Goal: Task Accomplishment & Management: Use online tool/utility

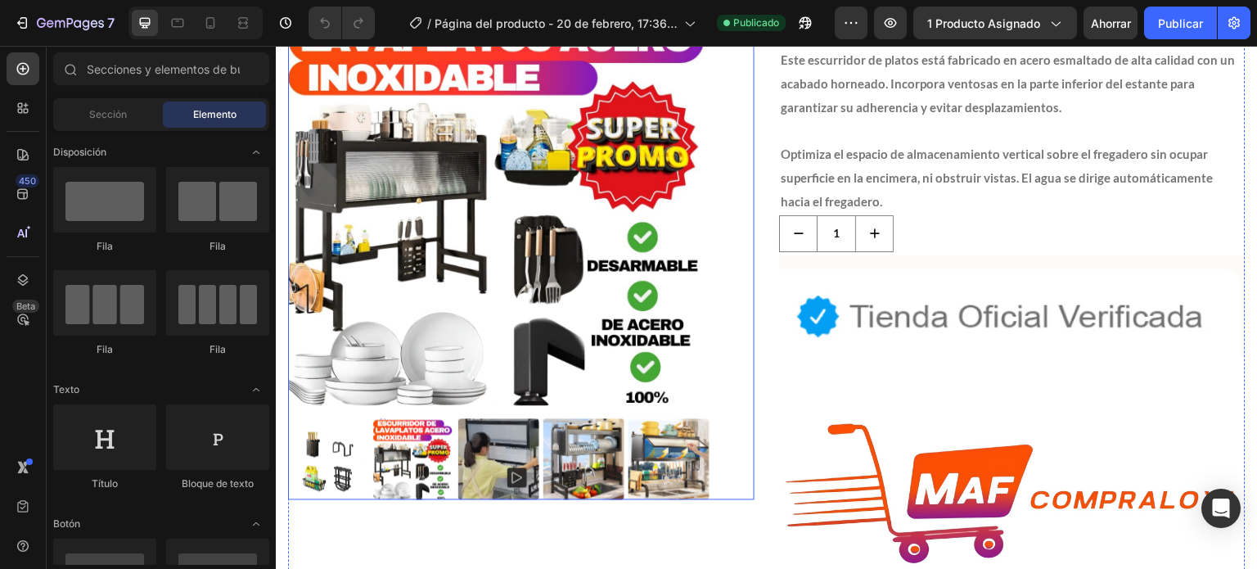
scroll to position [167, 0]
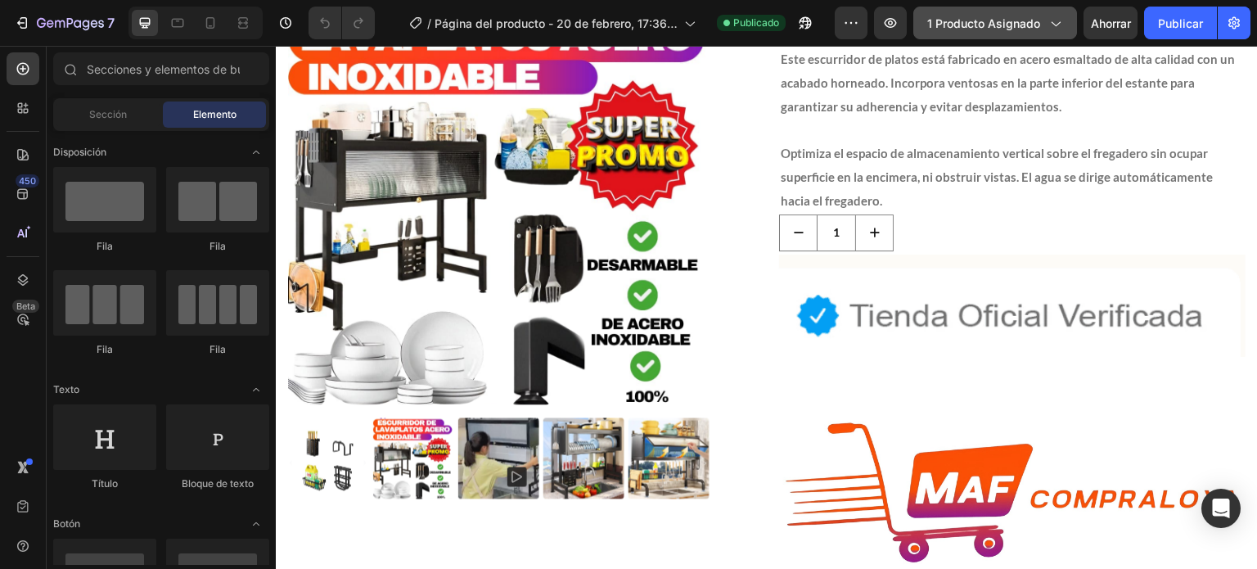
click at [969, 27] on font "1 producto asignado" at bounding box center [983, 23] width 113 height 14
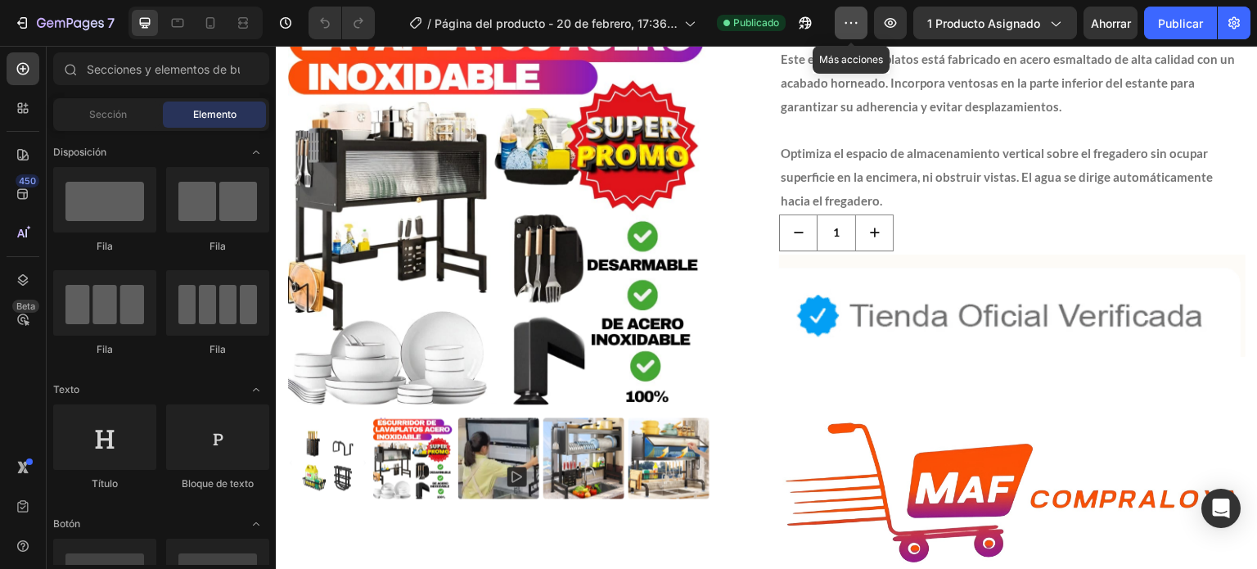
click at [851, 21] on icon "button" at bounding box center [851, 23] width 16 height 16
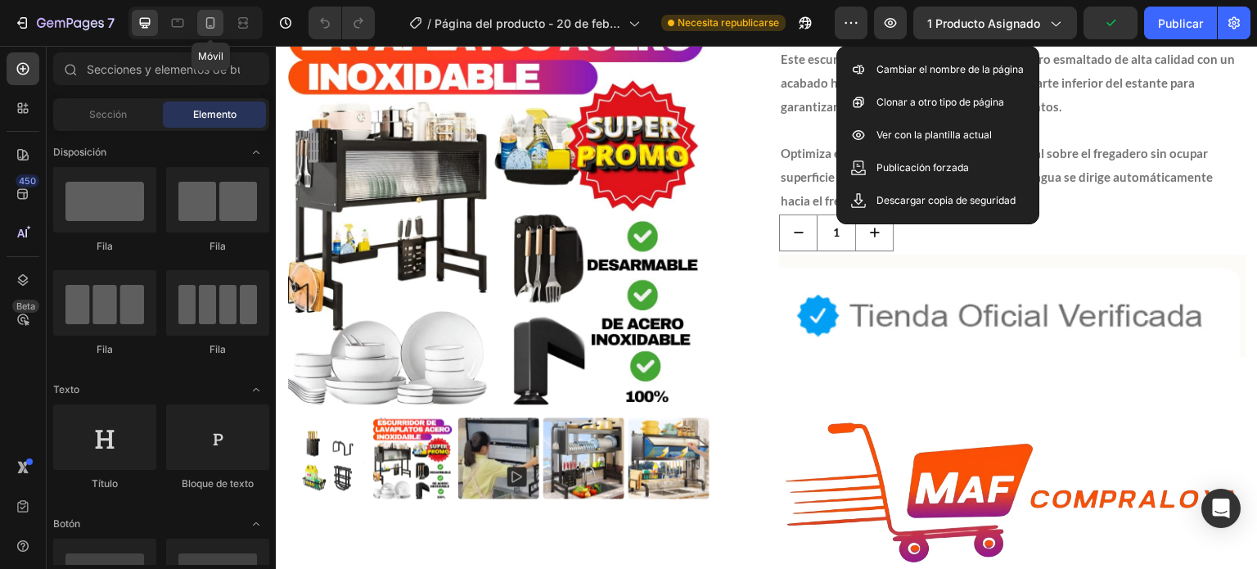
click at [210, 29] on icon at bounding box center [210, 22] width 9 height 11
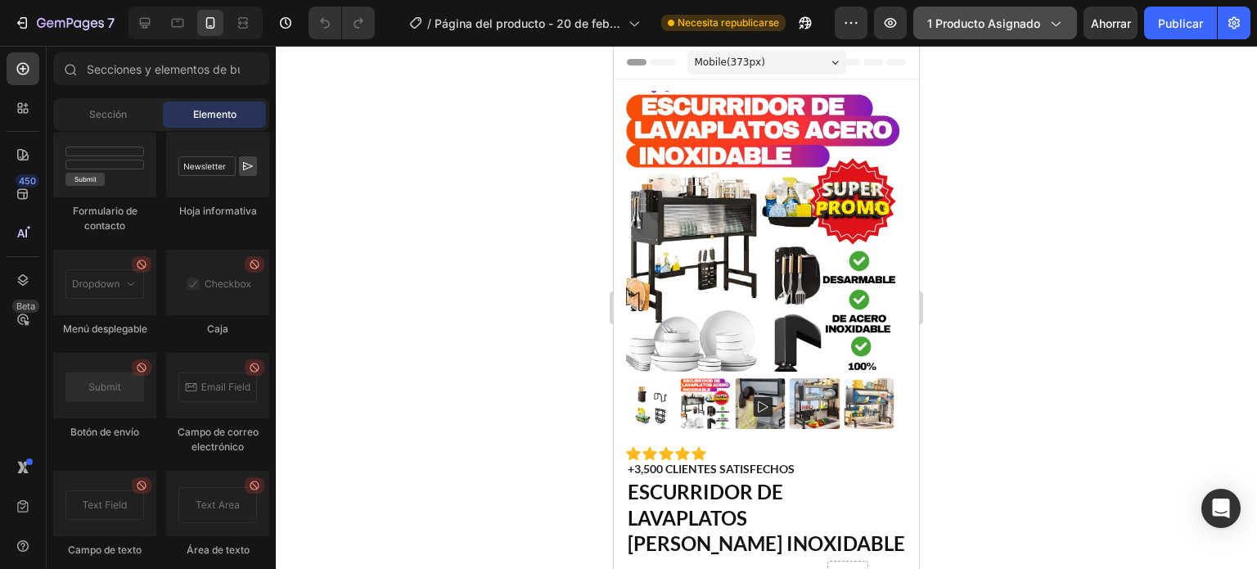
click at [1013, 23] on font "1 producto asignado" at bounding box center [983, 23] width 113 height 14
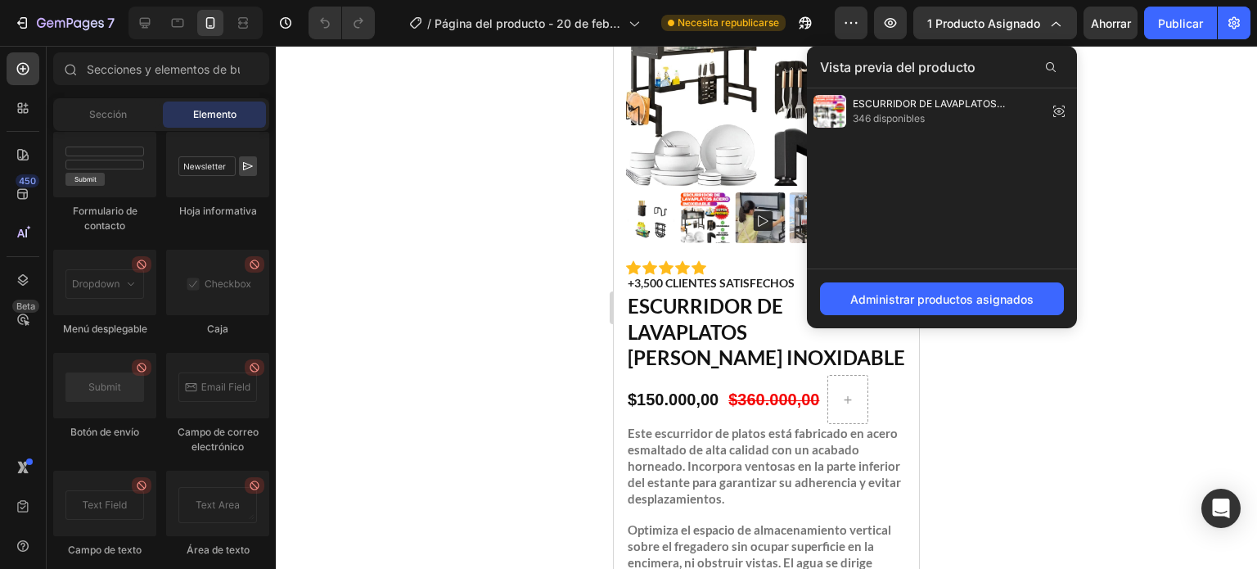
scroll to position [187, 0]
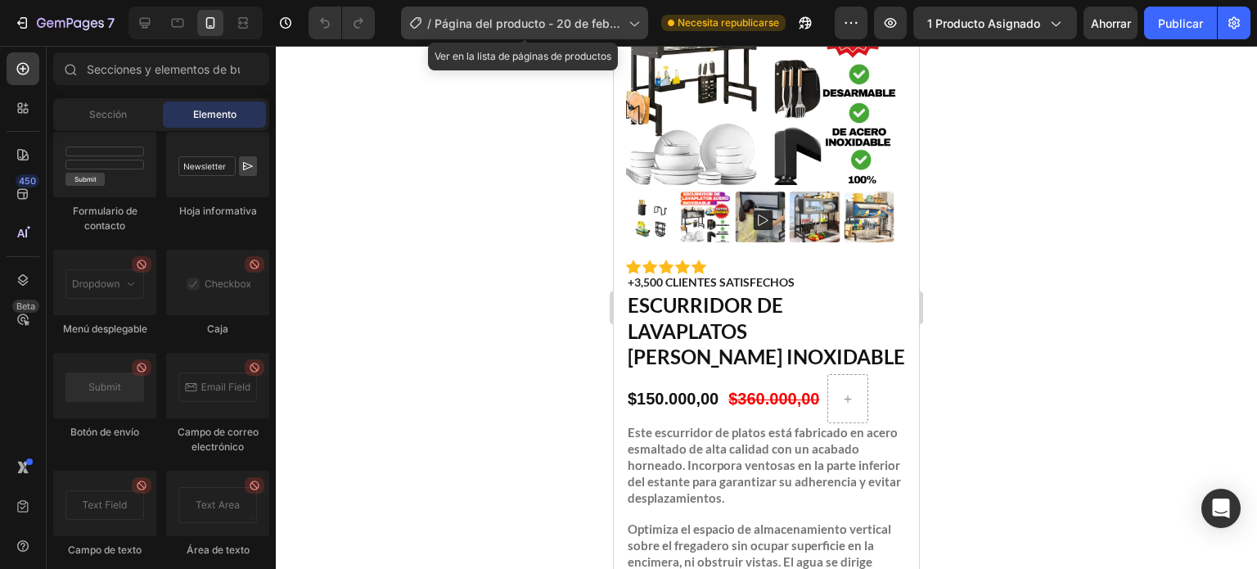
click at [474, 20] on font "Página del producto - 20 de febrero, 17:36:31" at bounding box center [528, 31] width 186 height 31
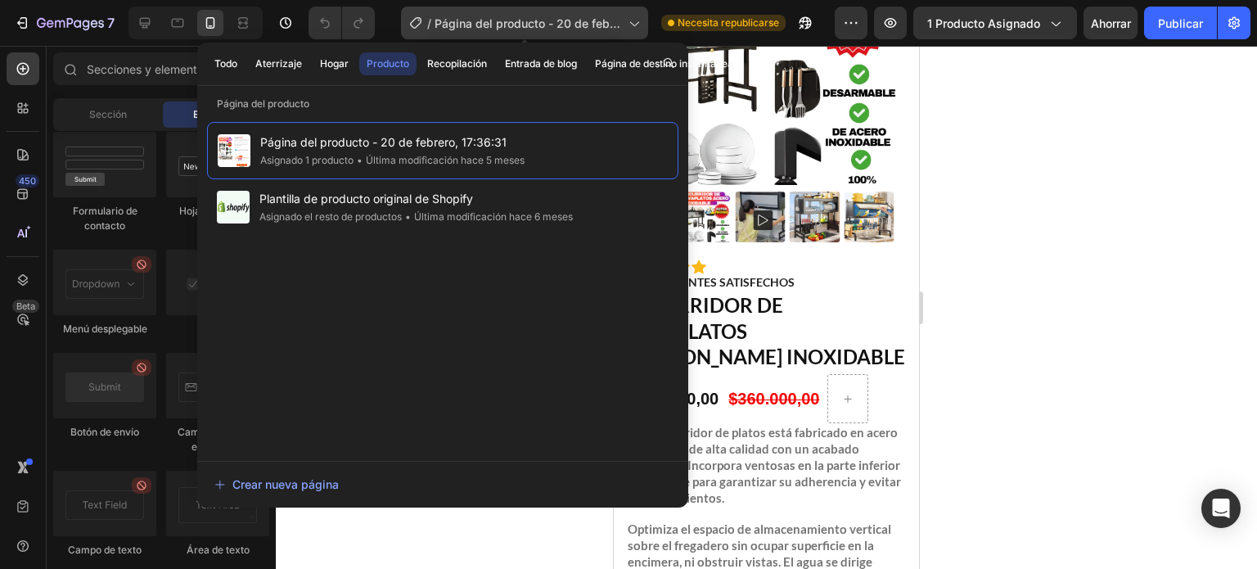
click at [635, 22] on icon at bounding box center [633, 23] width 16 height 16
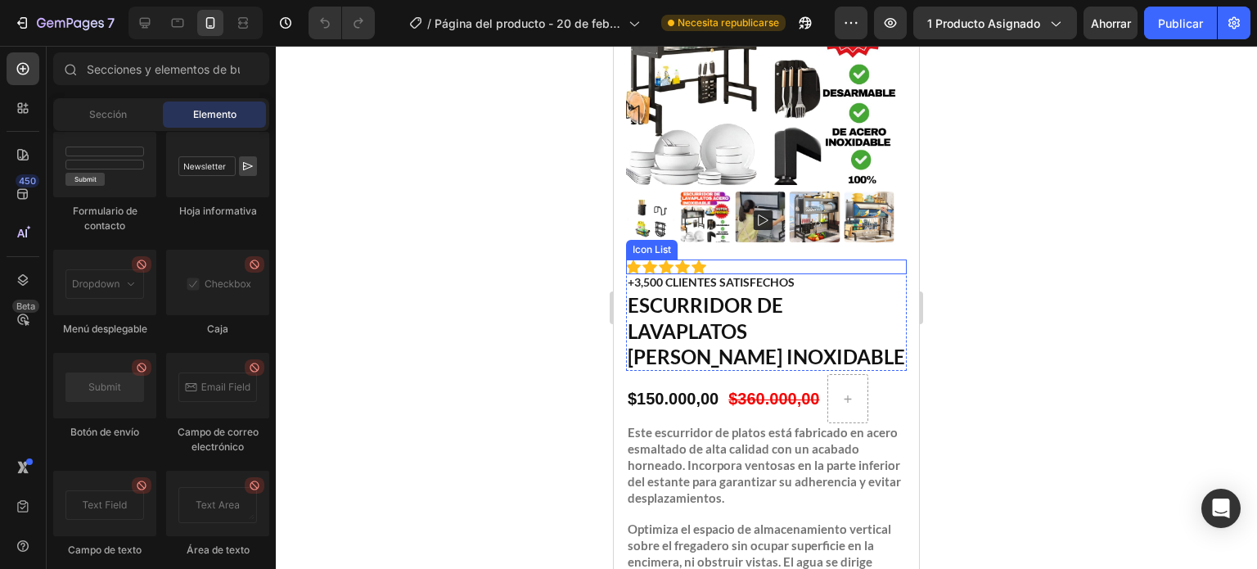
scroll to position [0, 0]
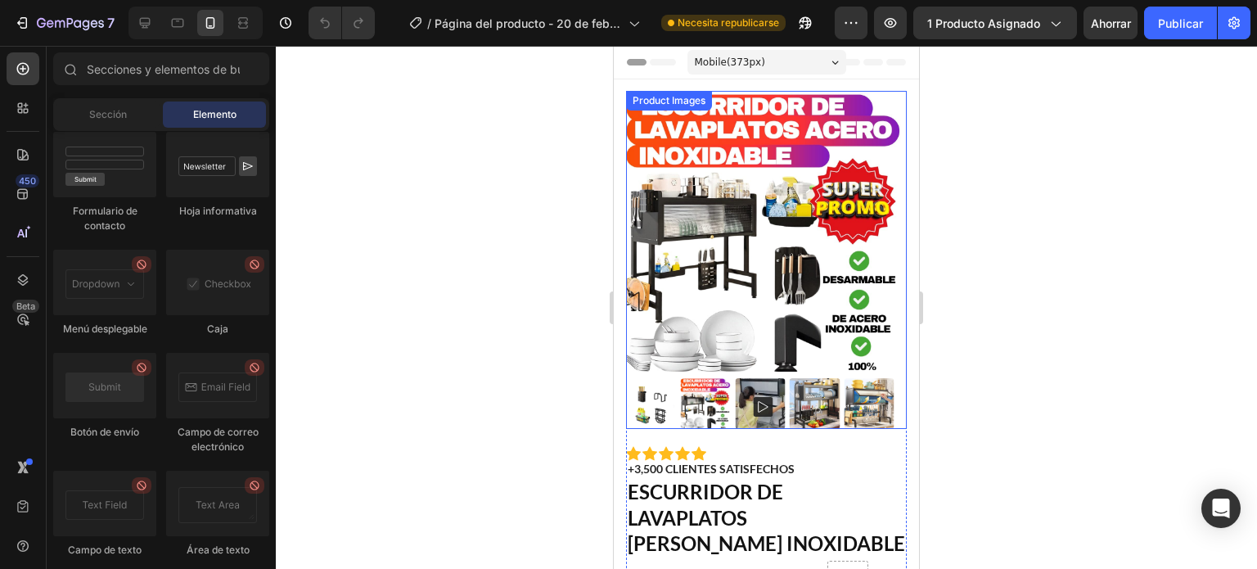
click at [732, 206] on img at bounding box center [766, 231] width 281 height 281
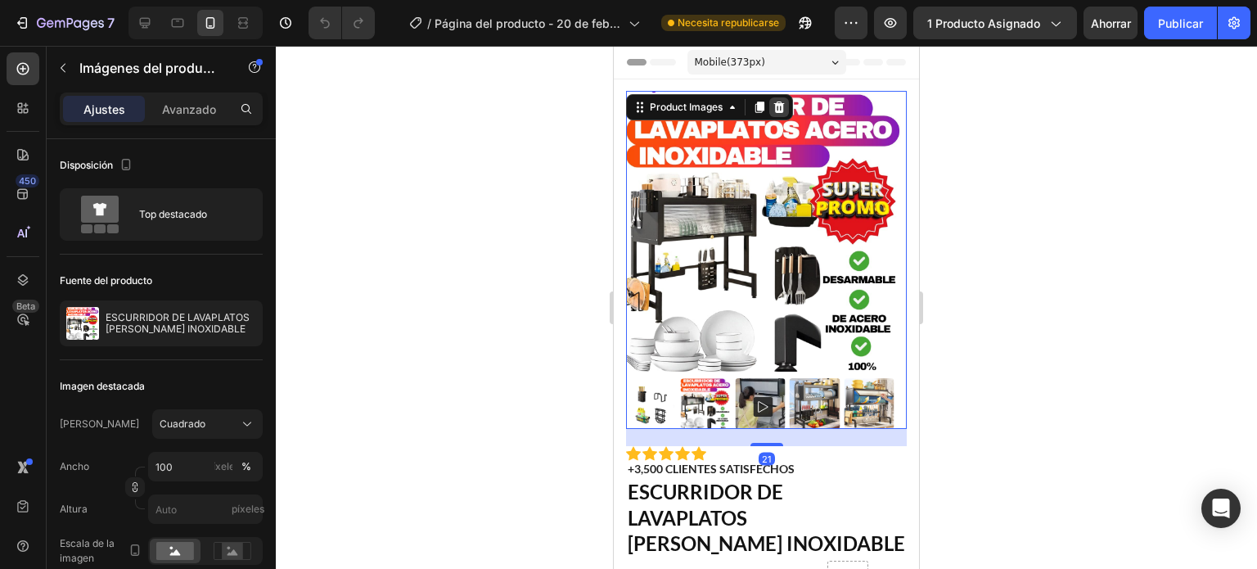
click at [778, 107] on icon at bounding box center [779, 107] width 13 height 13
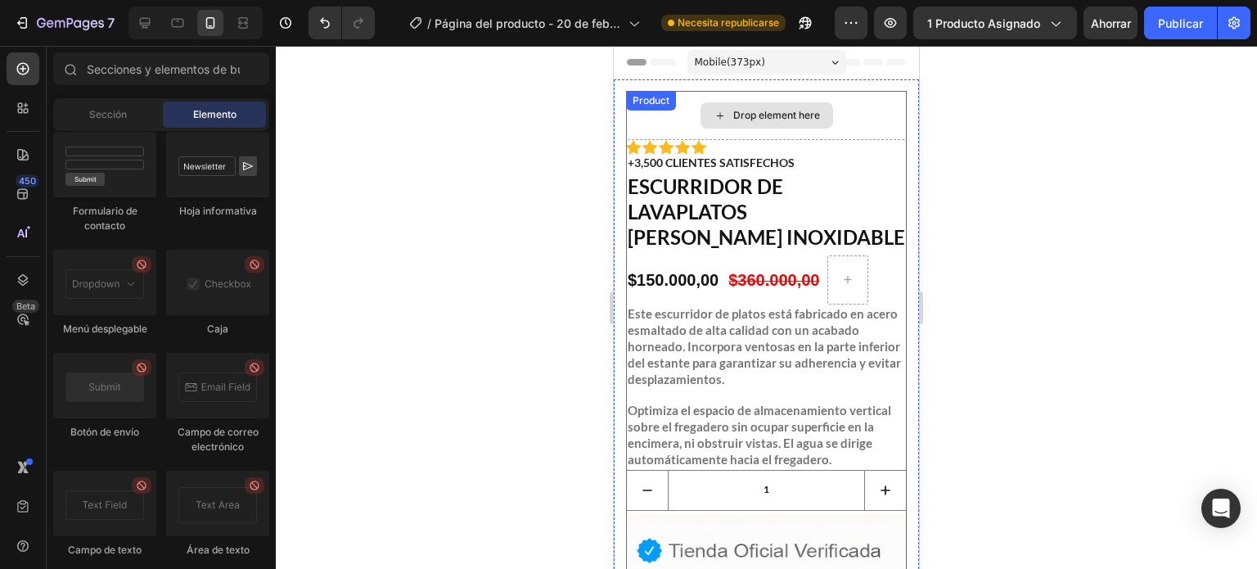
click at [671, 110] on div "Product" at bounding box center [651, 101] width 50 height 20
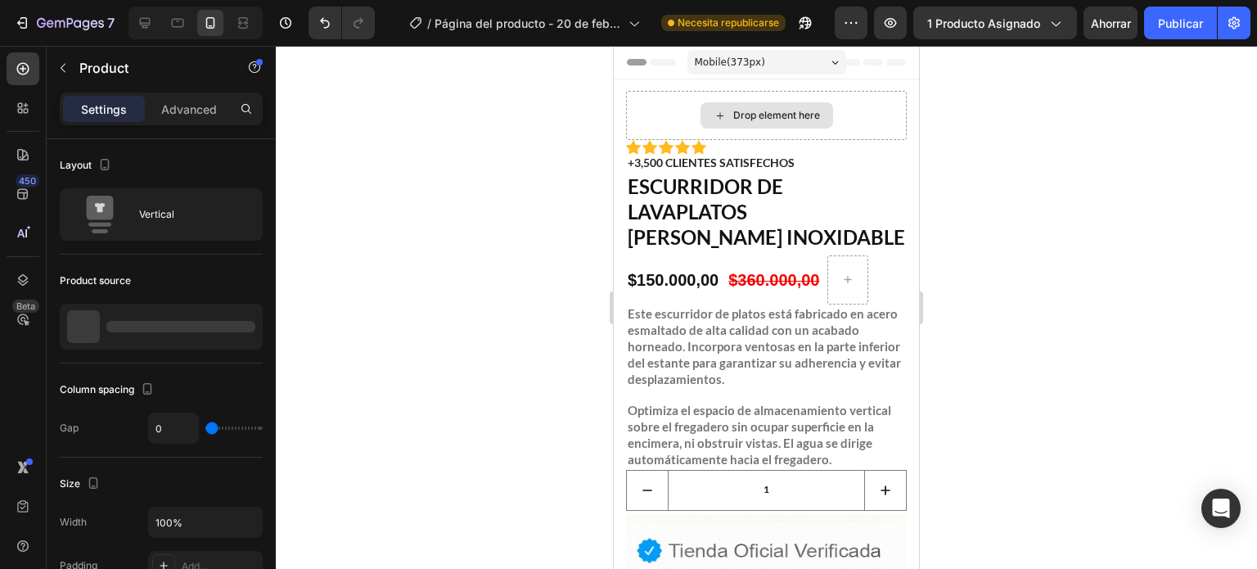
click at [723, 120] on div "Drop element here" at bounding box center [767, 115] width 133 height 26
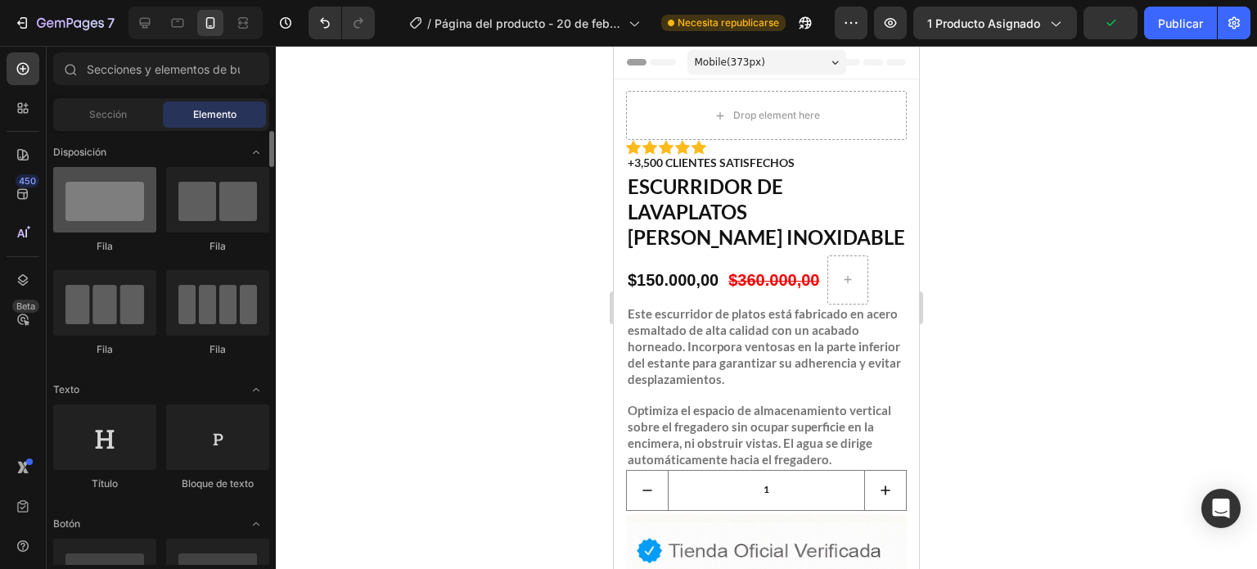
click at [115, 203] on div at bounding box center [104, 199] width 103 height 65
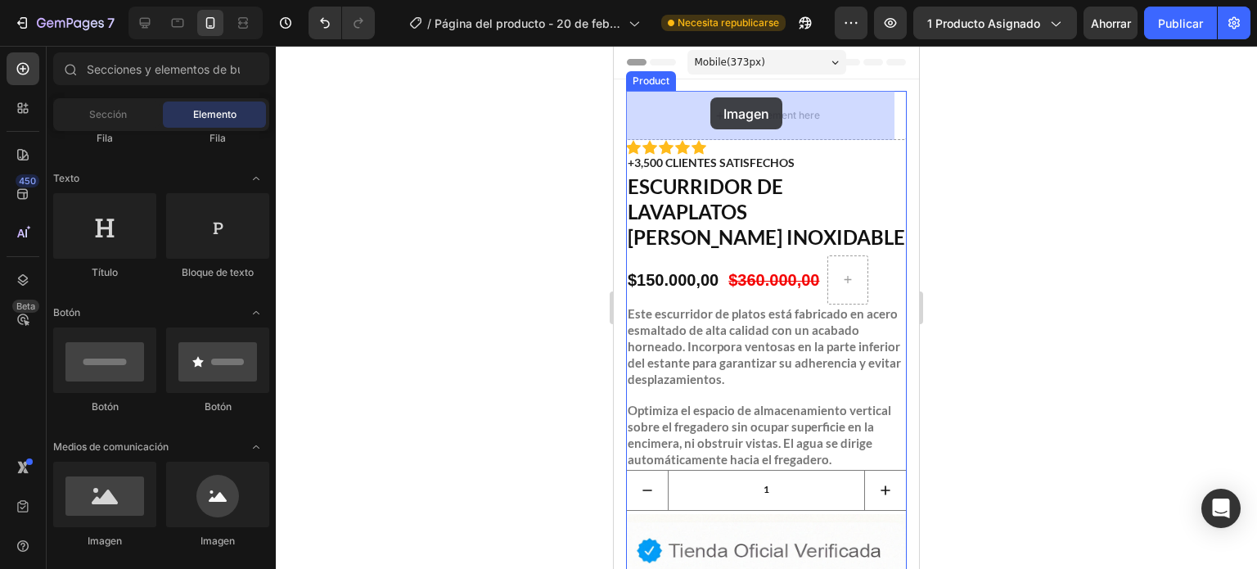
drag, startPoint x: 815, startPoint y: 548, endPoint x: 710, endPoint y: 97, distance: 463.7
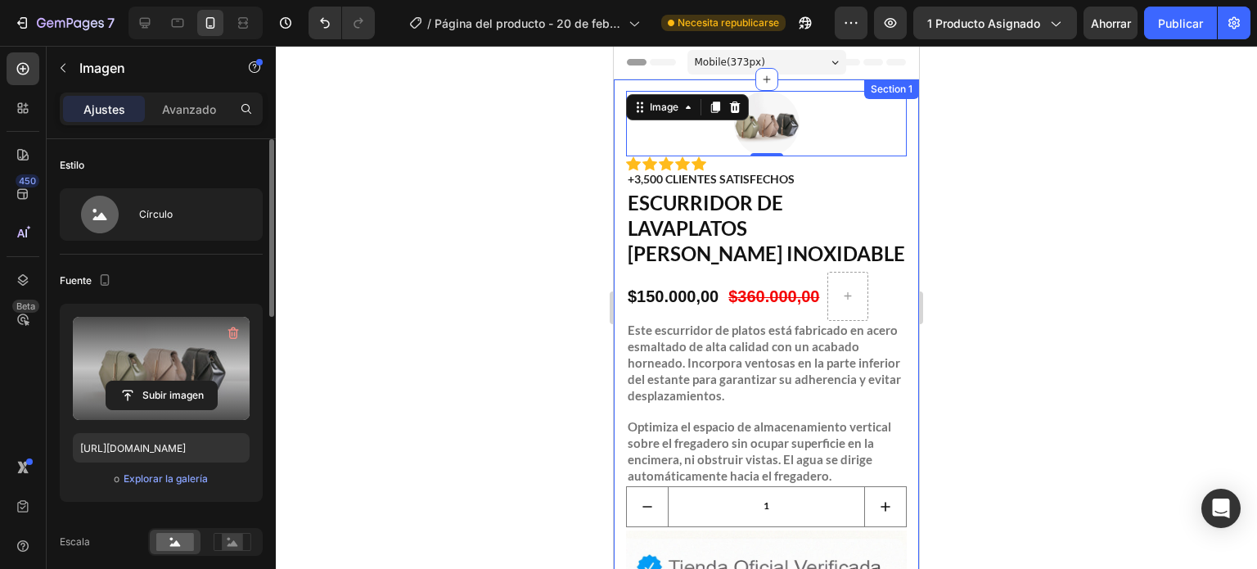
click at [164, 378] on label at bounding box center [161, 368] width 177 height 103
click at [164, 381] on input "file" at bounding box center [161, 395] width 110 height 28
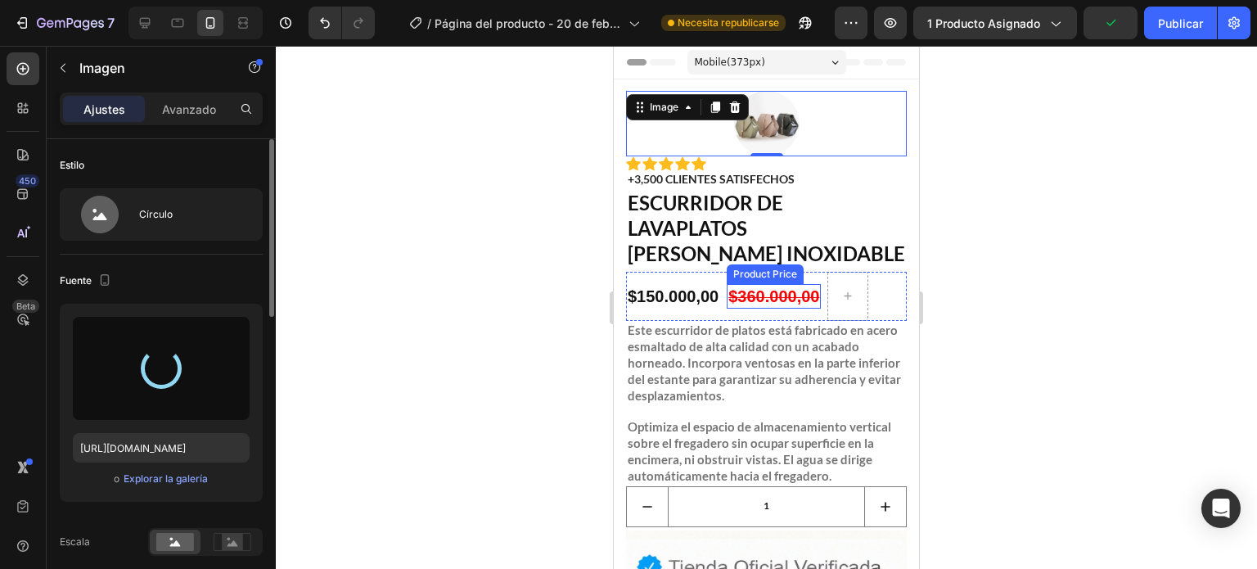
type input "[URL][DOMAIN_NAME]"
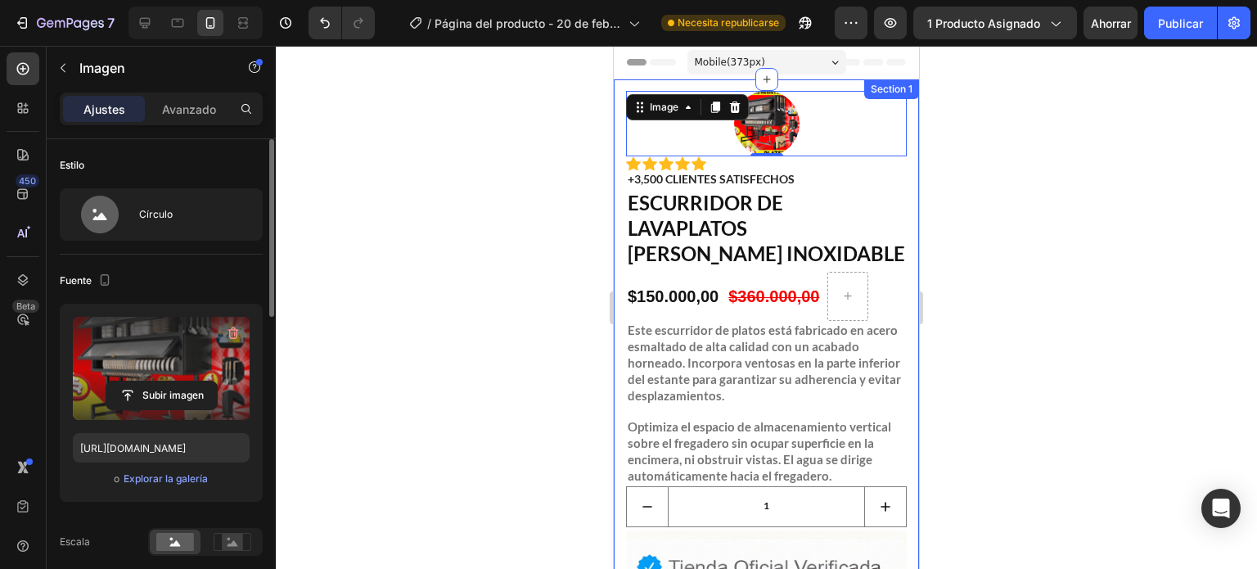
click at [141, 363] on label at bounding box center [161, 368] width 177 height 103
click at [141, 381] on input "file" at bounding box center [161, 395] width 110 height 28
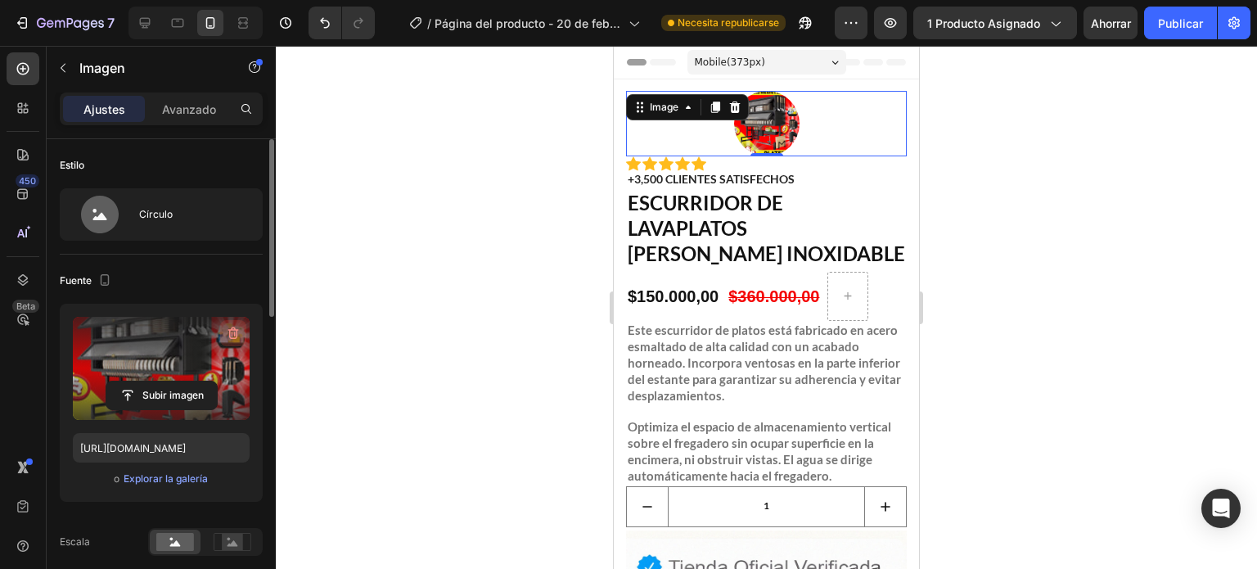
click at [230, 323] on button "button" at bounding box center [233, 333] width 26 height 26
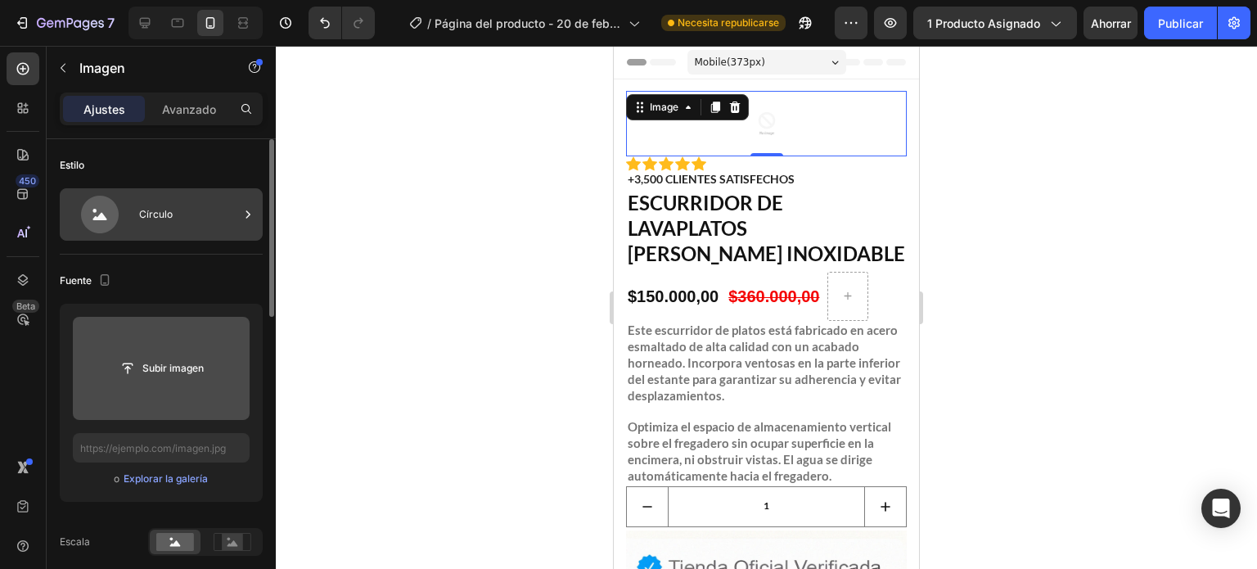
click at [183, 225] on div "Círculo" at bounding box center [189, 215] width 100 height 38
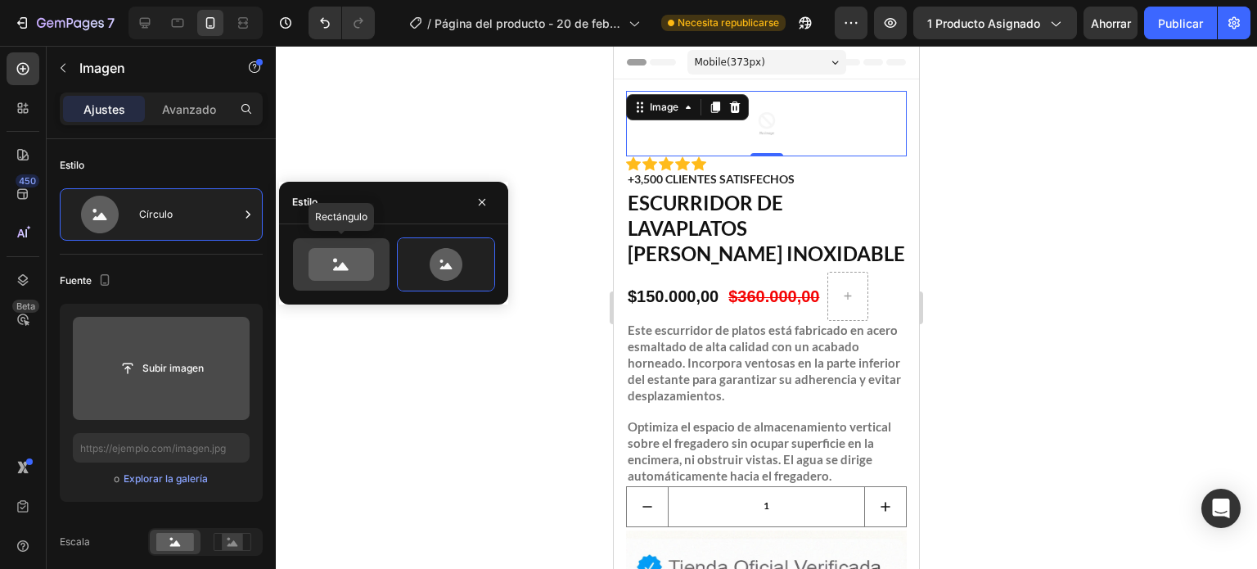
click at [356, 273] on icon at bounding box center [341, 264] width 65 height 33
type input "100"
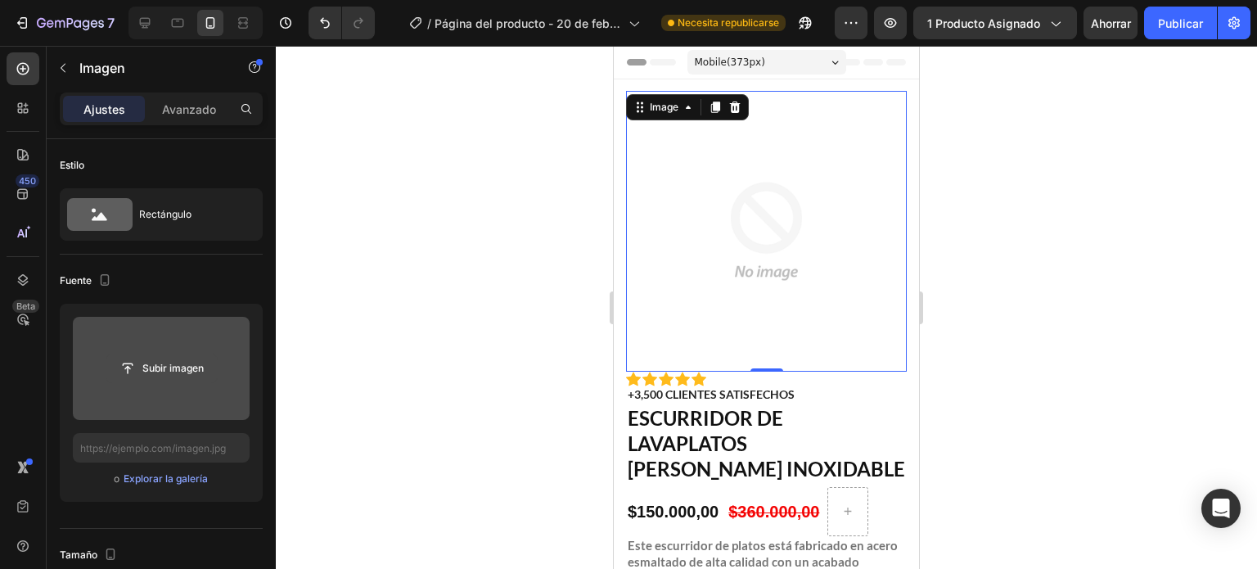
click at [187, 365] on input "file" at bounding box center [161, 368] width 110 height 28
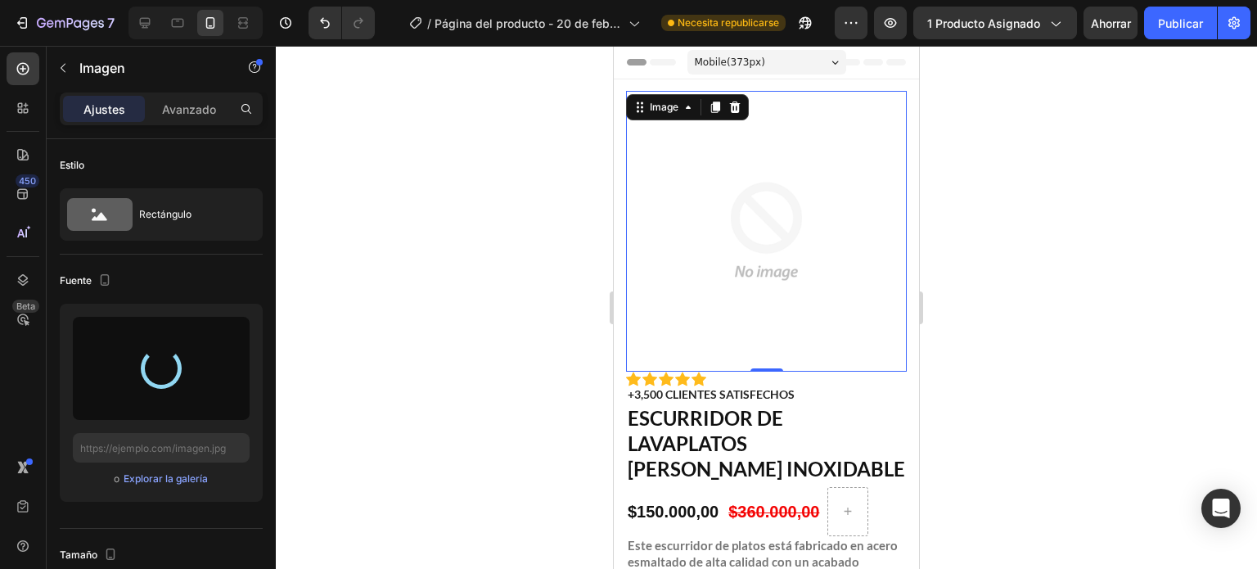
type input "[URL][DOMAIN_NAME]"
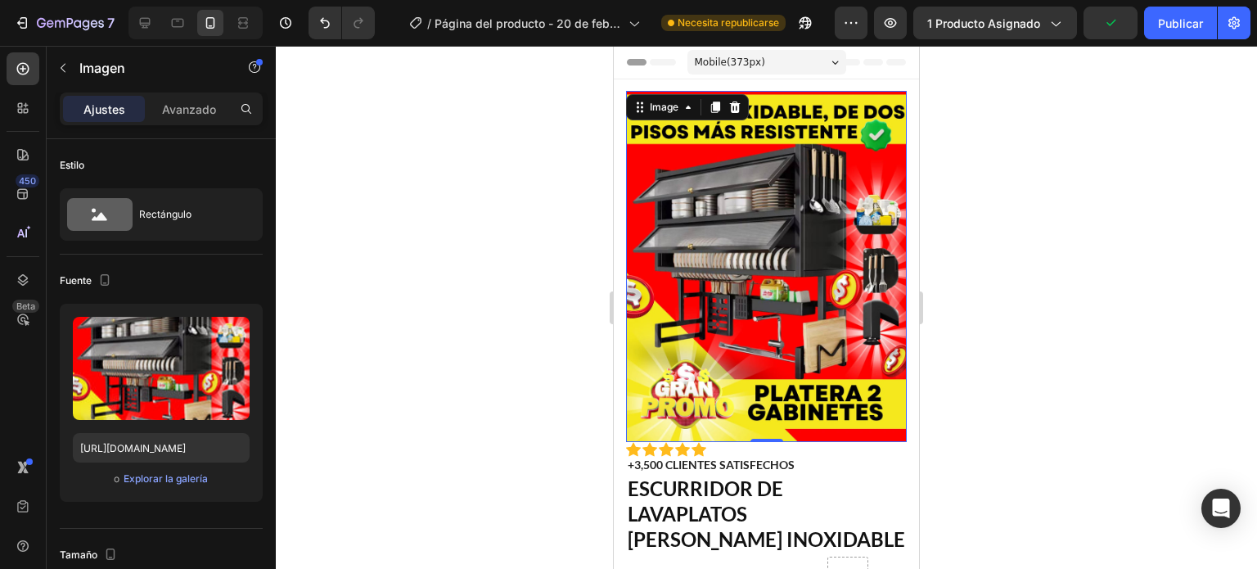
click at [1013, 418] on div at bounding box center [766, 307] width 981 height 523
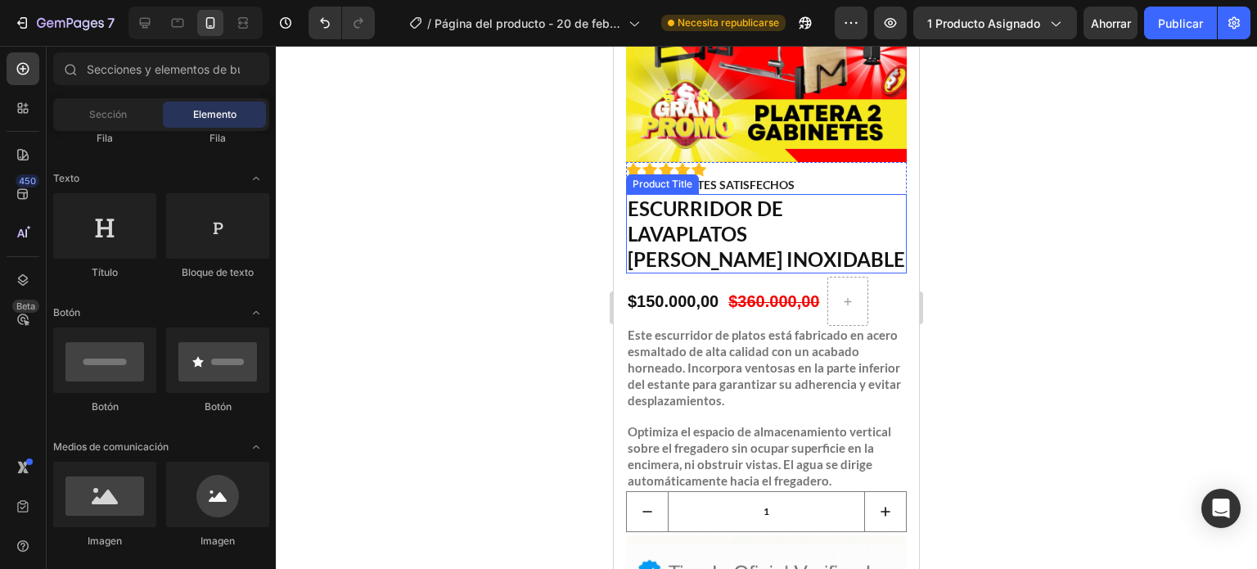
scroll to position [283, 0]
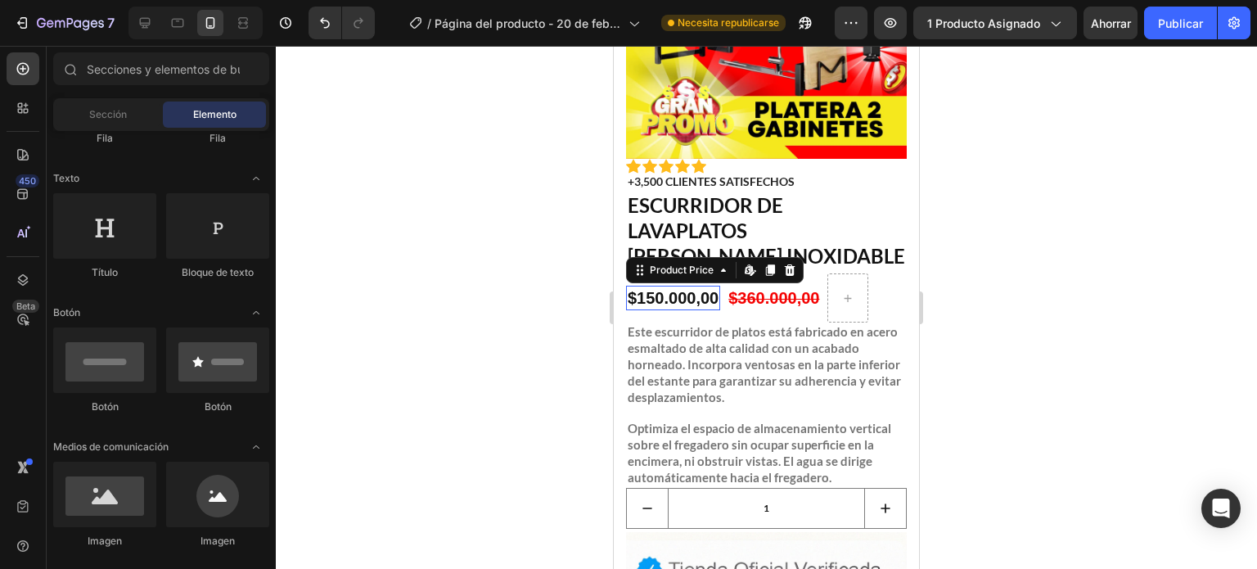
click at [719, 291] on div "$150.000,00" at bounding box center [673, 298] width 94 height 25
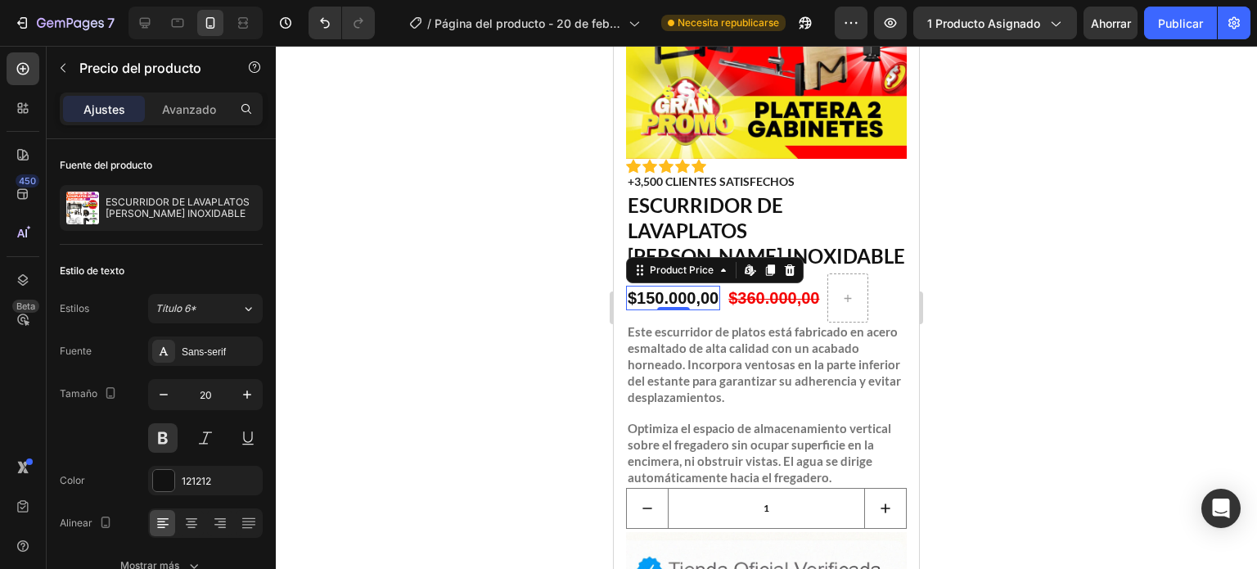
click at [714, 286] on div "$150.000,00" at bounding box center [673, 298] width 94 height 25
click at [687, 286] on div "$150.000,00" at bounding box center [673, 298] width 94 height 25
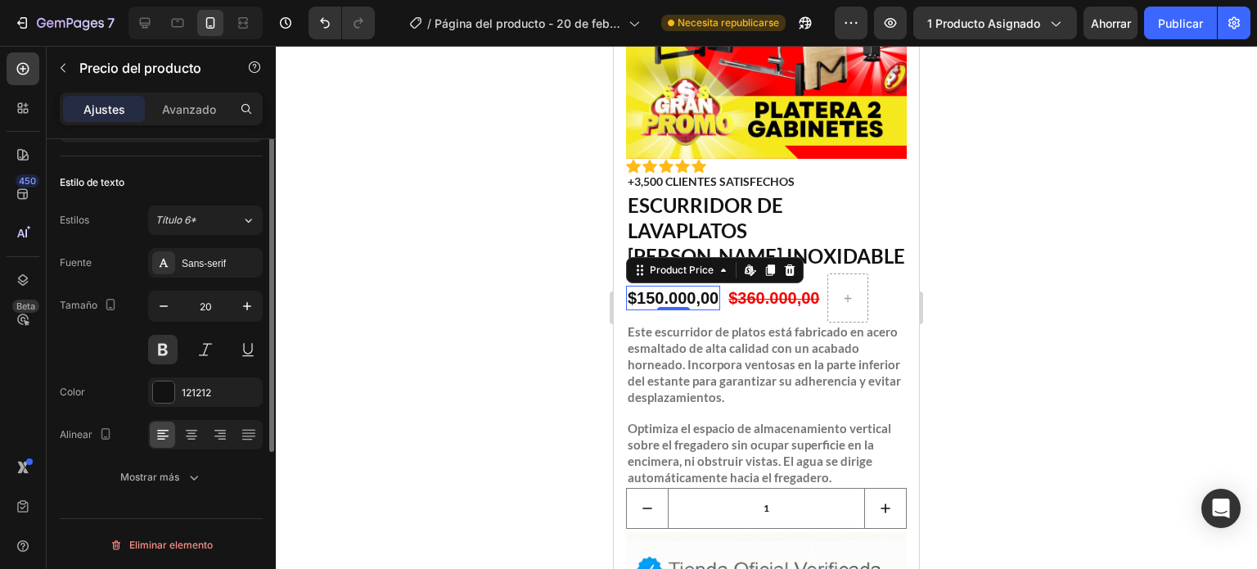
scroll to position [0, 0]
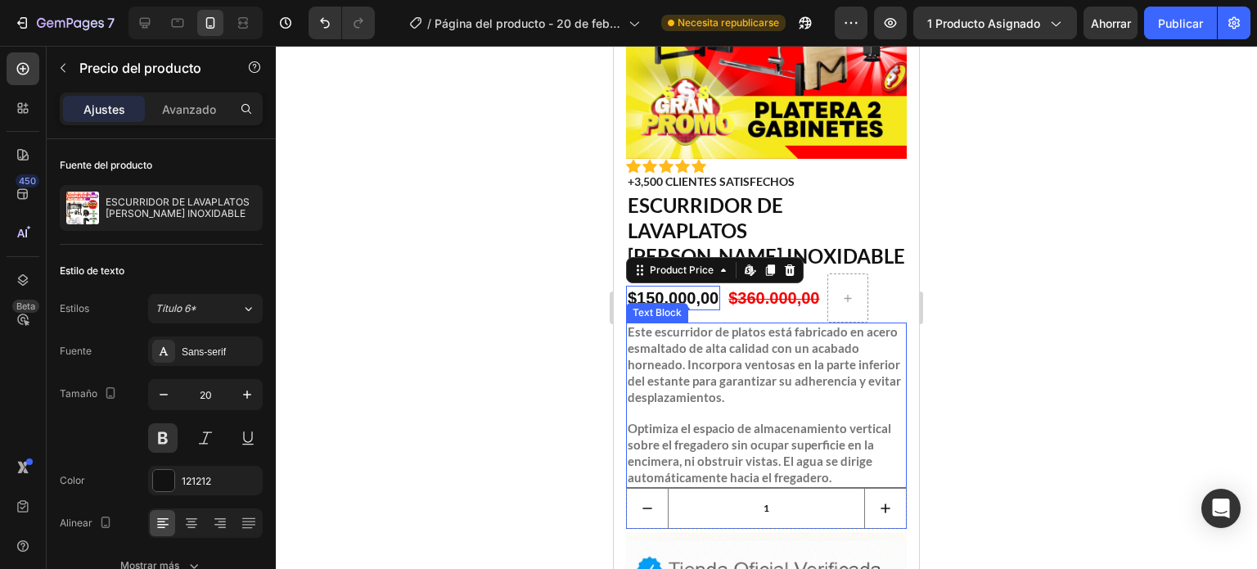
click at [683, 305] on div "Text Block" at bounding box center [657, 312] width 56 height 15
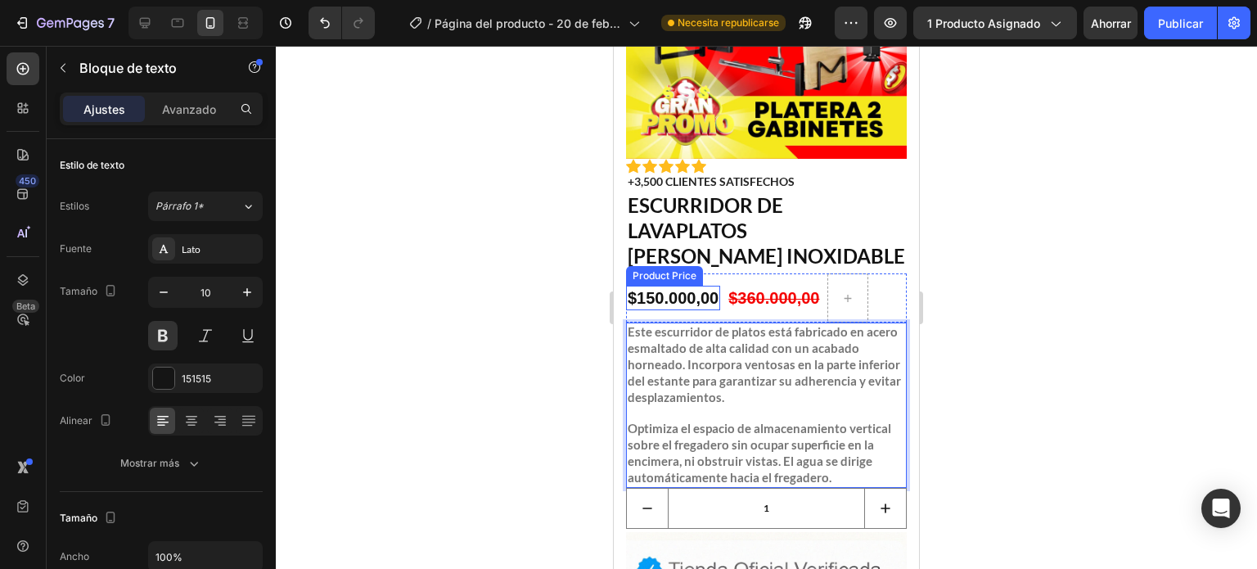
click at [693, 286] on div "$150.000,00" at bounding box center [673, 298] width 94 height 25
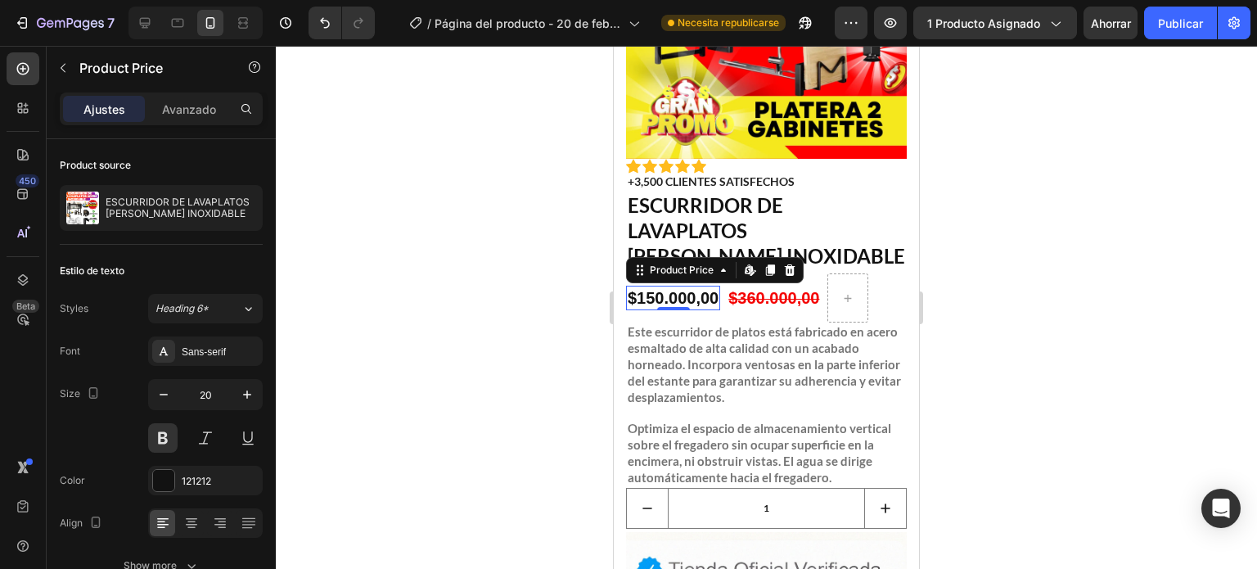
click at [693, 286] on div "$150.000,00" at bounding box center [673, 298] width 94 height 25
click at [769, 286] on div "$360.000,00" at bounding box center [774, 298] width 94 height 25
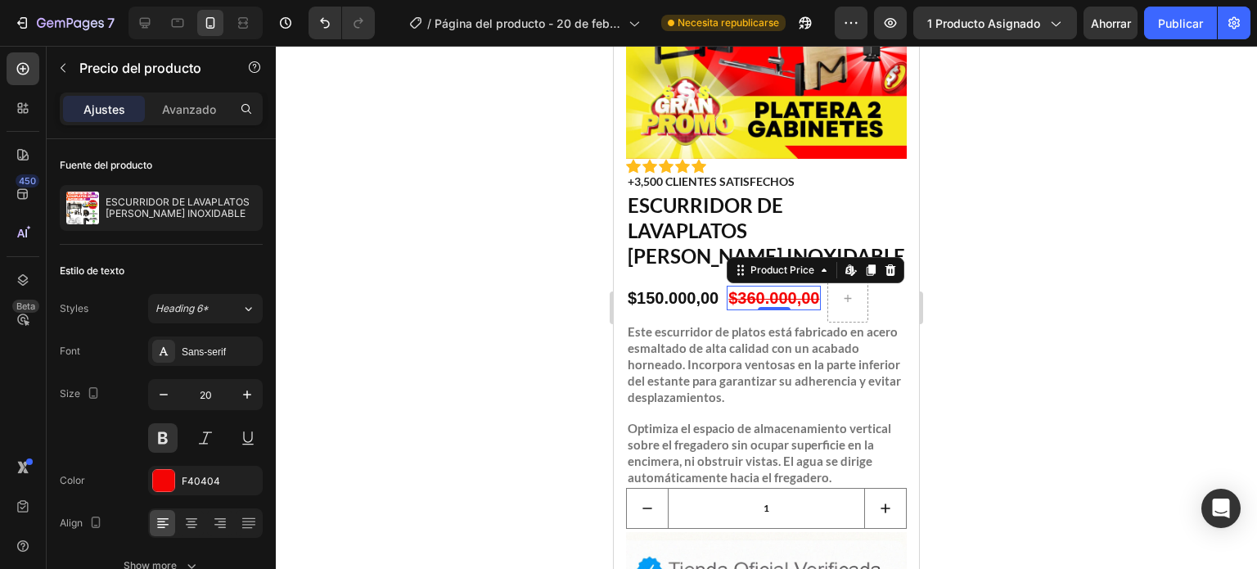
click at [769, 286] on div "$360.000,00" at bounding box center [774, 298] width 94 height 25
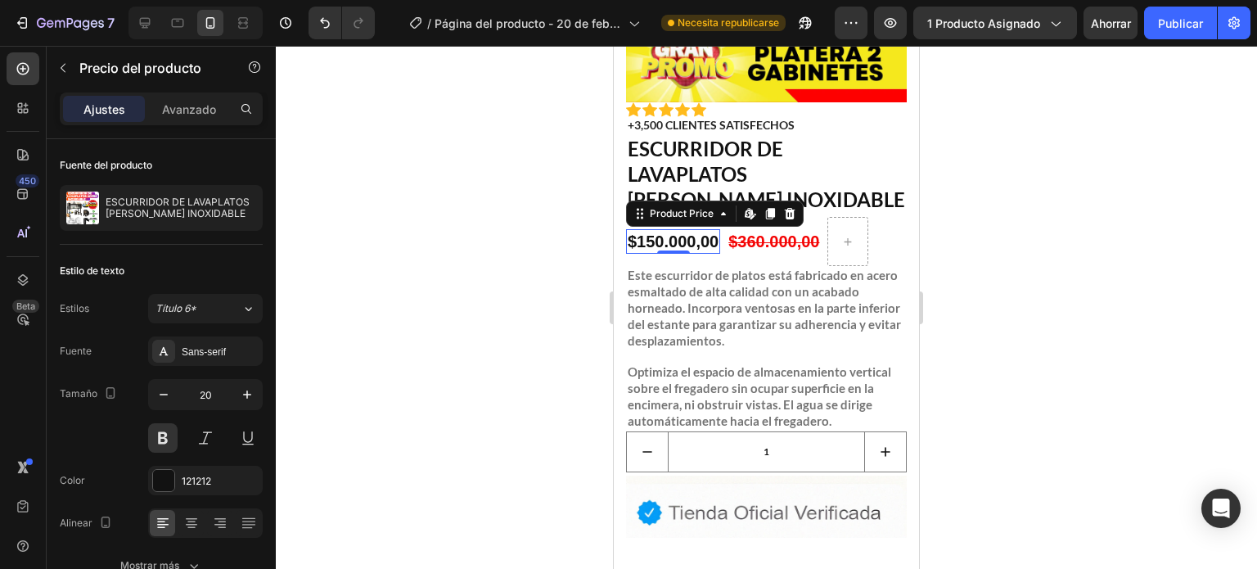
click at [673, 229] on div "$150.000,00" at bounding box center [673, 241] width 94 height 25
click at [648, 206] on div "Product Price" at bounding box center [682, 213] width 70 height 15
click at [704, 231] on div "$150.000,00" at bounding box center [673, 241] width 94 height 25
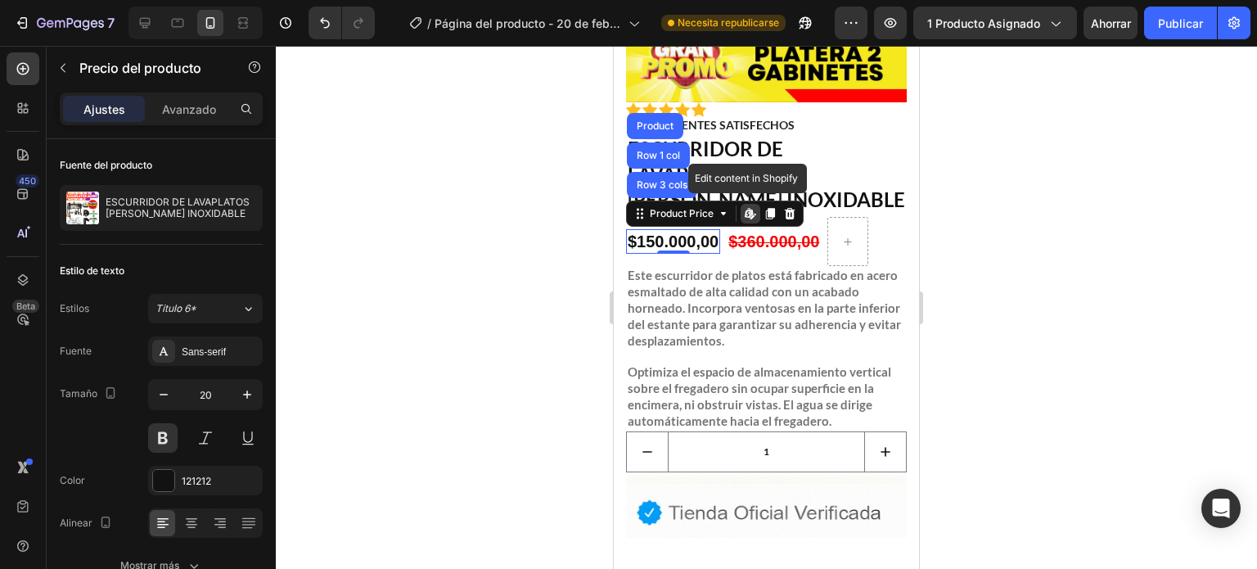
click at [704, 231] on div "$150.000,00" at bounding box center [673, 241] width 94 height 25
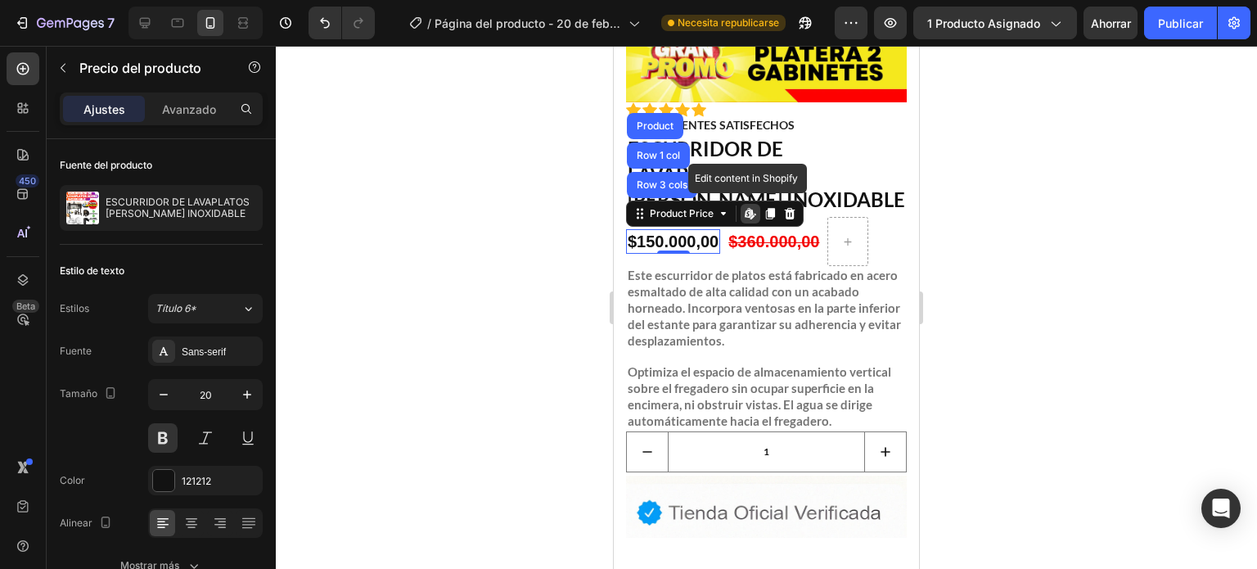
click at [704, 231] on div "$150.000,00" at bounding box center [673, 241] width 94 height 25
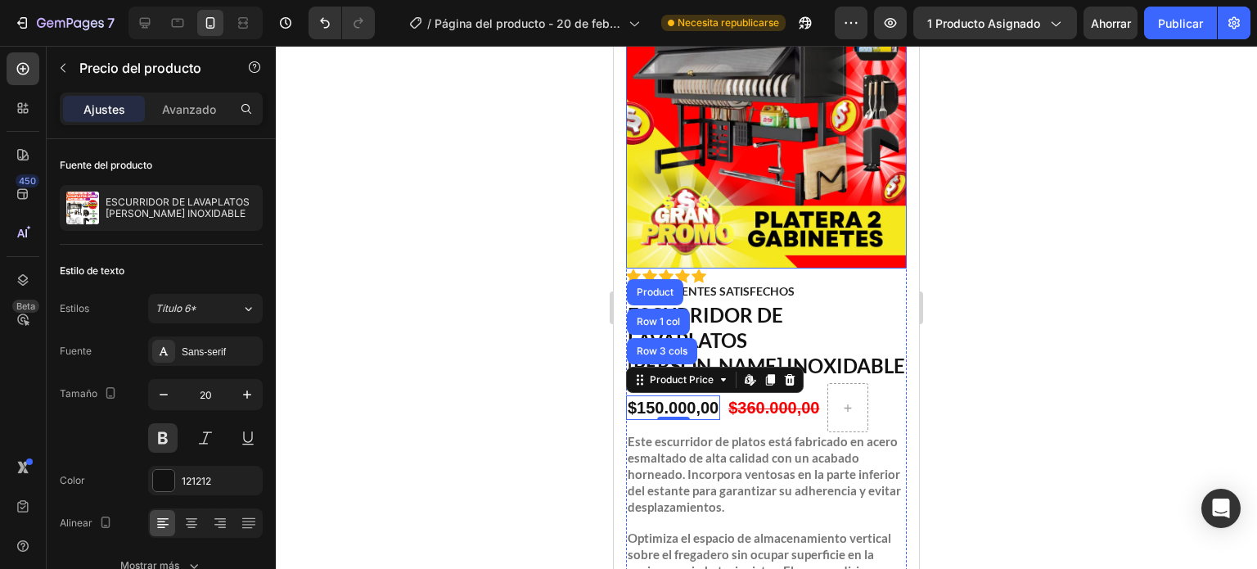
scroll to position [174, 0]
click at [1036, 300] on div at bounding box center [766, 307] width 981 height 523
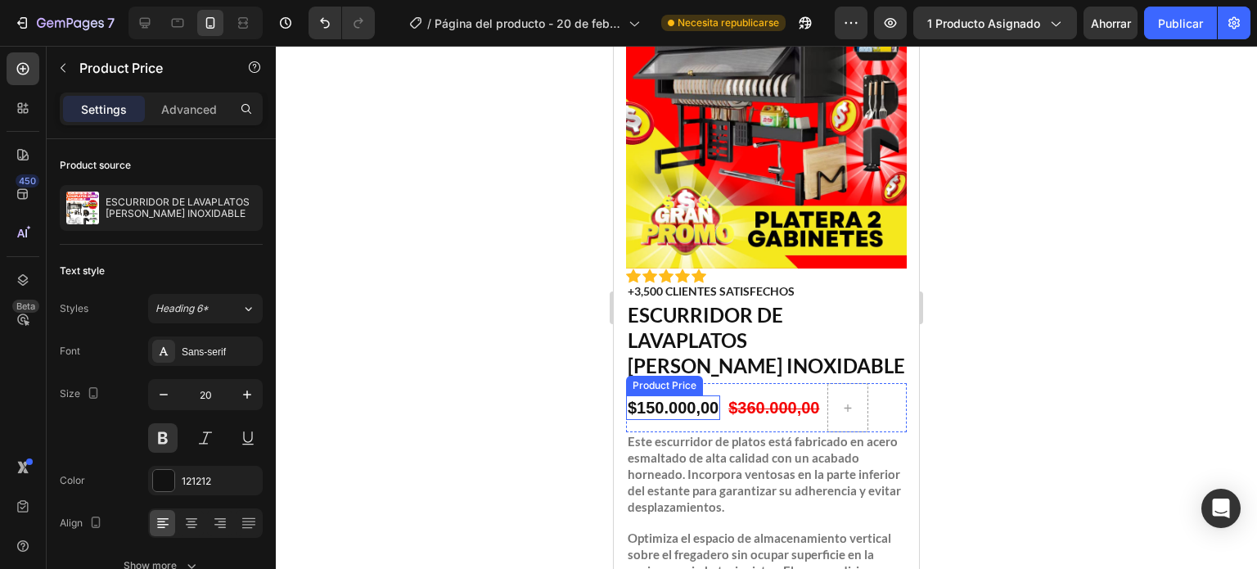
click at [704, 401] on div "$150.000,00" at bounding box center [673, 407] width 94 height 25
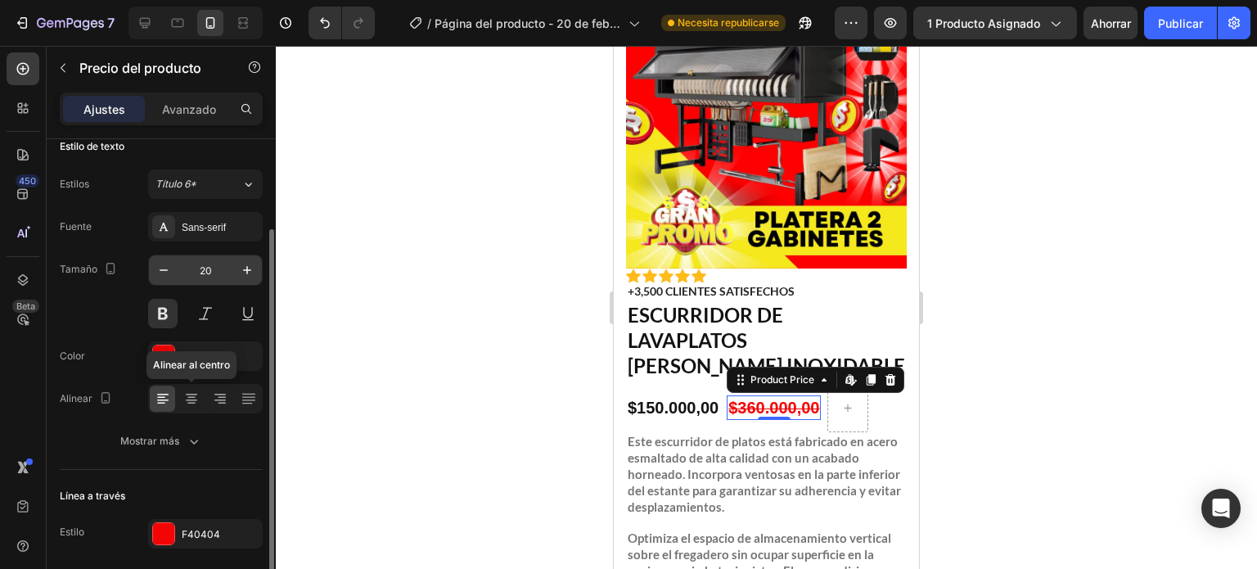
scroll to position [0, 0]
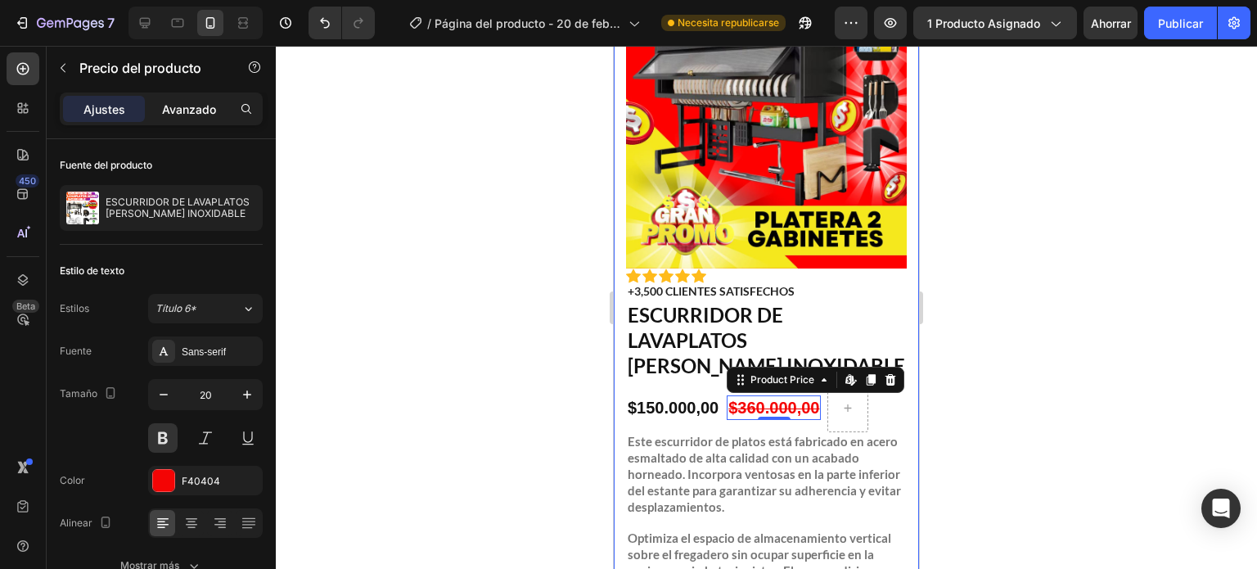
click at [224, 101] on div "Avanzado" at bounding box center [189, 109] width 82 height 26
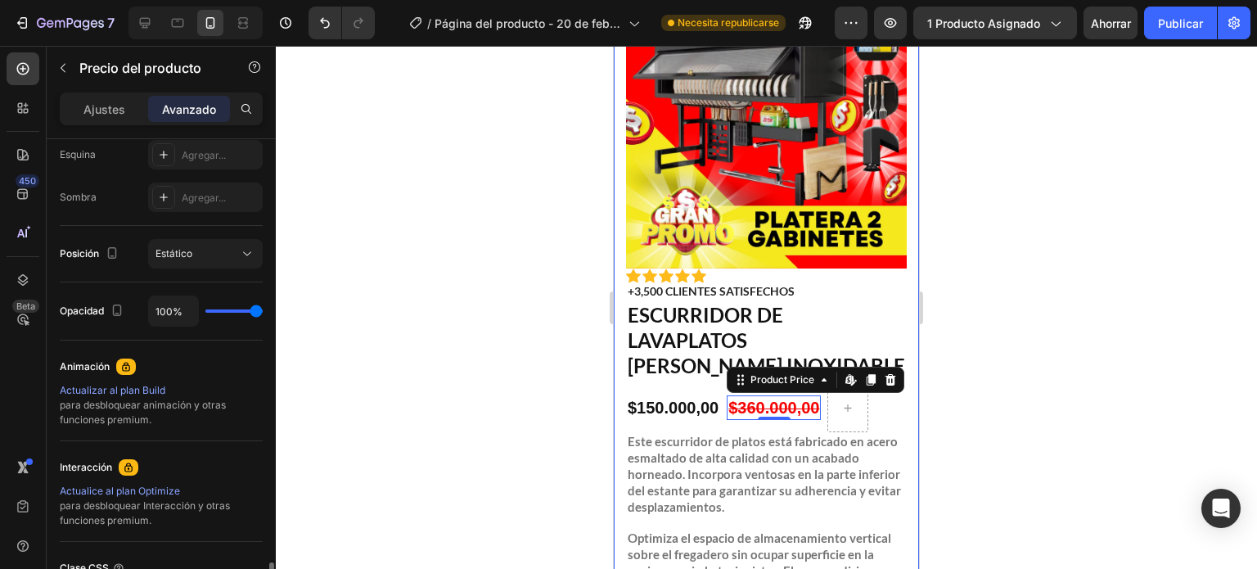
scroll to position [658, 0]
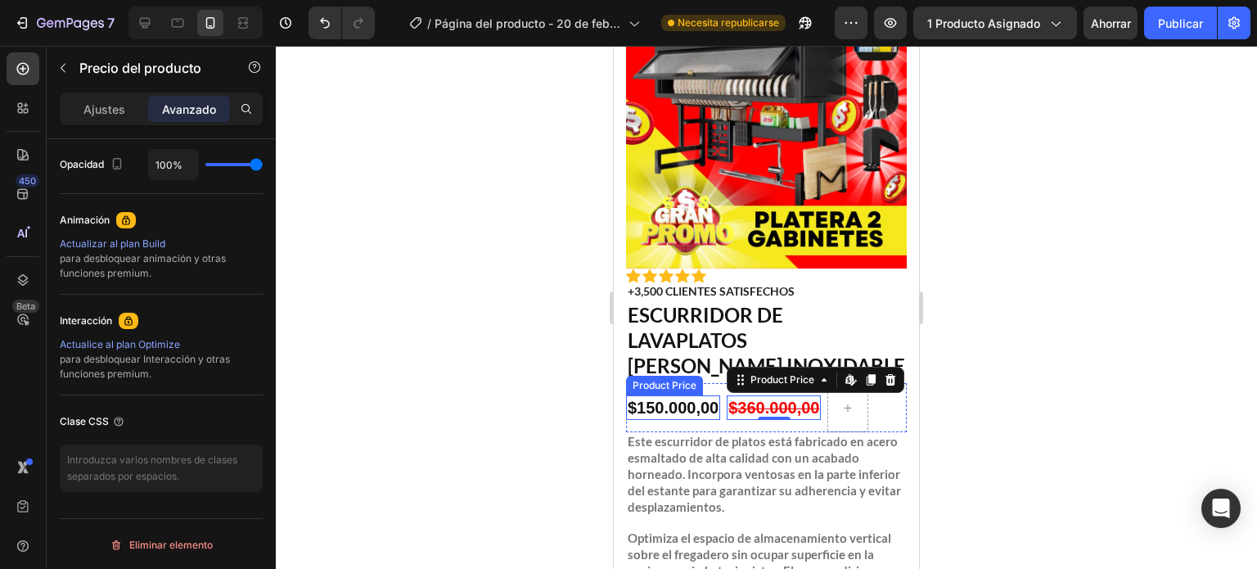
click at [679, 395] on div "$150.000,00" at bounding box center [673, 407] width 94 height 25
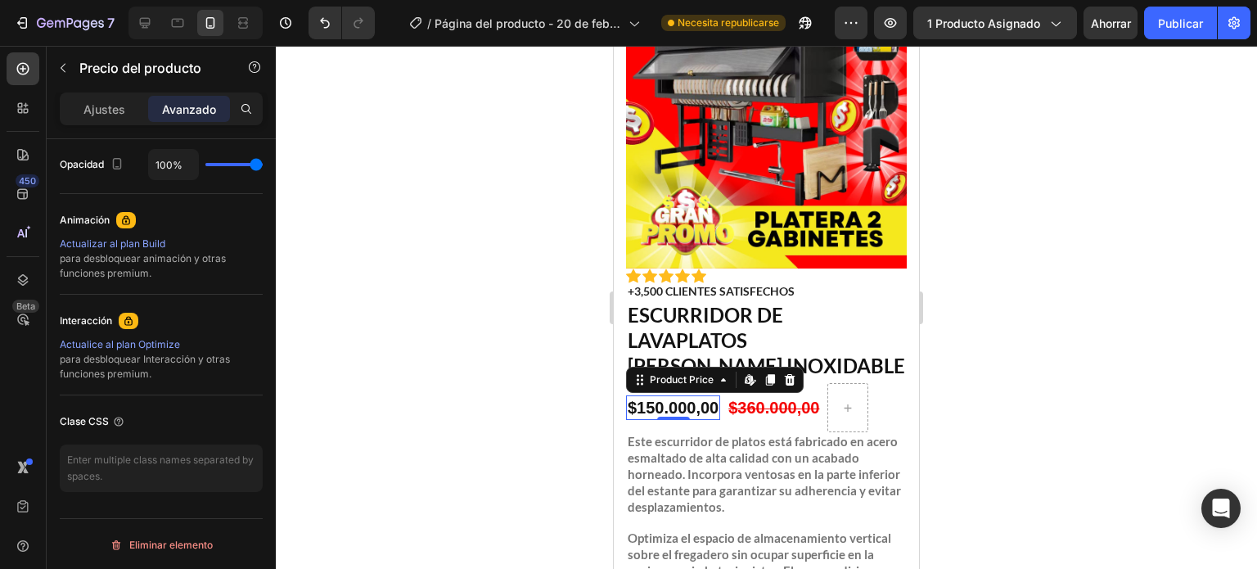
click at [679, 395] on div "$150.000,00" at bounding box center [673, 407] width 94 height 25
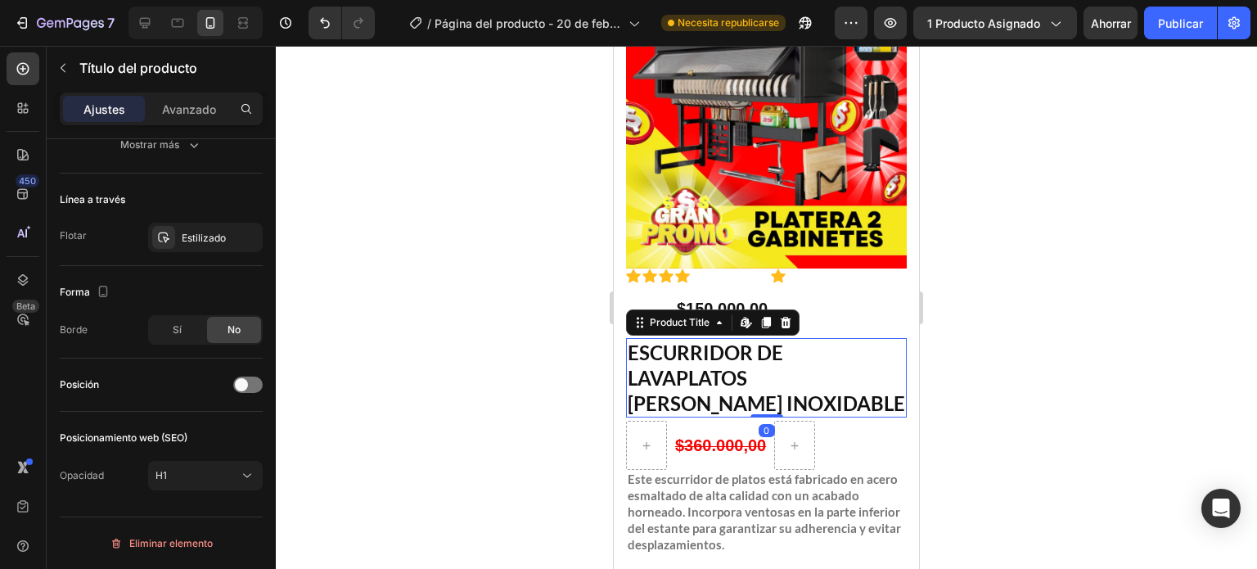
scroll to position [0, 0]
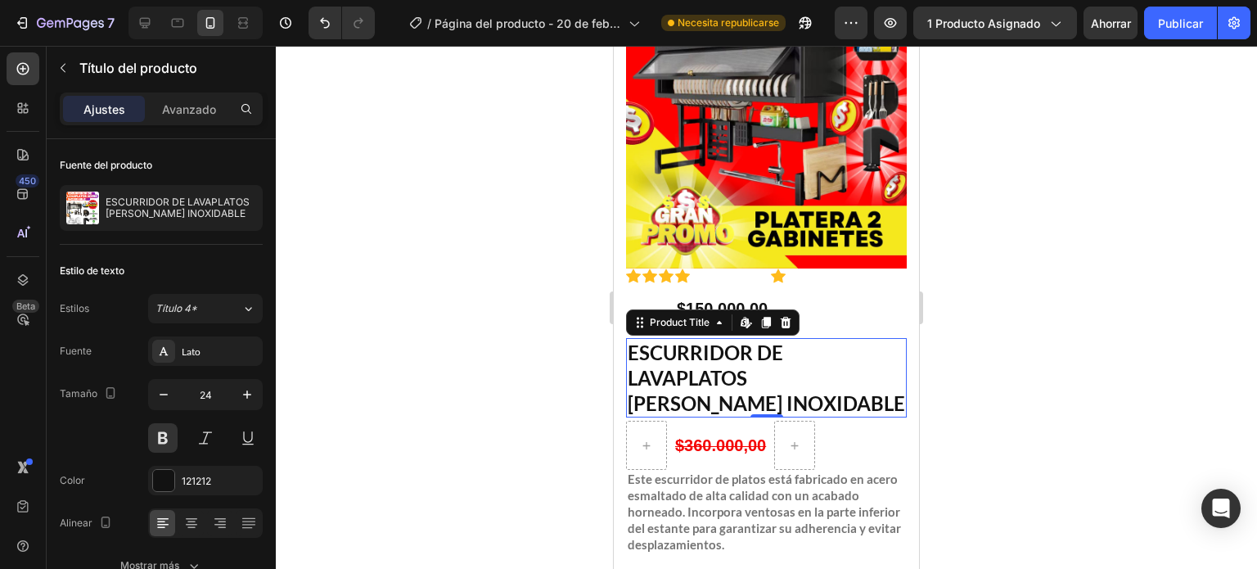
click at [966, 287] on div at bounding box center [766, 307] width 981 height 523
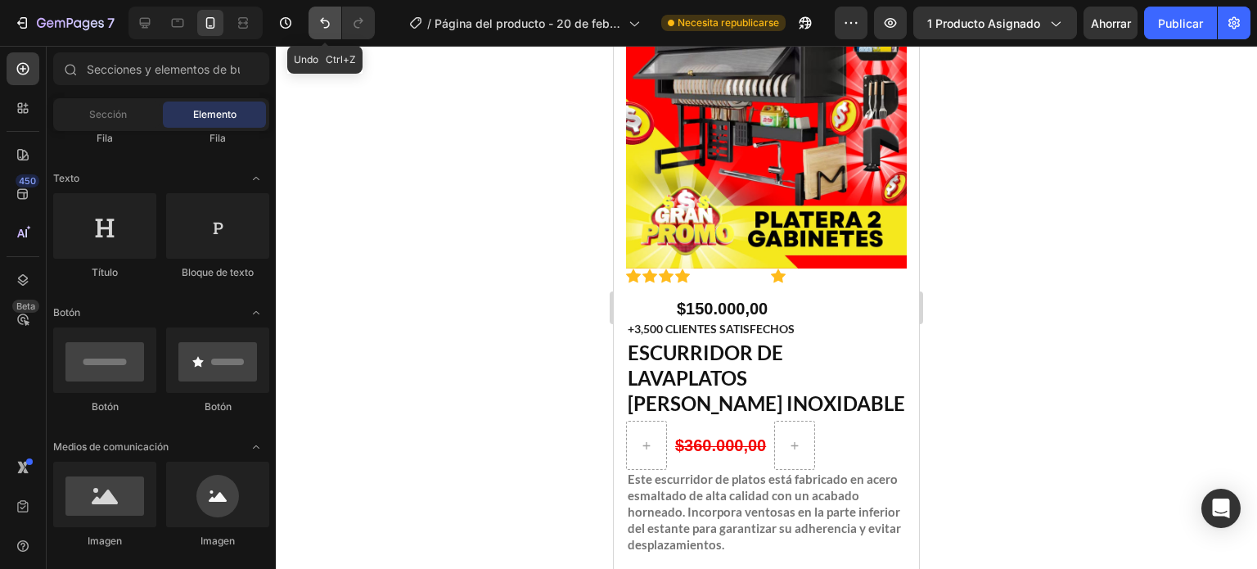
click at [318, 9] on button "Deshacer/Rehacer" at bounding box center [325, 23] width 33 height 33
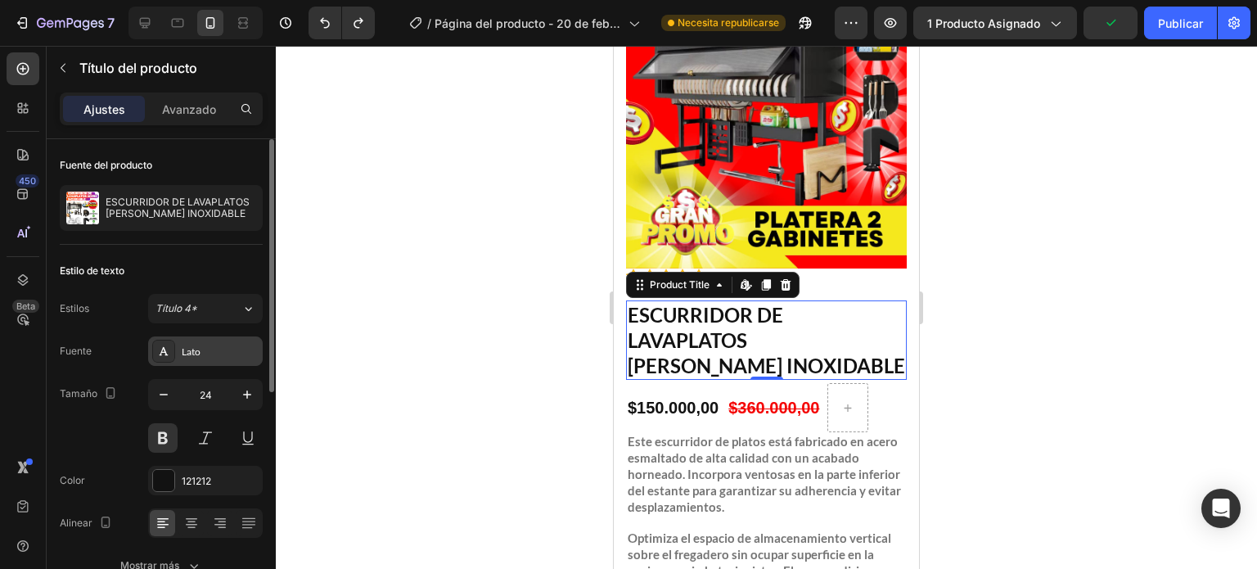
click at [242, 354] on div "Lato" at bounding box center [220, 352] width 77 height 15
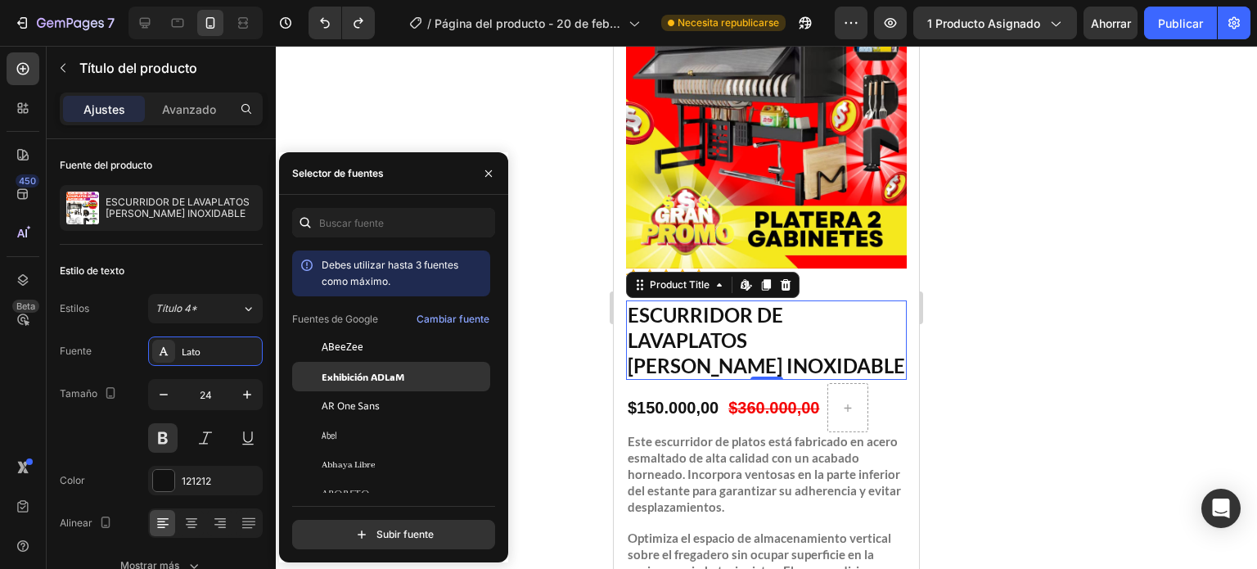
click at [399, 539] on div "Exhibición ADLaM" at bounding box center [391, 553] width 198 height 29
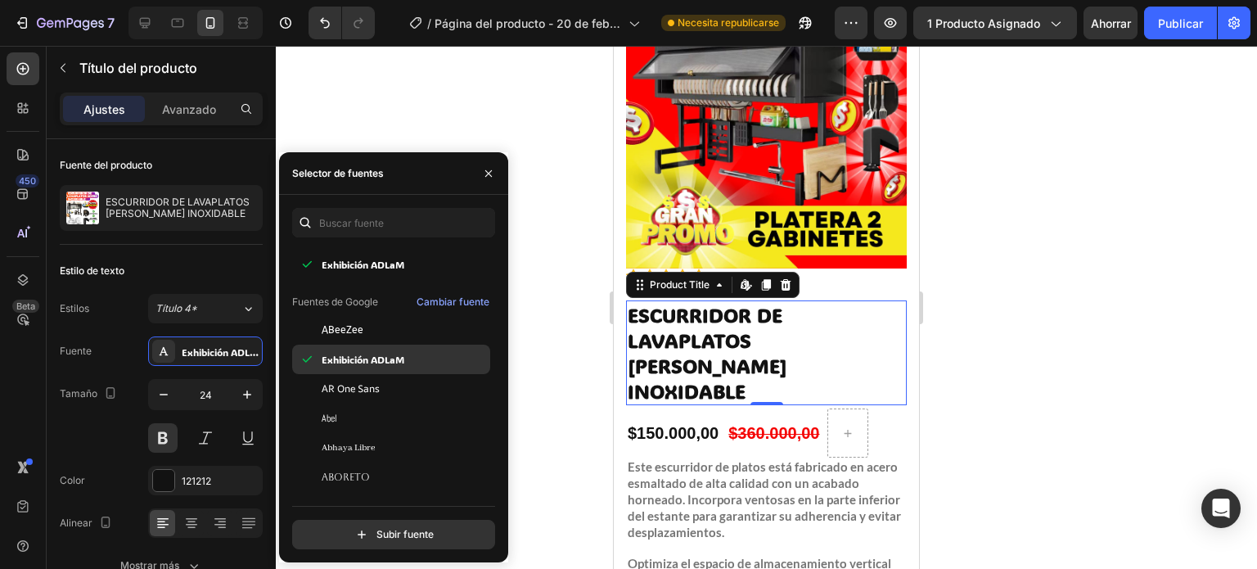
scroll to position [79, 0]
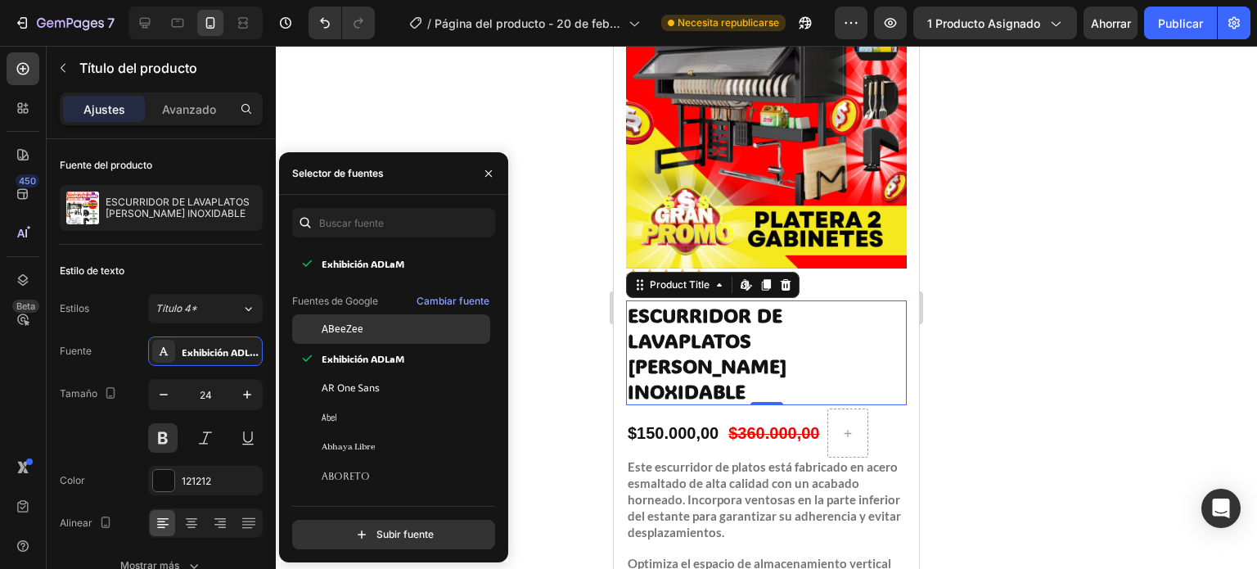
click at [372, 550] on div "ABeeZee" at bounding box center [391, 564] width 198 height 29
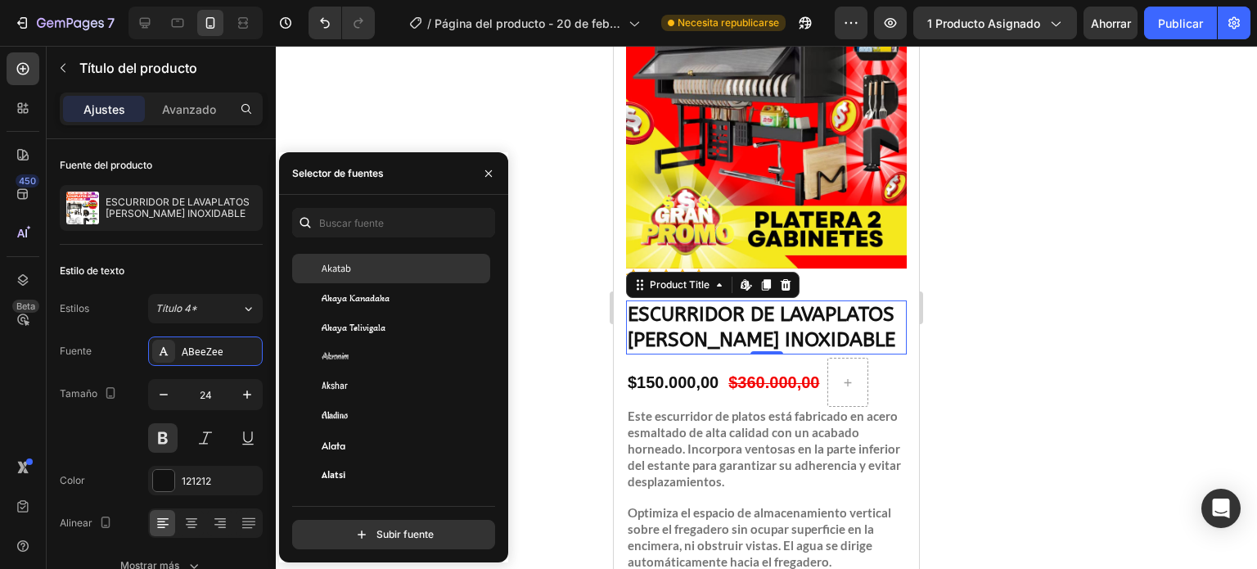
scroll to position [746, 0]
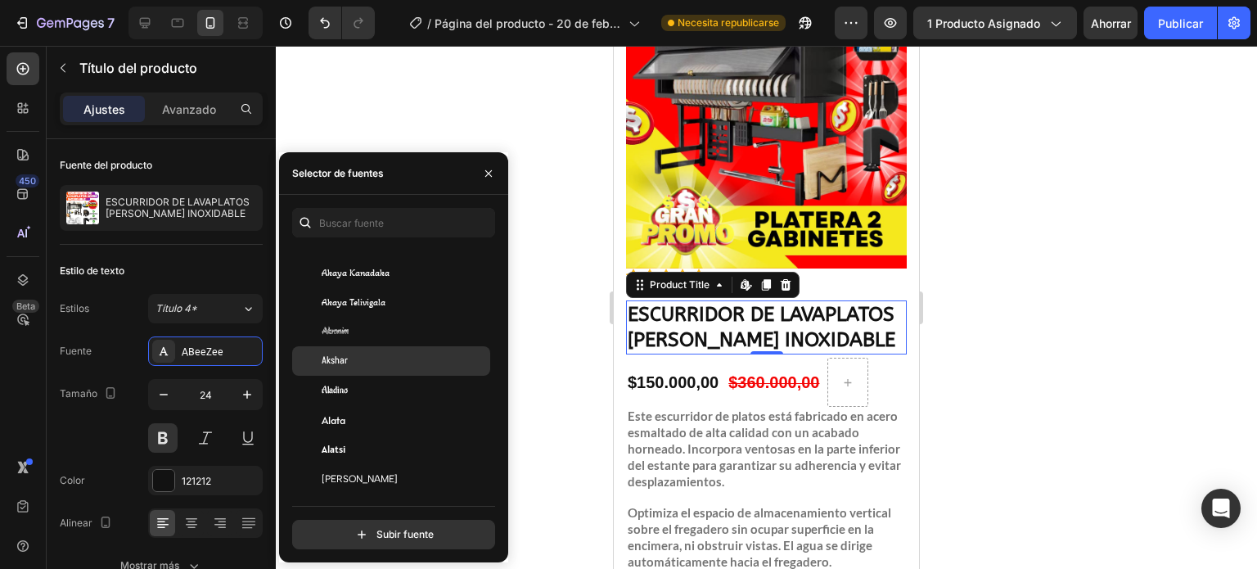
click at [391, 352] on div "Akshar" at bounding box center [391, 360] width 198 height 29
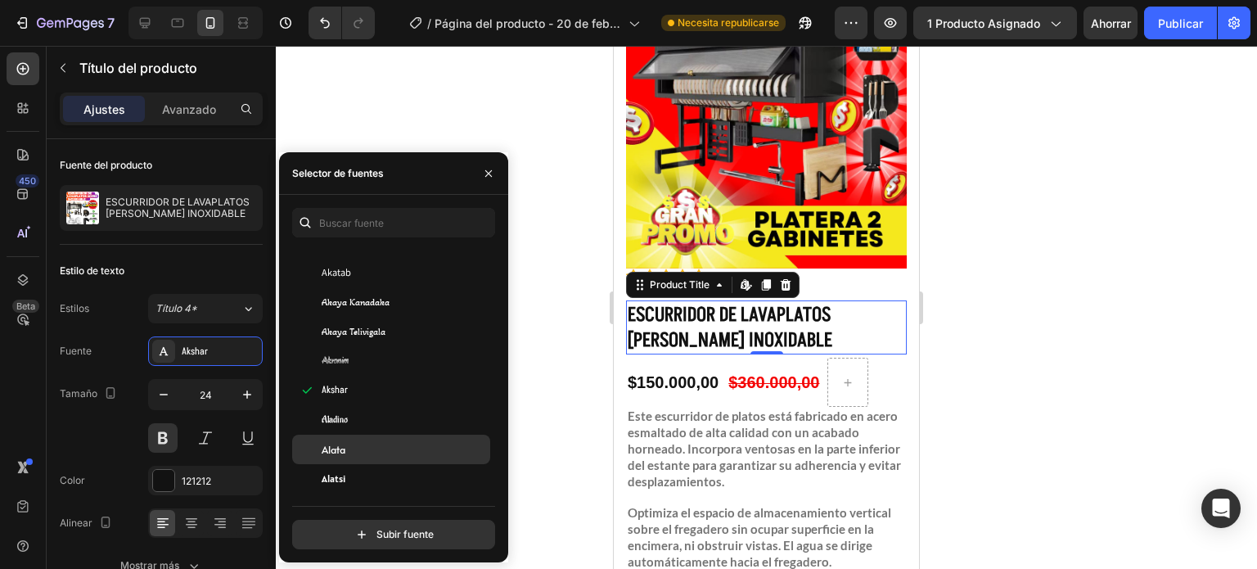
click at [383, 442] on div "Alata" at bounding box center [404, 449] width 165 height 15
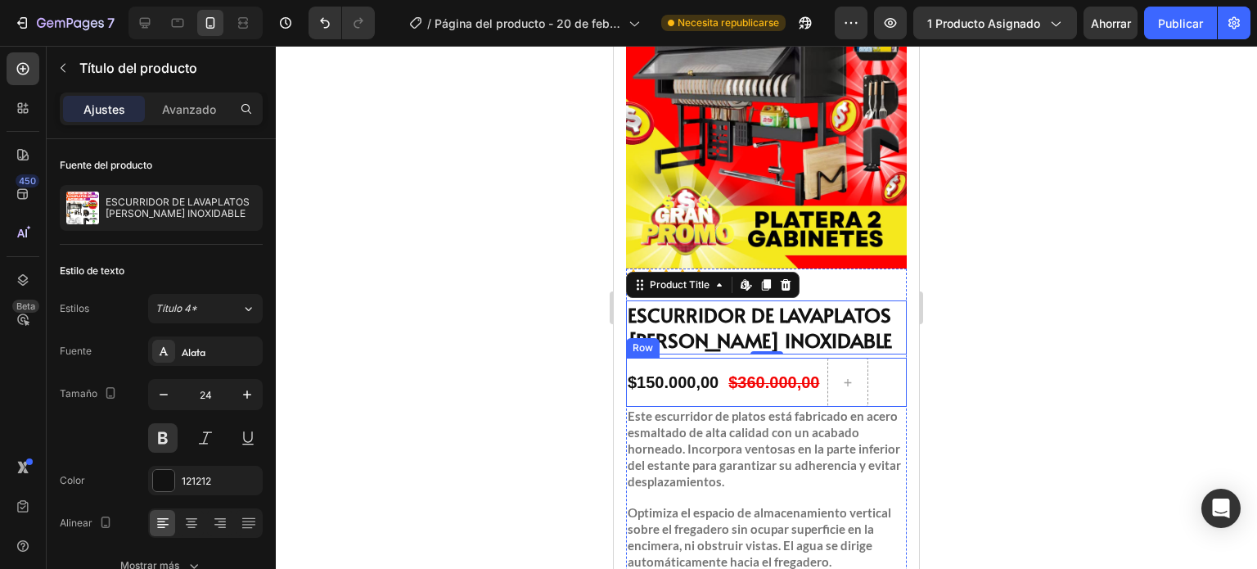
click at [1099, 320] on div at bounding box center [766, 307] width 981 height 523
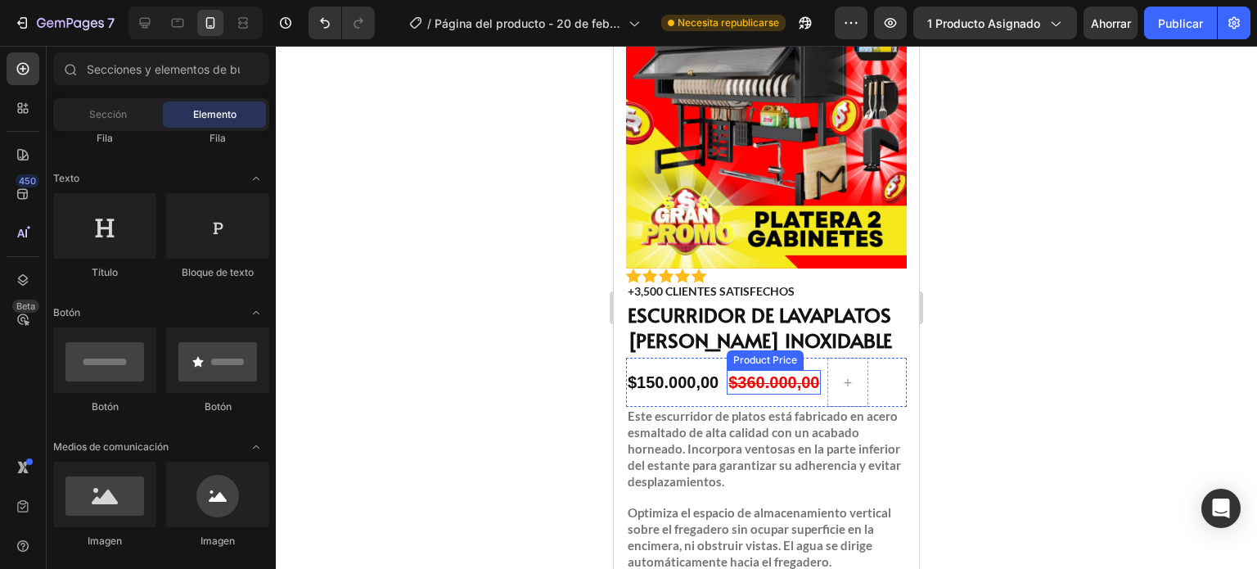
click at [745, 370] on div "$360.000,00" at bounding box center [774, 382] width 94 height 25
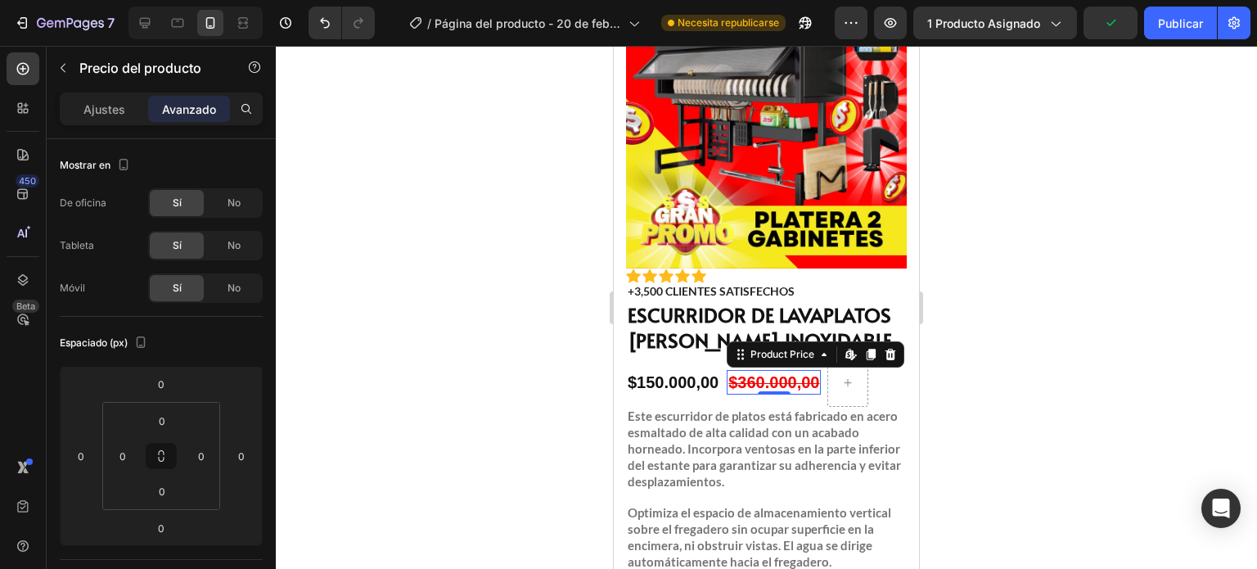
click at [802, 370] on div "$360.000,00" at bounding box center [774, 382] width 94 height 25
click at [887, 349] on icon at bounding box center [891, 354] width 11 height 11
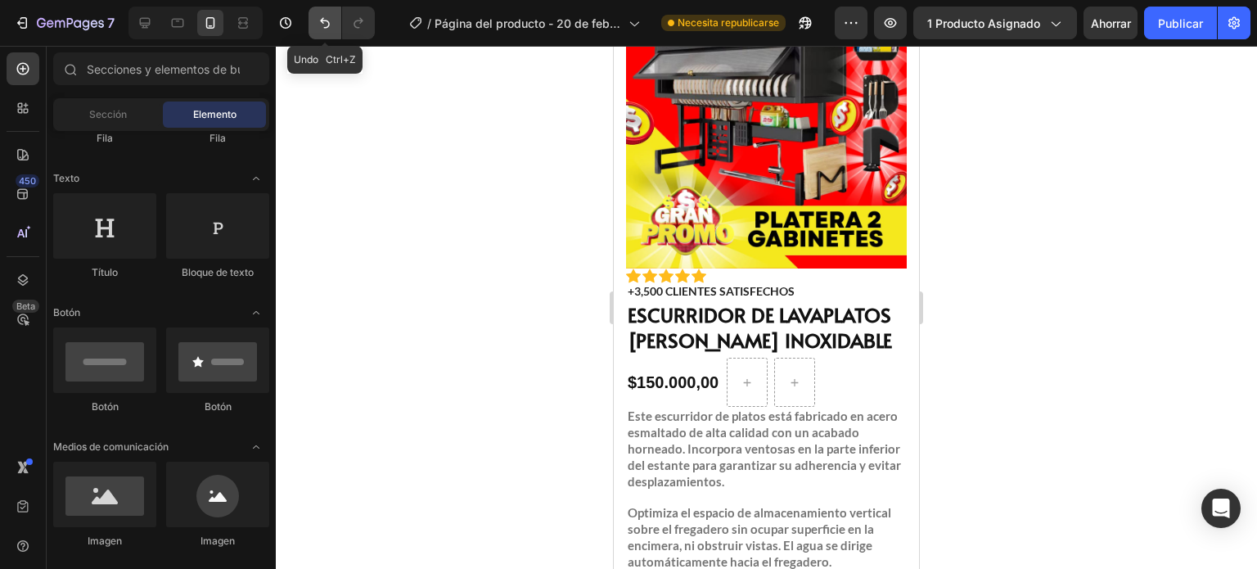
click at [321, 19] on icon "Deshacer/Rehacer" at bounding box center [325, 23] width 16 height 16
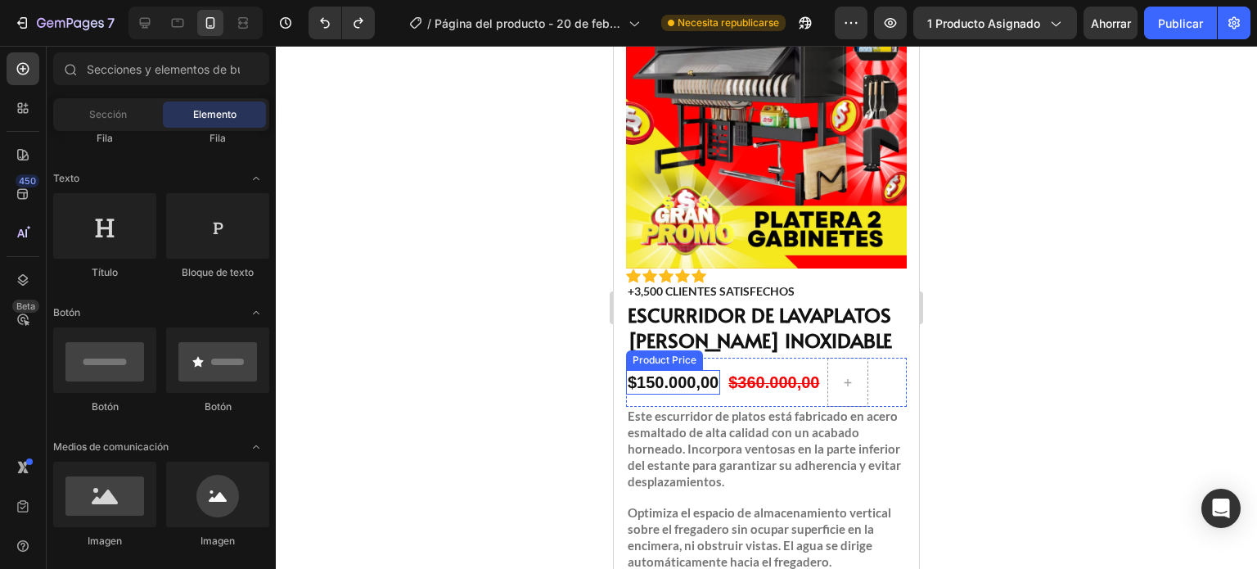
click at [678, 370] on div "$150.000,00" at bounding box center [673, 382] width 94 height 25
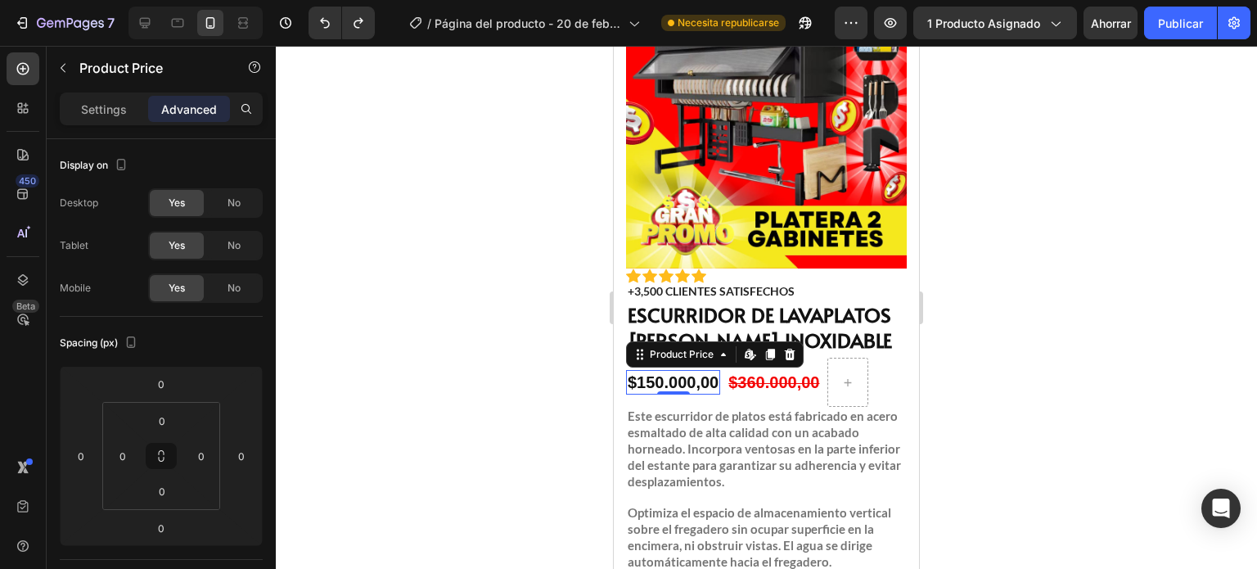
click at [678, 370] on div "$150.000,00" at bounding box center [673, 382] width 94 height 25
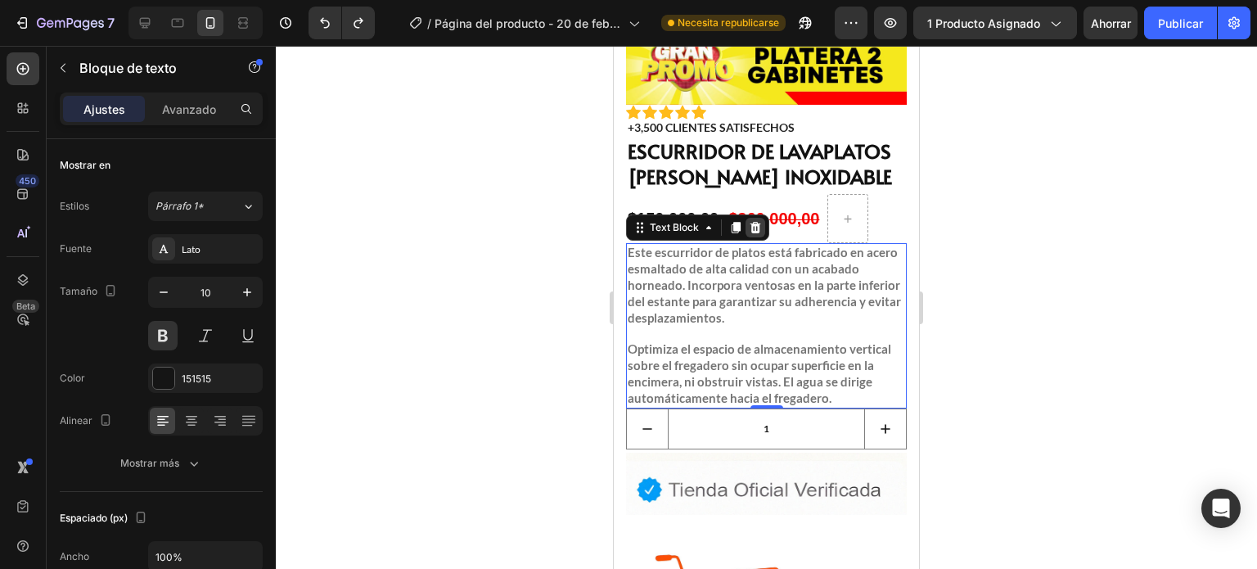
click at [761, 221] on icon at bounding box center [755, 227] width 13 height 13
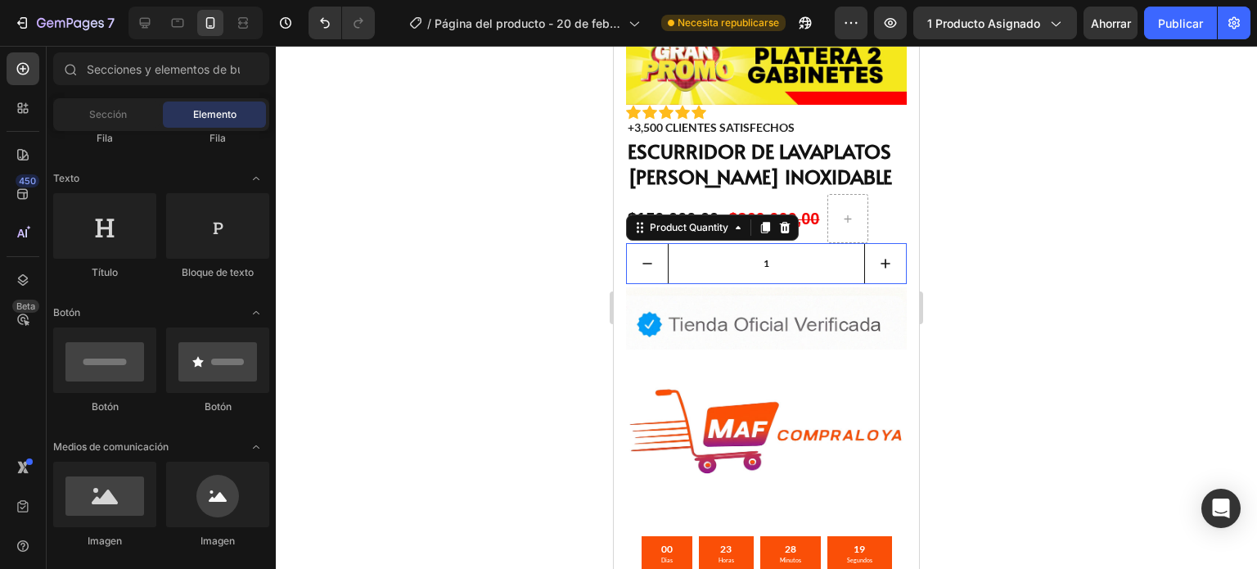
click at [770, 253] on input "1" at bounding box center [766, 263] width 197 height 39
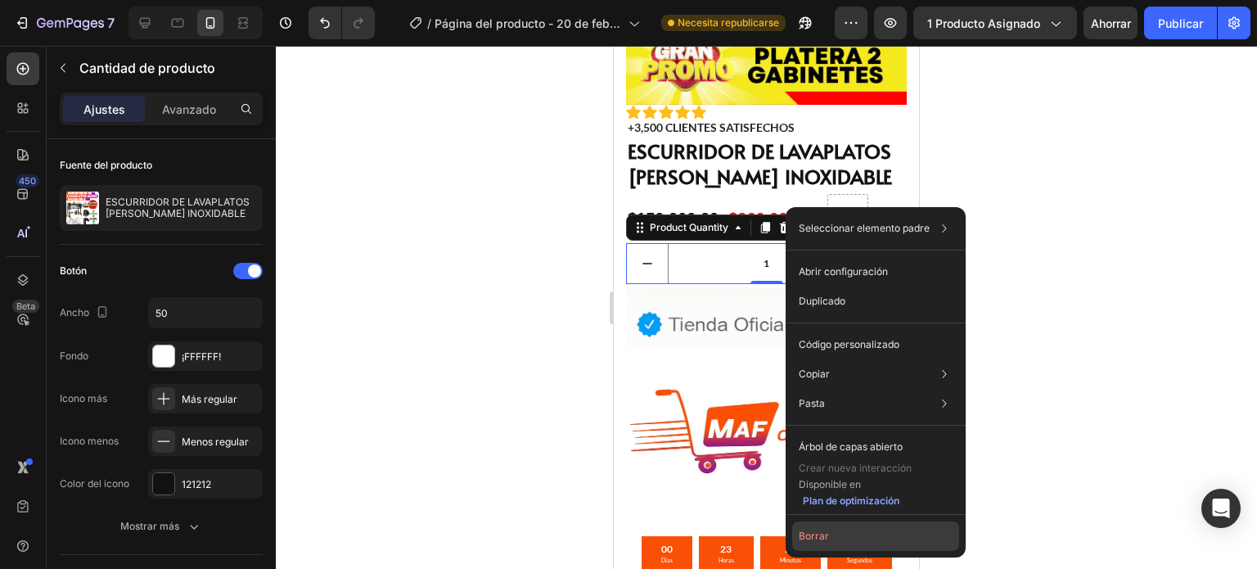
click at [830, 530] on button "Borrar" at bounding box center [875, 535] width 167 height 29
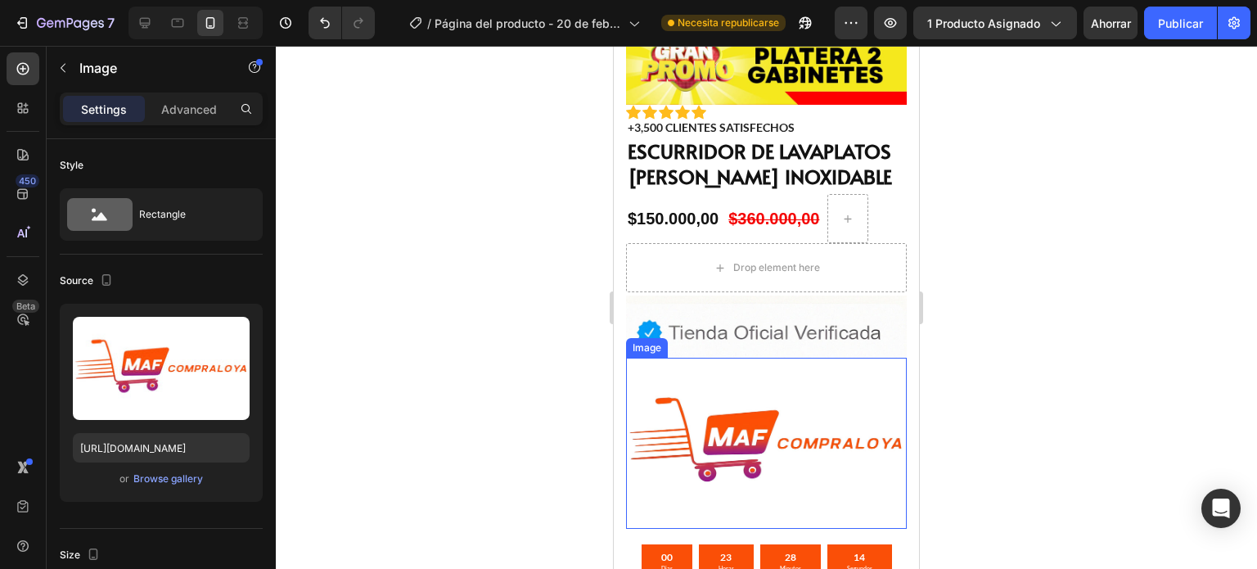
click at [739, 364] on img at bounding box center [766, 443] width 281 height 171
click at [734, 336] on icon at bounding box center [735, 341] width 11 height 11
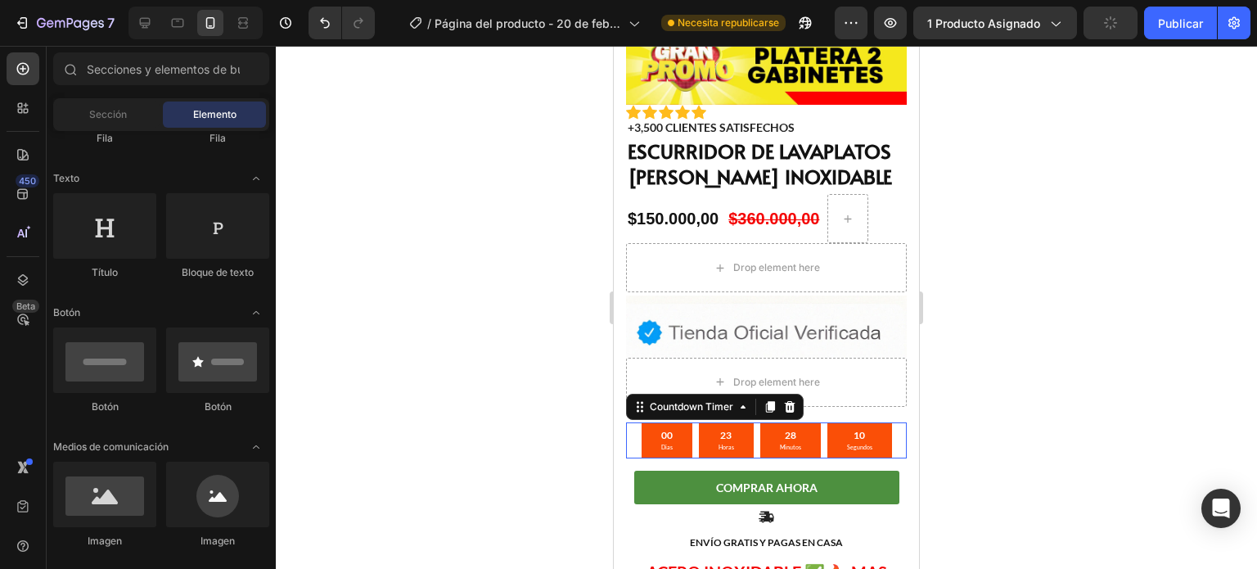
click at [762, 422] on div "28 Minutos" at bounding box center [790, 440] width 61 height 36
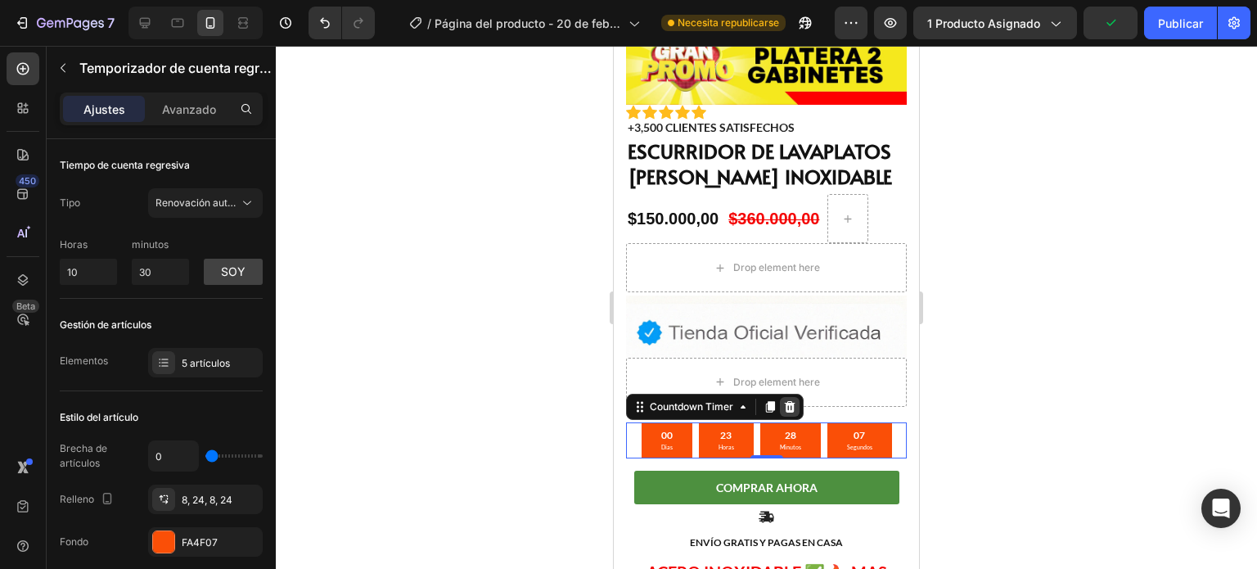
click at [790, 397] on div at bounding box center [790, 407] width 20 height 20
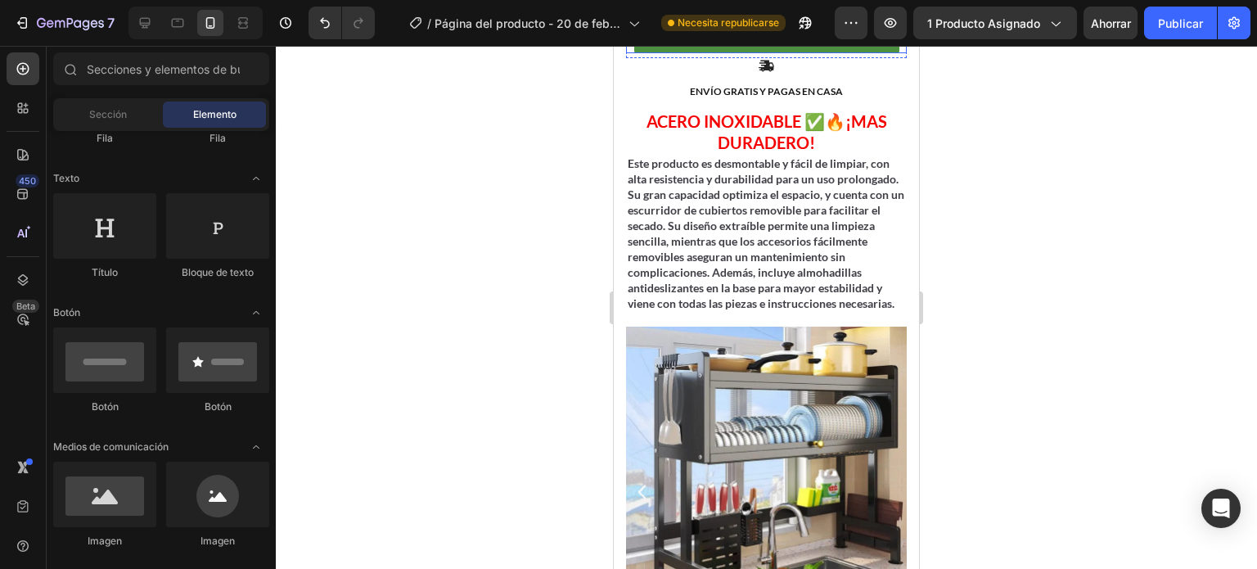
scroll to position [741, 0]
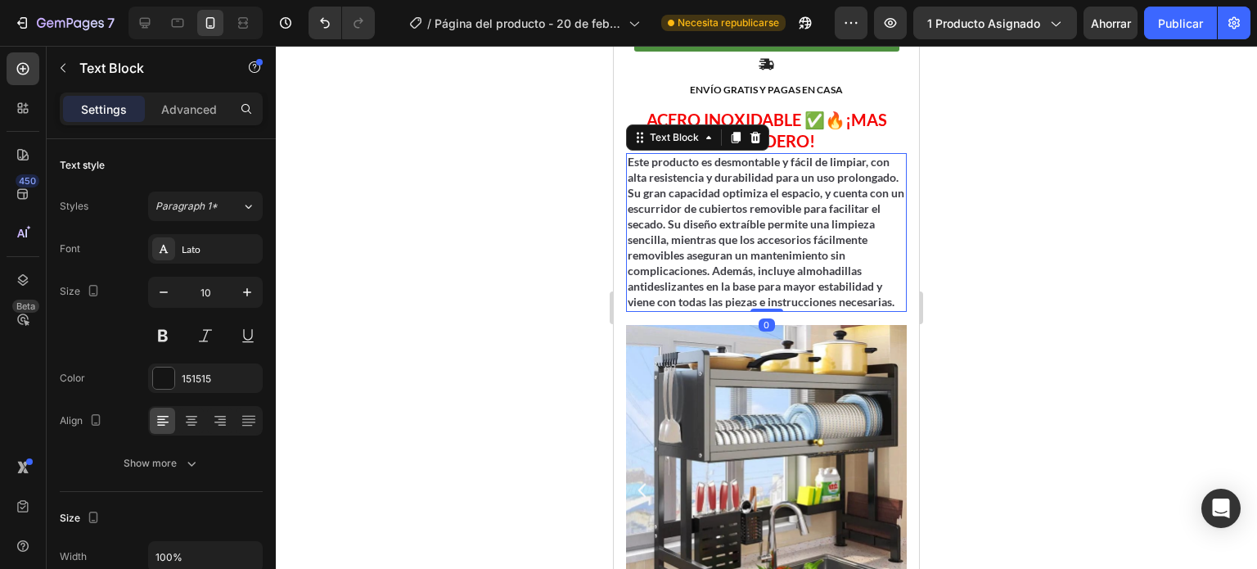
click at [757, 250] on strong "Este producto es desmontable y fácil de limpiar, con alta resistencia y durabil…" at bounding box center [766, 232] width 277 height 154
click at [753, 131] on icon at bounding box center [755, 137] width 13 height 13
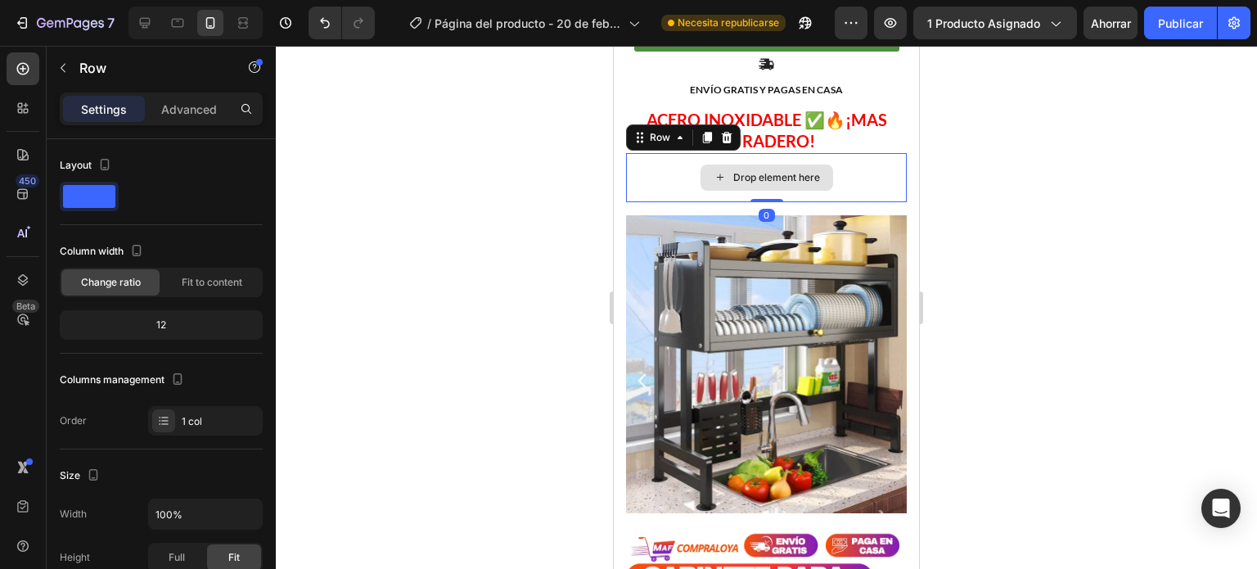
click at [825, 153] on div "Drop element here" at bounding box center [766, 177] width 281 height 49
click at [723, 132] on icon at bounding box center [727, 137] width 11 height 11
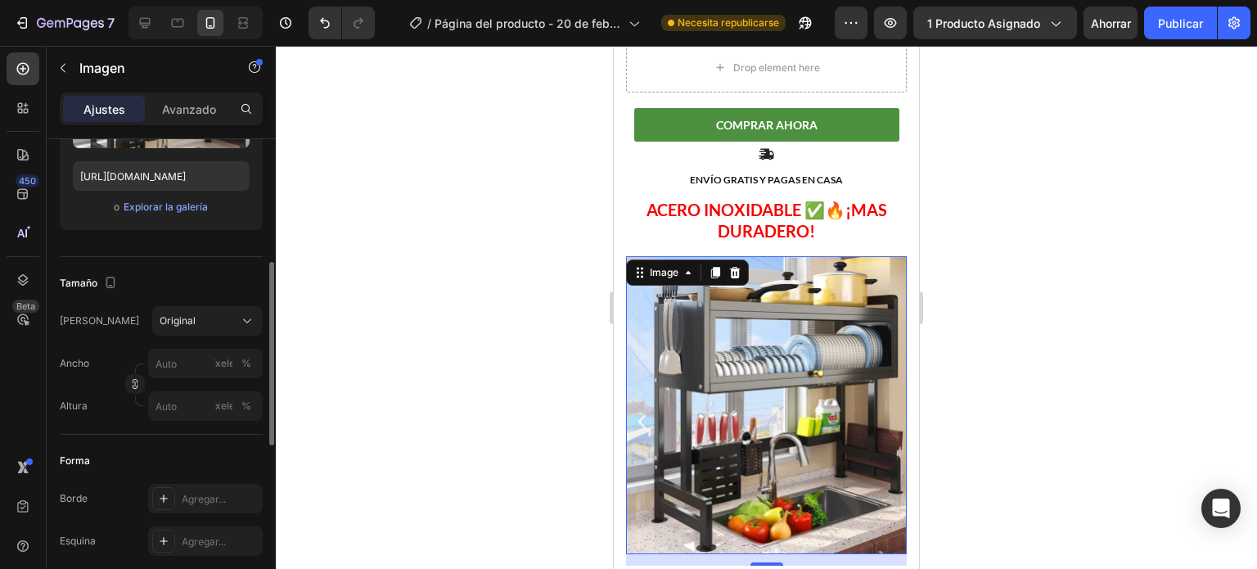
scroll to position [288, 0]
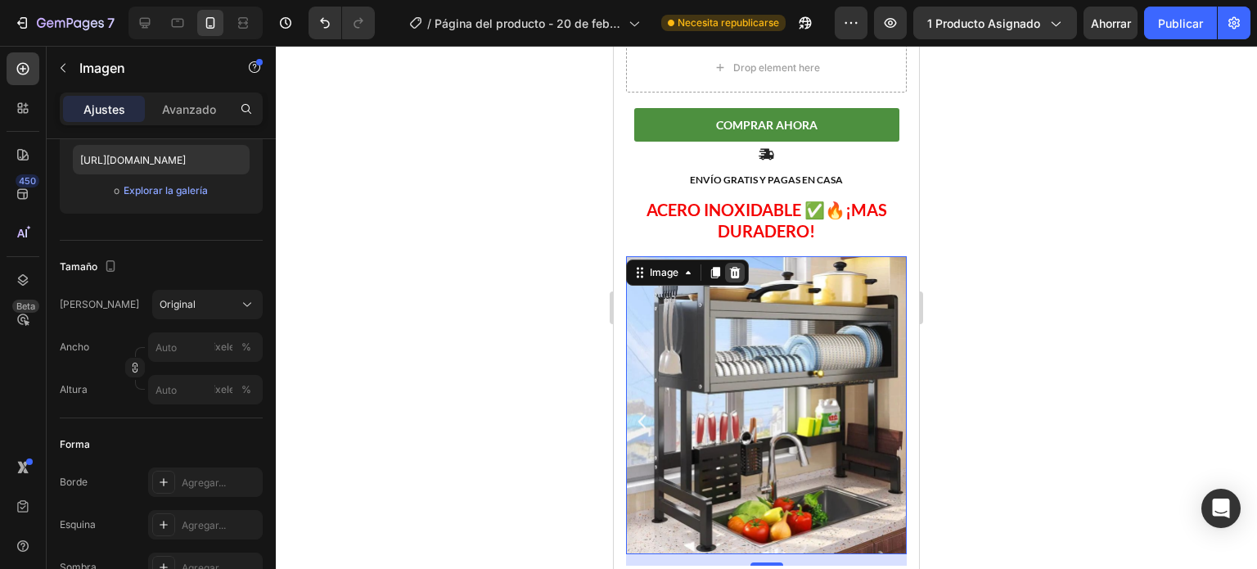
click at [734, 263] on div at bounding box center [735, 273] width 20 height 20
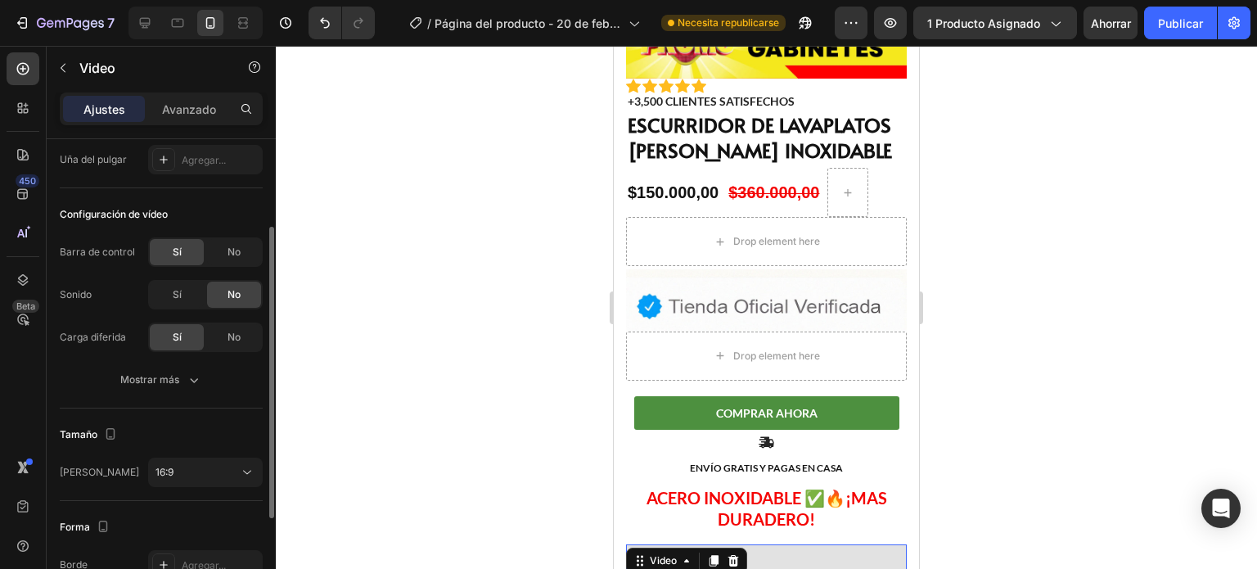
scroll to position [134, 0]
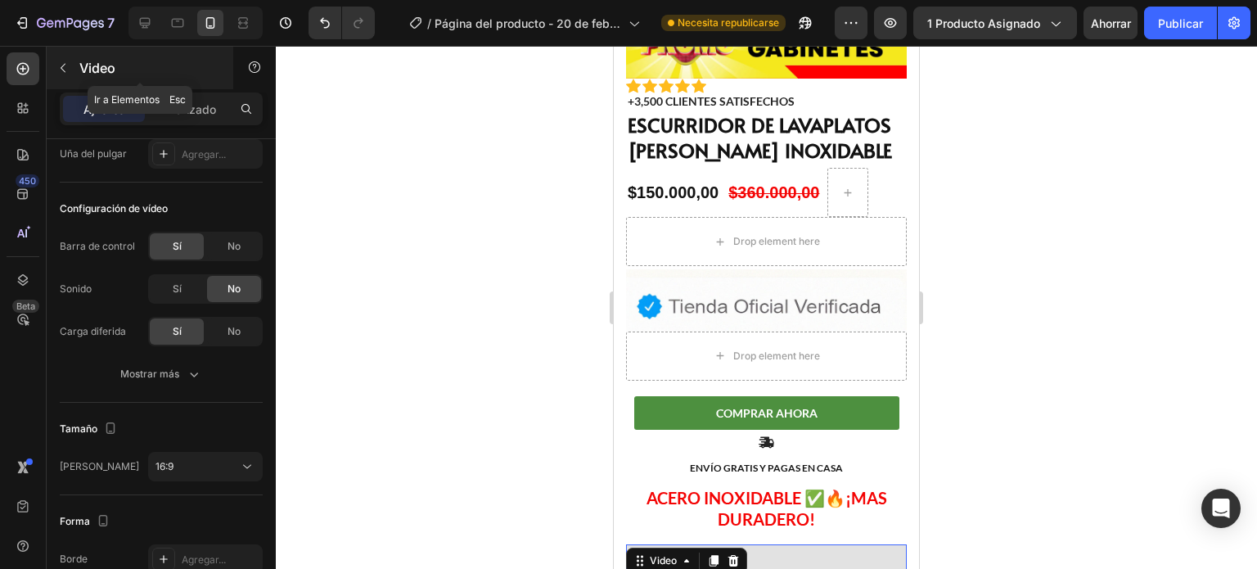
click at [62, 72] on icon "button" at bounding box center [62, 67] width 13 height 13
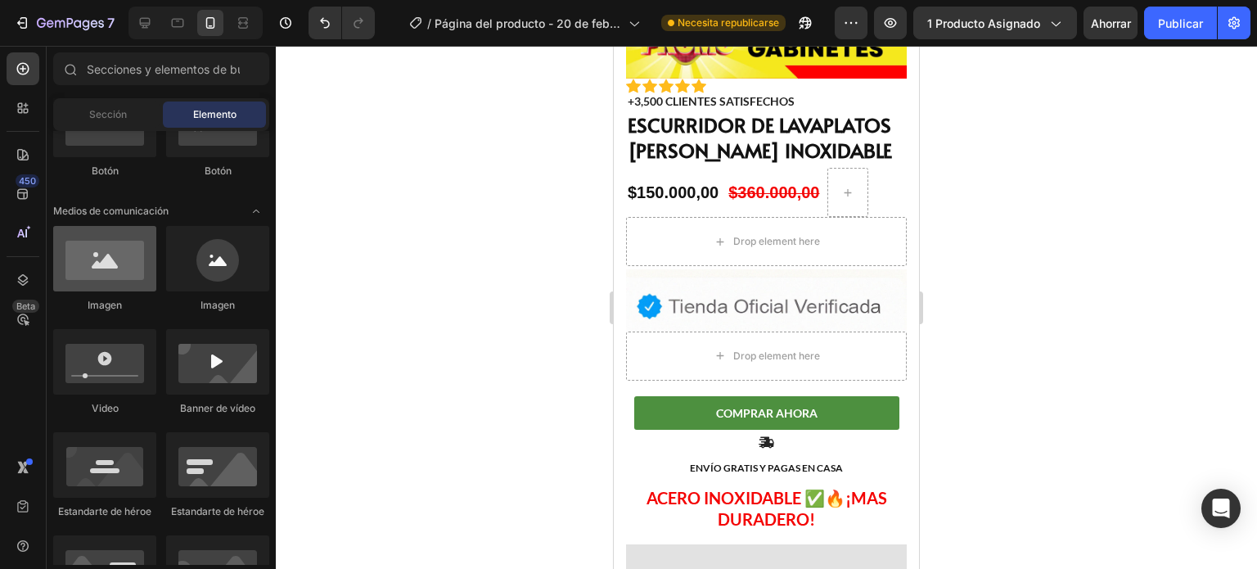
click at [120, 286] on div at bounding box center [104, 258] width 103 height 65
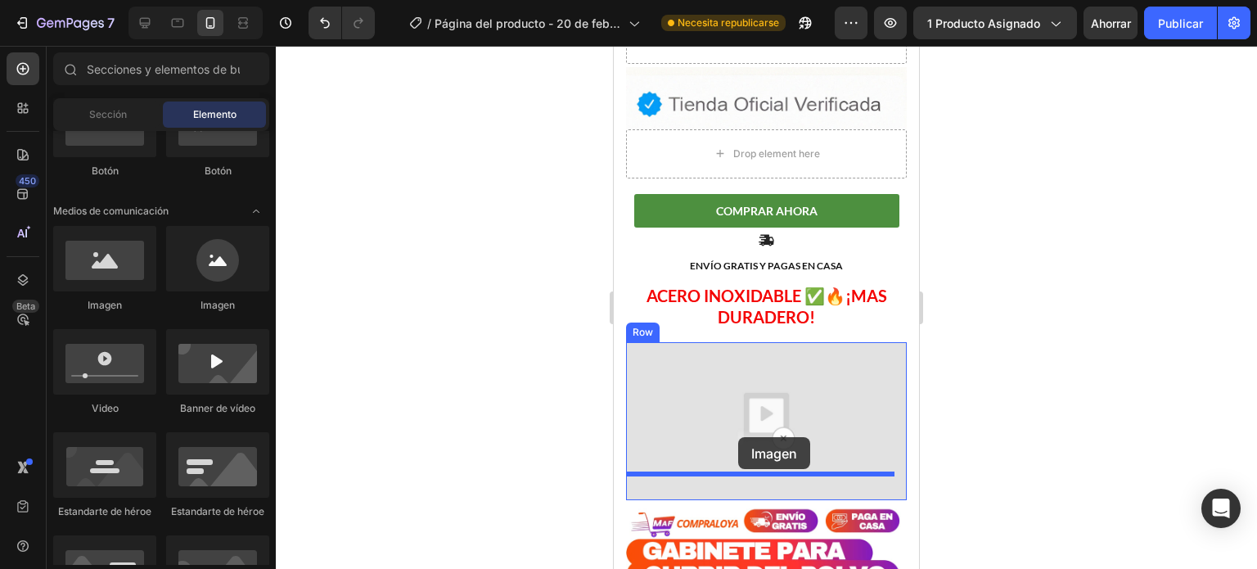
scroll to position [579, 0]
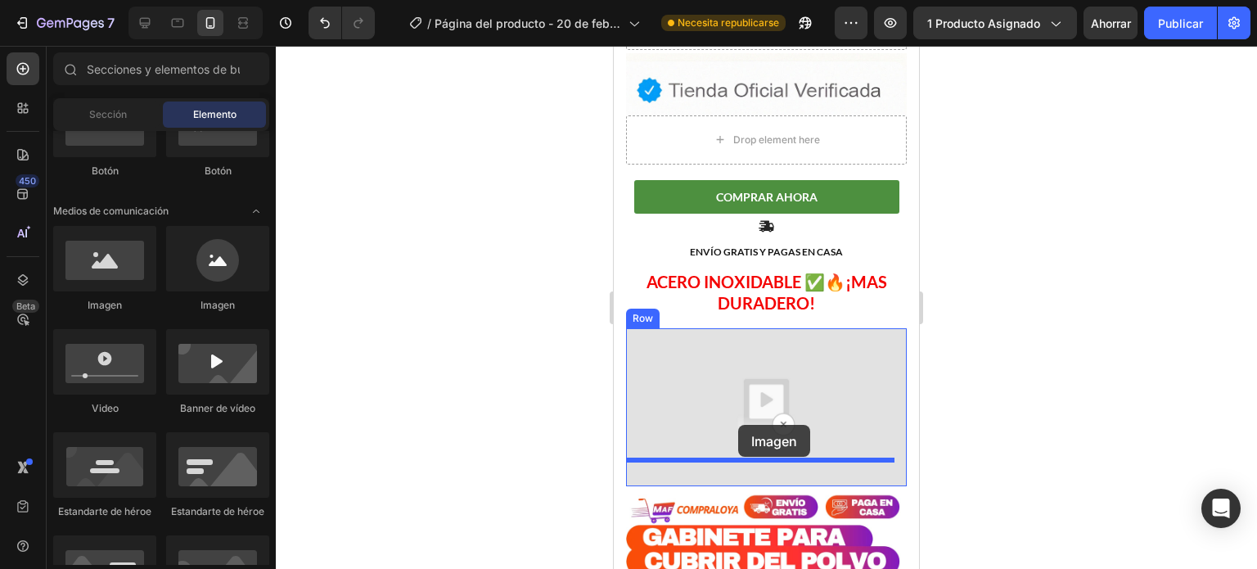
drag, startPoint x: 734, startPoint y: 331, endPoint x: 737, endPoint y: 415, distance: 83.5
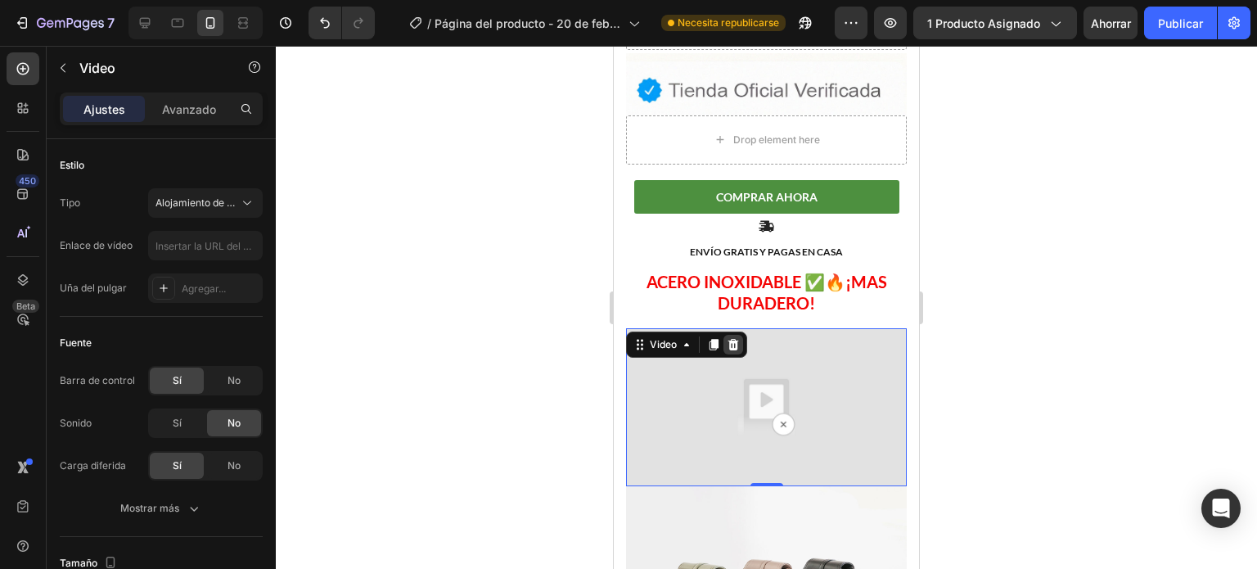
click at [737, 338] on icon at bounding box center [733, 344] width 13 height 13
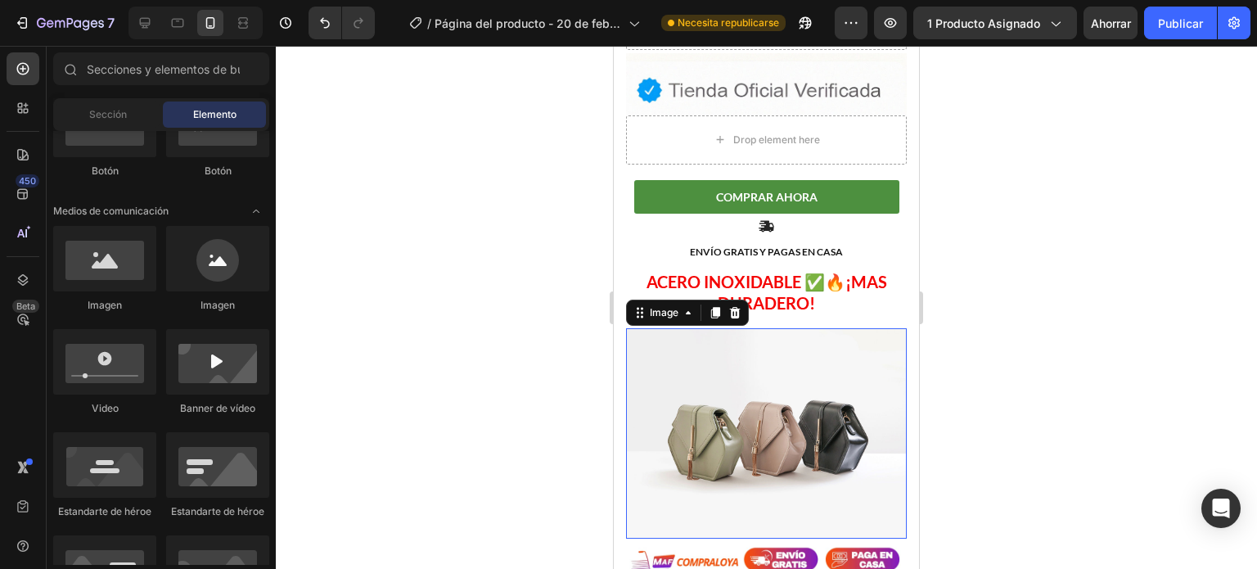
click at [737, 362] on img at bounding box center [766, 433] width 281 height 210
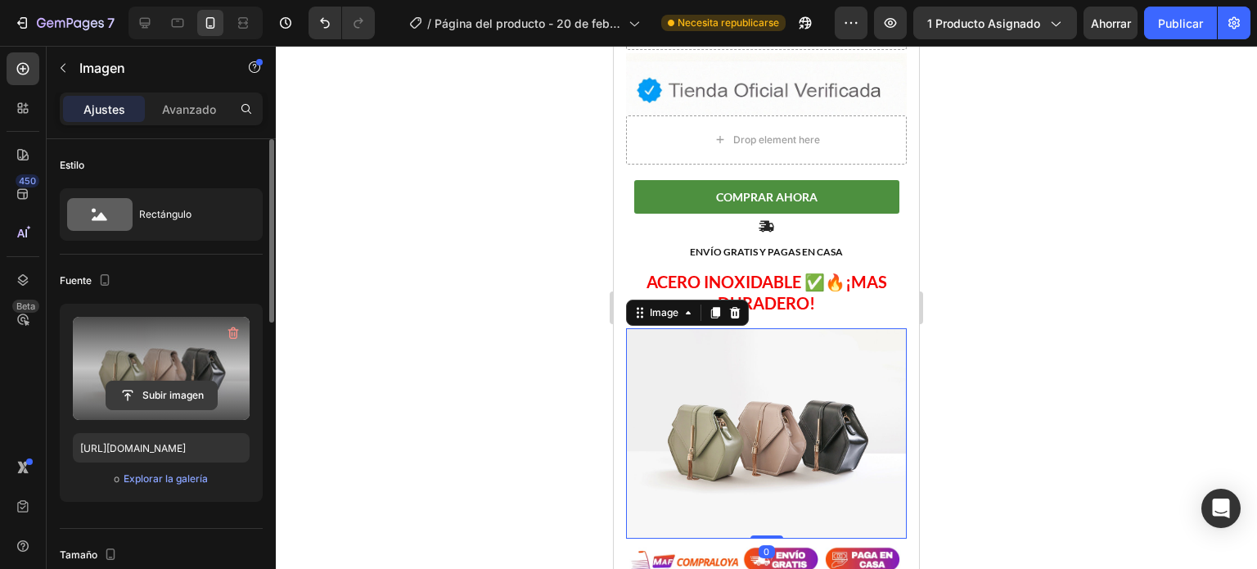
click at [179, 394] on input "file" at bounding box center [161, 395] width 110 height 28
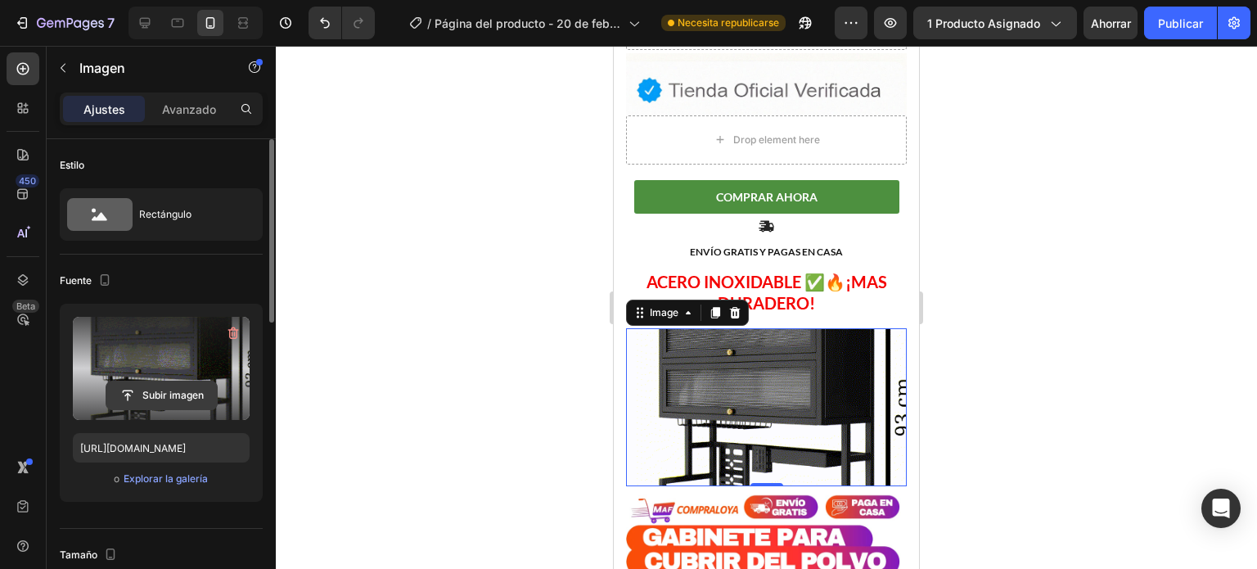
click at [186, 390] on input "file" at bounding box center [161, 395] width 110 height 28
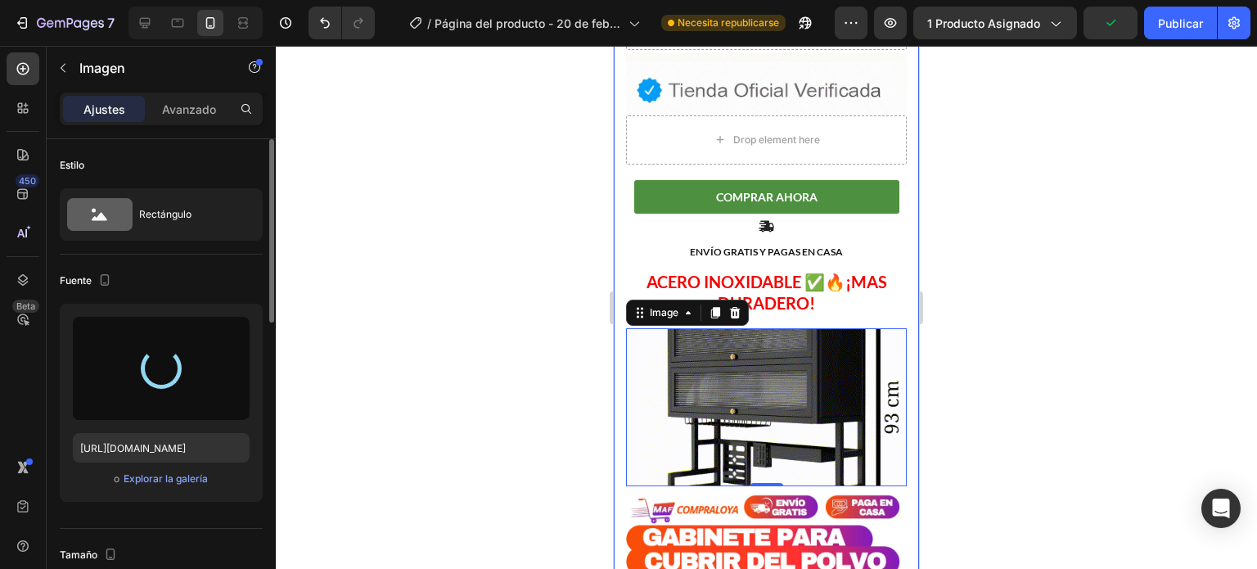
type input "[URL][DOMAIN_NAME]"
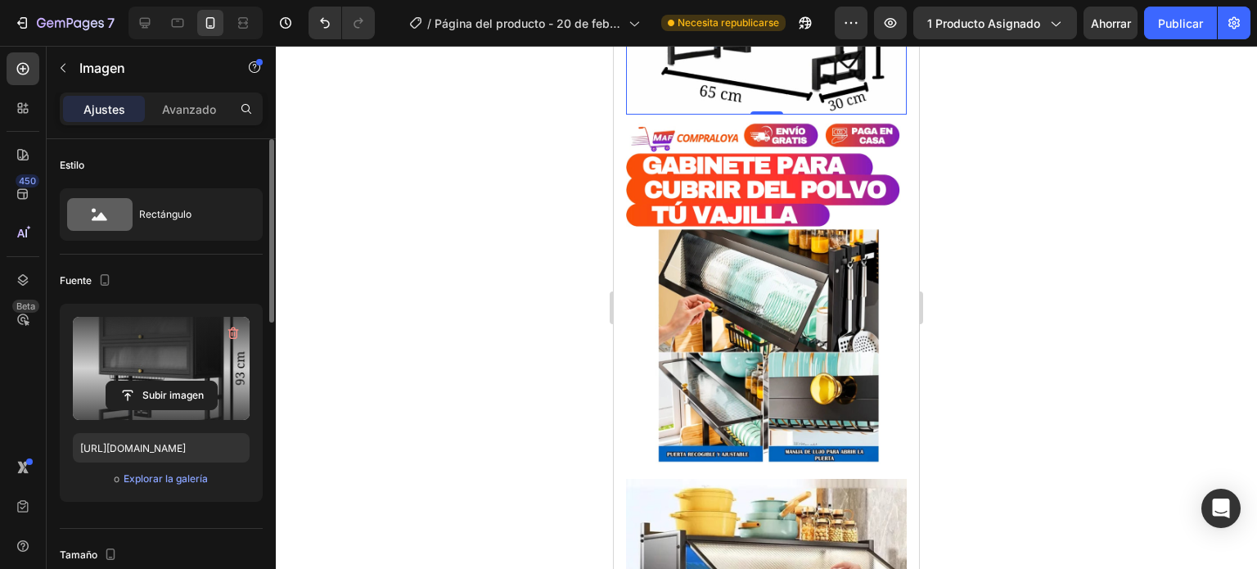
scroll to position [1076, 0]
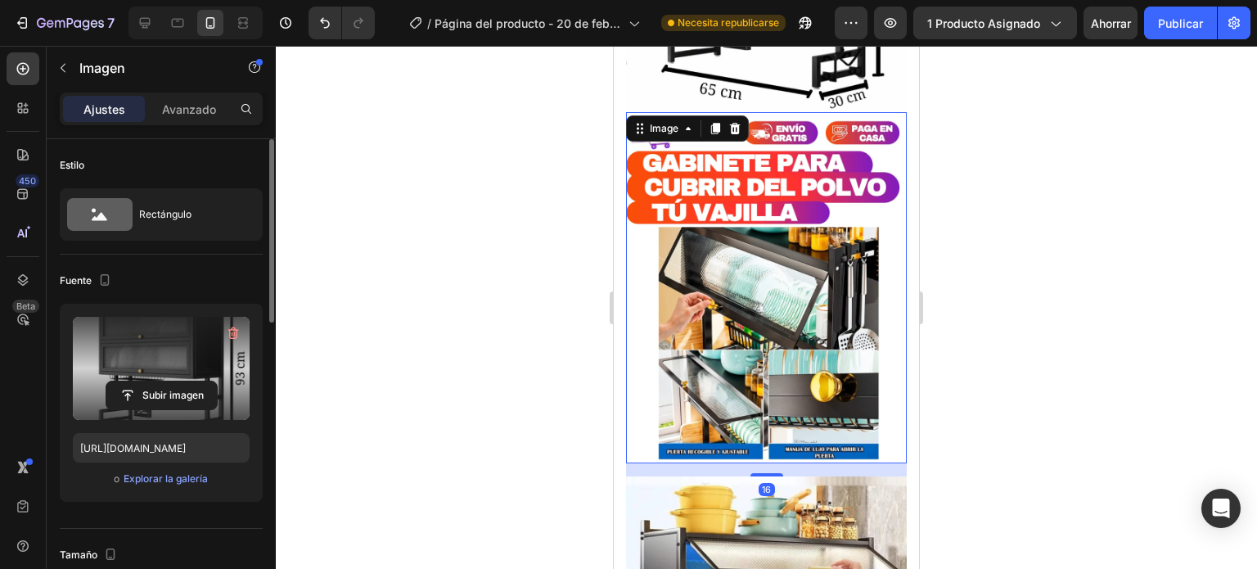
click at [782, 264] on img at bounding box center [766, 287] width 281 height 351
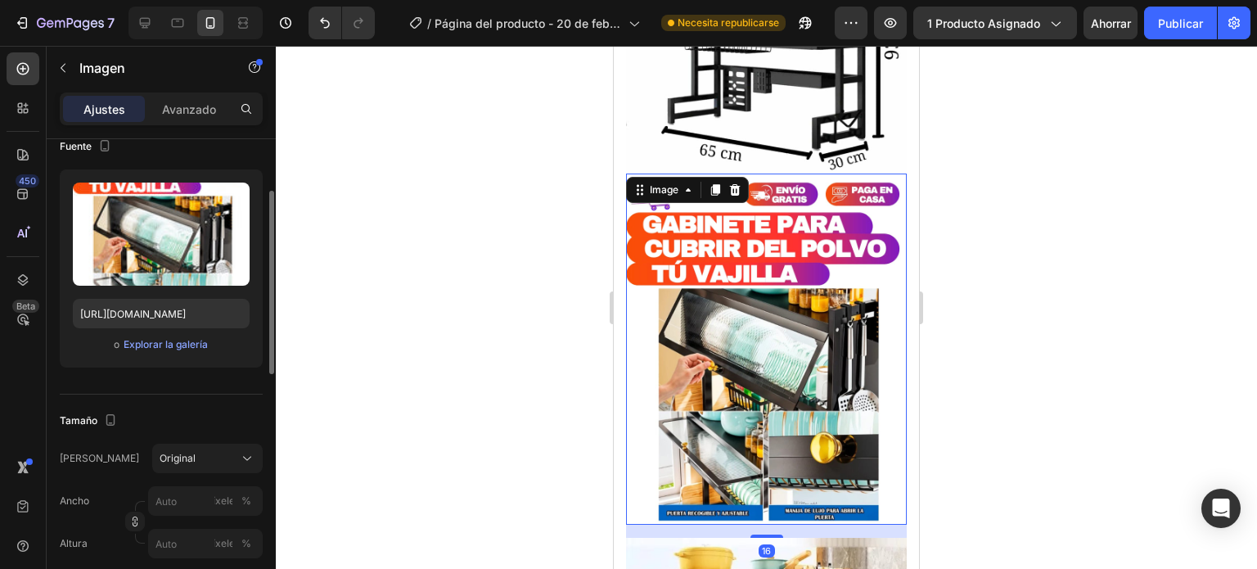
scroll to position [962, 0]
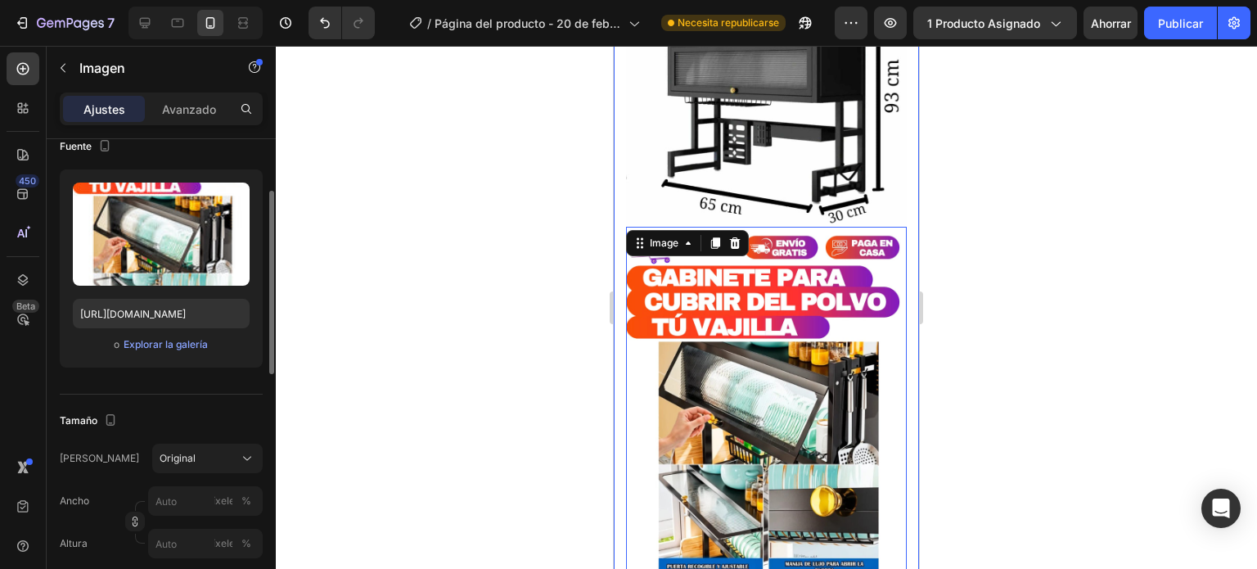
drag, startPoint x: 1740, startPoint y: 271, endPoint x: 768, endPoint y: 343, distance: 974.1
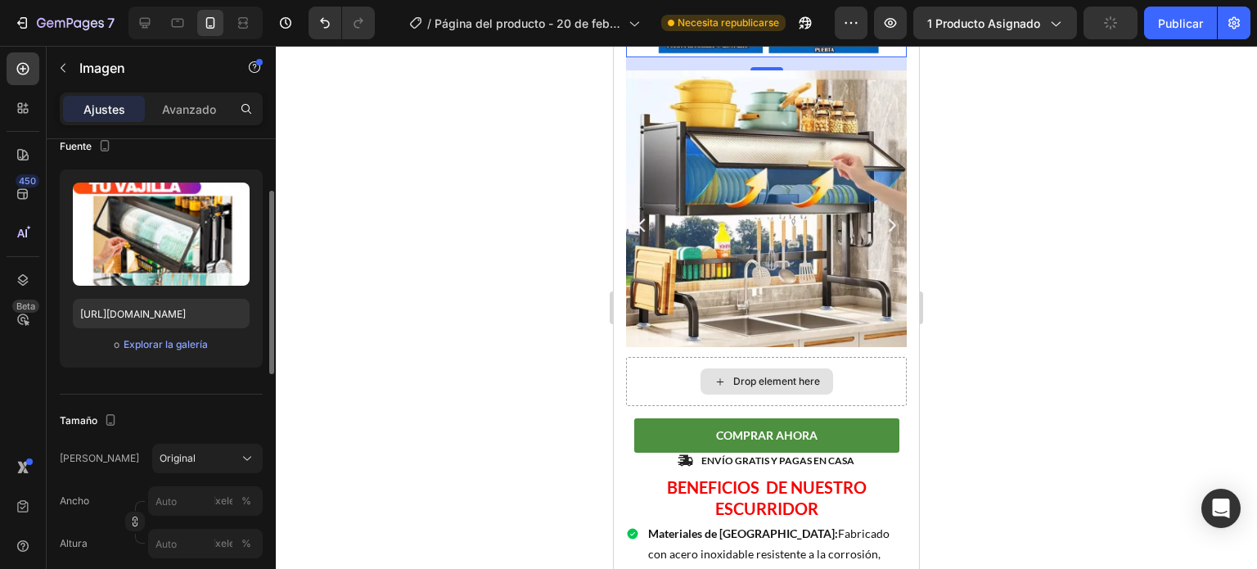
scroll to position [1315, 0]
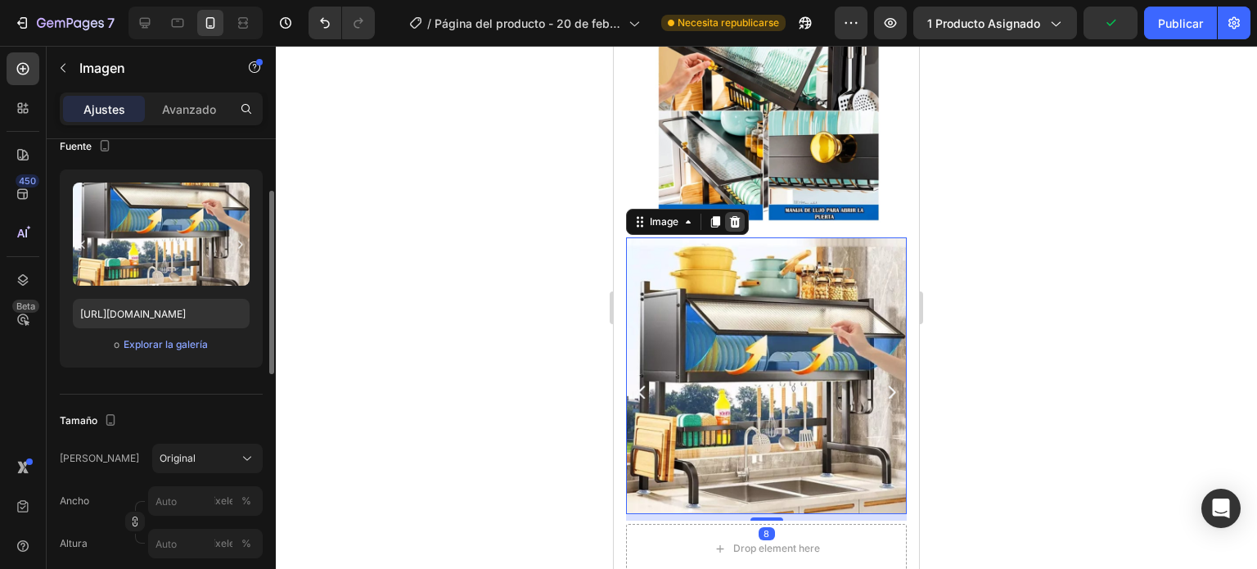
click at [732, 212] on div at bounding box center [735, 222] width 20 height 20
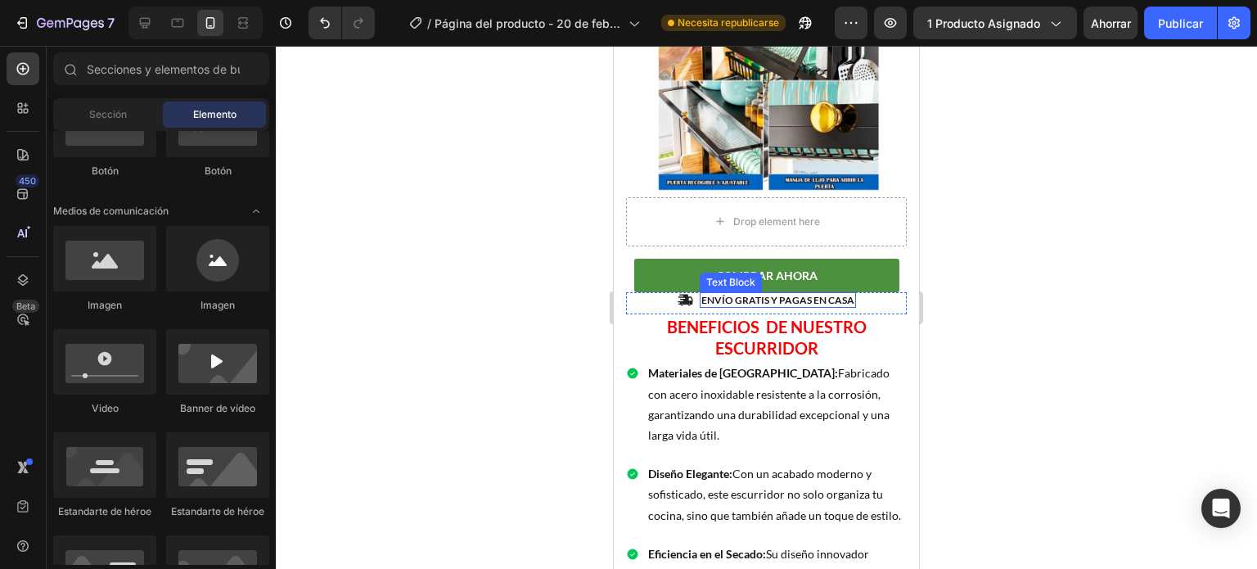
scroll to position [1411, 0]
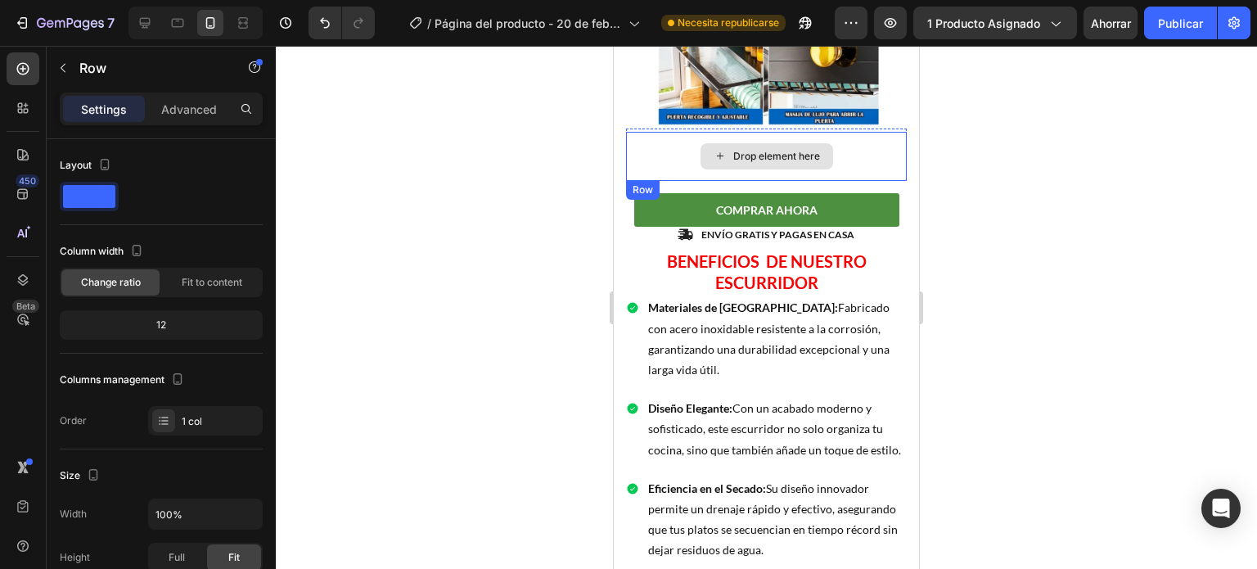
click at [766, 132] on div "Drop element here" at bounding box center [766, 156] width 281 height 49
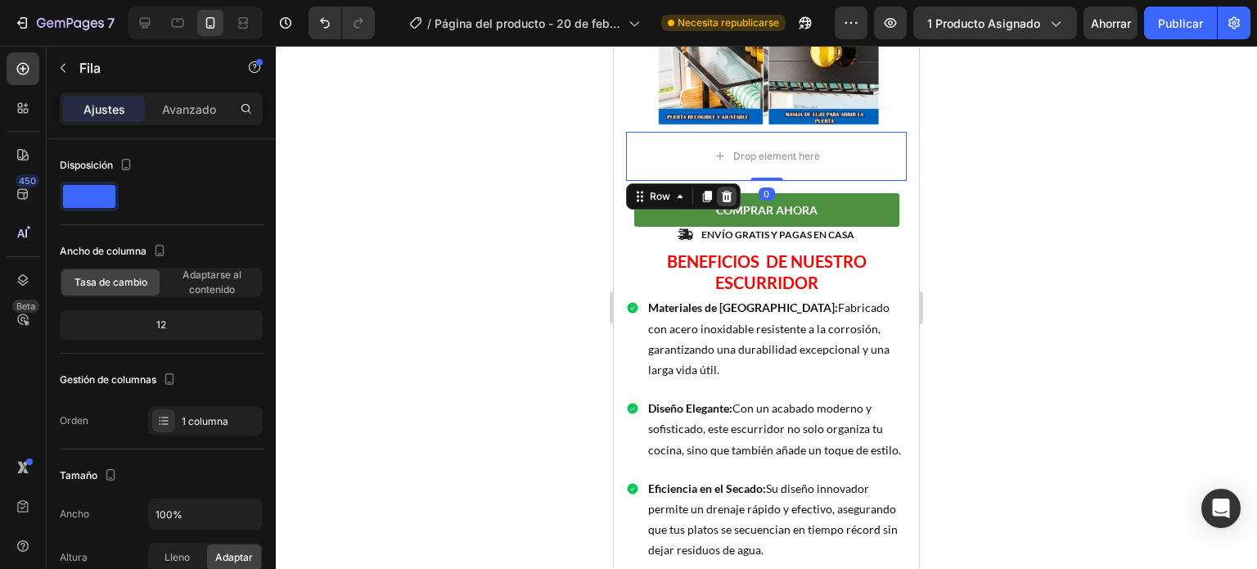
click at [730, 190] on icon at bounding box center [726, 196] width 13 height 13
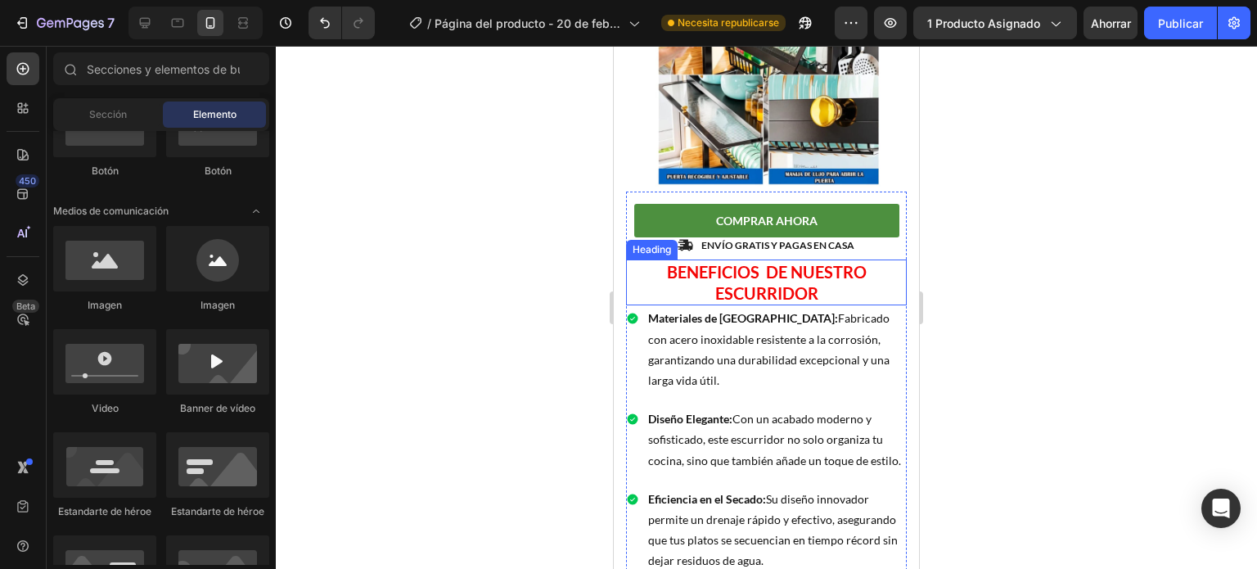
scroll to position [1355, 0]
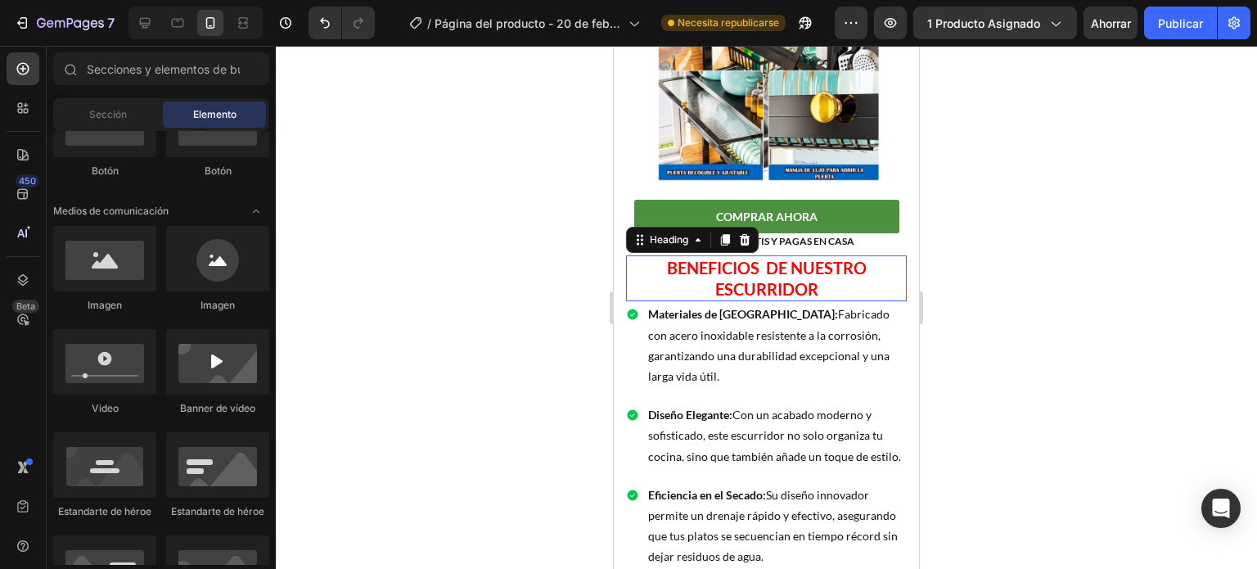
click at [770, 255] on h2 "BENEFICIOS DE NUESTRO ESCURRIDOR" at bounding box center [766, 278] width 281 height 46
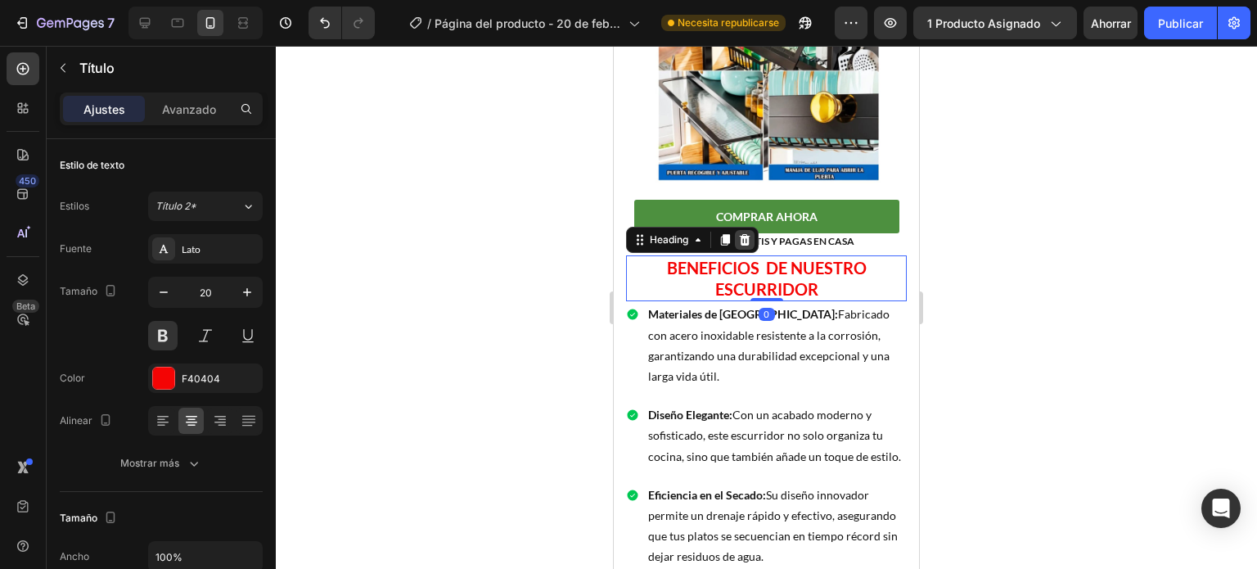
click at [743, 234] on icon at bounding box center [745, 239] width 11 height 11
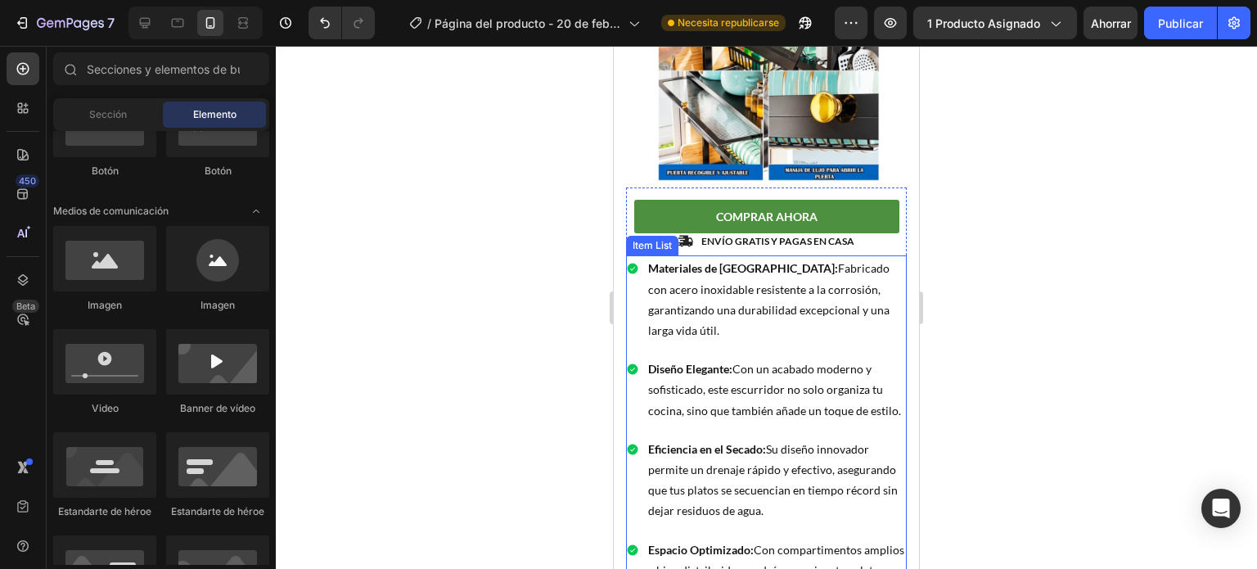
click at [749, 258] on p "Materiales de [GEOGRAPHIC_DATA]: Fabricado con acero inoxidable resistente a la…" at bounding box center [776, 299] width 256 height 83
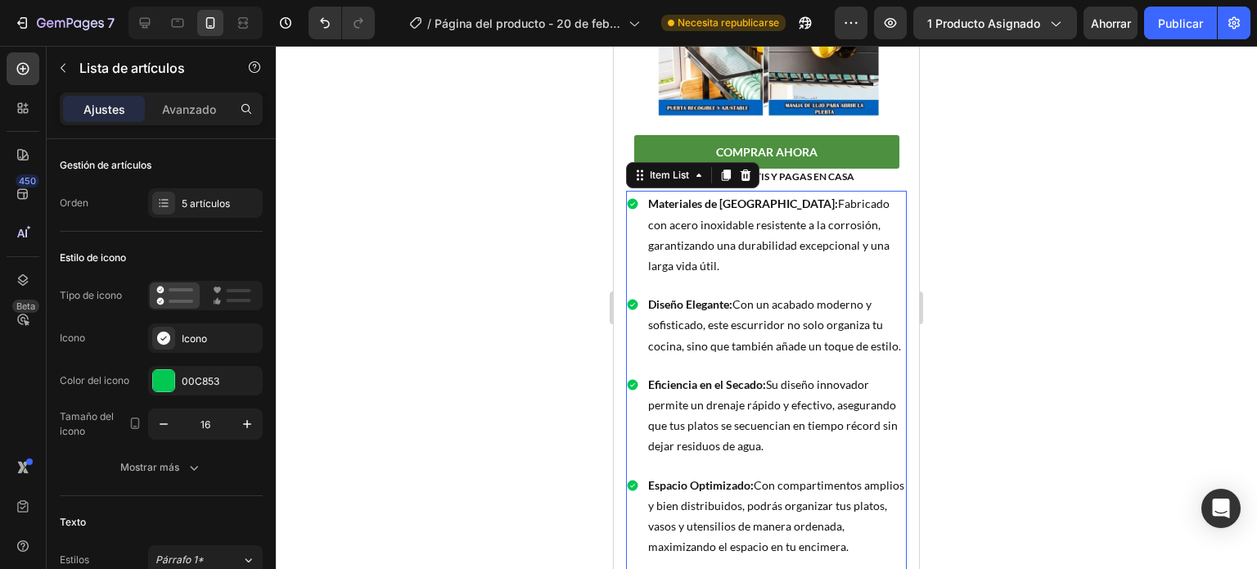
scroll to position [1418, 0]
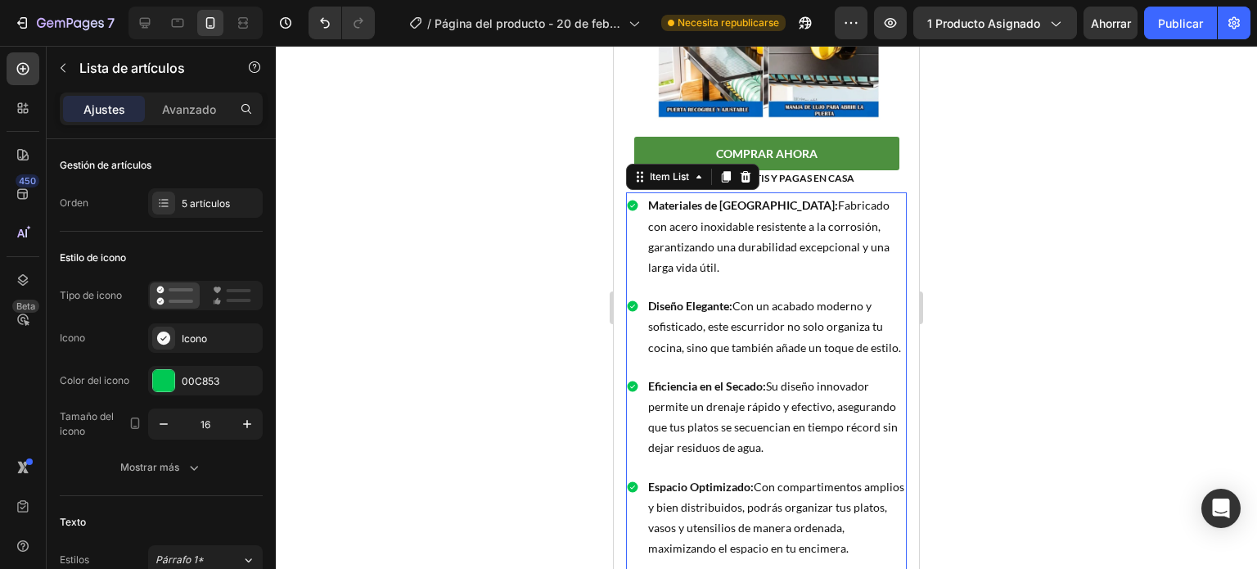
click at [774, 206] on p "Materiales de [GEOGRAPHIC_DATA]: Fabricado con acero inoxidable resistente a la…" at bounding box center [776, 236] width 256 height 83
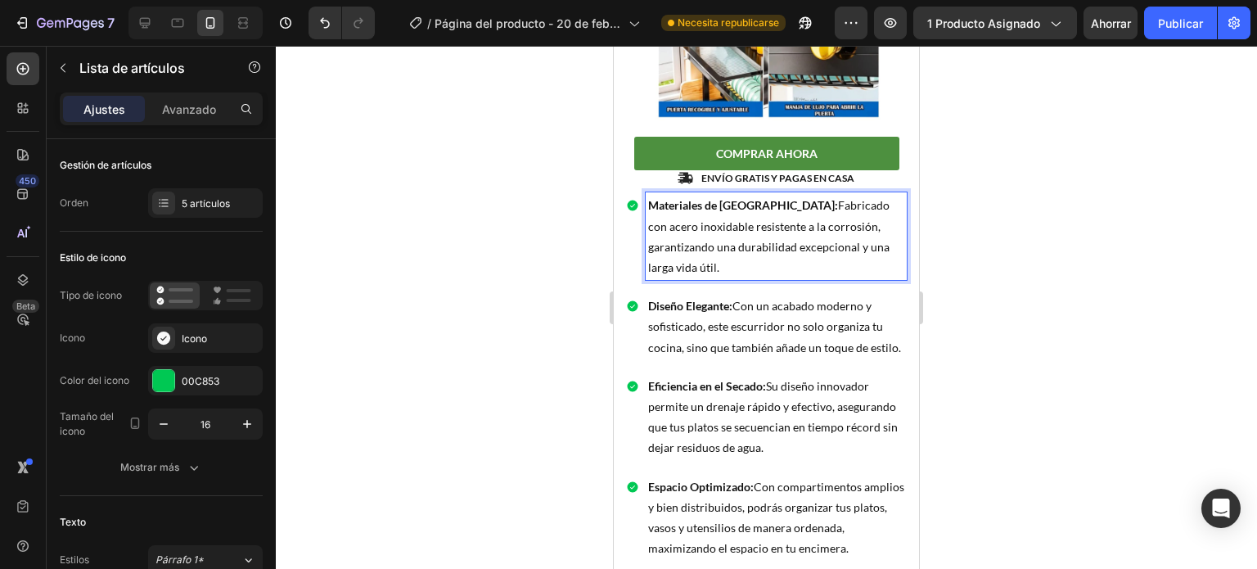
click at [741, 195] on p "Materiales de [GEOGRAPHIC_DATA]: Fabricado con acero inoxidable resistente a la…" at bounding box center [776, 236] width 256 height 83
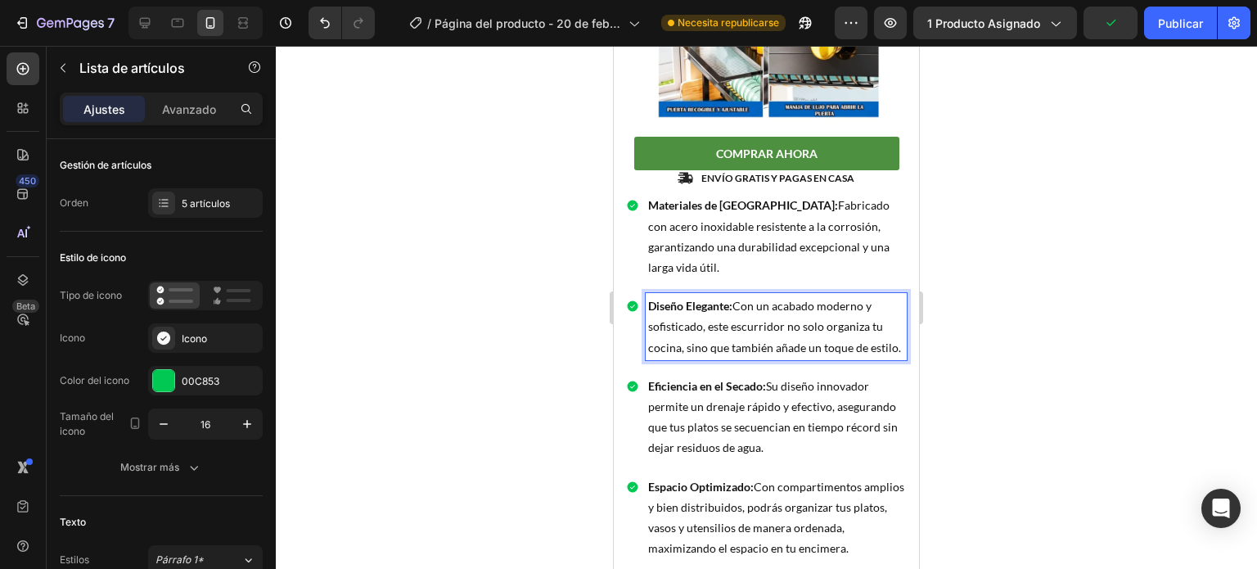
click at [676, 299] on strong "Diseño Elegante:" at bounding box center [690, 306] width 84 height 14
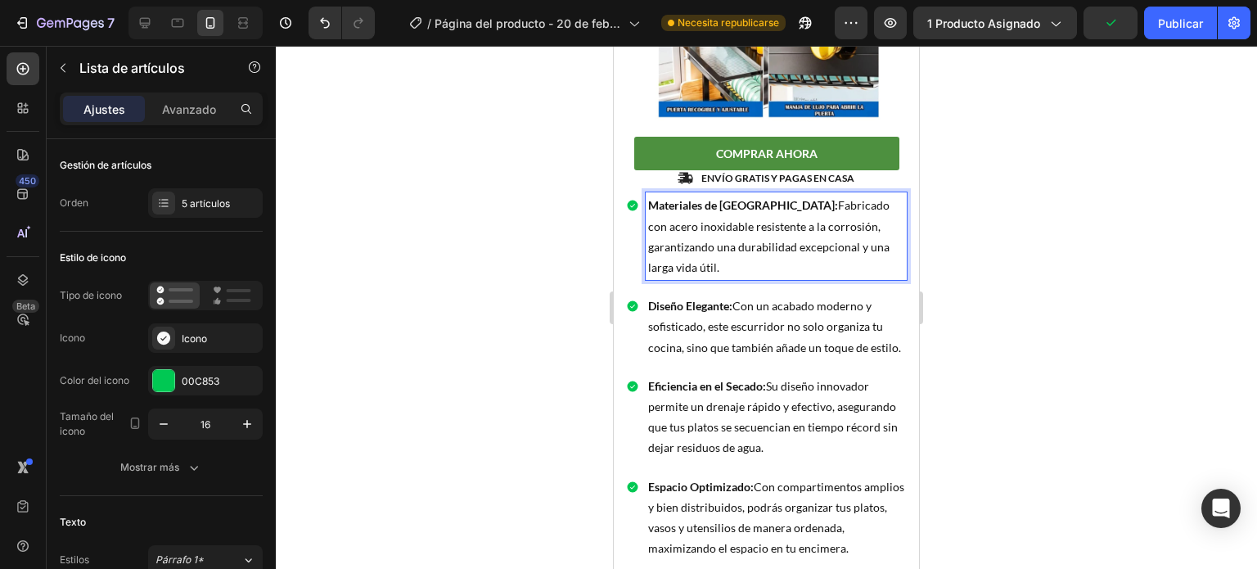
click at [746, 195] on p "Materiales de [GEOGRAPHIC_DATA]: Fabricado con acero inoxidable resistente a la…" at bounding box center [776, 236] width 256 height 83
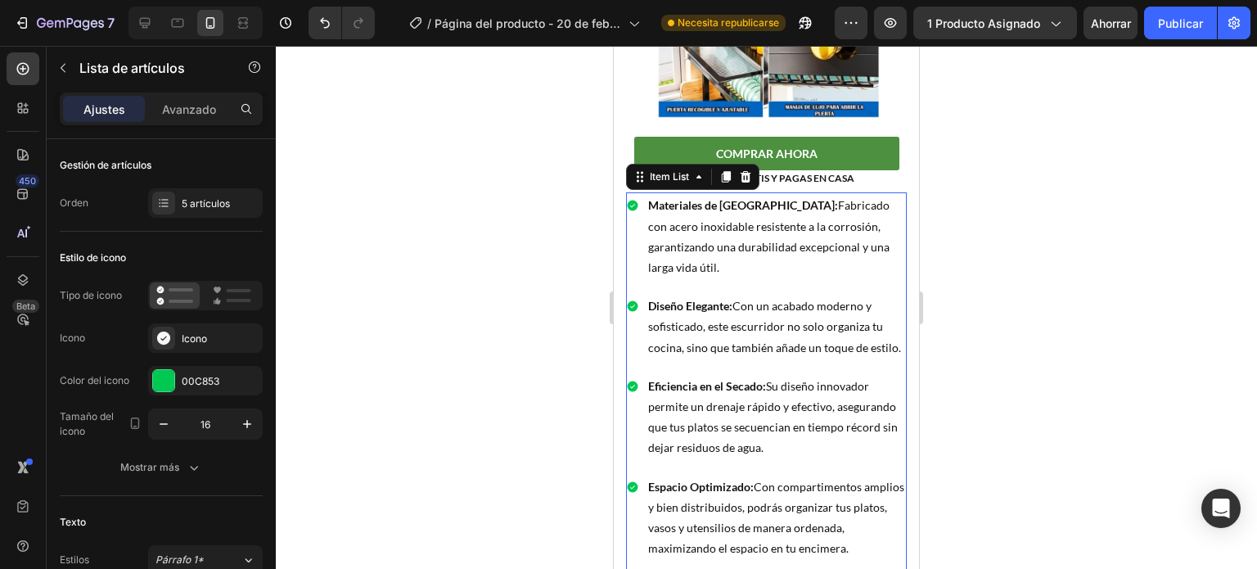
click at [645, 192] on div "Materiales de [GEOGRAPHIC_DATA]: Fabricado con acero inoxidable resistente a la…" at bounding box center [766, 236] width 281 height 88
click at [750, 170] on icon at bounding box center [745, 176] width 13 height 13
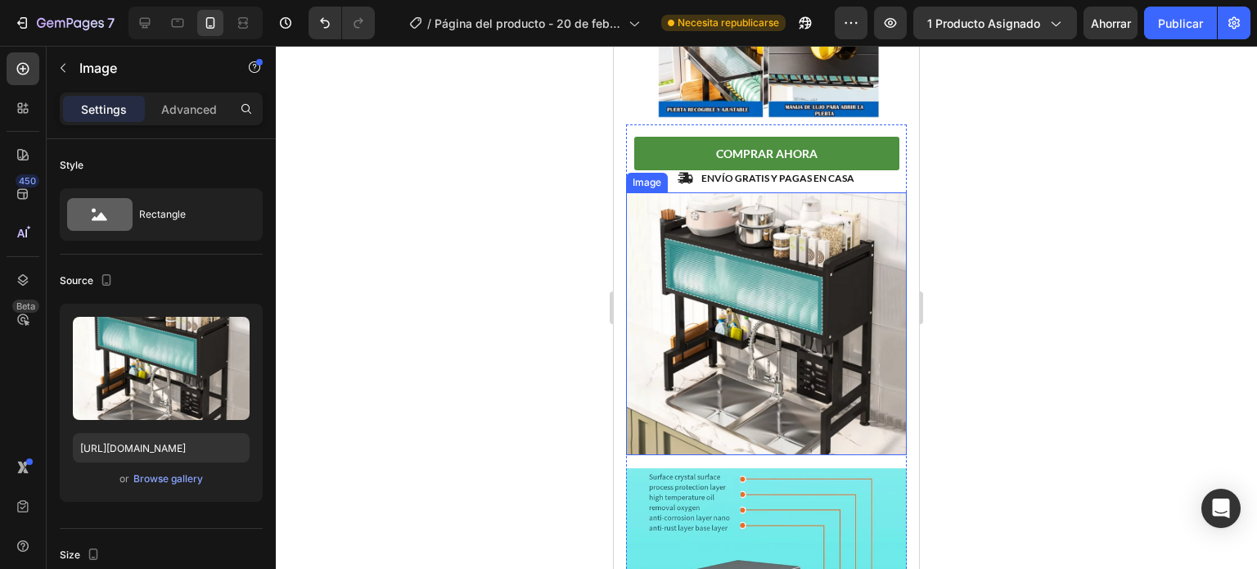
click at [763, 192] on img at bounding box center [766, 323] width 281 height 263
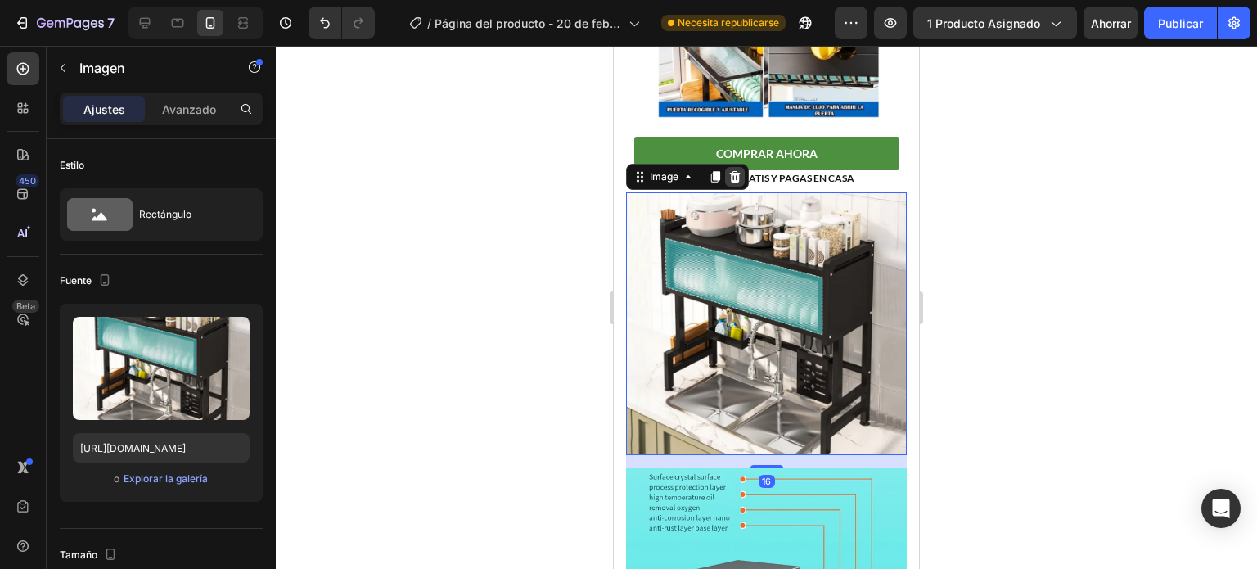
click at [730, 170] on icon at bounding box center [734, 176] width 13 height 13
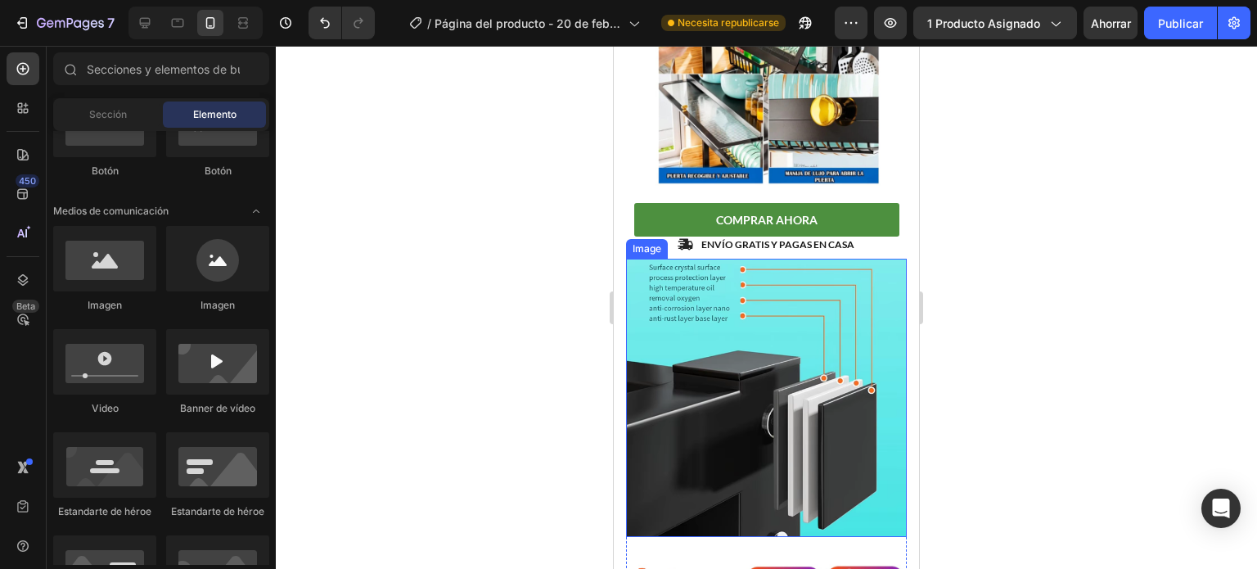
scroll to position [1355, 0]
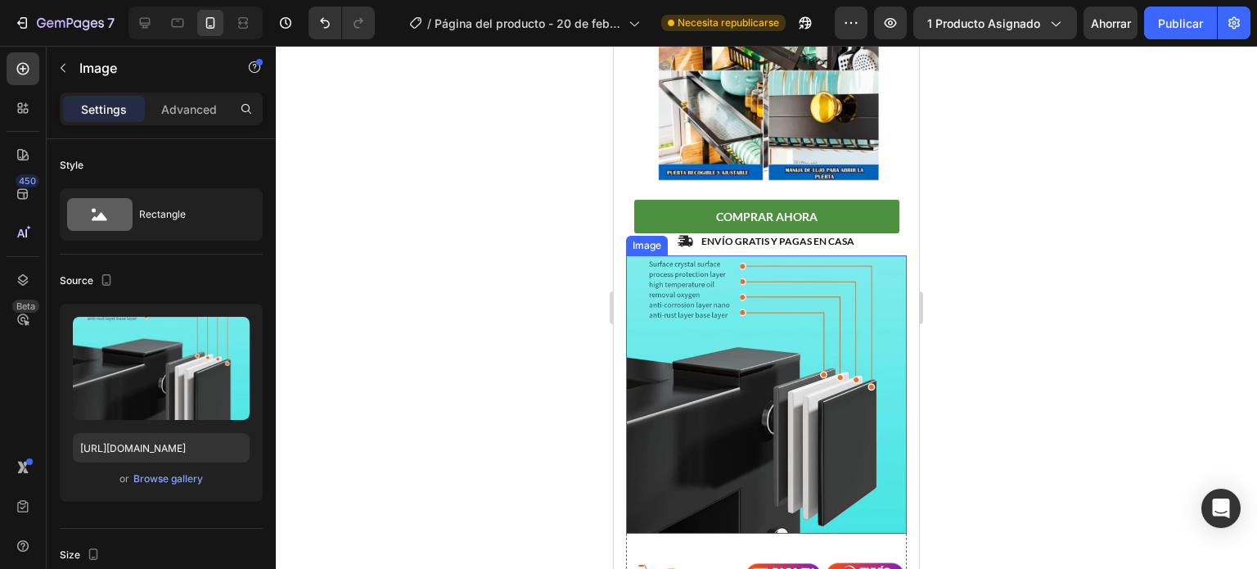
click at [782, 255] on img at bounding box center [766, 394] width 281 height 278
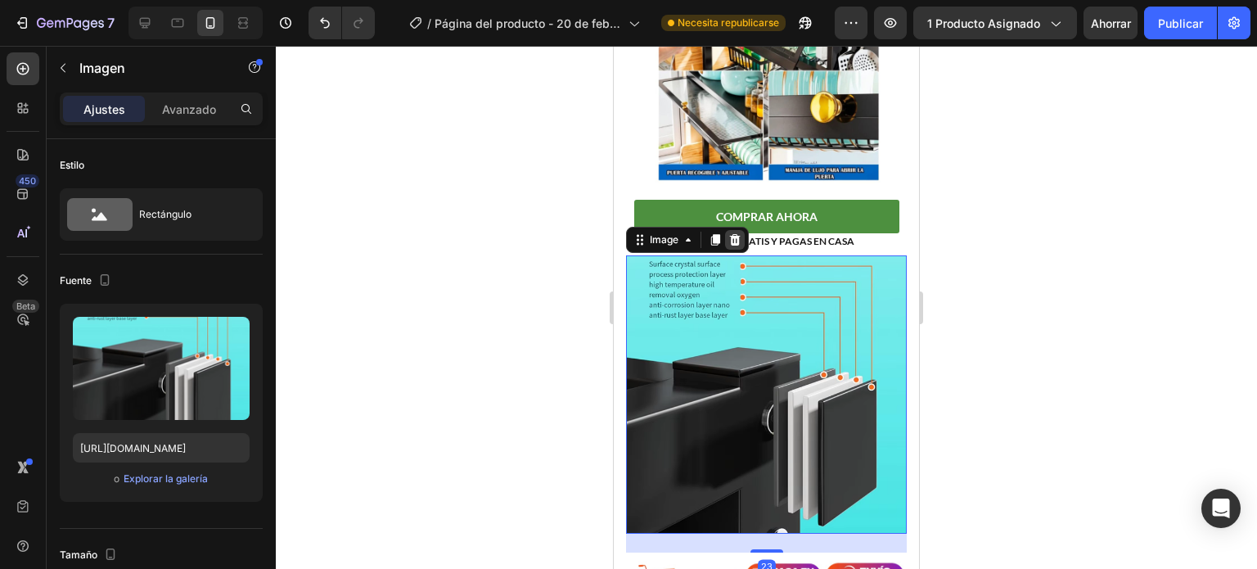
click at [737, 234] on icon at bounding box center [735, 239] width 11 height 11
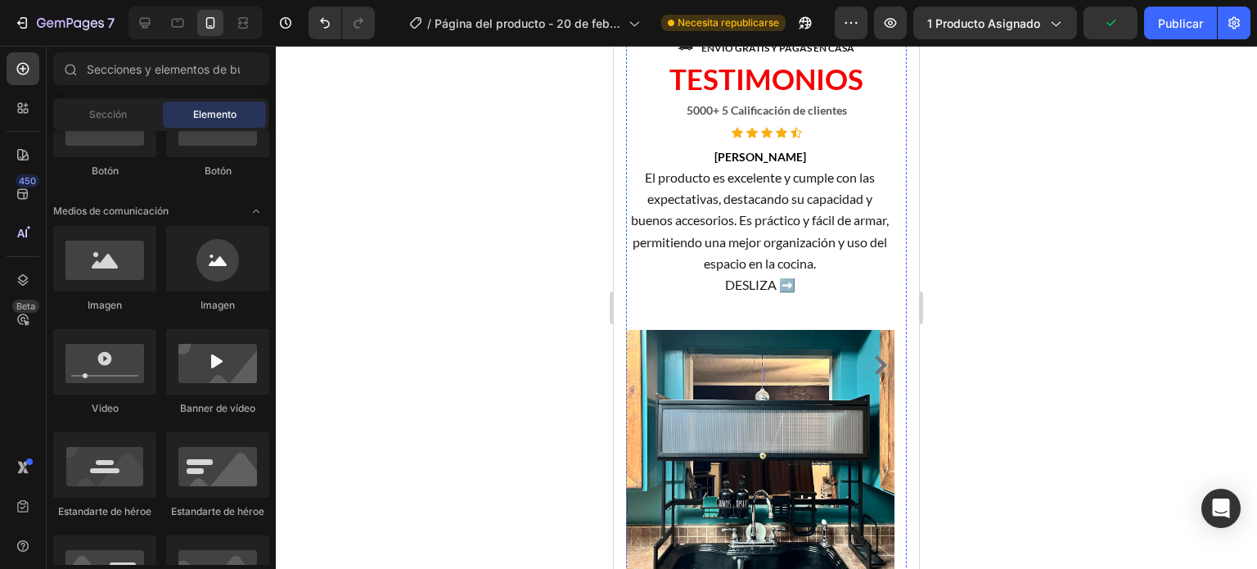
scroll to position [2023, 0]
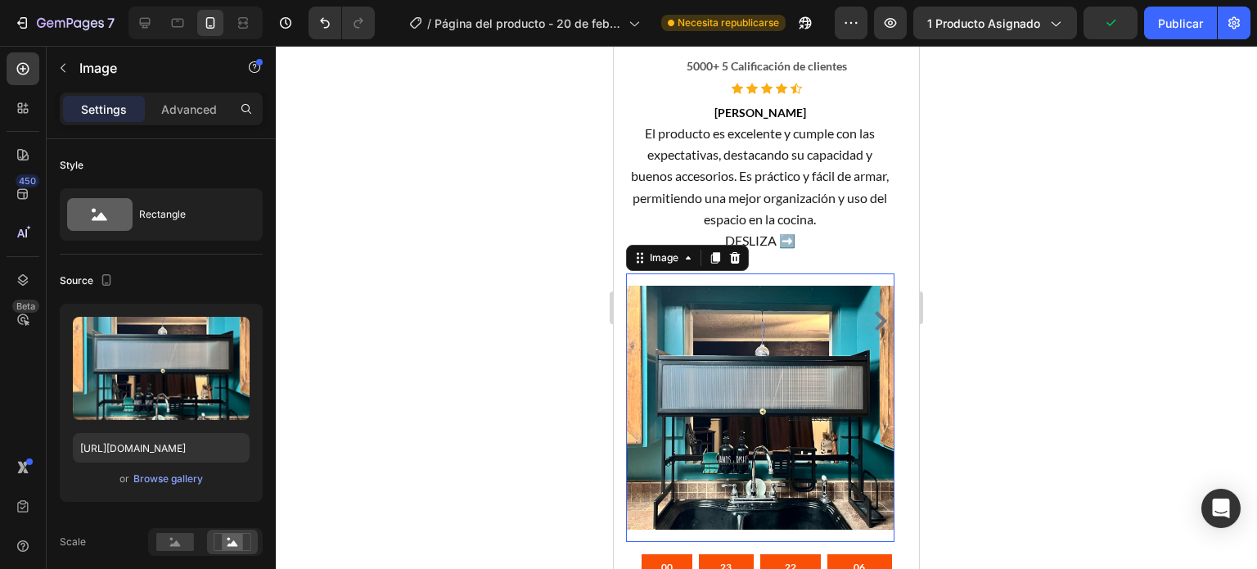
click at [773, 407] on img at bounding box center [760, 407] width 268 height 268
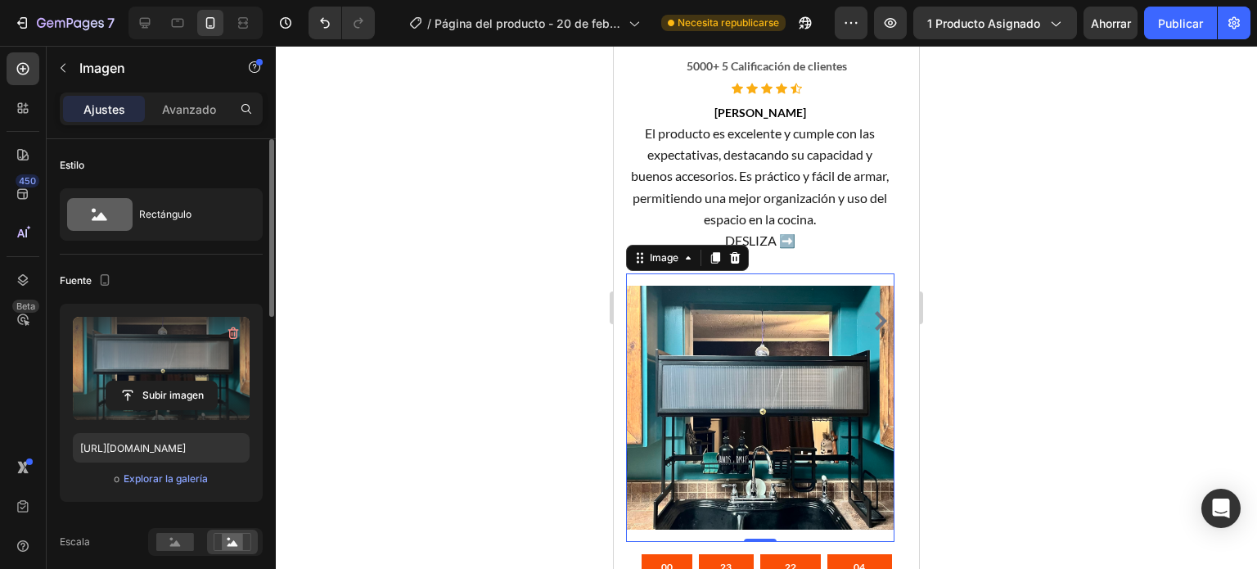
click at [187, 372] on label at bounding box center [161, 368] width 177 height 103
click at [187, 381] on input "file" at bounding box center [161, 395] width 110 height 28
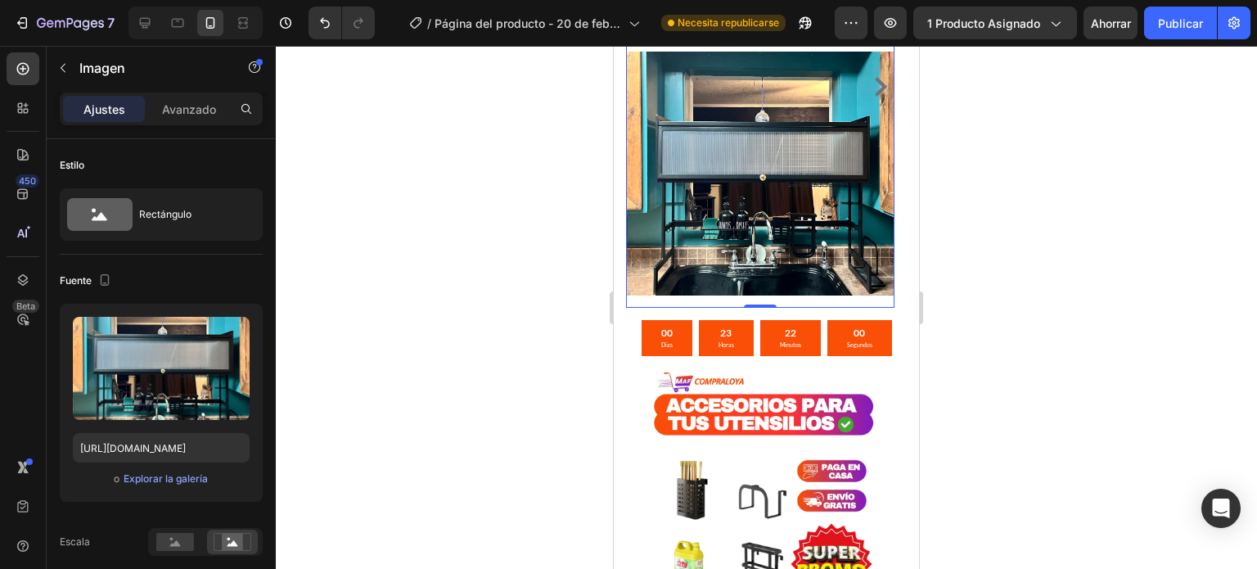
scroll to position [2259, 0]
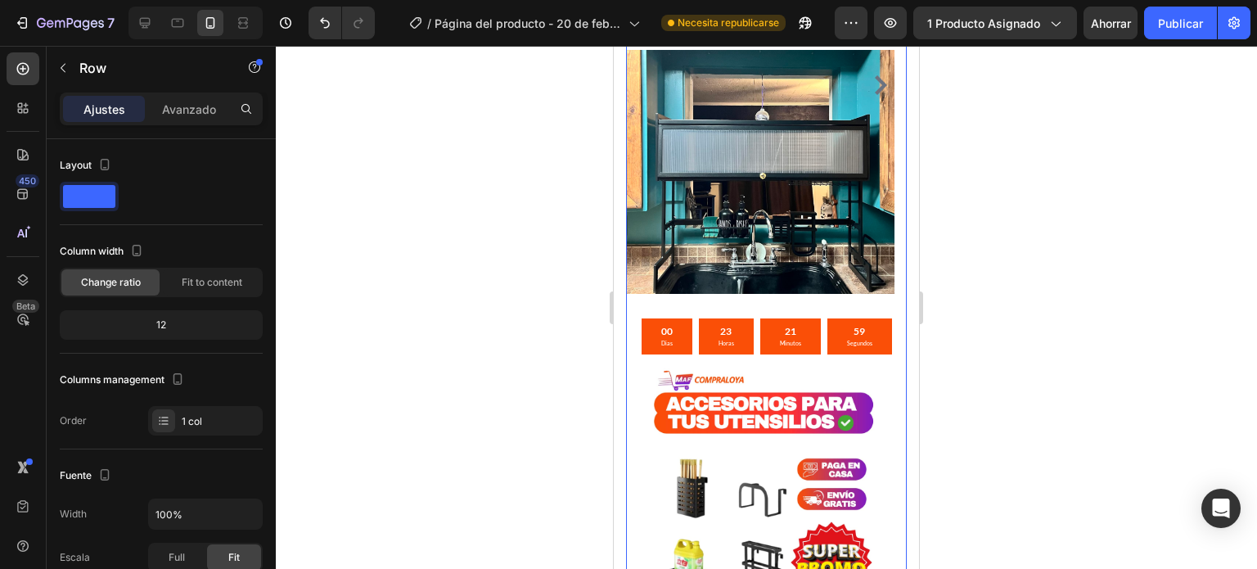
click at [780, 338] on p "Minutos" at bounding box center [790, 343] width 21 height 11
click at [741, 232] on img at bounding box center [760, 172] width 268 height 268
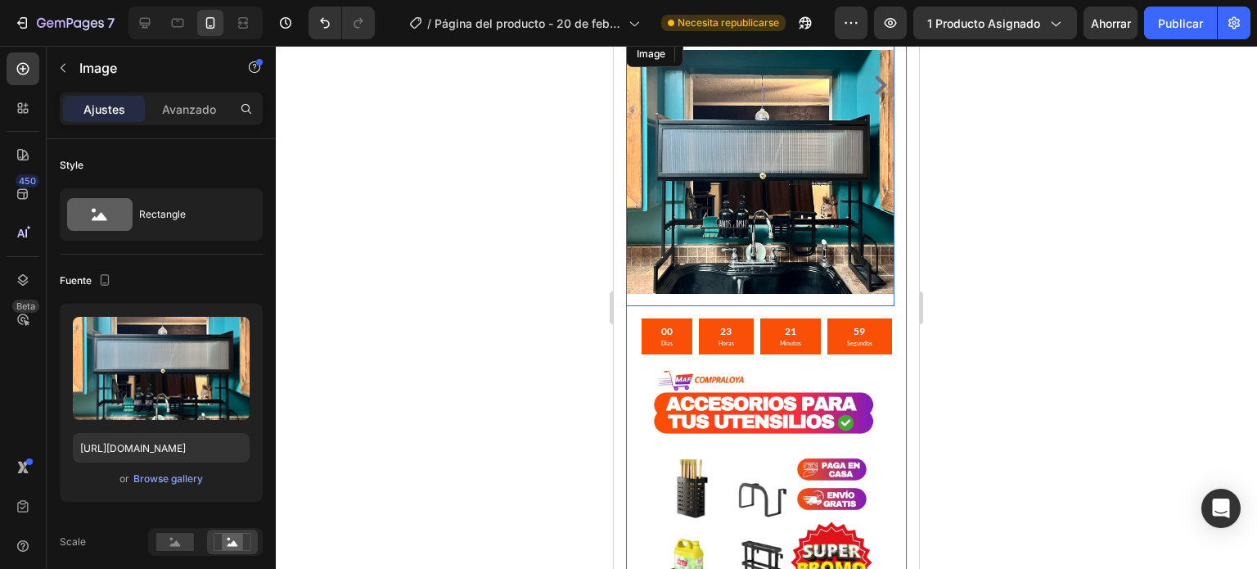
click at [681, 318] on div "00 Dias" at bounding box center [667, 336] width 51 height 36
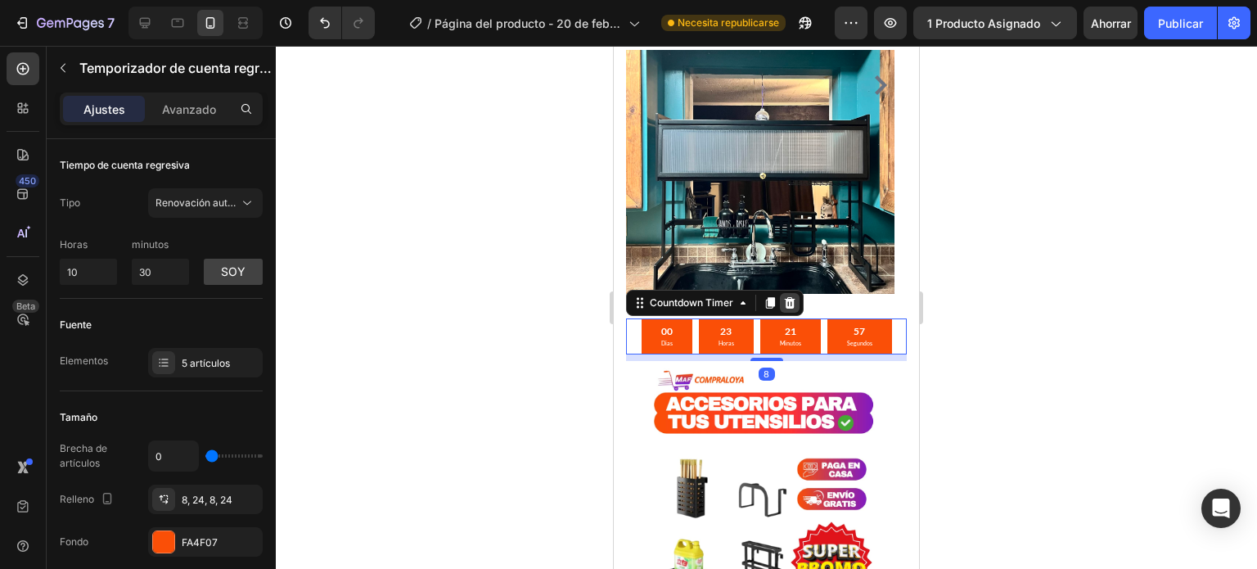
click at [787, 297] on icon at bounding box center [790, 302] width 11 height 11
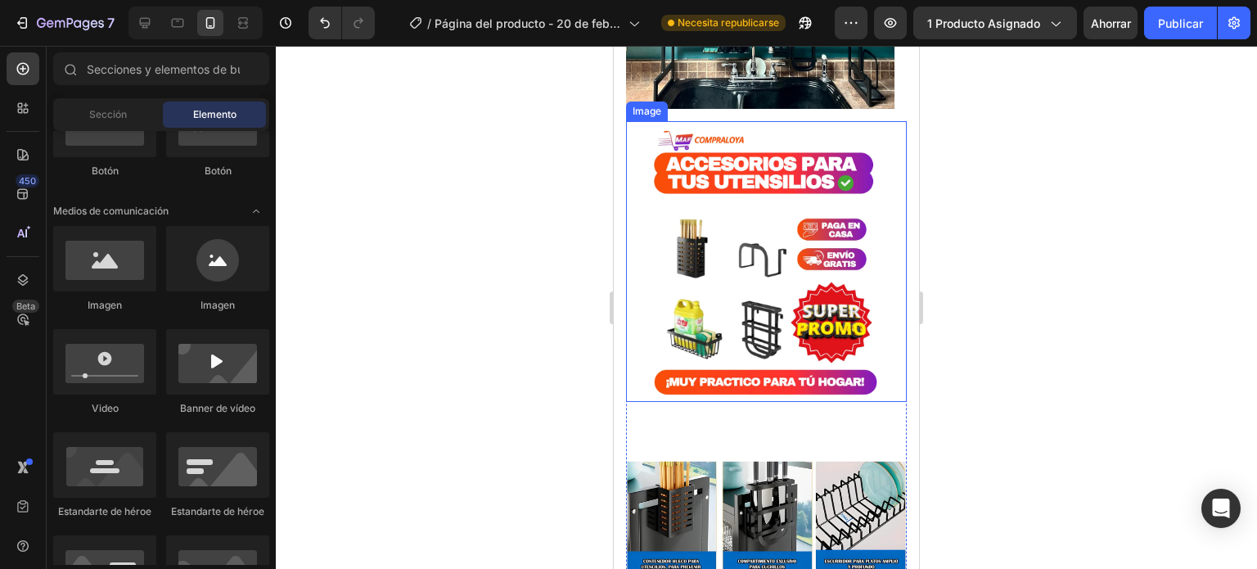
scroll to position [2441, 0]
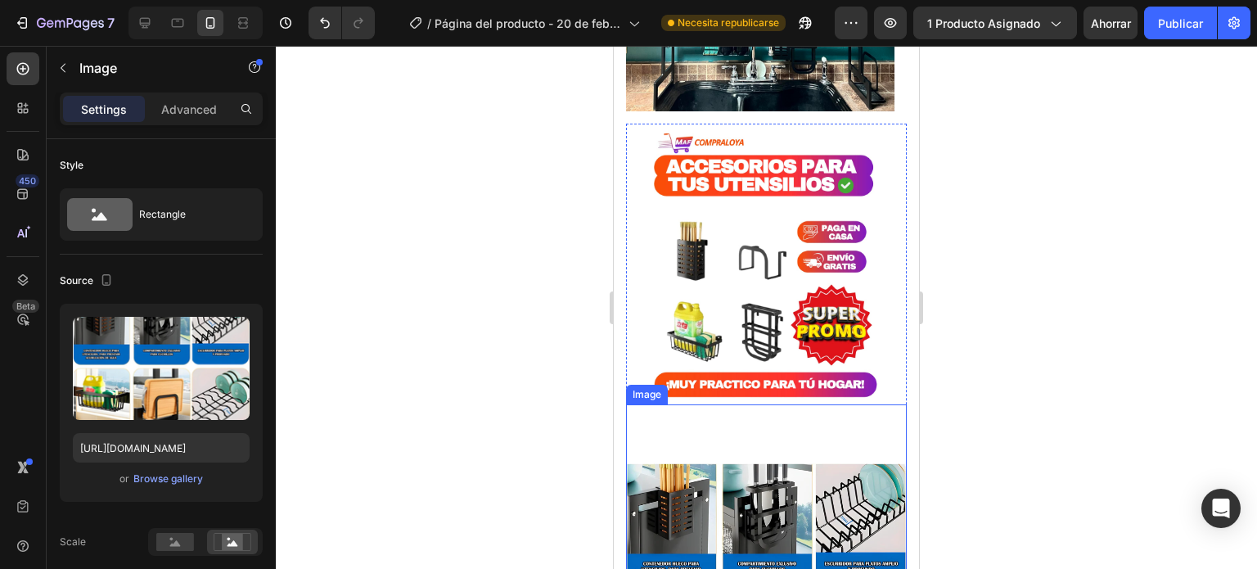
click at [1057, 349] on div at bounding box center [766, 307] width 981 height 523
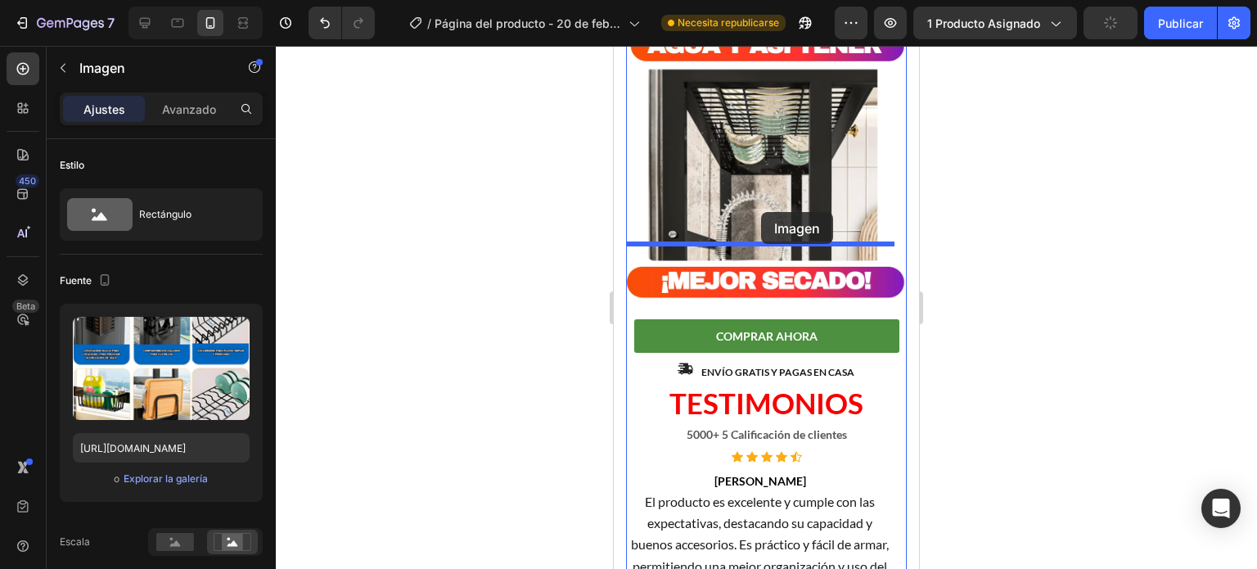
scroll to position [1638, 0]
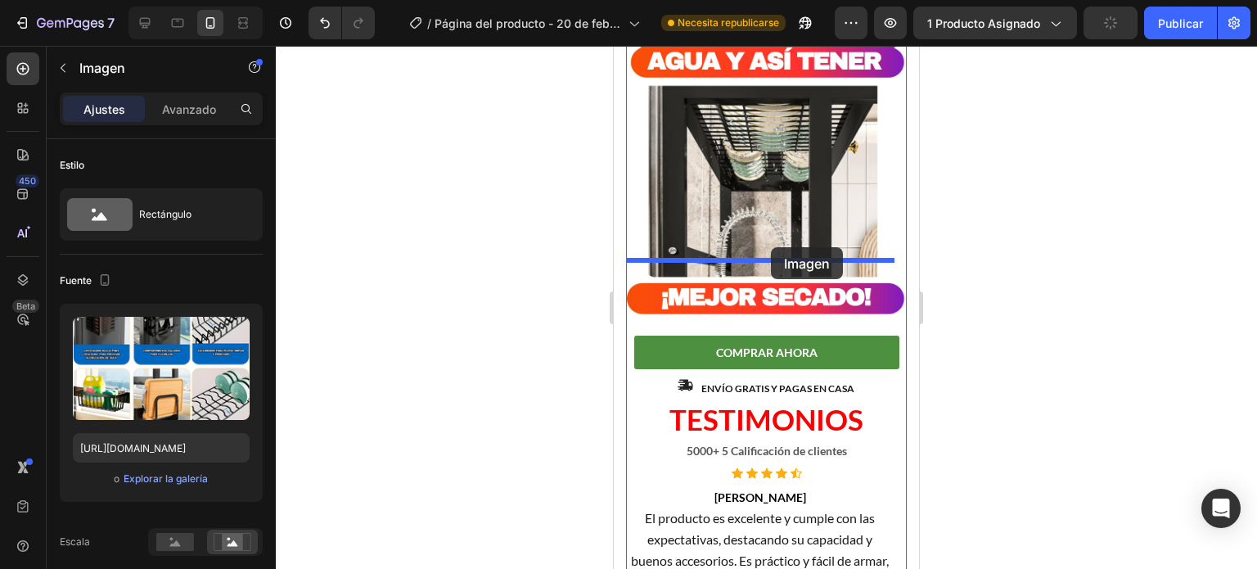
drag, startPoint x: 714, startPoint y: 431, endPoint x: 773, endPoint y: 250, distance: 190.2
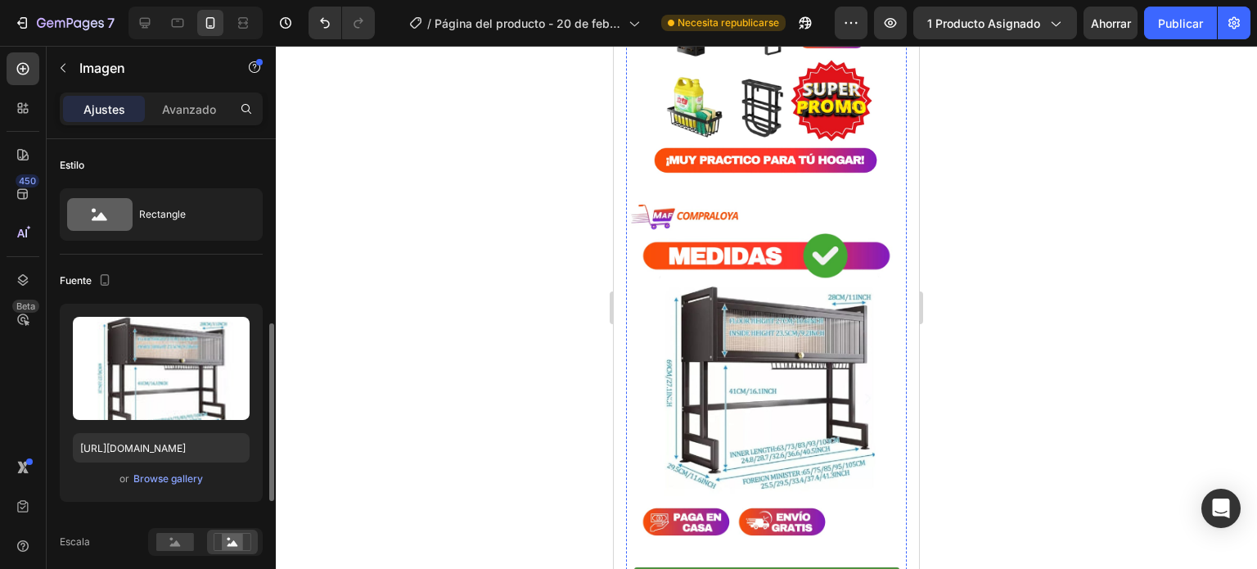
scroll to position [134, 0]
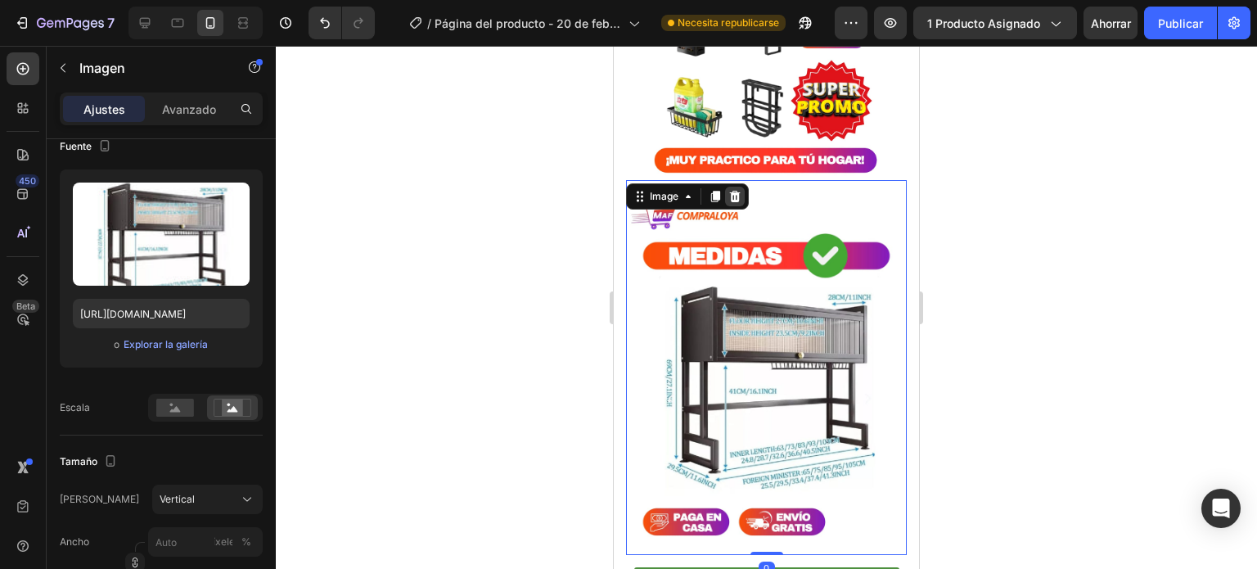
click at [737, 191] on icon at bounding box center [735, 196] width 11 height 11
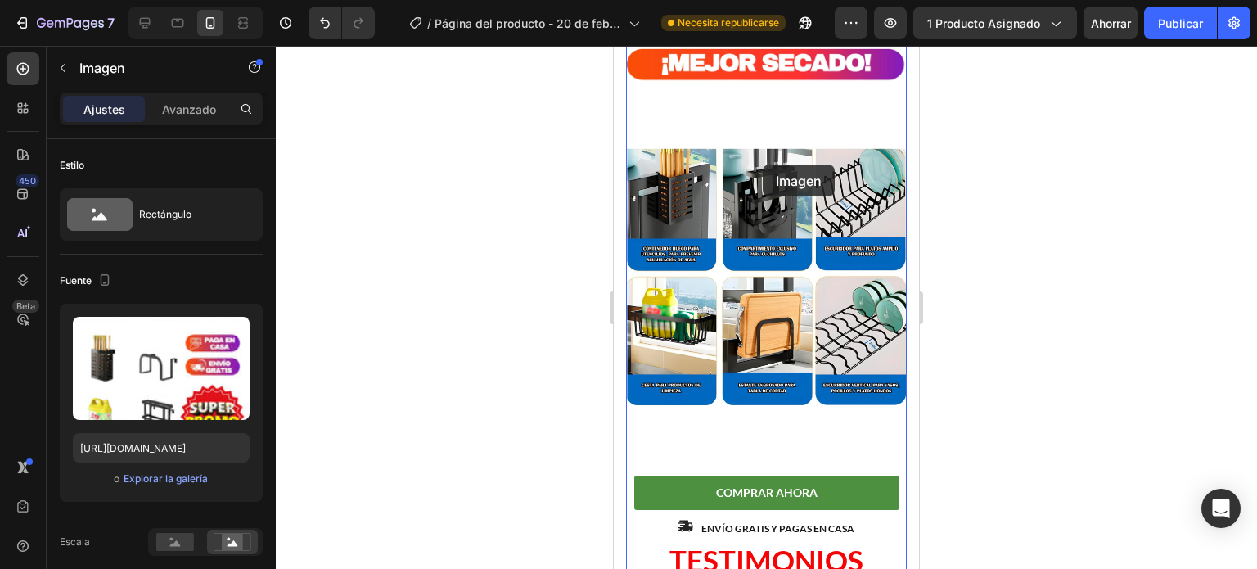
scroll to position [1841, 0]
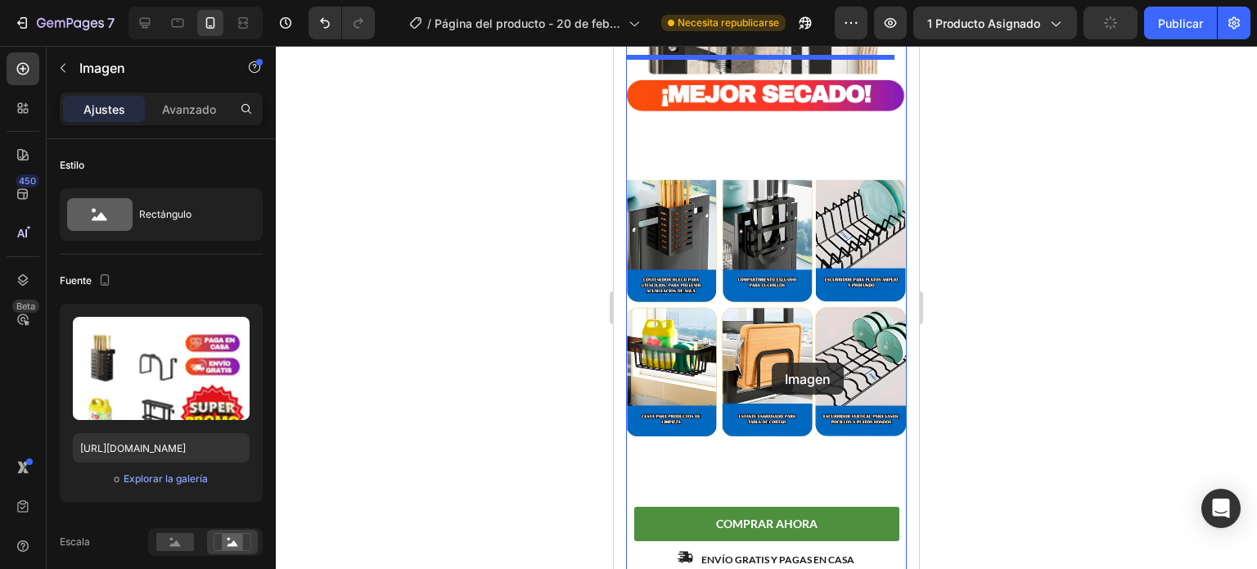
drag, startPoint x: 794, startPoint y: 397, endPoint x: 772, endPoint y: 363, distance: 40.9
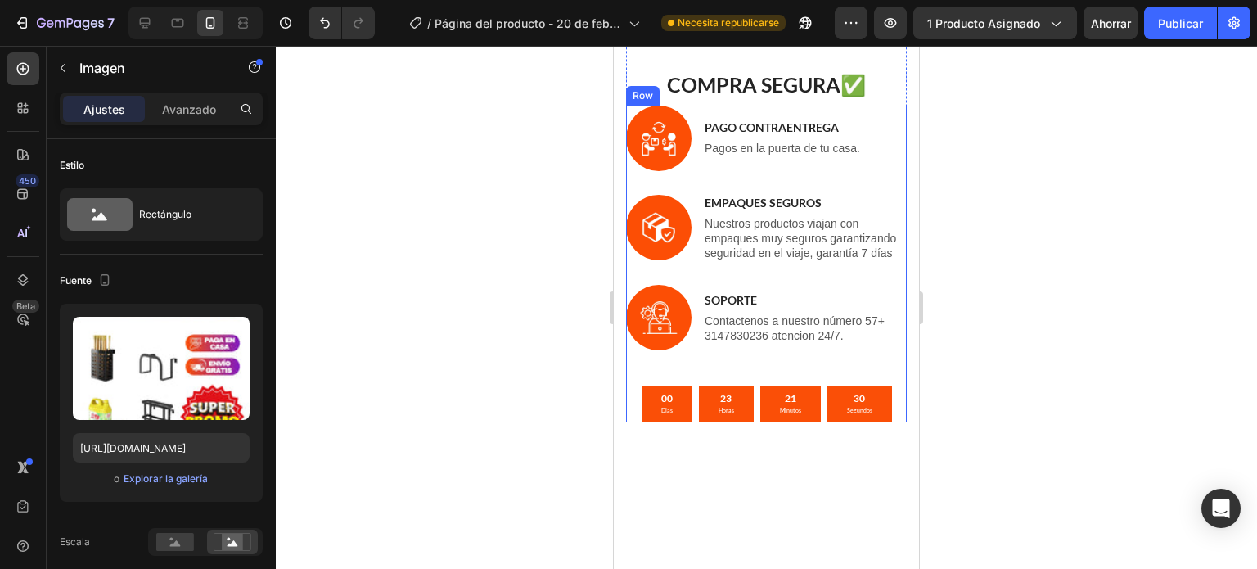
scroll to position [3265, 0]
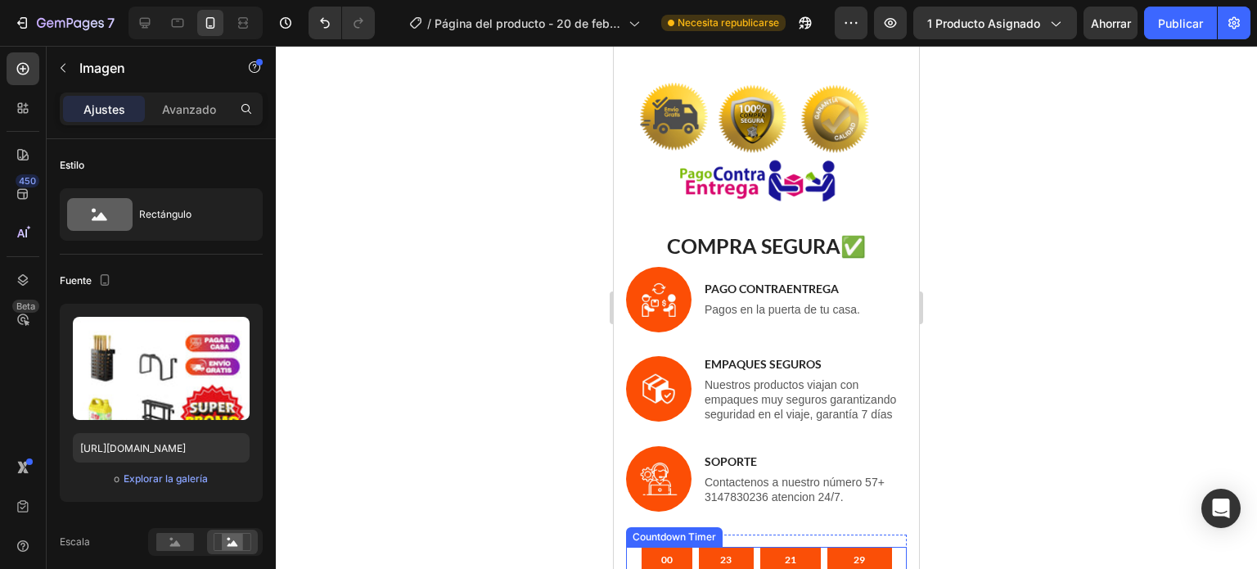
click at [804, 547] on div "21 Minutos" at bounding box center [790, 565] width 61 height 36
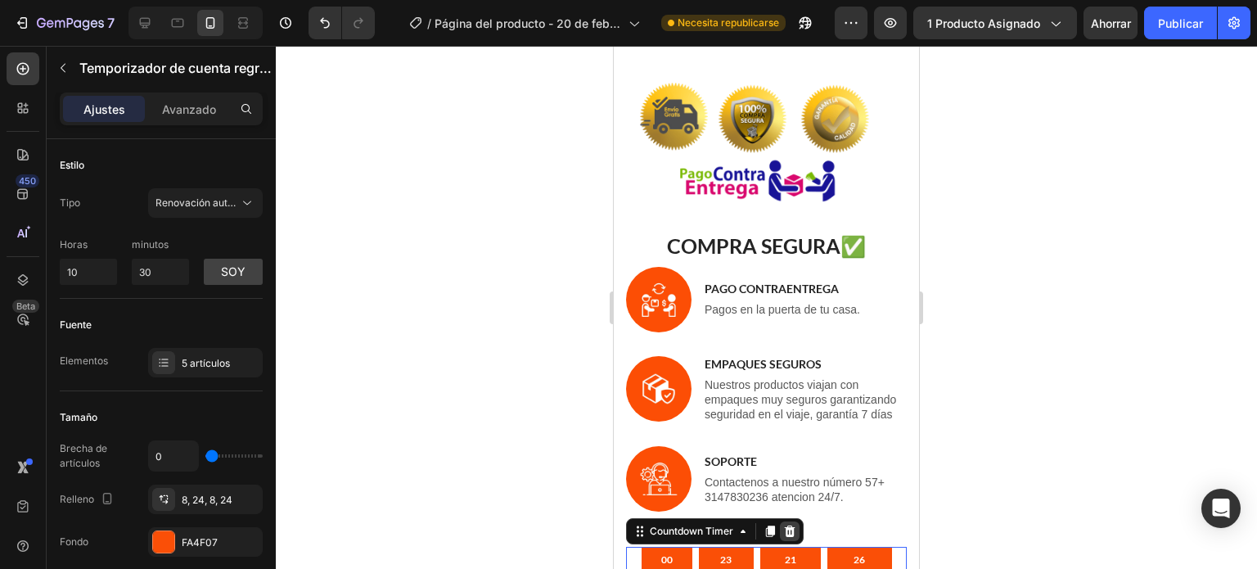
click at [789, 525] on icon at bounding box center [790, 530] width 11 height 11
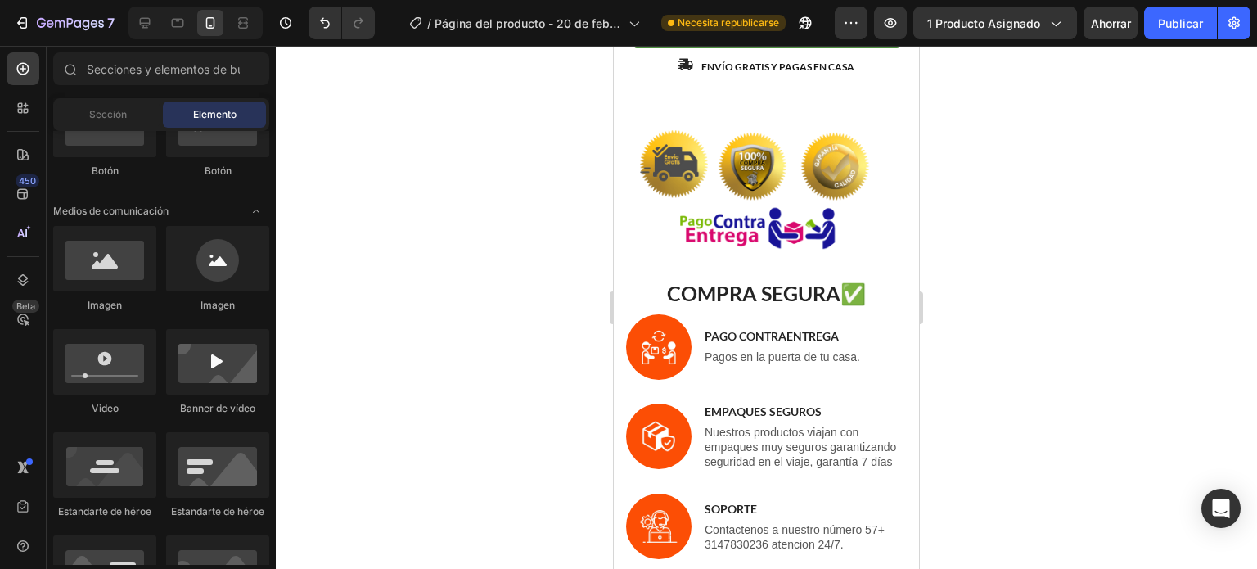
scroll to position [3217, 0]
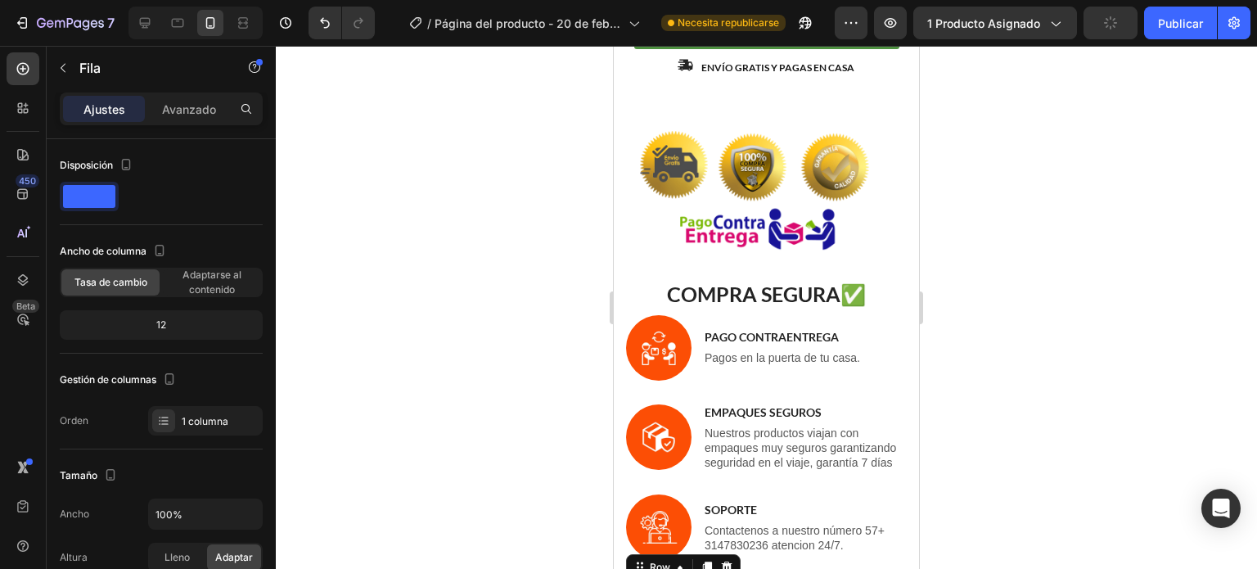
click at [734, 557] on div at bounding box center [727, 567] width 20 height 20
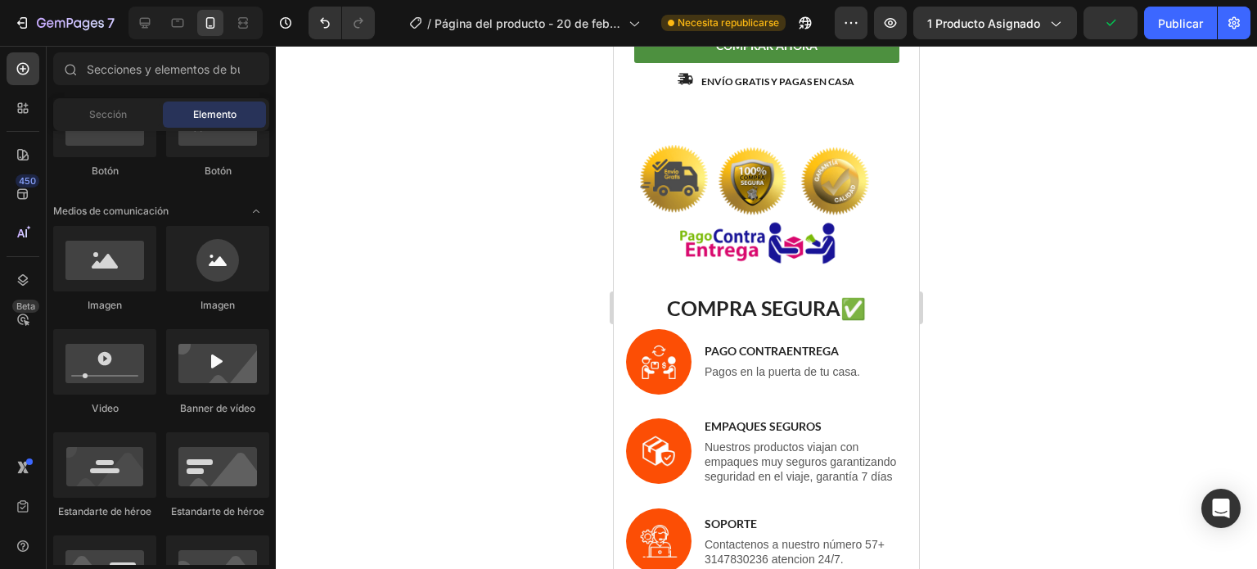
scroll to position [3287, 0]
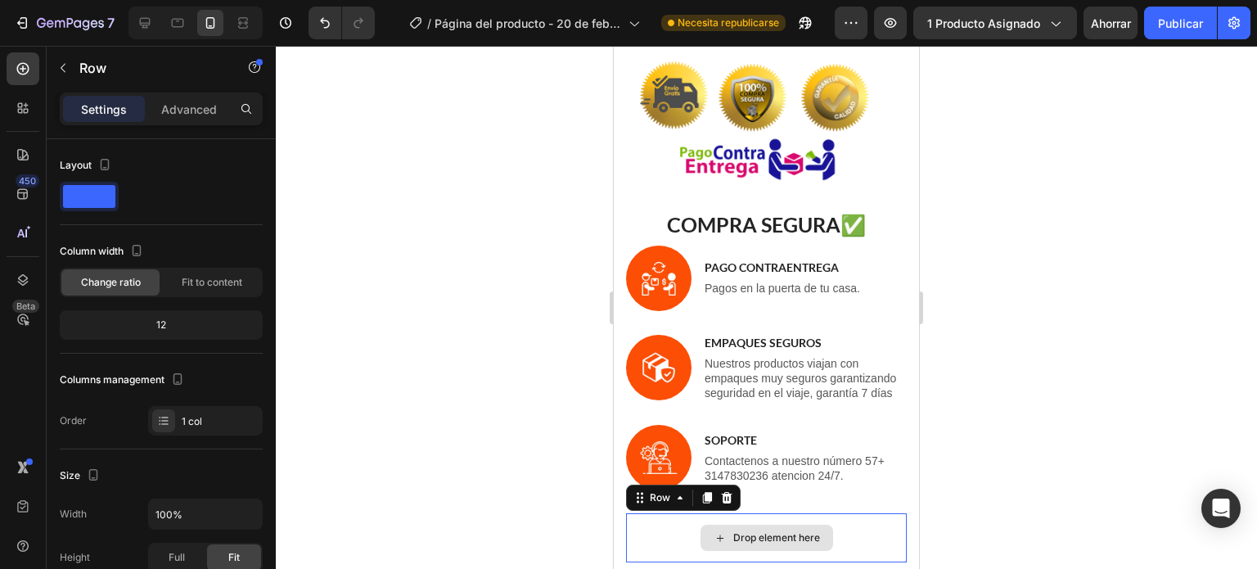
click at [678, 513] on div "Drop element here" at bounding box center [766, 537] width 281 height 49
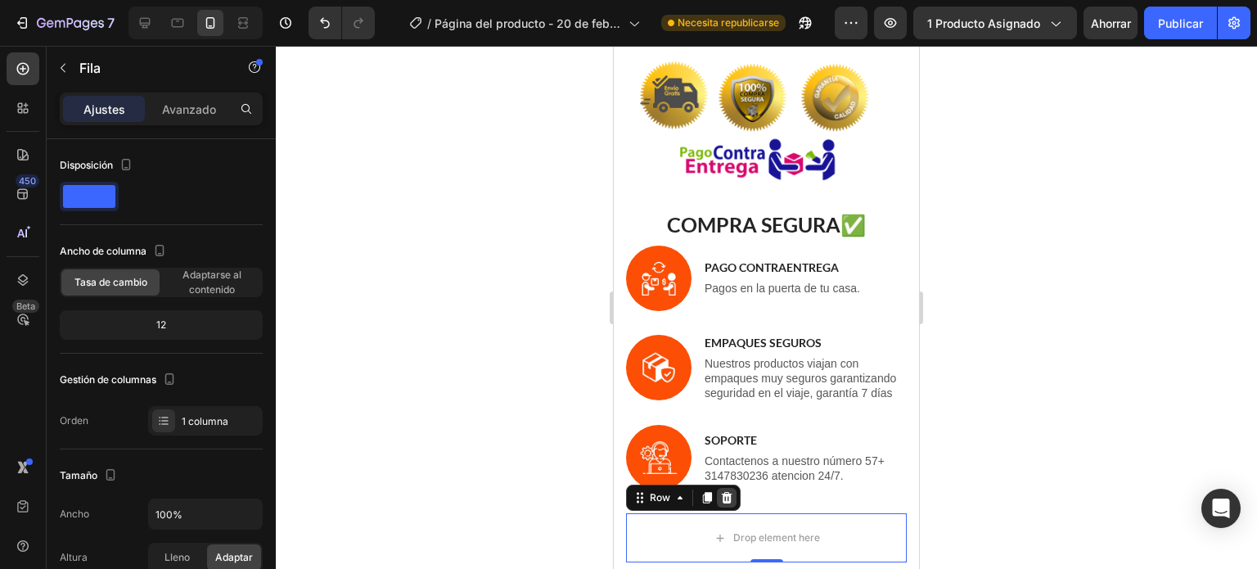
click at [726, 492] on icon at bounding box center [727, 497] width 11 height 11
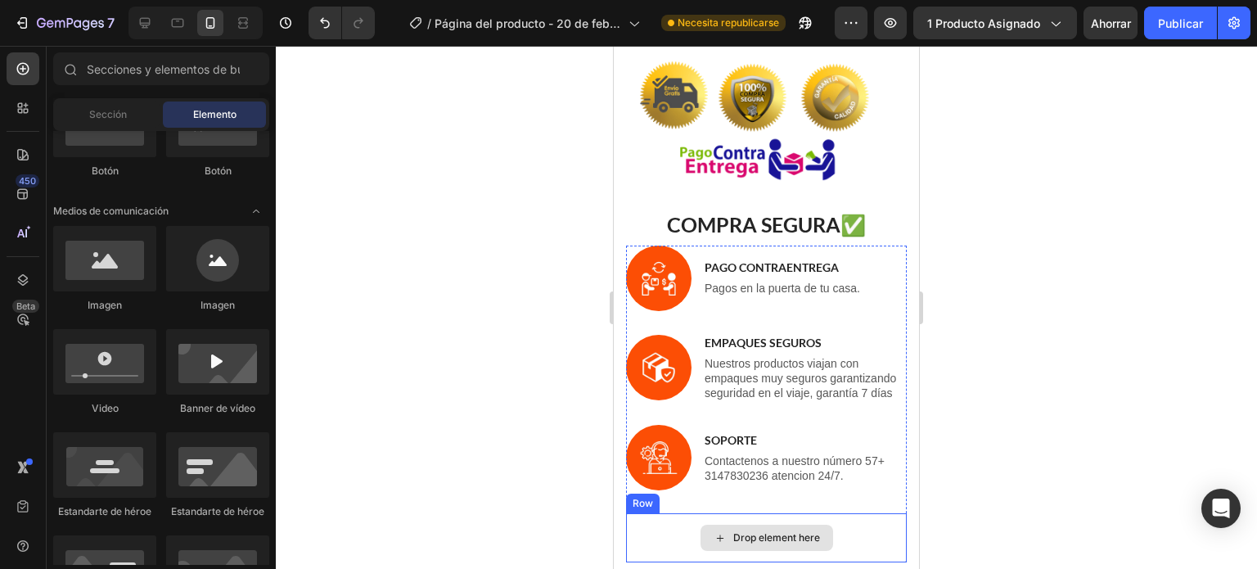
click at [665, 513] on div "Drop element here" at bounding box center [766, 537] width 281 height 49
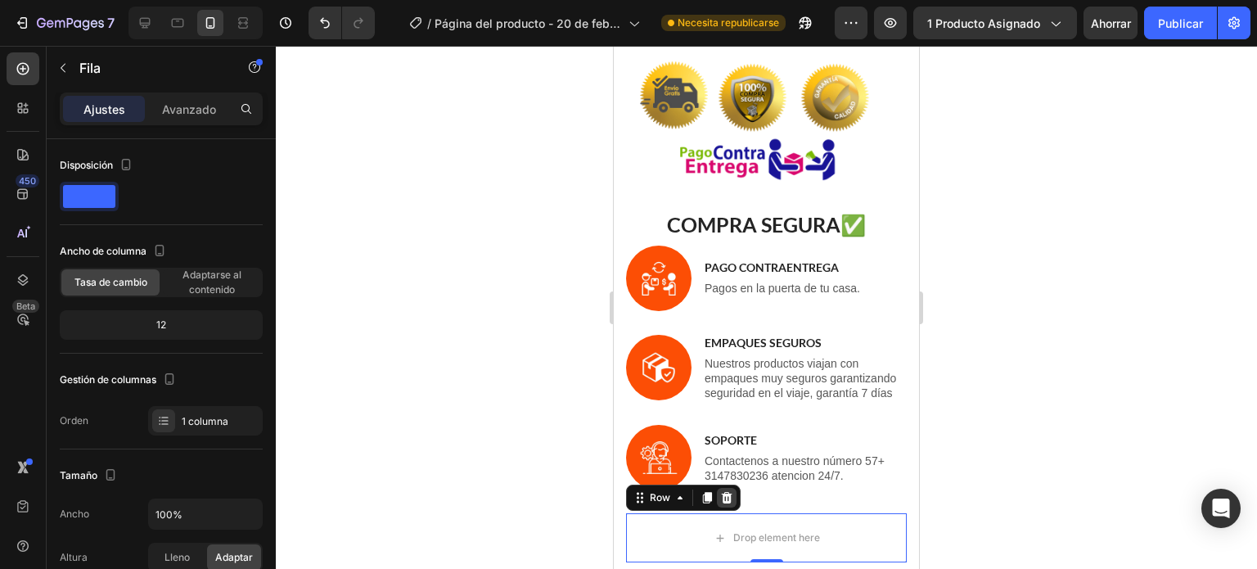
click at [727, 492] on icon at bounding box center [727, 497] width 11 height 11
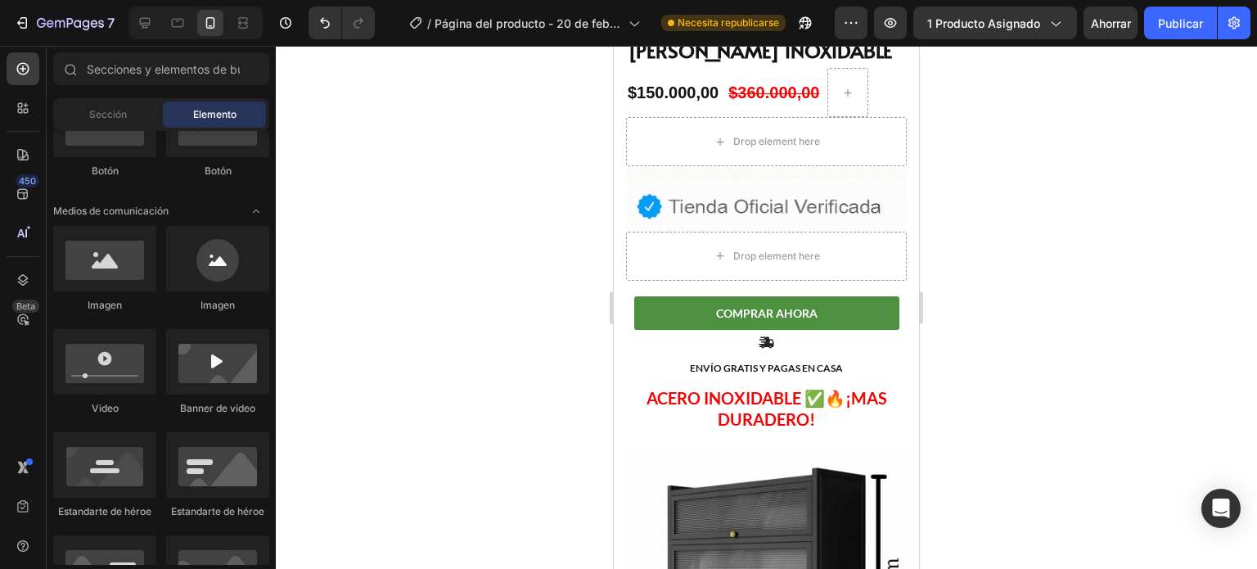
scroll to position [329, 0]
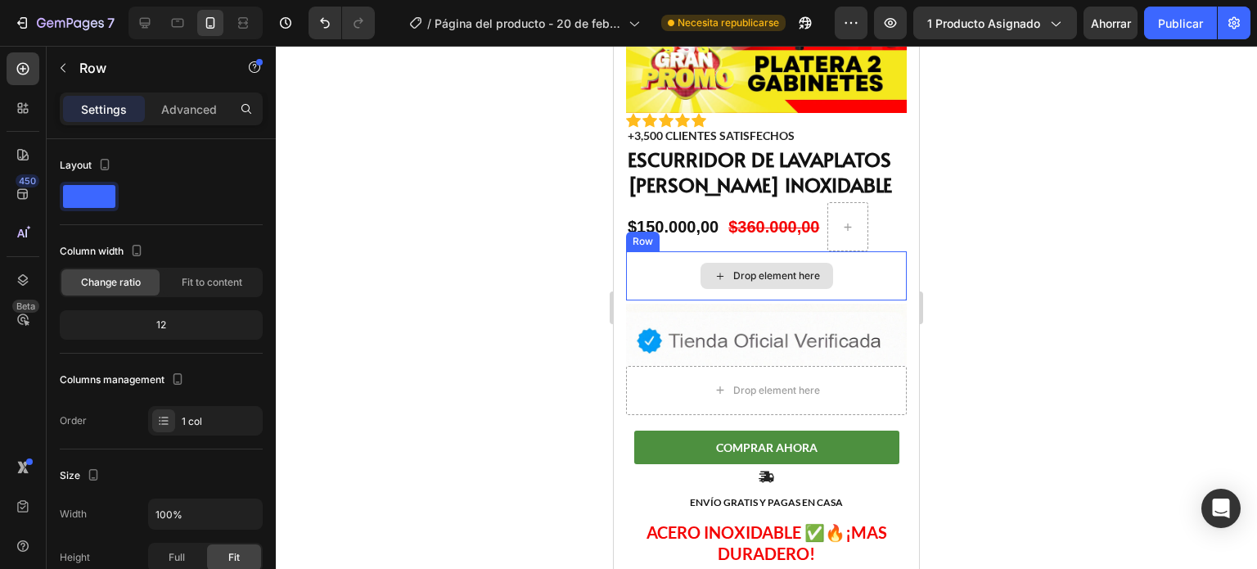
click at [651, 261] on div "Drop element here" at bounding box center [766, 275] width 281 height 49
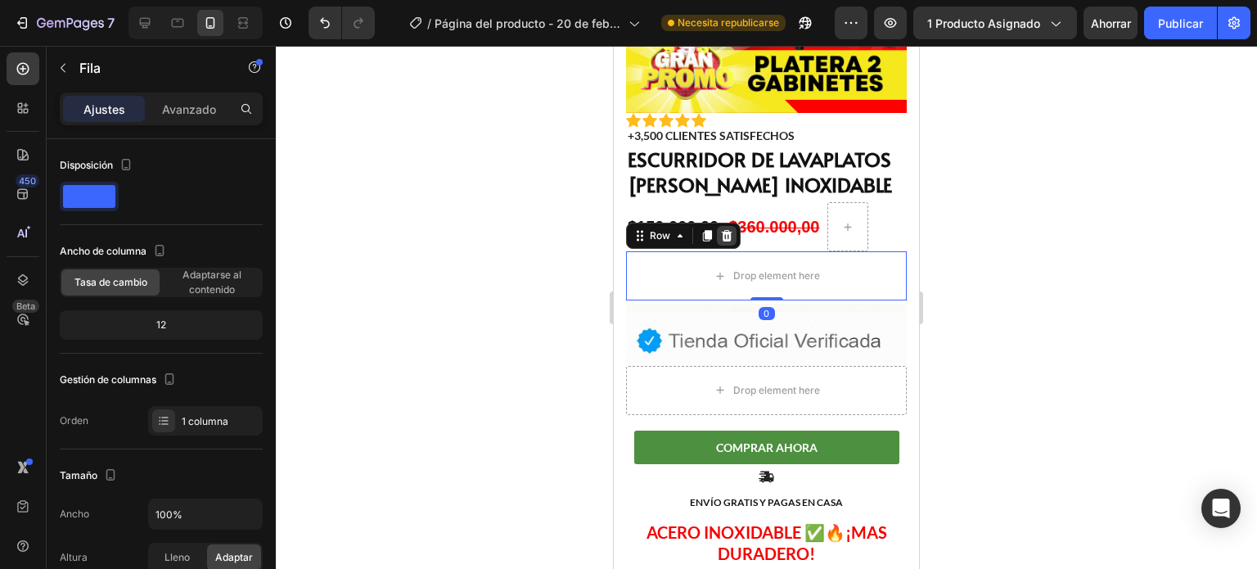
click at [727, 226] on div at bounding box center [727, 236] width 20 height 20
click at [728, 229] on icon at bounding box center [726, 235] width 13 height 13
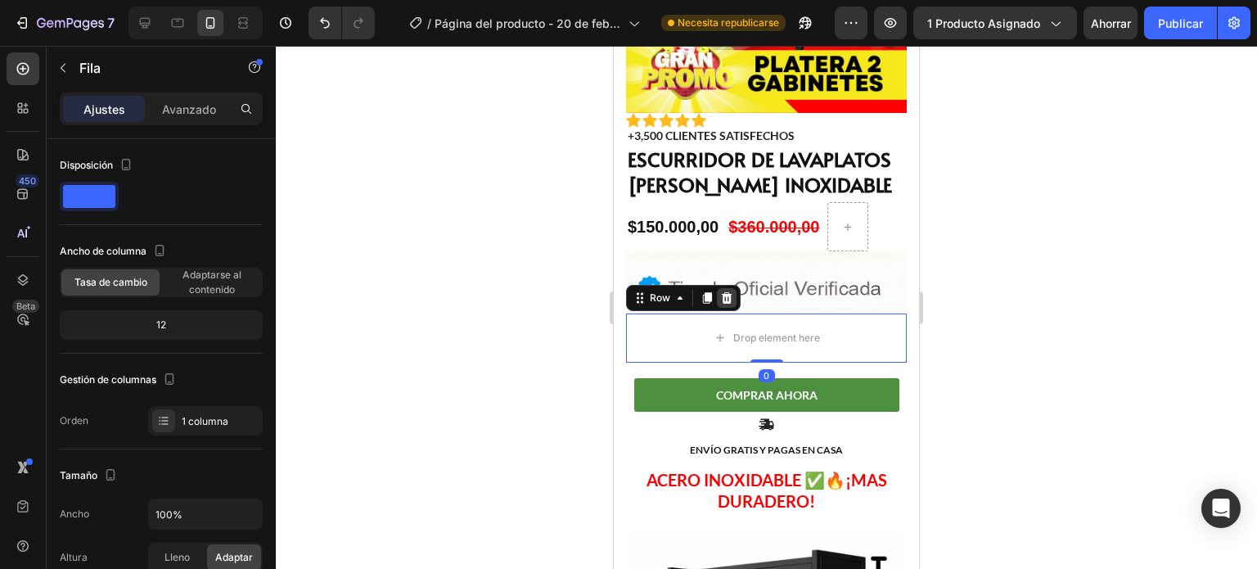
click at [725, 291] on icon at bounding box center [726, 297] width 13 height 13
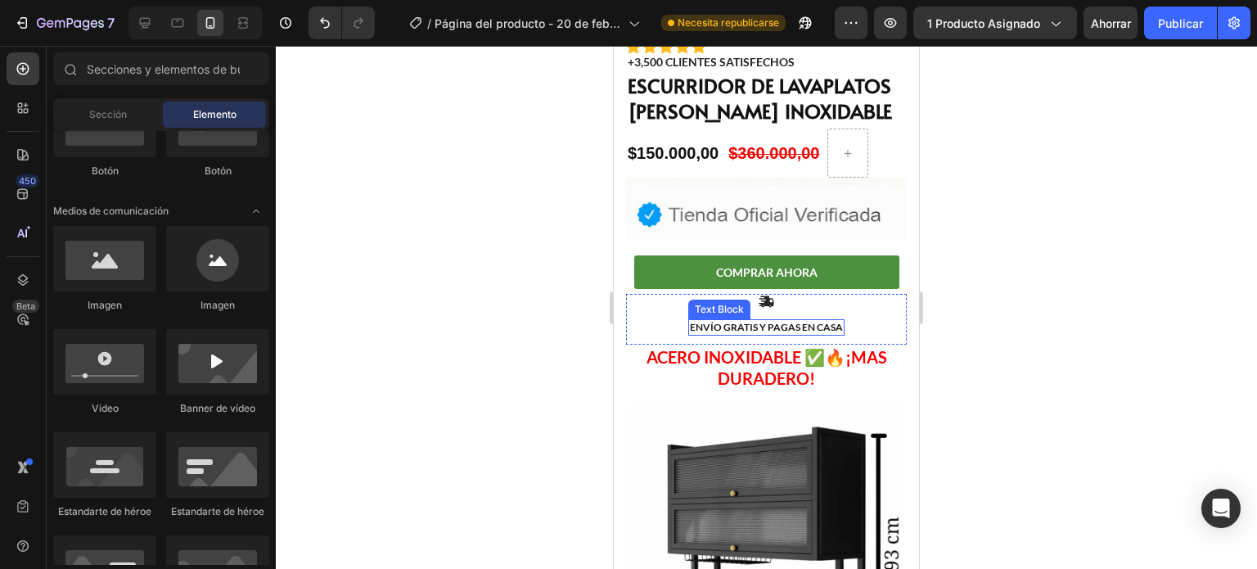
scroll to position [404, 0]
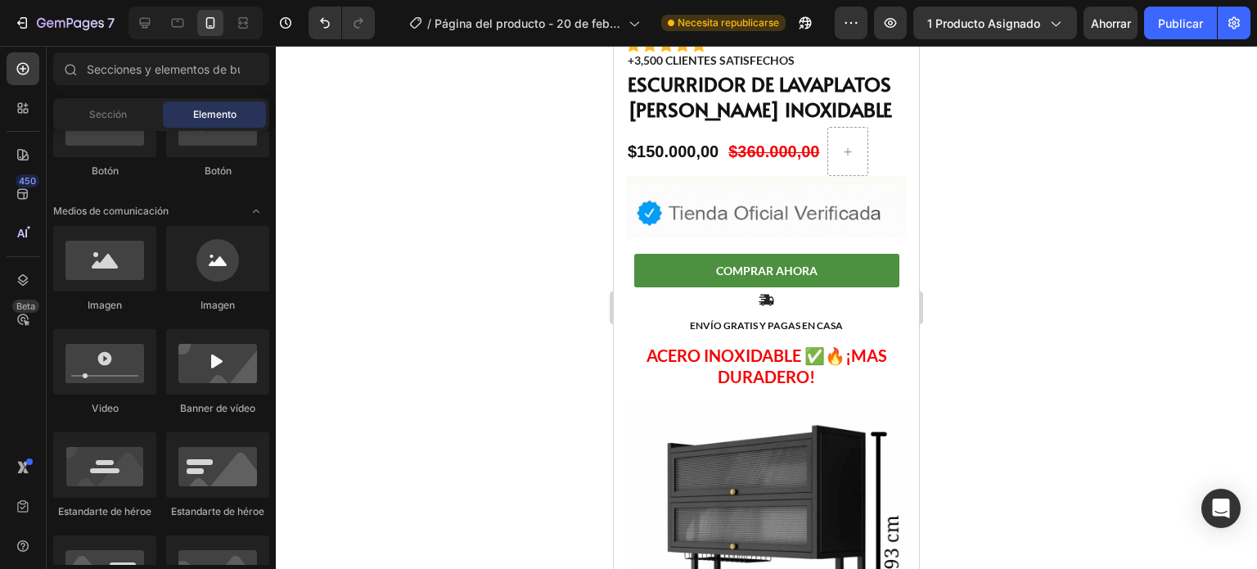
click at [548, 307] on div at bounding box center [766, 307] width 981 height 523
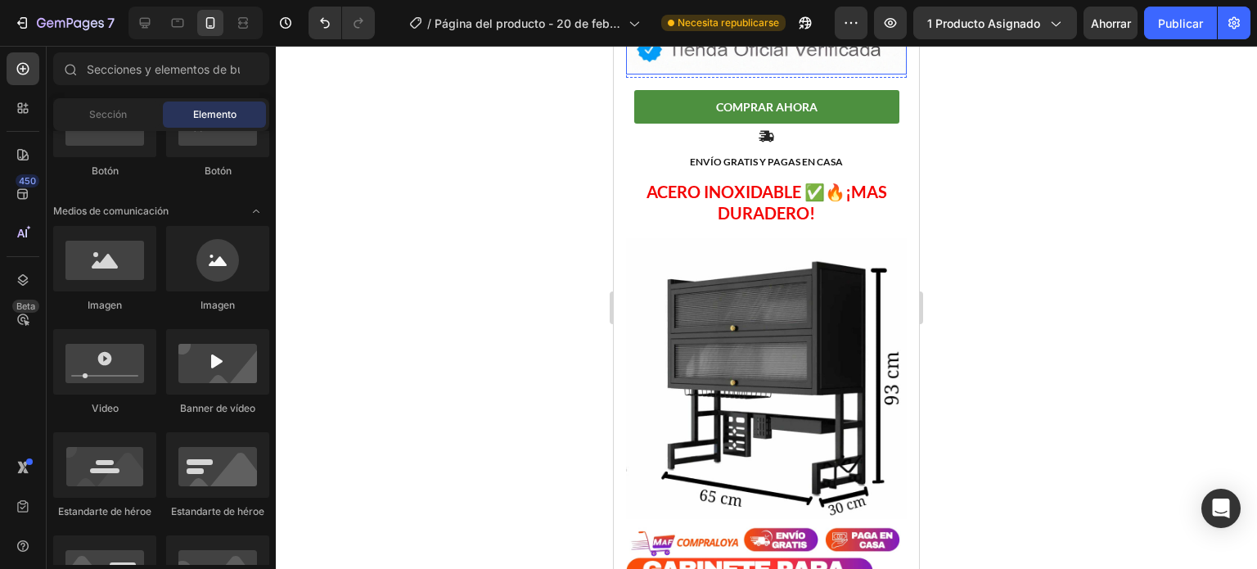
scroll to position [570, 0]
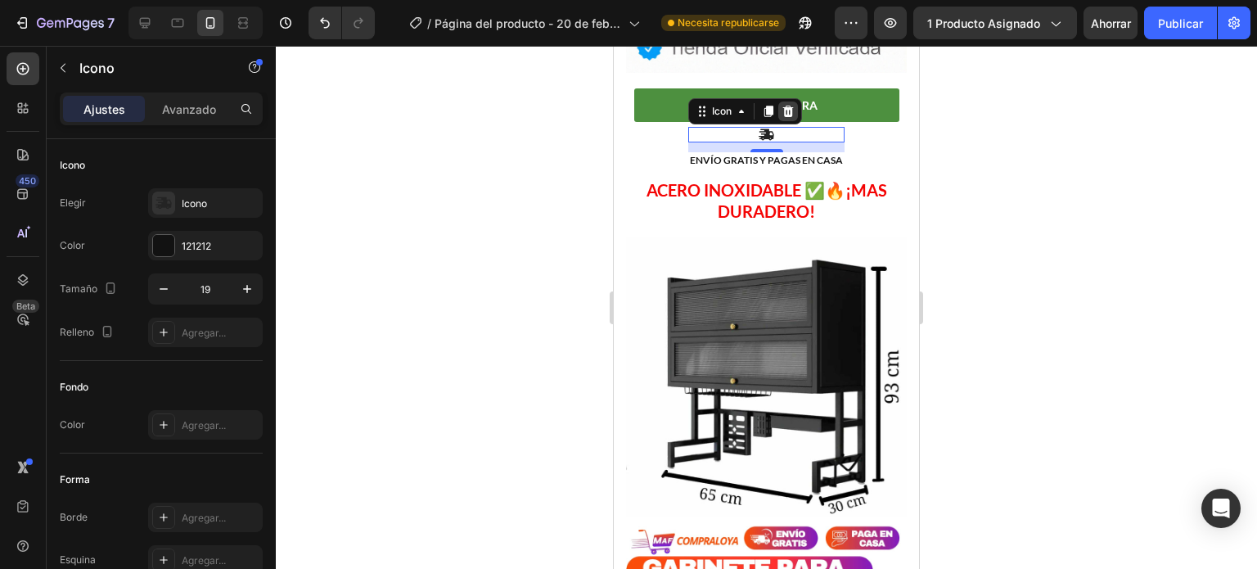
click at [783, 106] on icon at bounding box center [788, 111] width 11 height 11
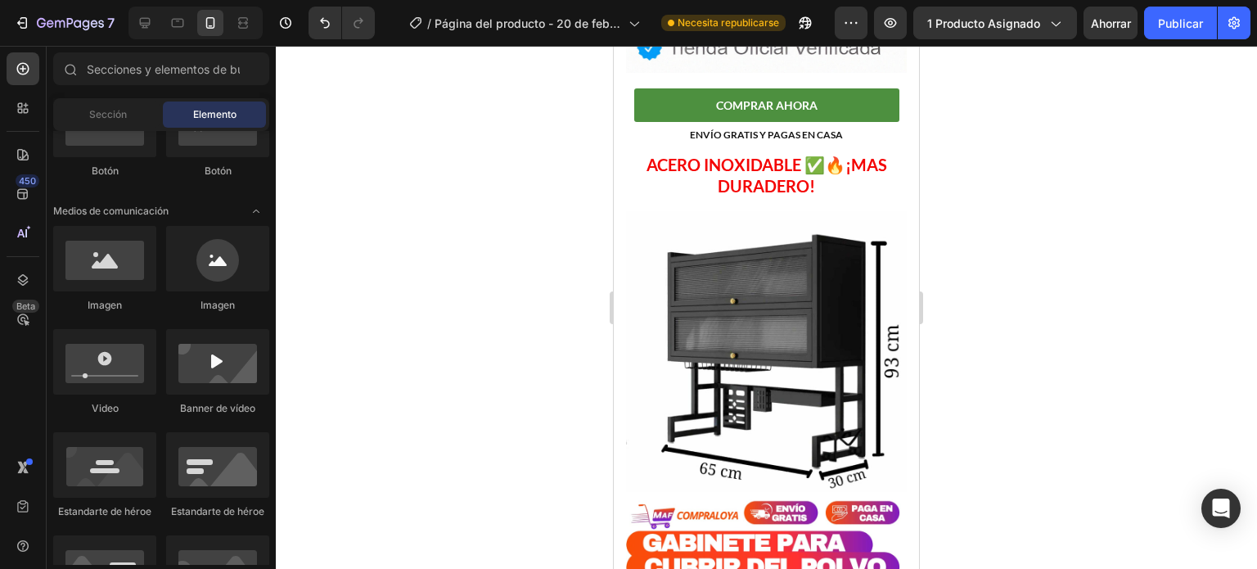
click at [930, 287] on div at bounding box center [766, 307] width 981 height 523
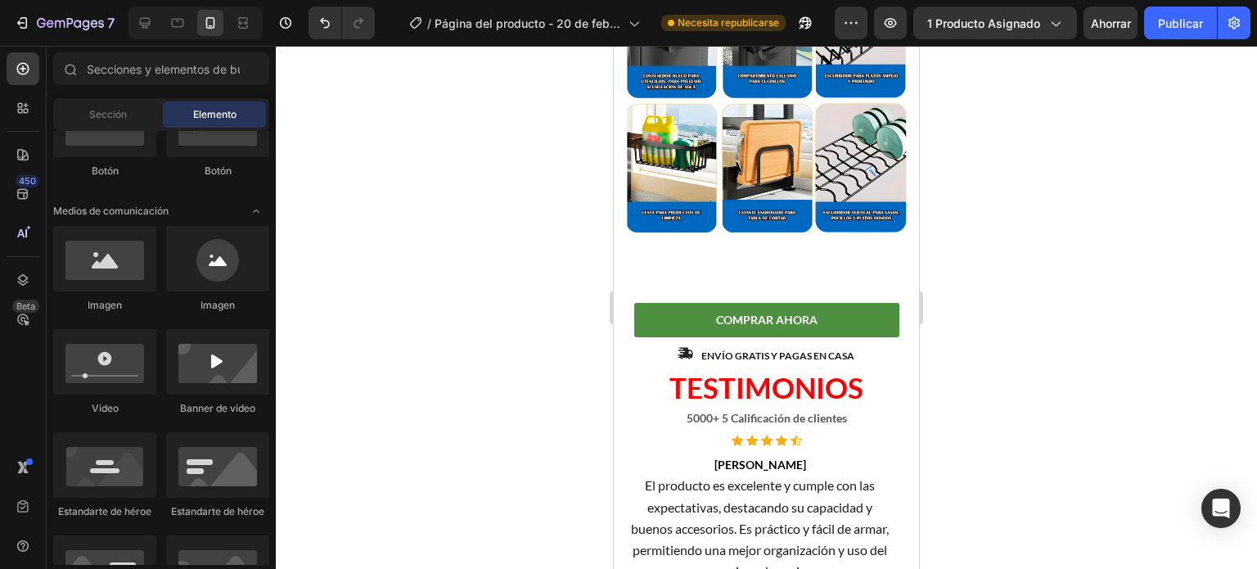
scroll to position [2197, 0]
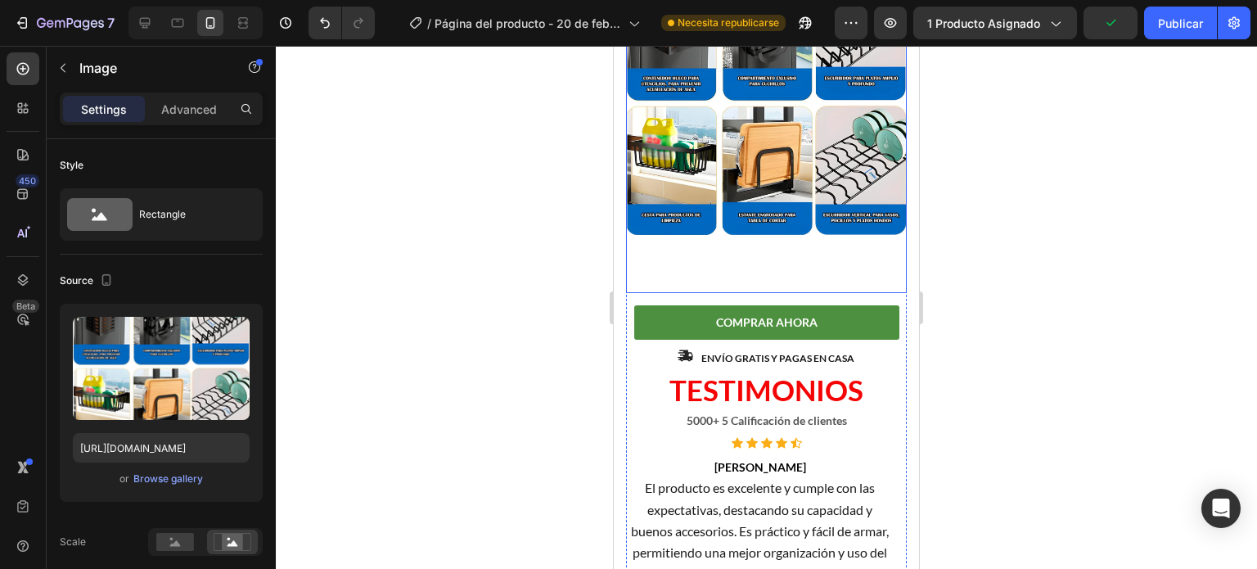
click at [759, 190] on img at bounding box center [766, 106] width 281 height 374
drag, startPoint x: 759, startPoint y: 200, endPoint x: 763, endPoint y: 129, distance: 70.5
click at [763, 129] on div "Image 0" at bounding box center [766, 106] width 281 height 374
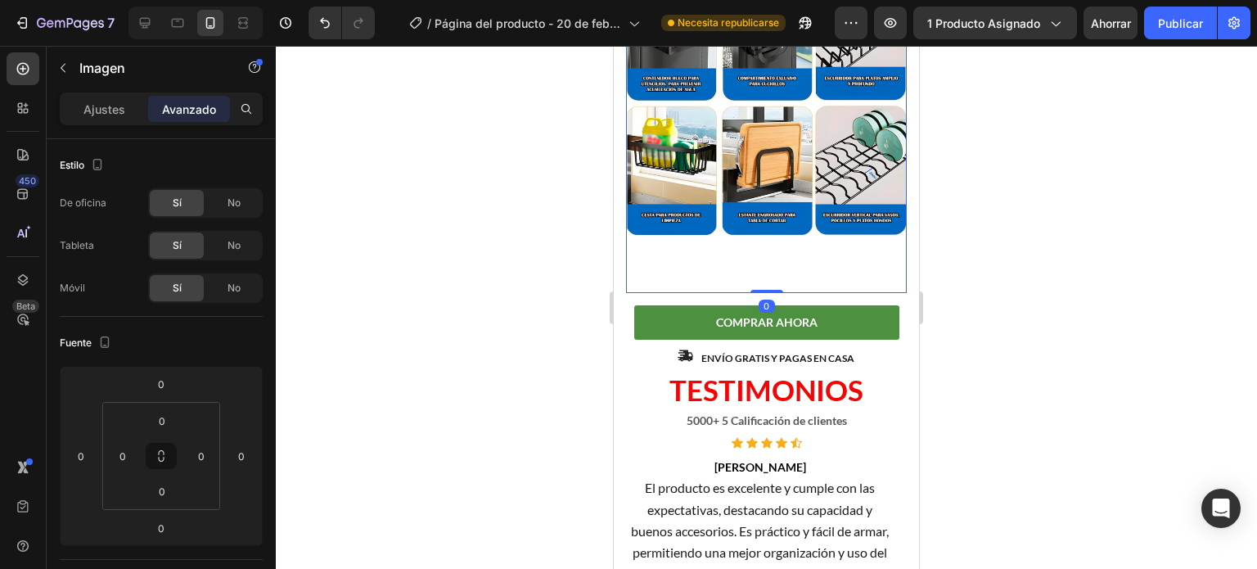
click at [1004, 163] on div at bounding box center [766, 307] width 981 height 523
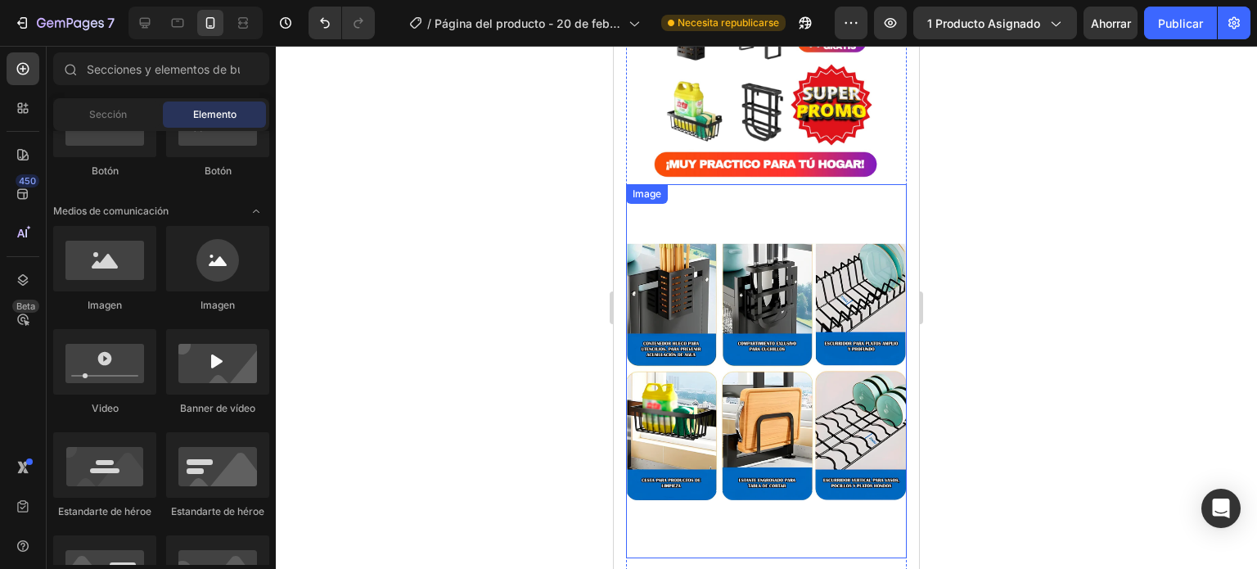
scroll to position [1934, 0]
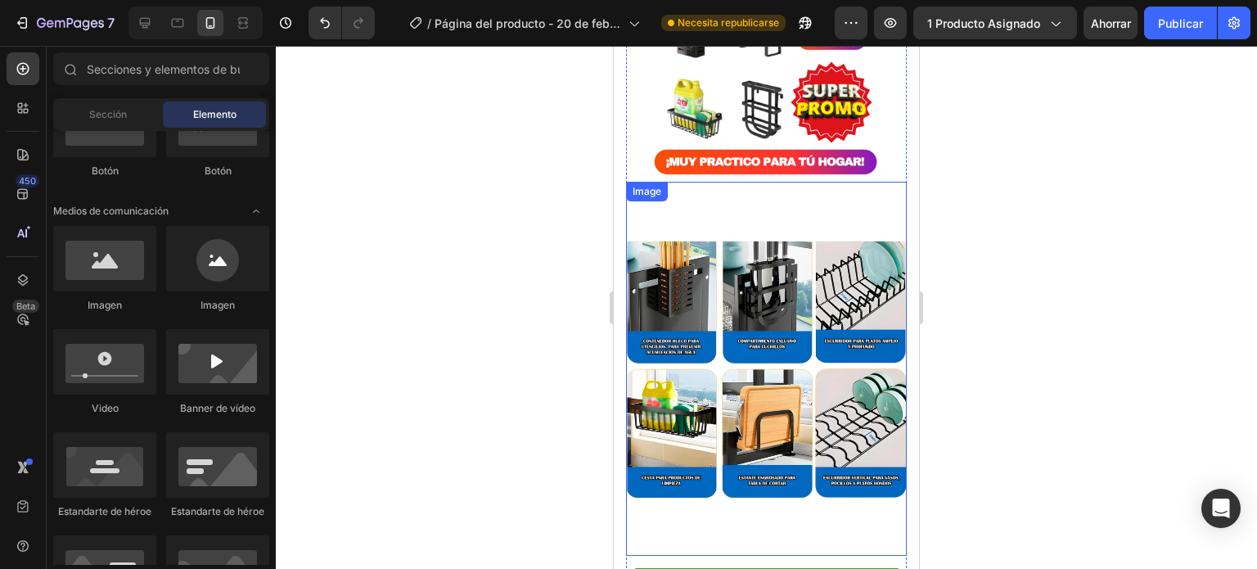
click at [808, 182] on img at bounding box center [766, 369] width 281 height 374
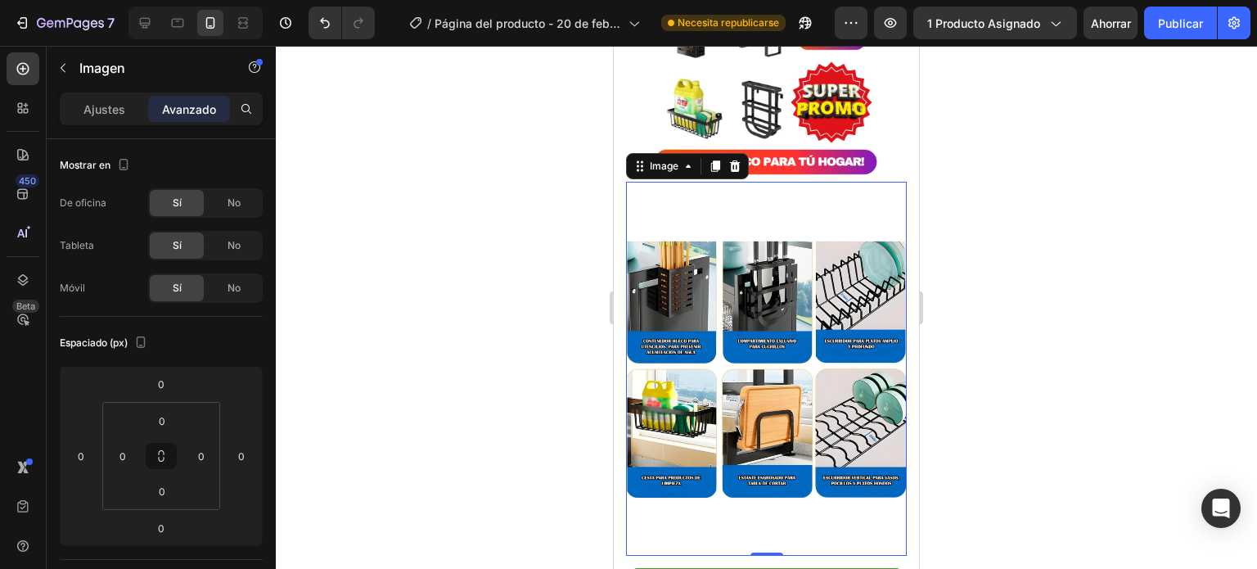
click at [115, 124] on div "Ajustes Avanzado" at bounding box center [161, 108] width 203 height 33
click at [111, 119] on div "Ajustes" at bounding box center [104, 109] width 82 height 26
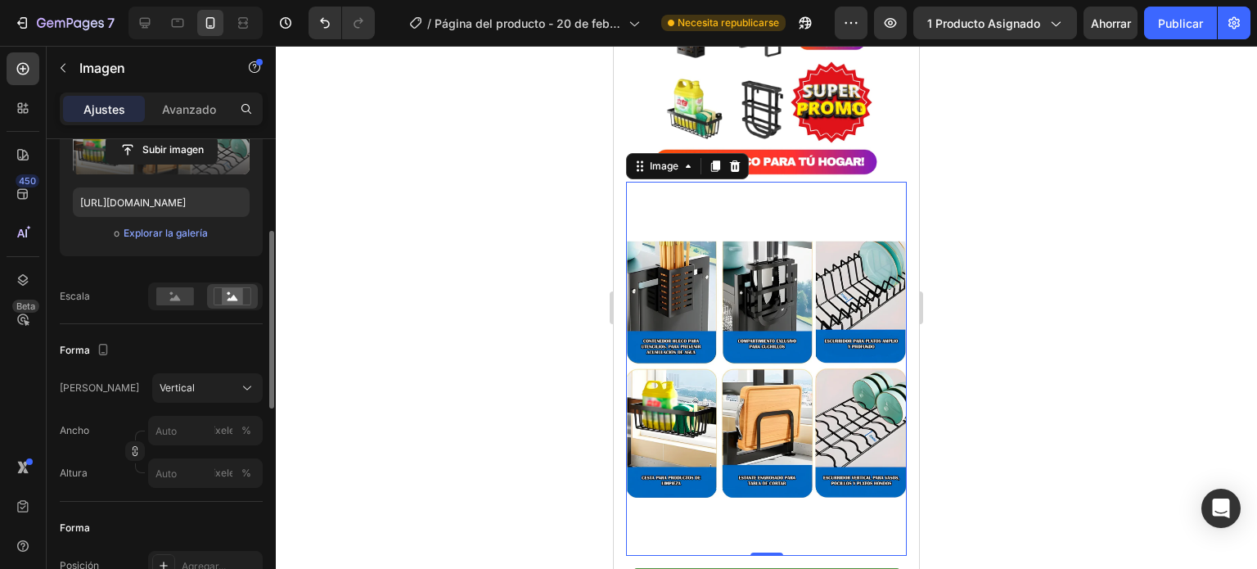
scroll to position [246, 0]
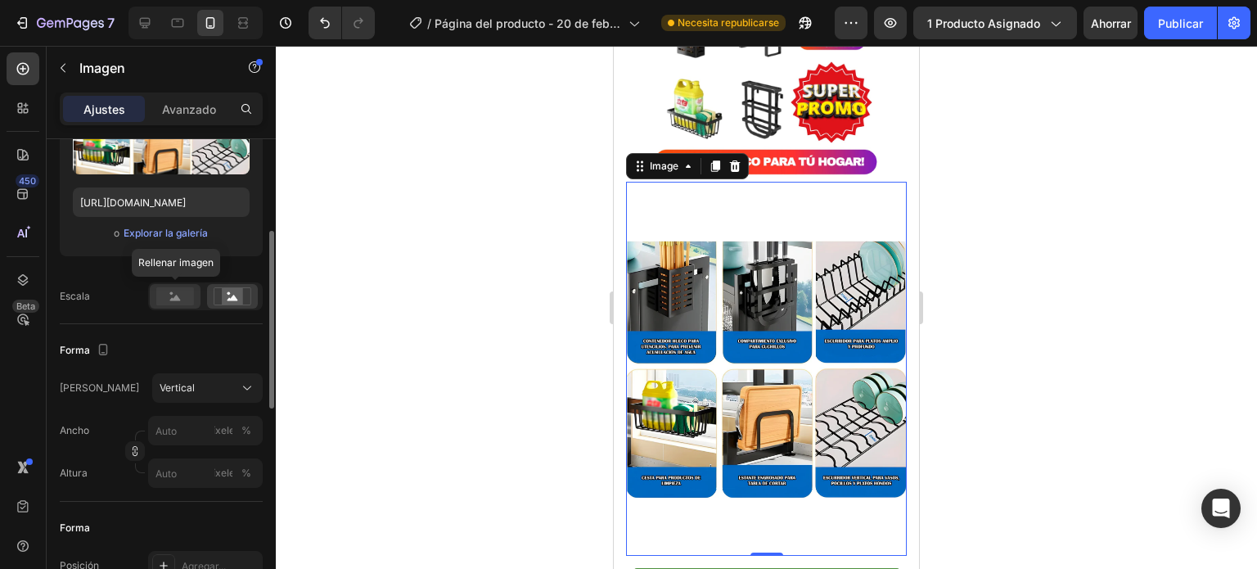
click at [183, 301] on rect at bounding box center [175, 296] width 38 height 18
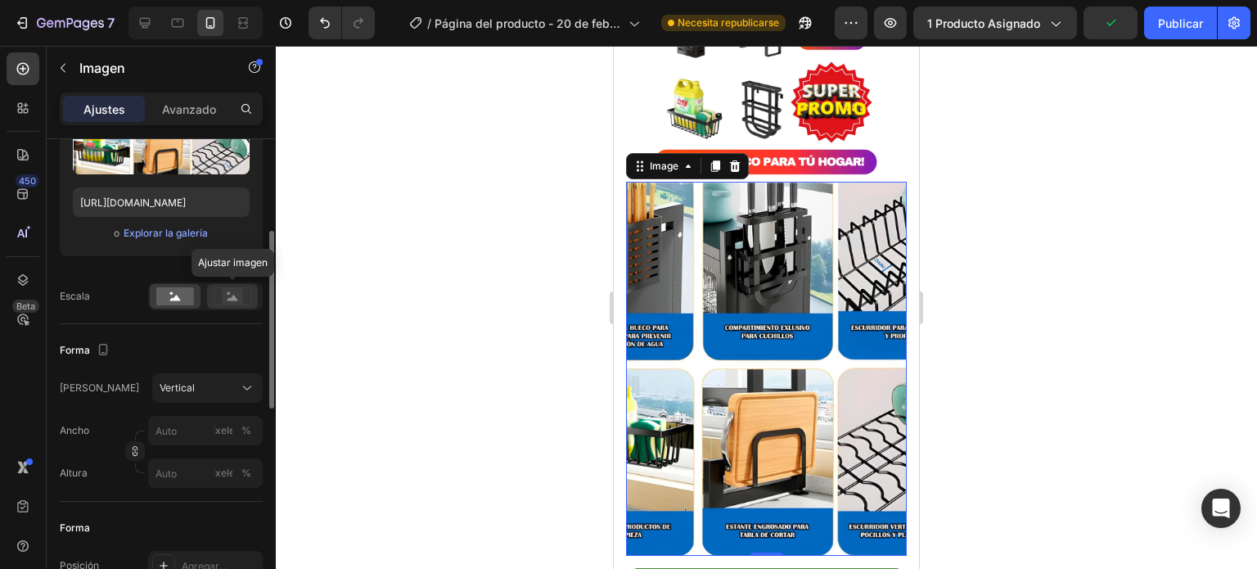
click at [242, 299] on rect at bounding box center [232, 296] width 21 height 16
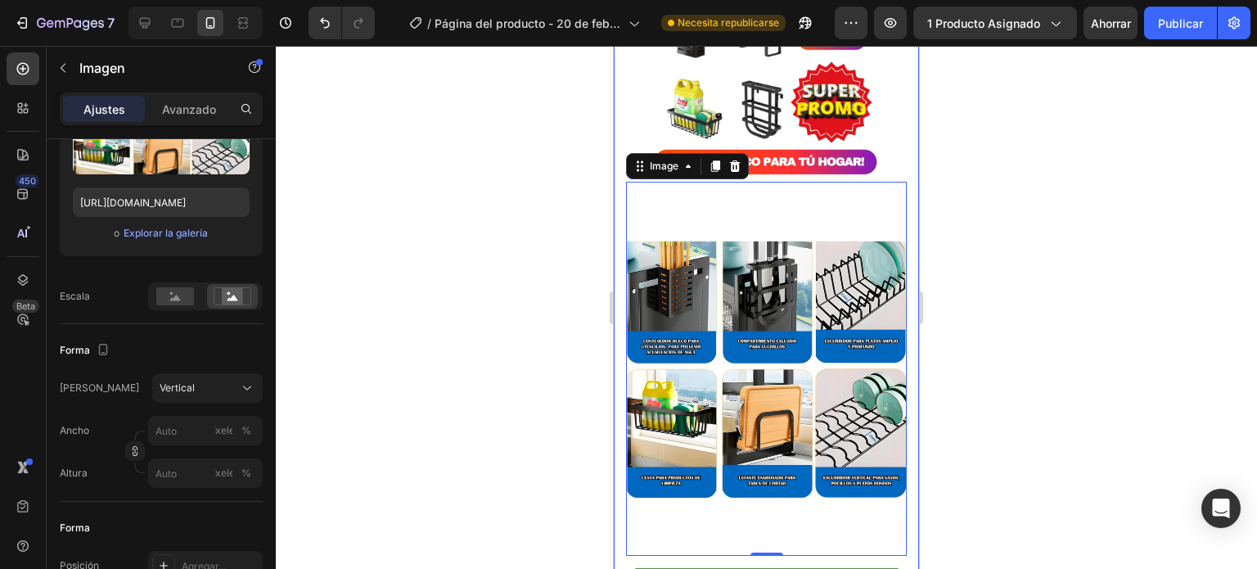
click at [1088, 407] on div at bounding box center [766, 307] width 981 height 523
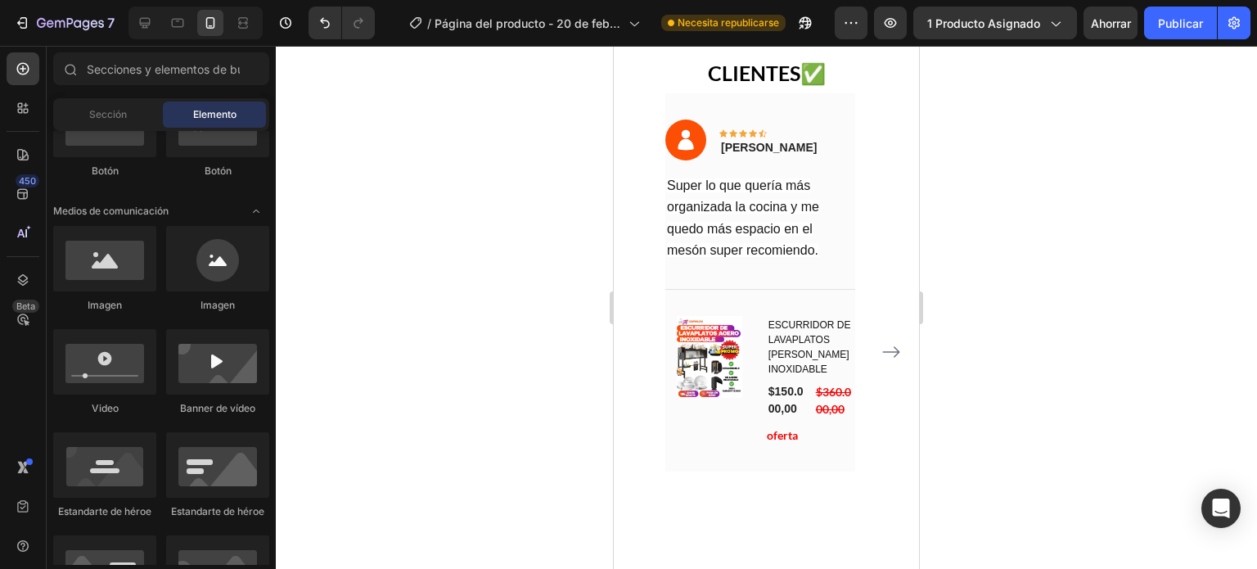
scroll to position [3756, 0]
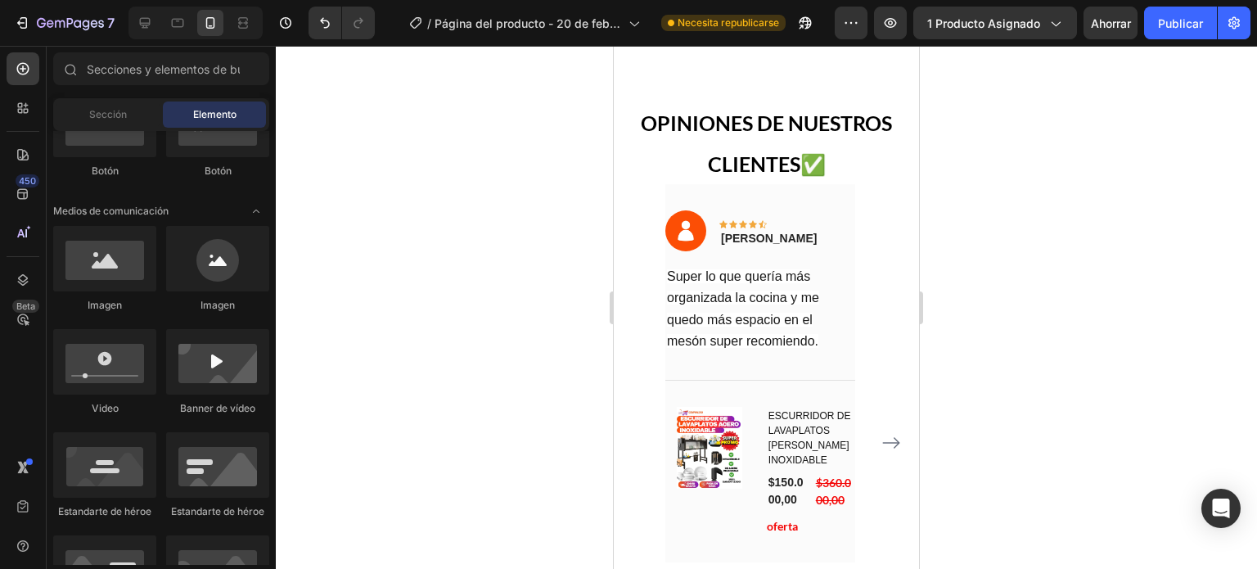
click at [710, 327] on span "Super lo que quería más organizada la cocina y me quedo más espacio en el mesón…" at bounding box center [743, 308] width 152 height 79
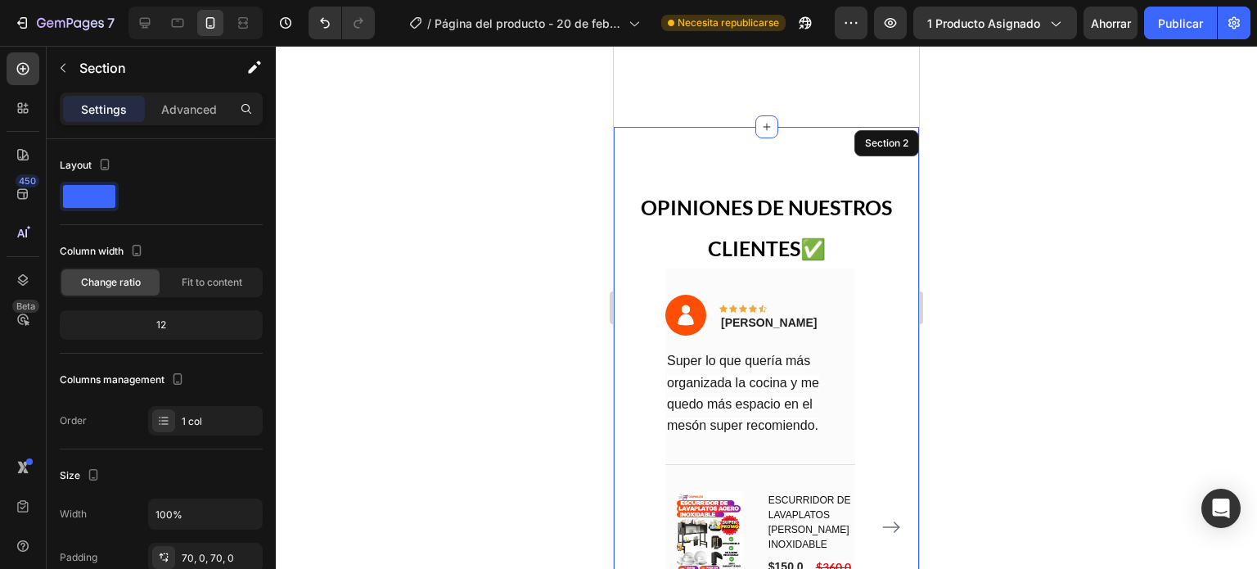
click at [829, 127] on div "Opiniones de nuestros clientes✅ Heading Image Icon Icon Icon Icon Icon Row [PER…" at bounding box center [766, 496] width 305 height 739
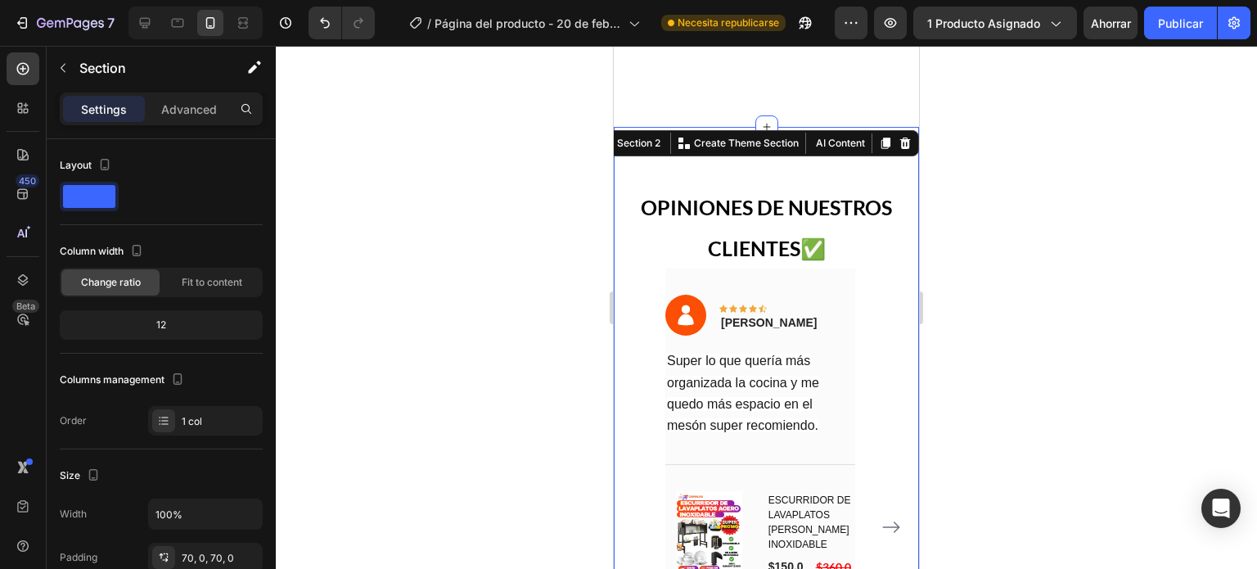
scroll to position [3747, 0]
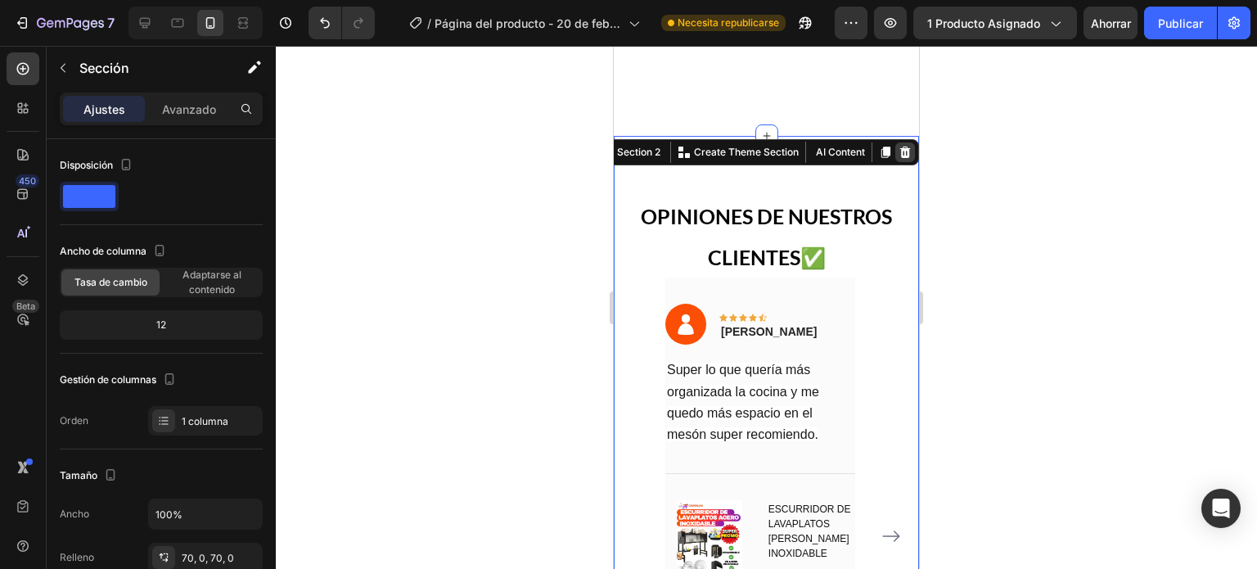
click at [899, 146] on icon at bounding box center [905, 152] width 13 height 13
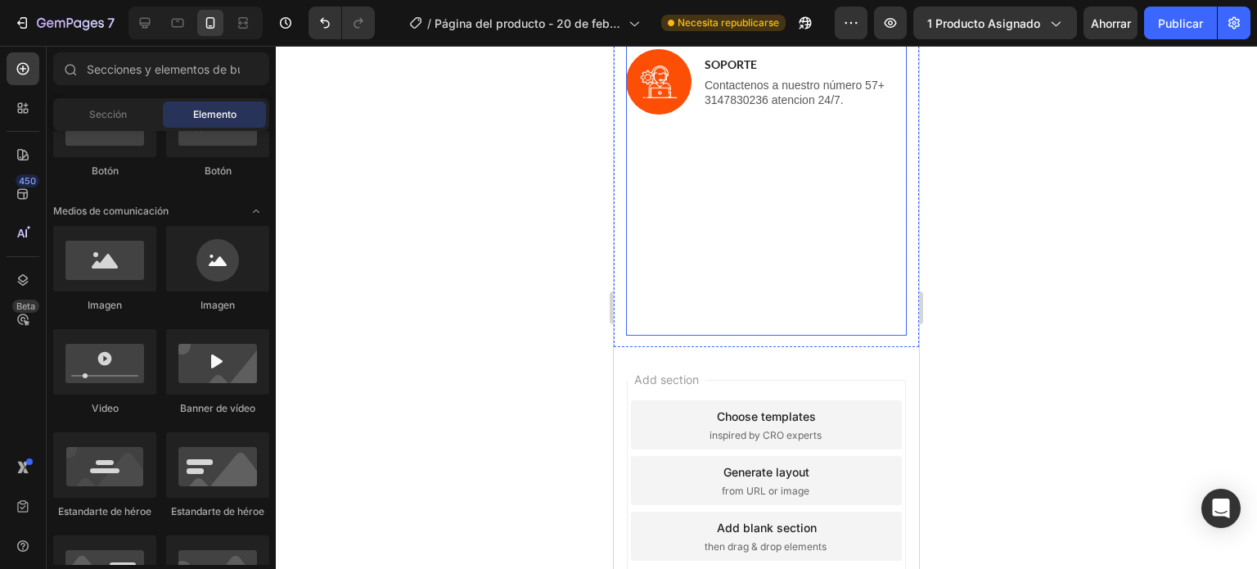
scroll to position [3535, 0]
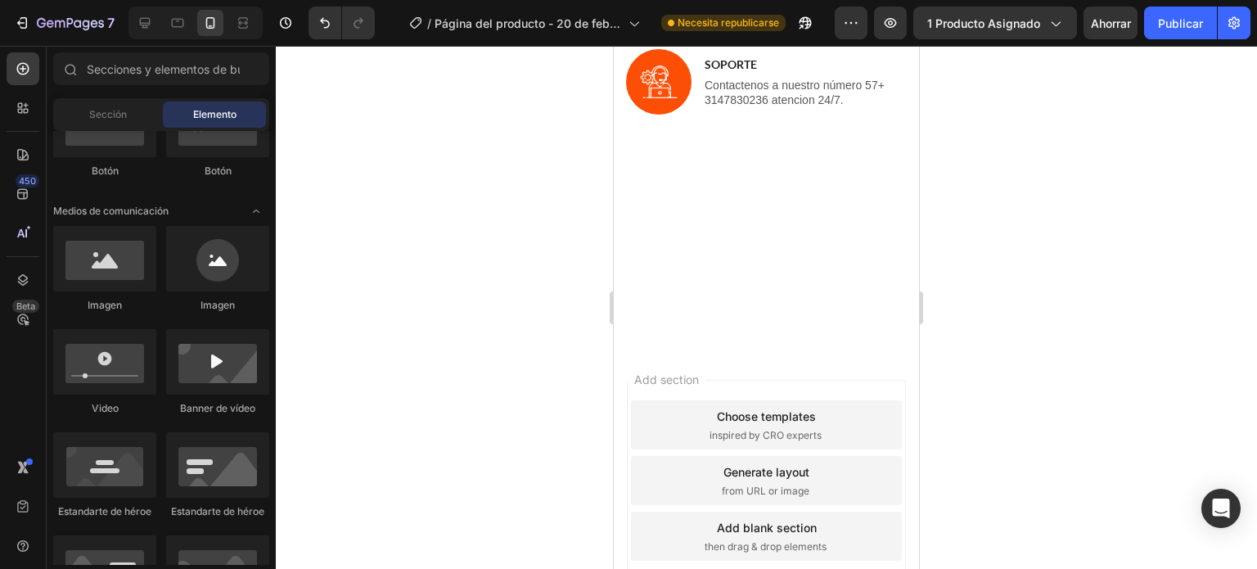
click at [813, 380] on div "Add section Choose templates inspired by CRO experts Generate layout from URL o…" at bounding box center [766, 480] width 279 height 201
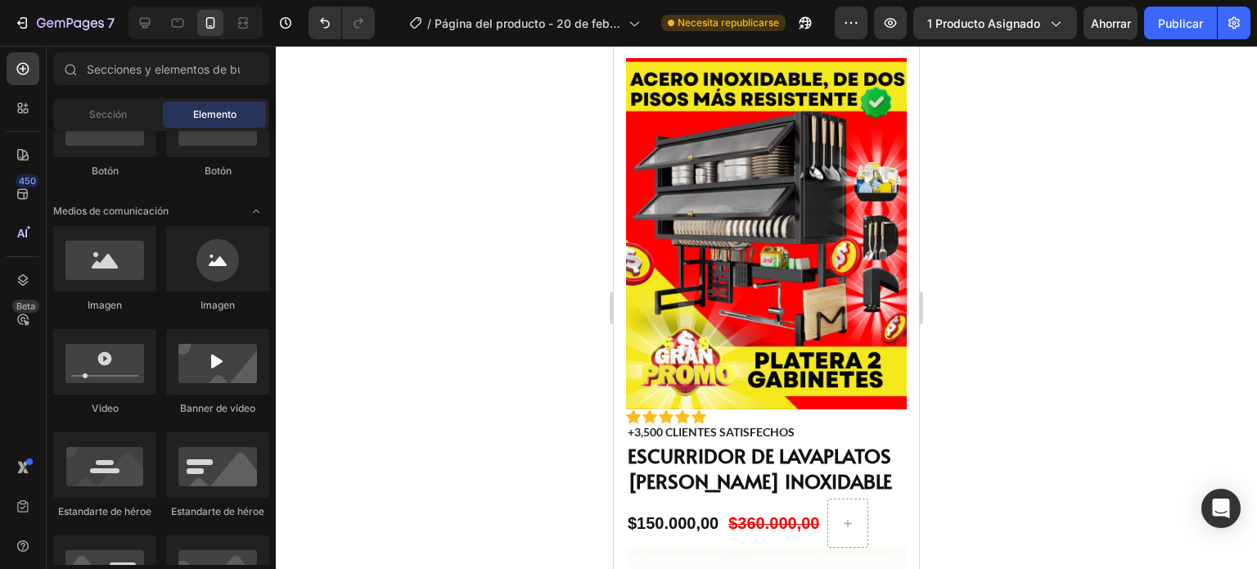
scroll to position [0, 0]
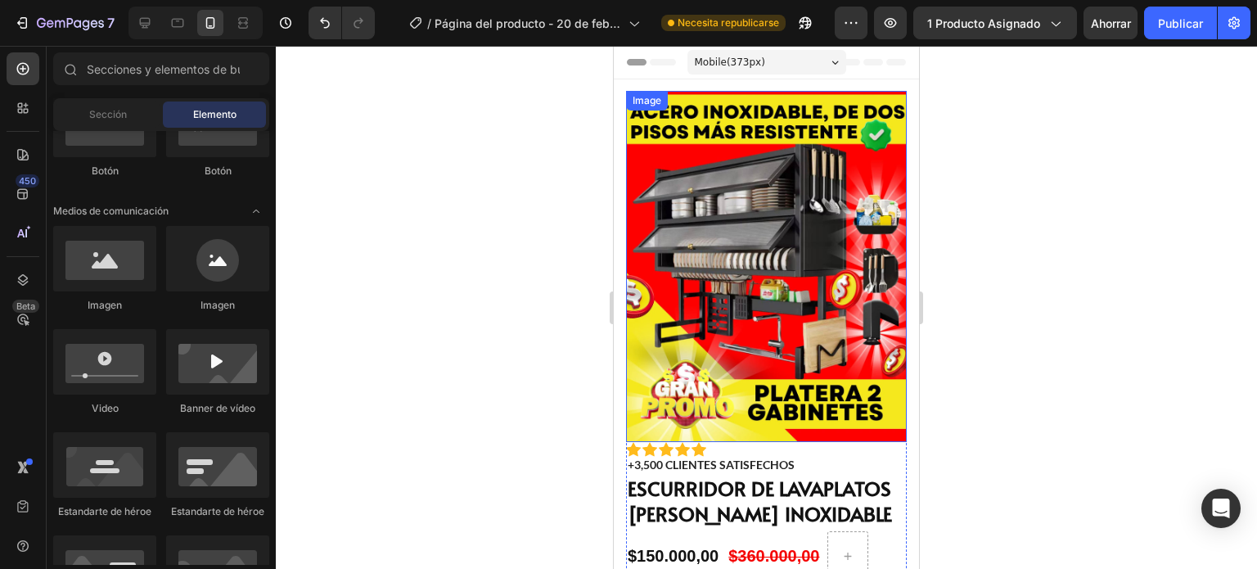
click at [732, 349] on img at bounding box center [766, 266] width 281 height 351
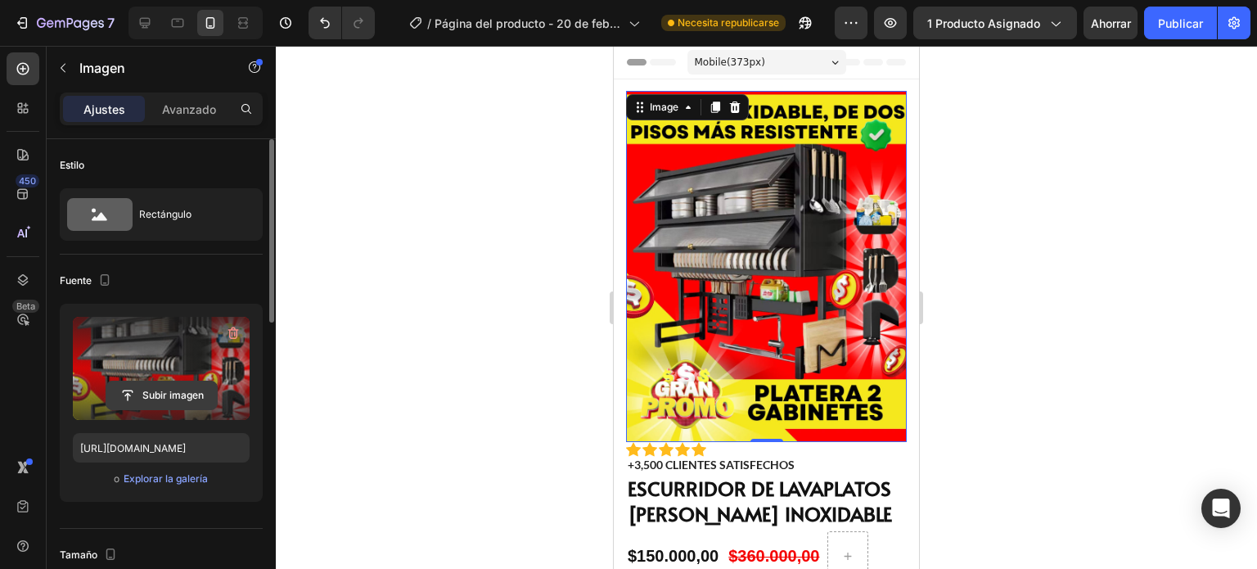
click at [154, 382] on input "file" at bounding box center [161, 395] width 110 height 28
click at [160, 372] on label at bounding box center [161, 368] width 177 height 103
click at [160, 381] on input "file" at bounding box center [161, 395] width 110 height 28
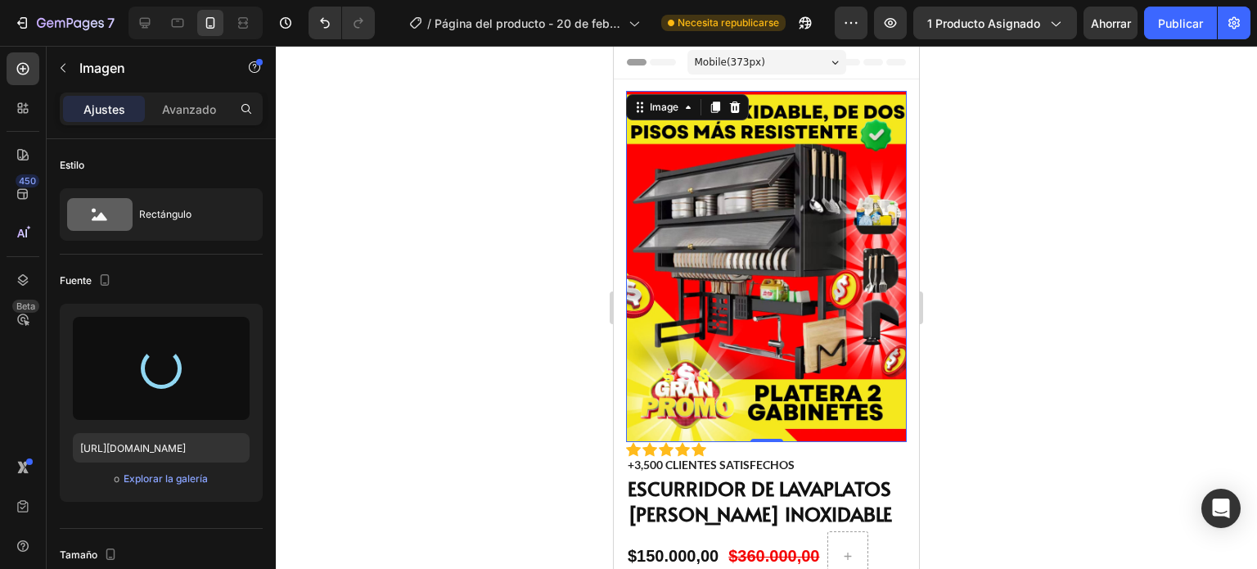
type input "[URL][DOMAIN_NAME]"
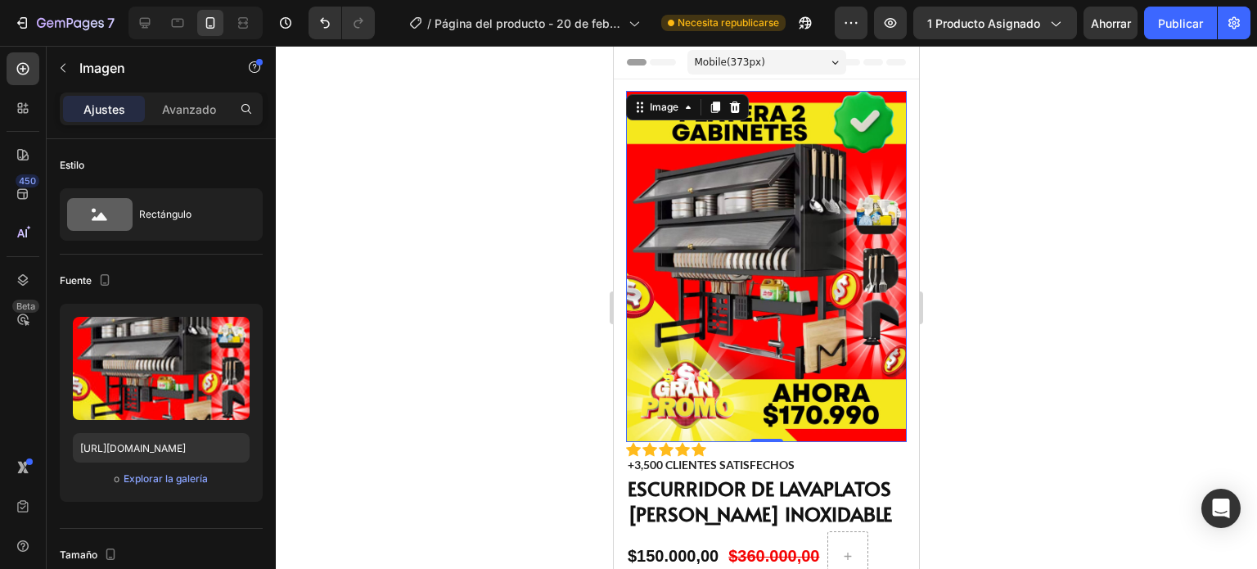
click at [956, 313] on div at bounding box center [766, 307] width 981 height 523
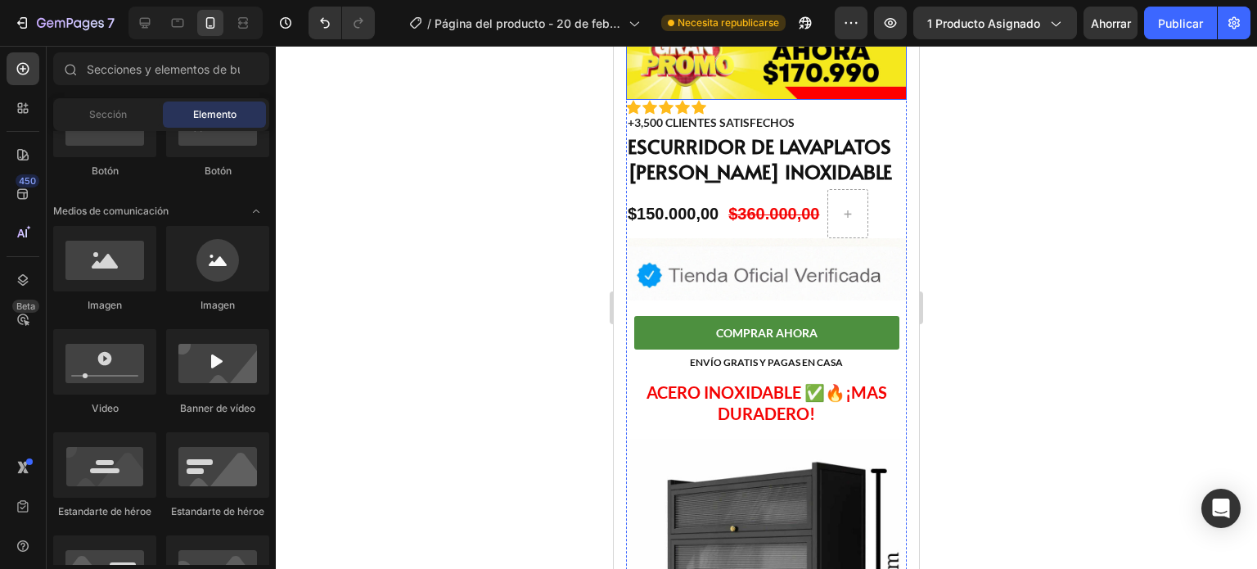
scroll to position [343, 0]
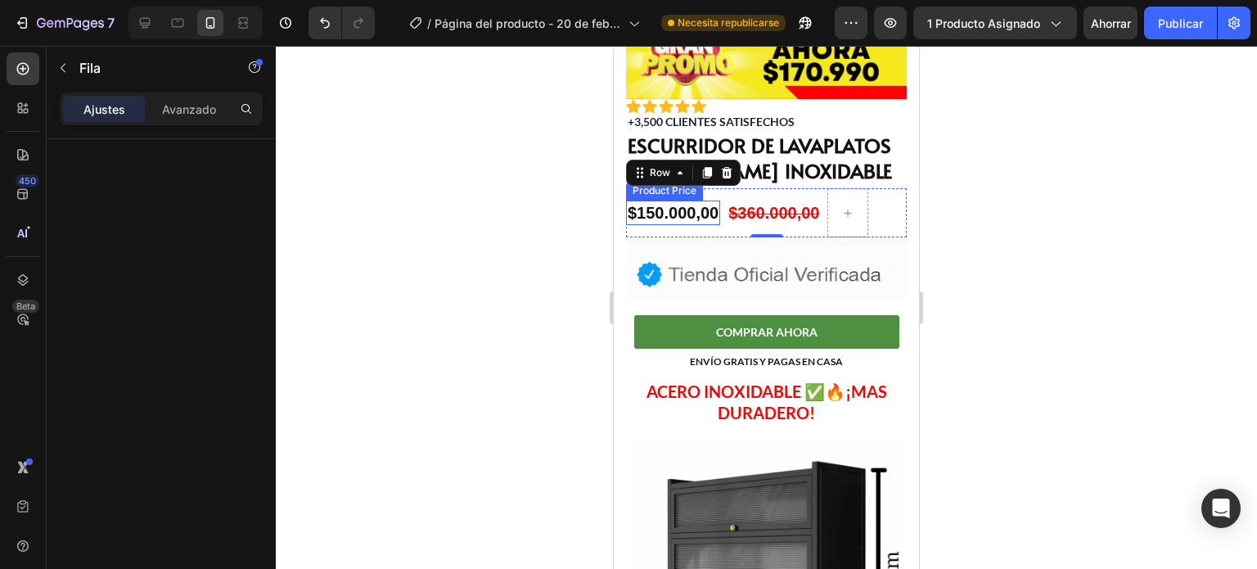
click at [689, 201] on div "$150.000,00" at bounding box center [673, 213] width 94 height 25
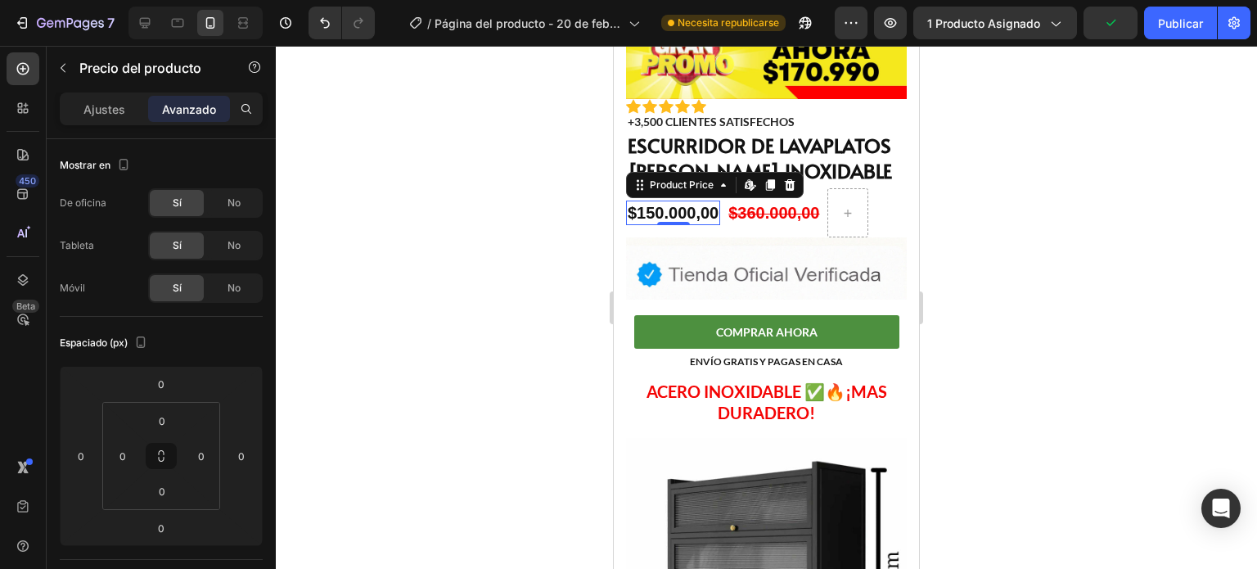
click at [689, 201] on div "$150.000,00" at bounding box center [673, 213] width 94 height 25
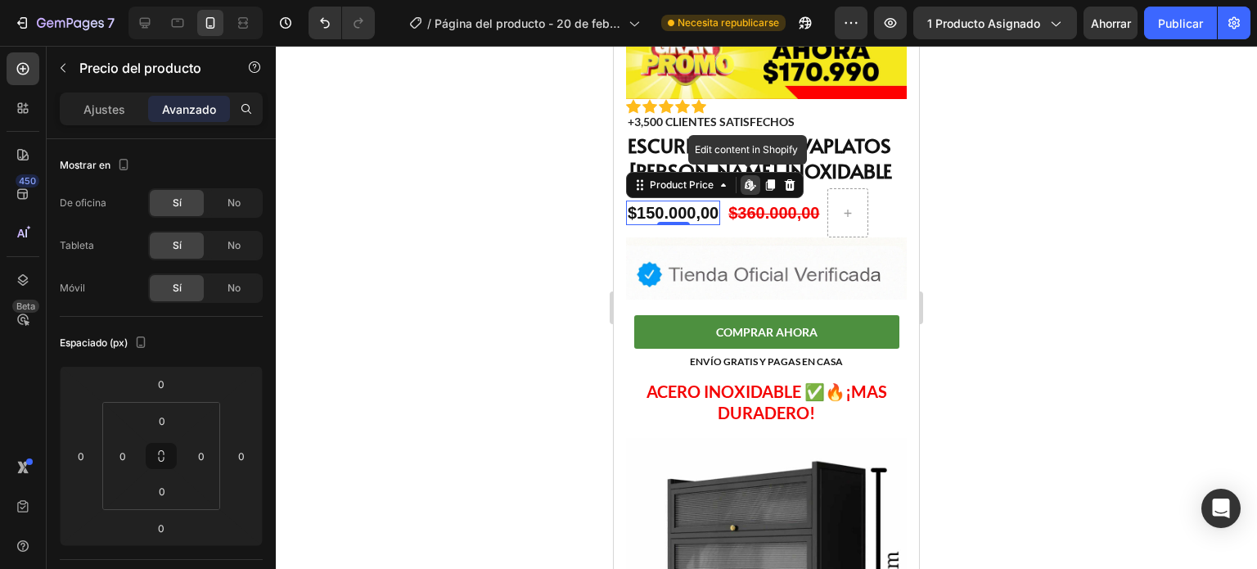
click at [689, 201] on div "$150.000,00" at bounding box center [673, 213] width 94 height 25
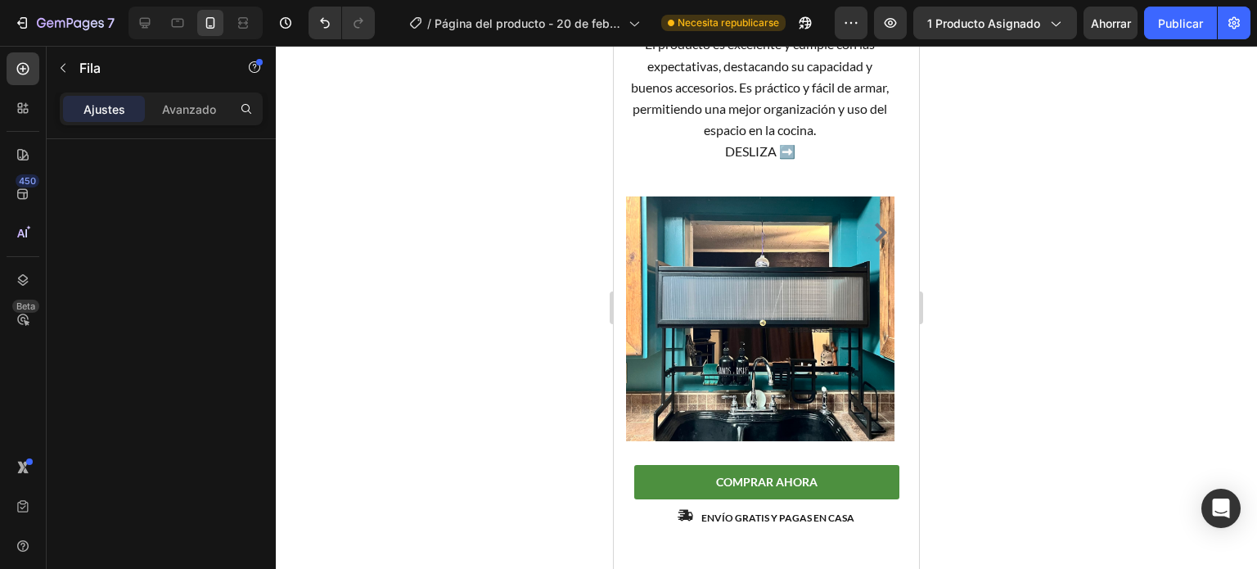
scroll to position [2642, 0]
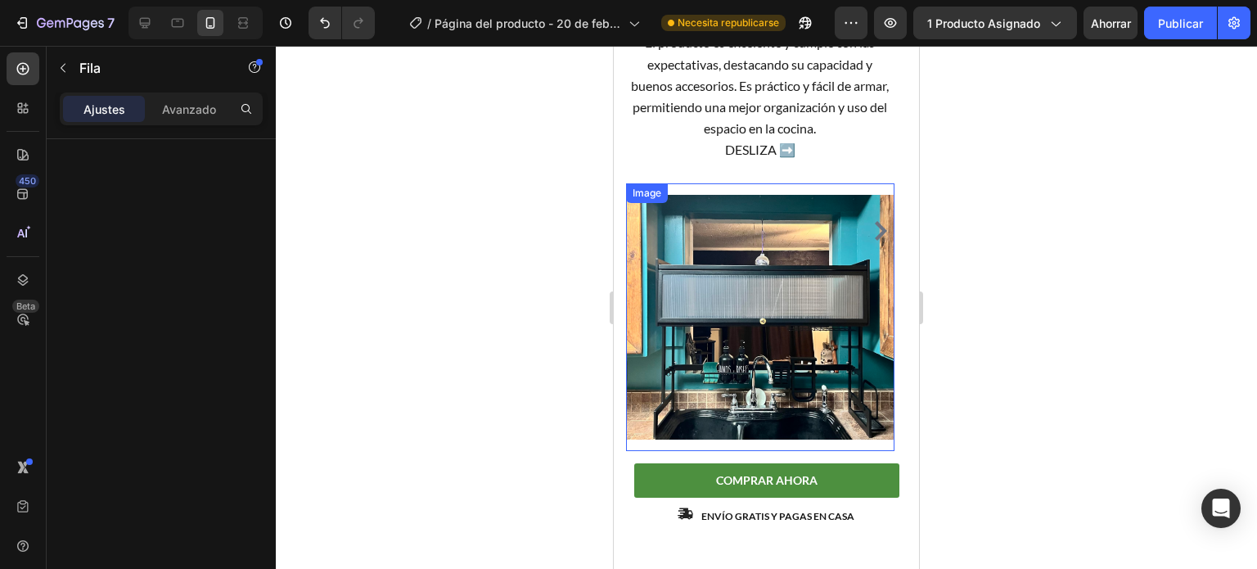
click at [753, 288] on img at bounding box center [760, 317] width 268 height 268
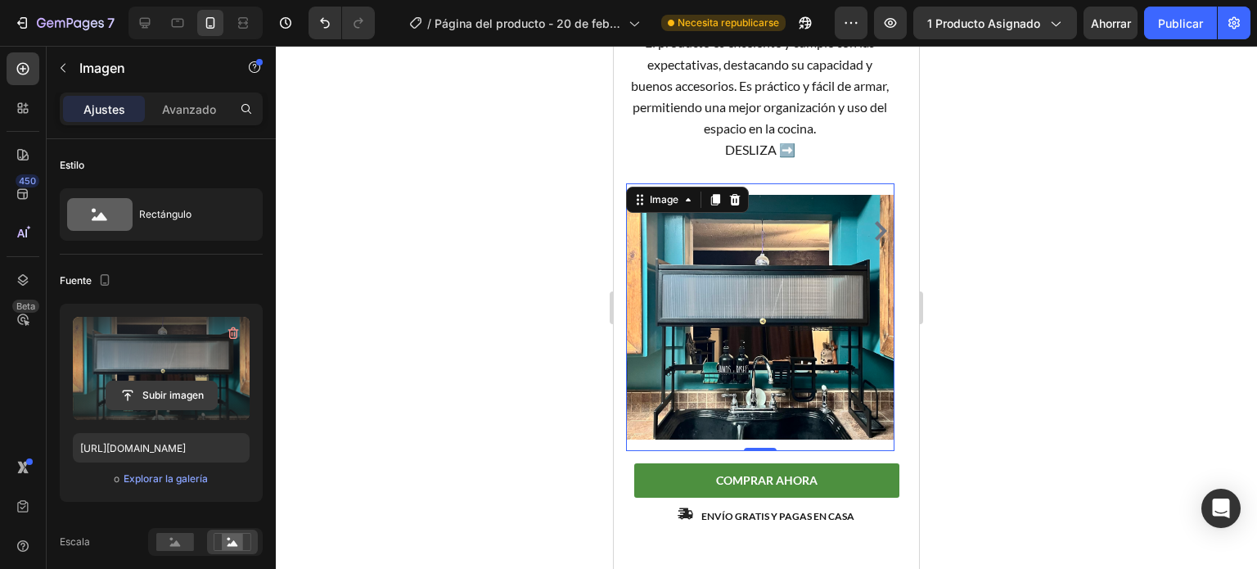
click at [180, 386] on input "file" at bounding box center [161, 395] width 110 height 28
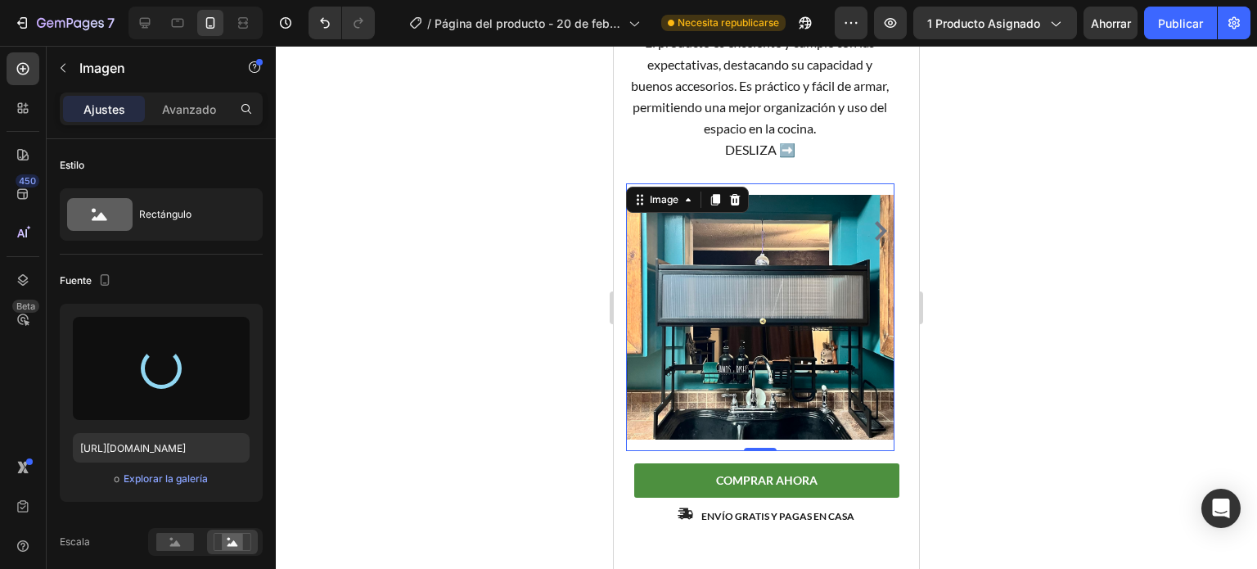
type input "[URL][DOMAIN_NAME]"
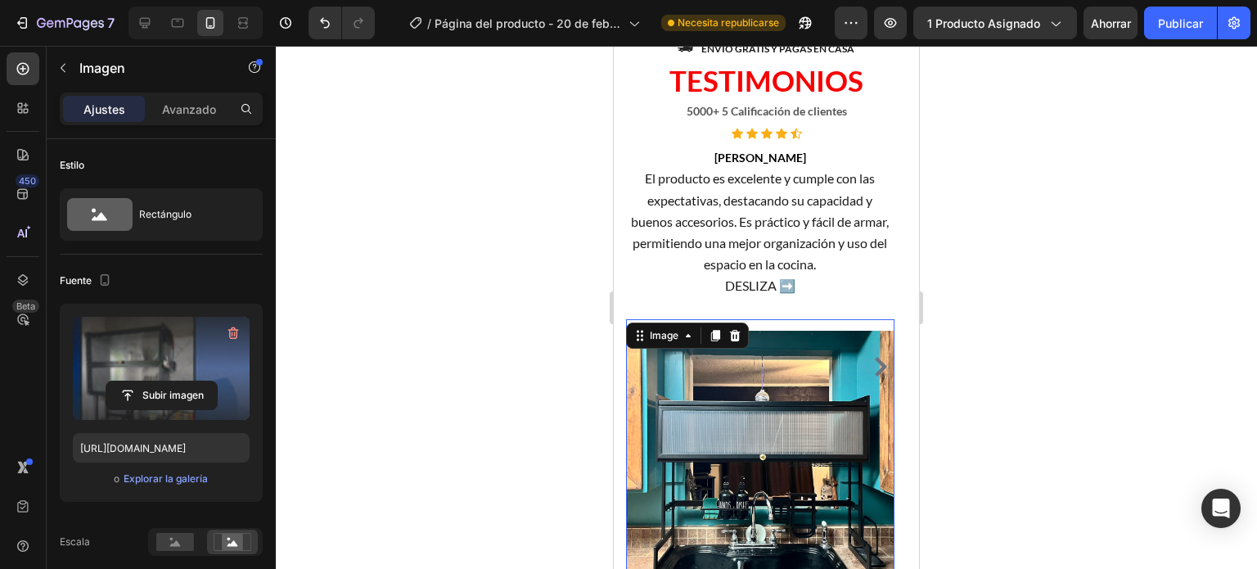
scroll to position [2504, 0]
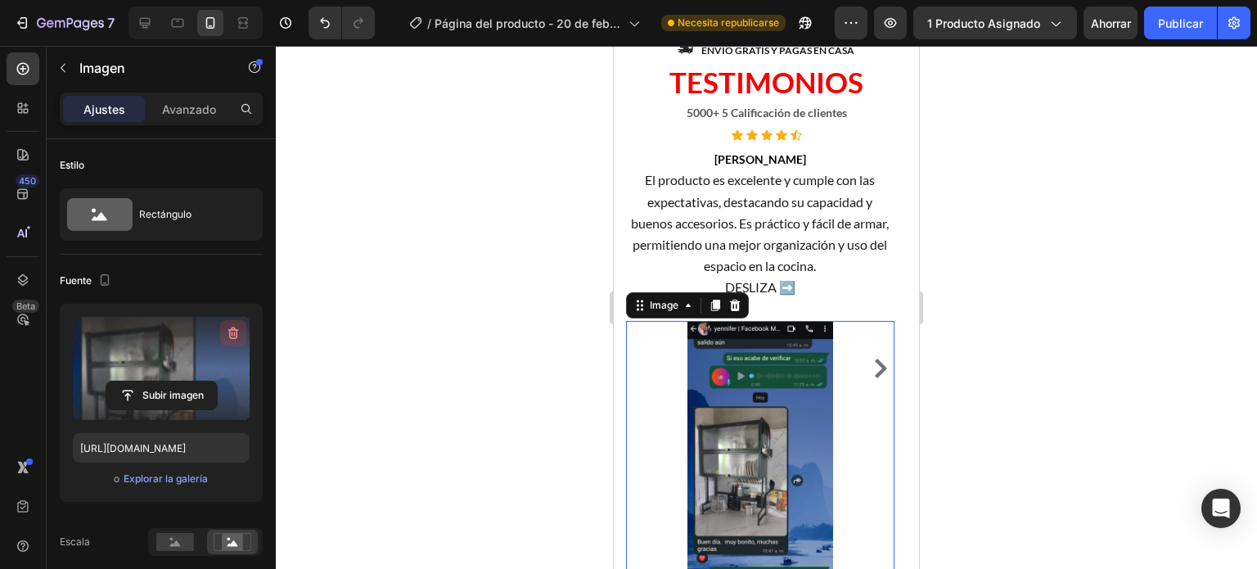
click at [222, 333] on button "button" at bounding box center [233, 333] width 26 height 26
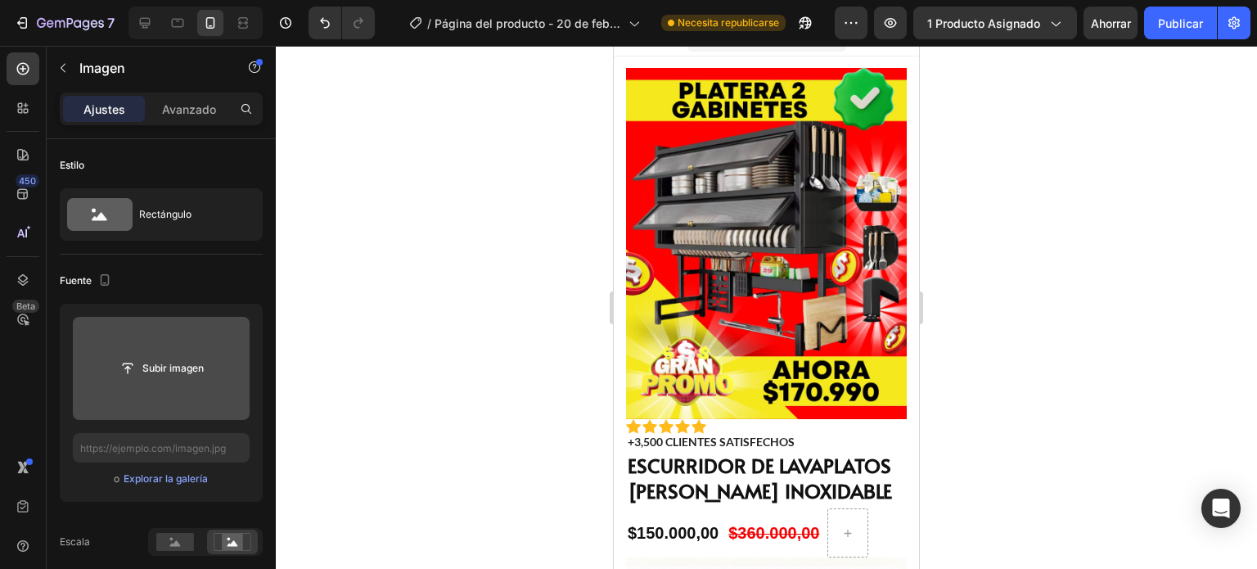
scroll to position [0, 0]
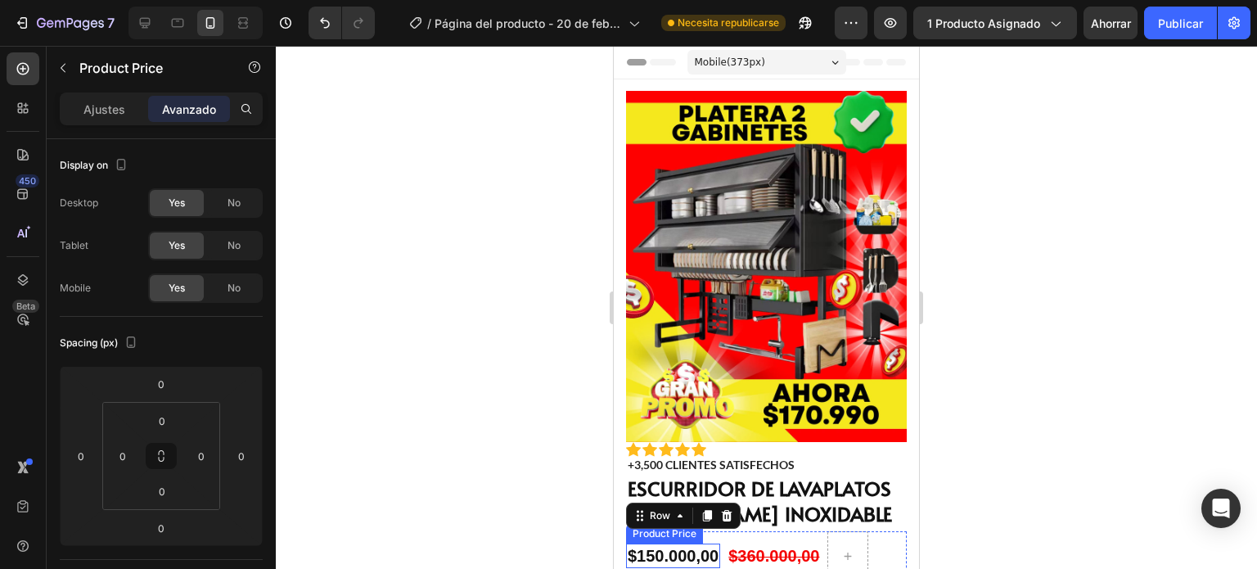
click at [693, 543] on div "$150.000,00" at bounding box center [673, 555] width 94 height 25
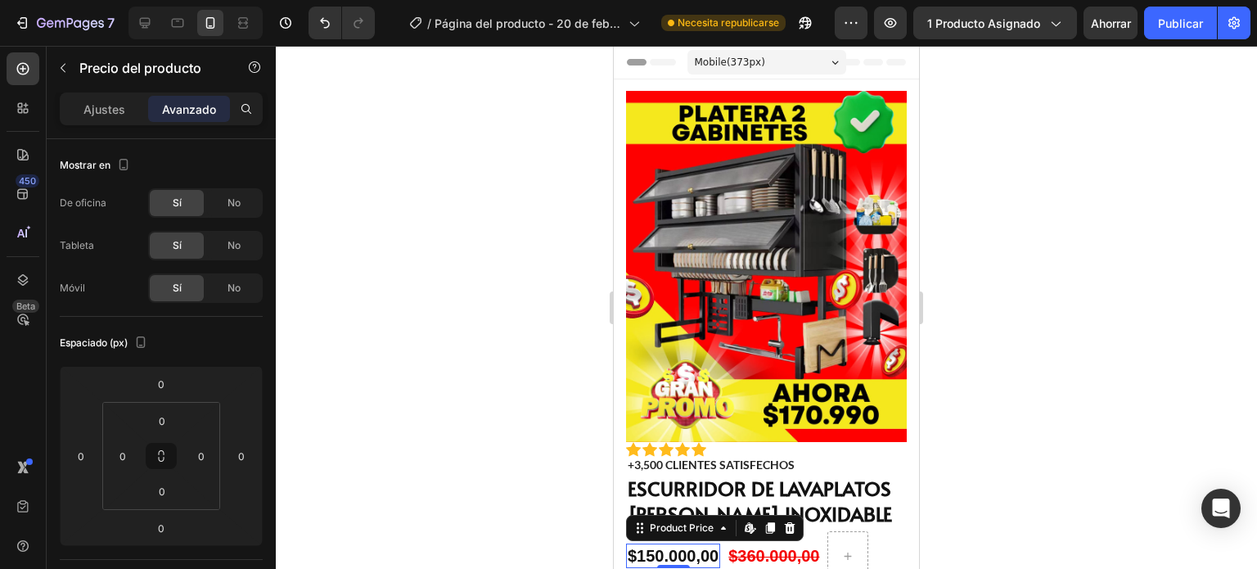
click at [693, 543] on div "$150.000,00" at bounding box center [673, 555] width 94 height 25
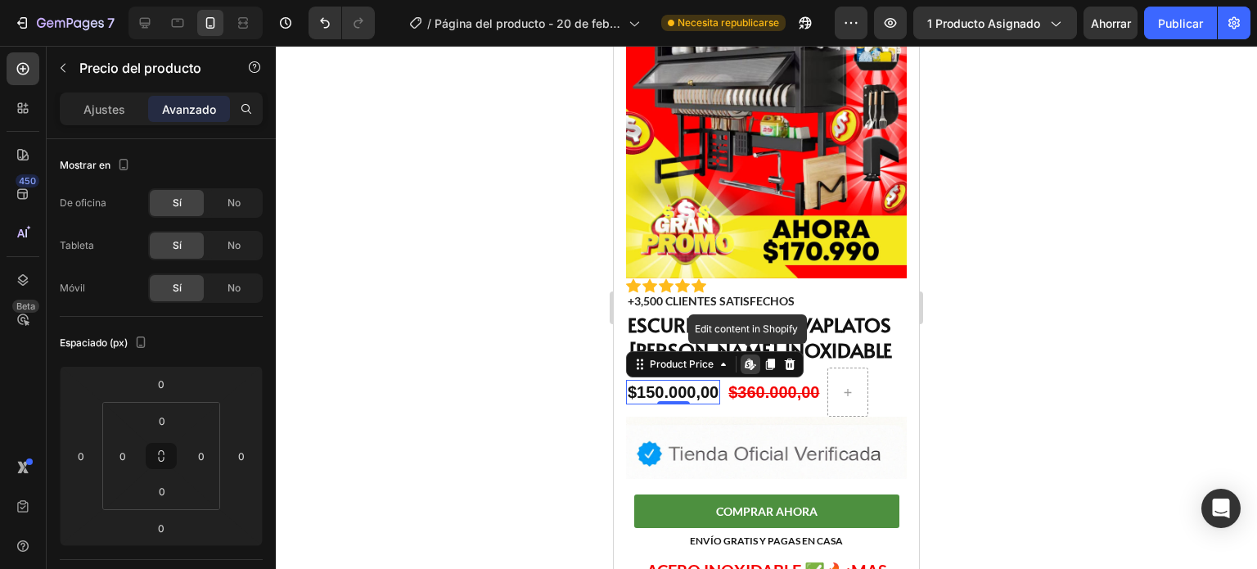
scroll to position [179, 0]
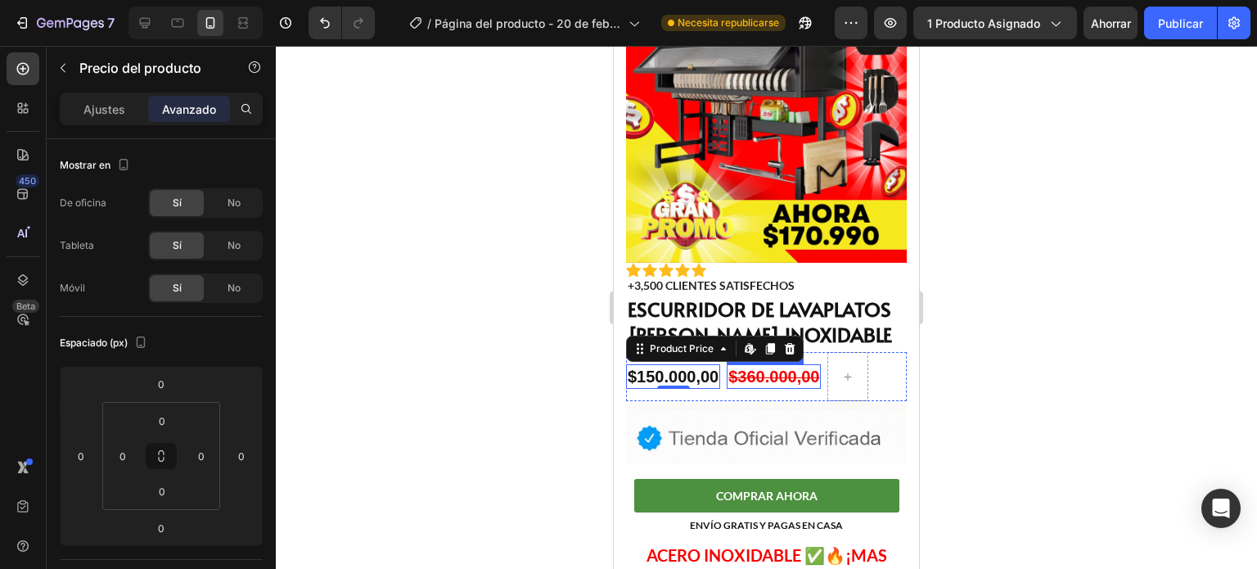
click at [766, 364] on div "$360.000,00" at bounding box center [774, 376] width 94 height 25
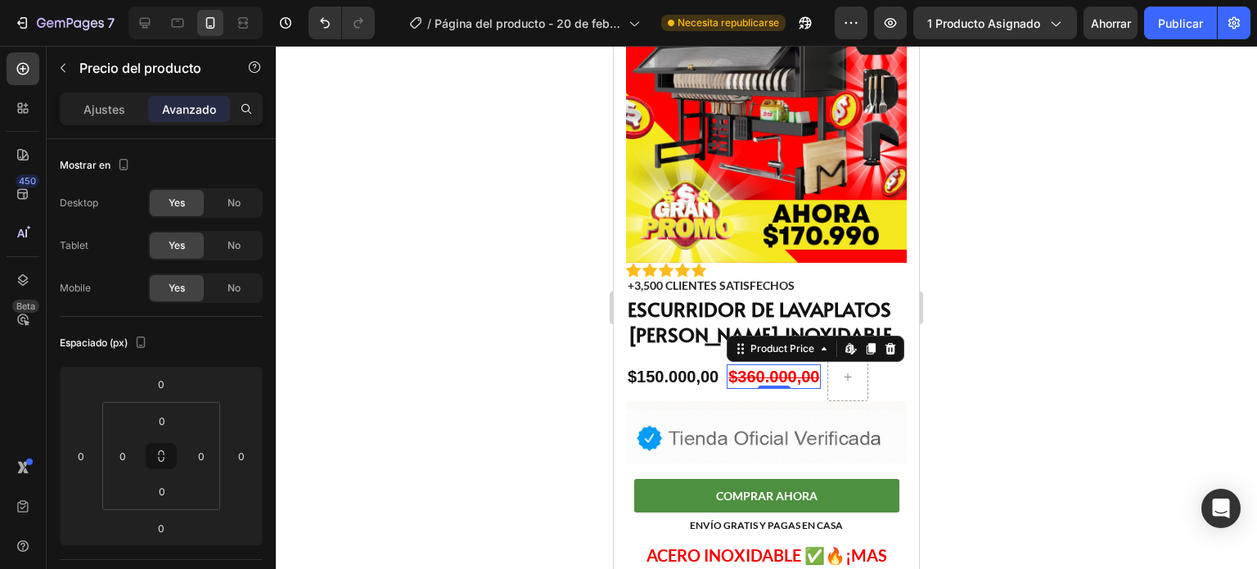
scroll to position [246, 0]
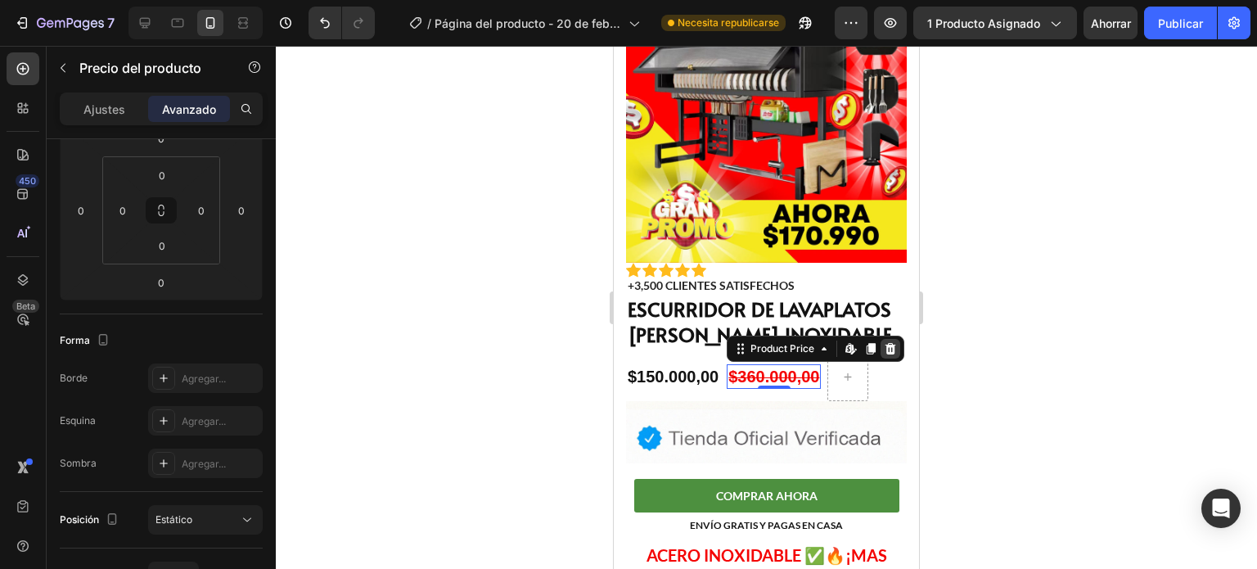
click at [890, 343] on icon at bounding box center [891, 348] width 11 height 11
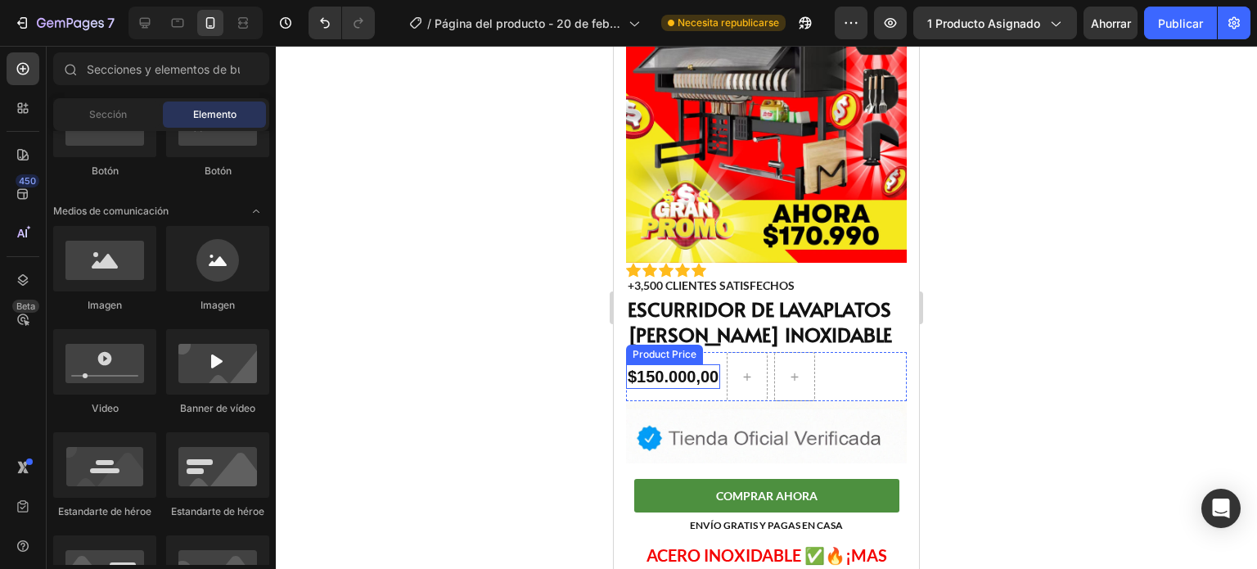
click at [671, 364] on div "$150.000,00" at bounding box center [673, 376] width 94 height 25
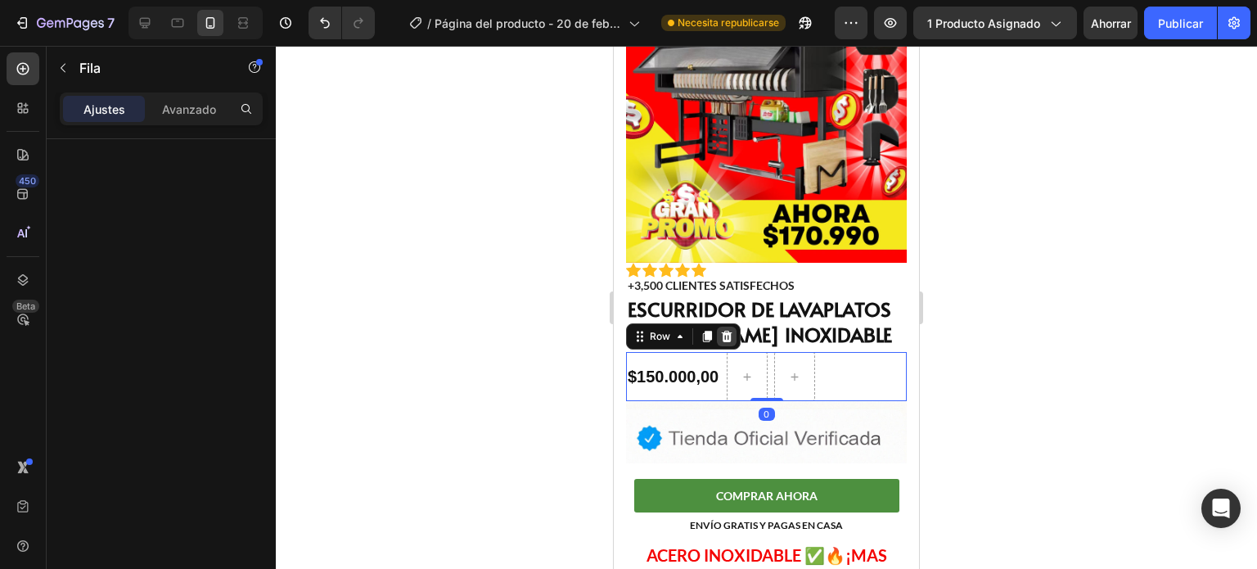
click at [728, 331] on icon at bounding box center [727, 336] width 11 height 11
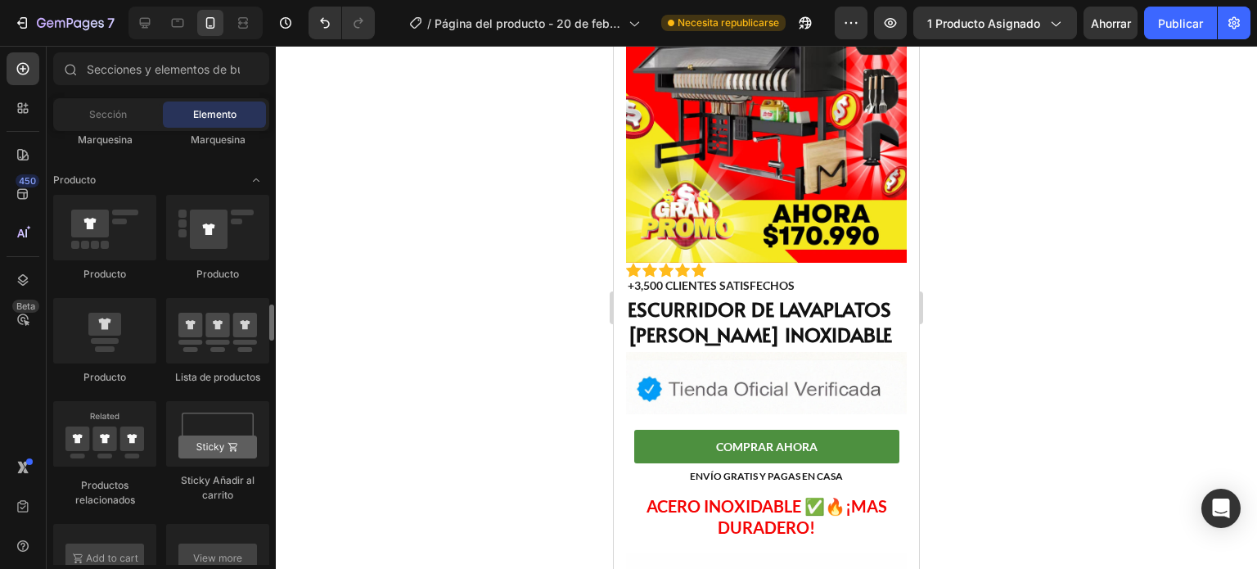
scroll to position [2087, 0]
click at [128, 304] on div at bounding box center [104, 328] width 103 height 65
drag, startPoint x: 719, startPoint y: 385, endPoint x: 706, endPoint y: 149, distance: 236.1
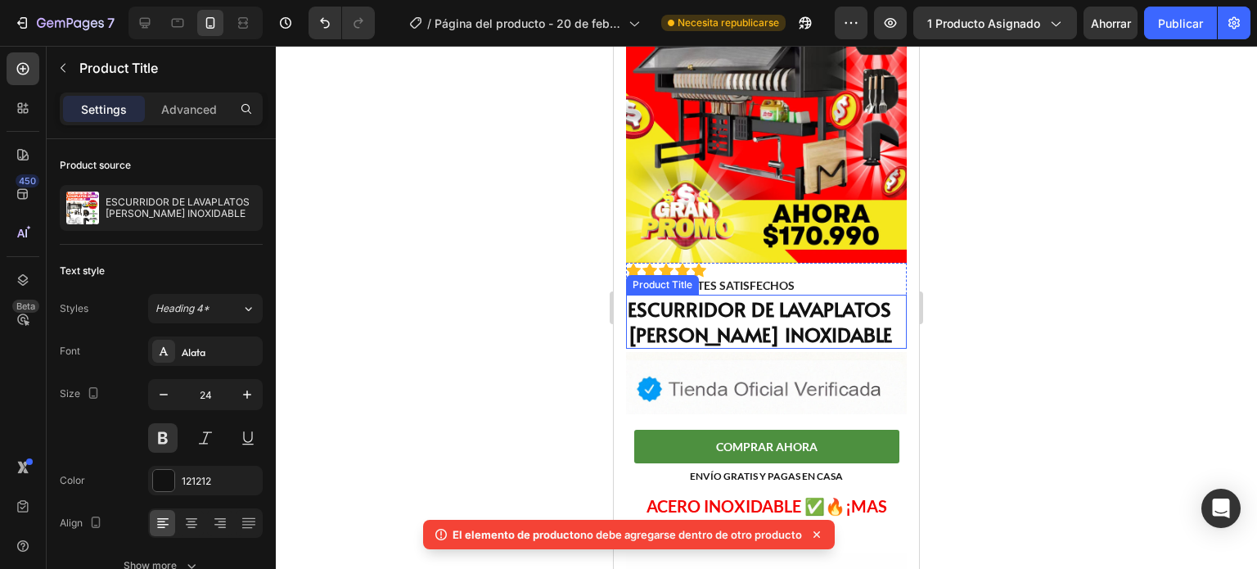
click at [733, 295] on h1 "ESCURRIDOR DE LAVAPLATOS [PERSON_NAME] INOXIDABLE" at bounding box center [766, 322] width 281 height 54
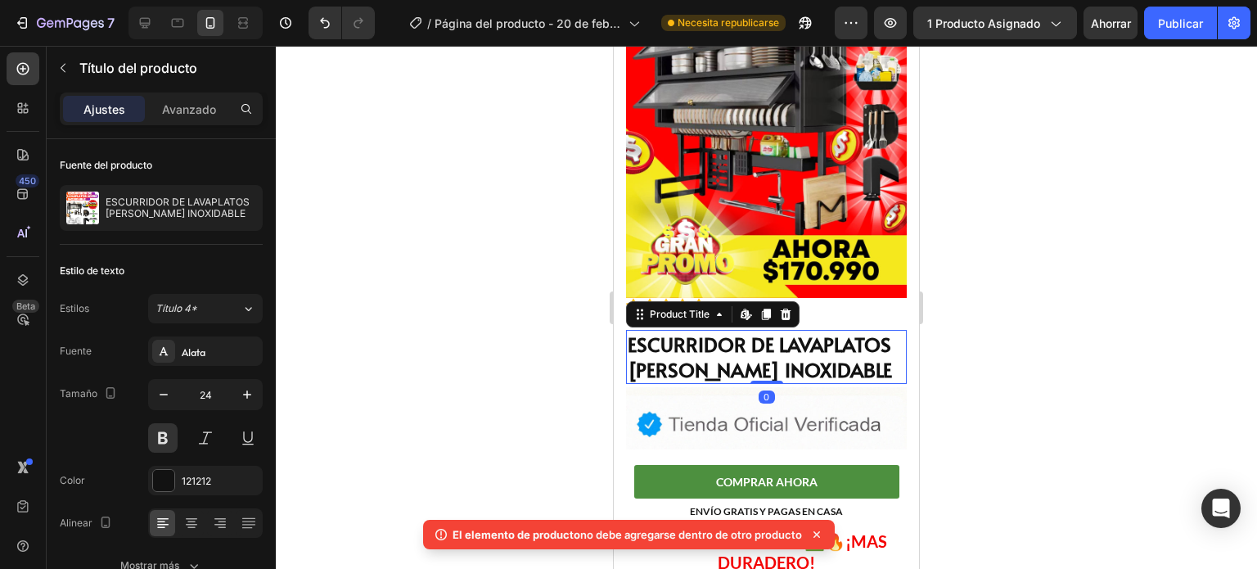
scroll to position [143, 0]
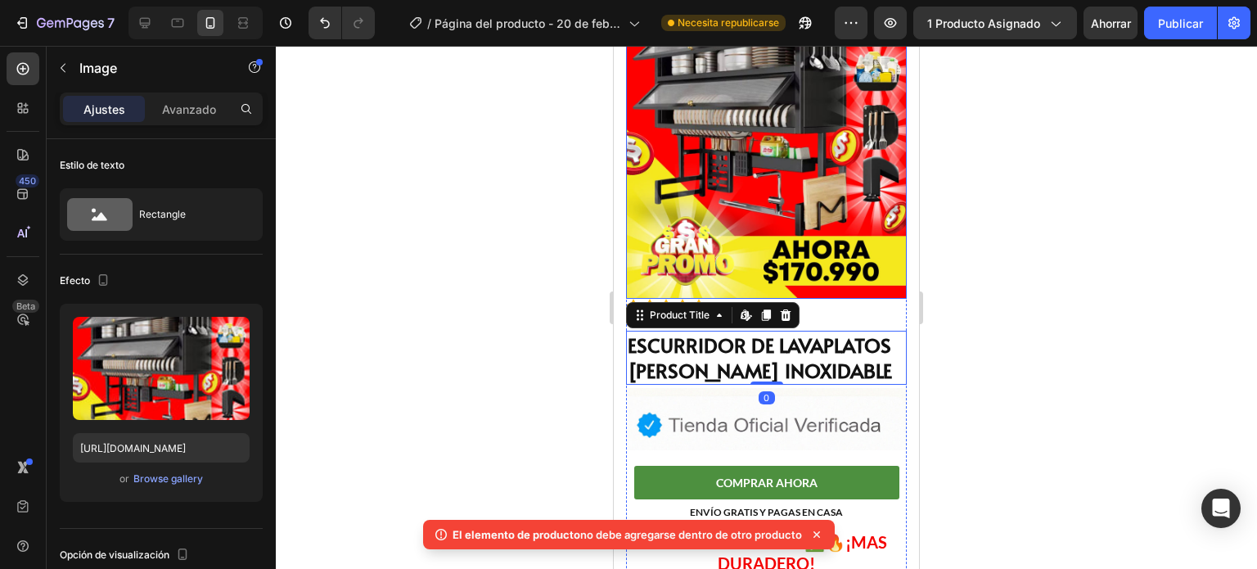
click at [743, 148] on img at bounding box center [766, 123] width 281 height 351
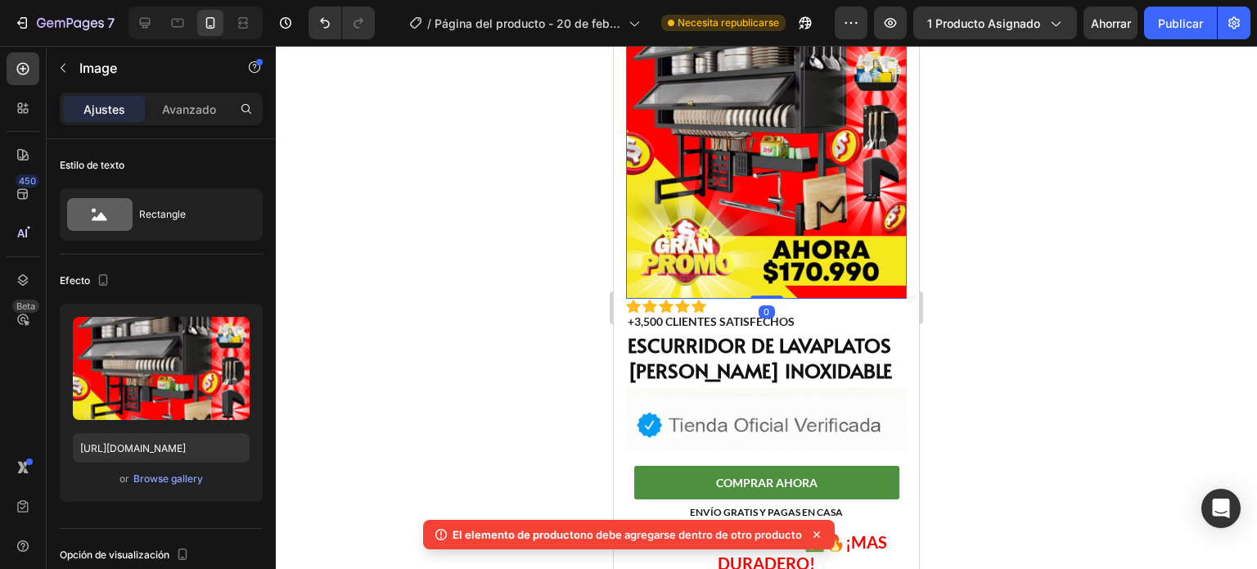
scroll to position [0, 0]
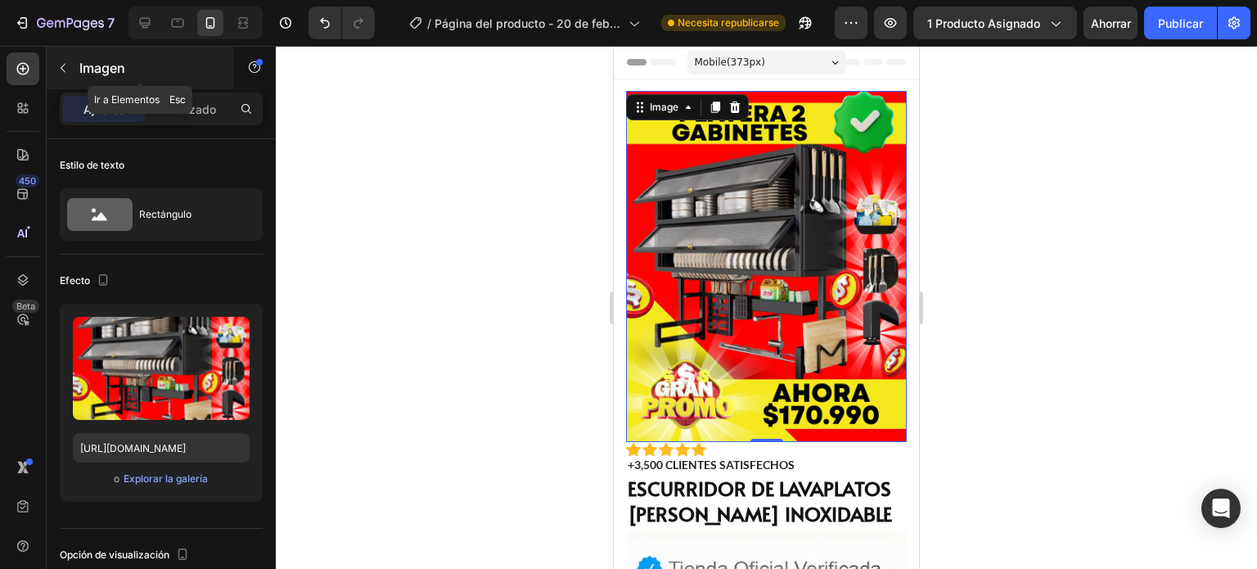
click at [62, 56] on button "button" at bounding box center [63, 68] width 26 height 26
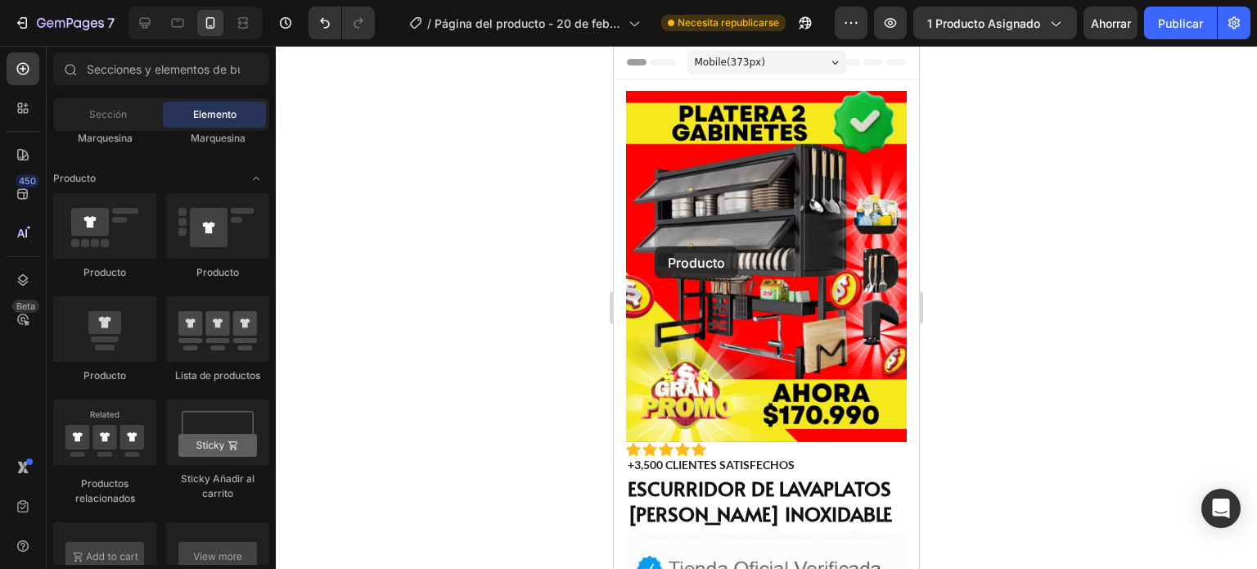
drag, startPoint x: 728, startPoint y: 402, endPoint x: 655, endPoint y: 245, distance: 173.5
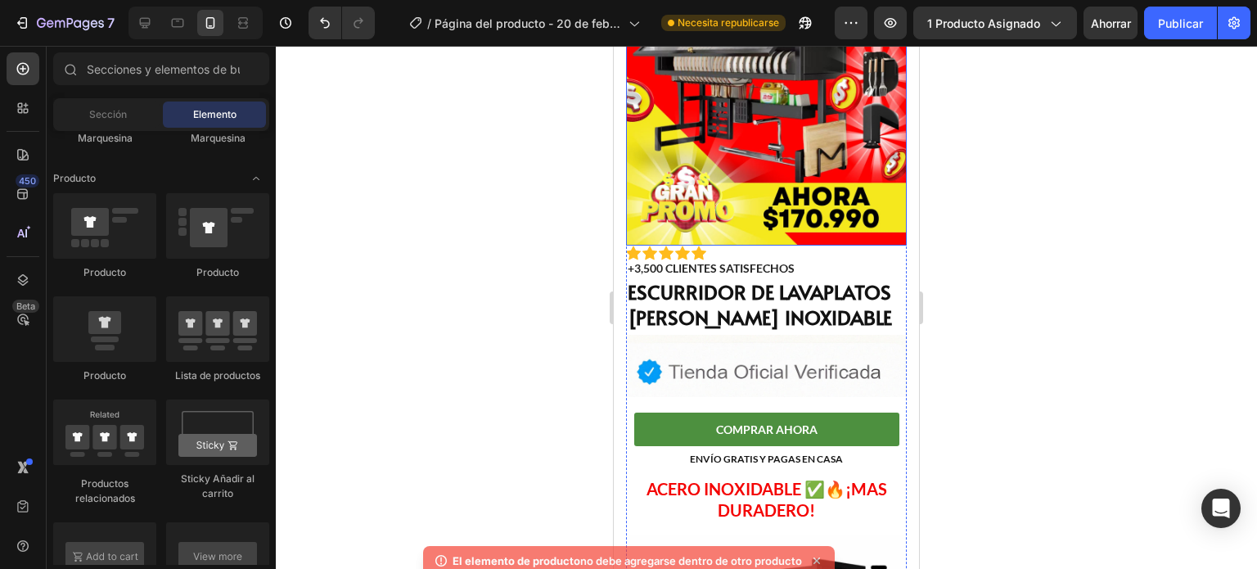
scroll to position [208, 0]
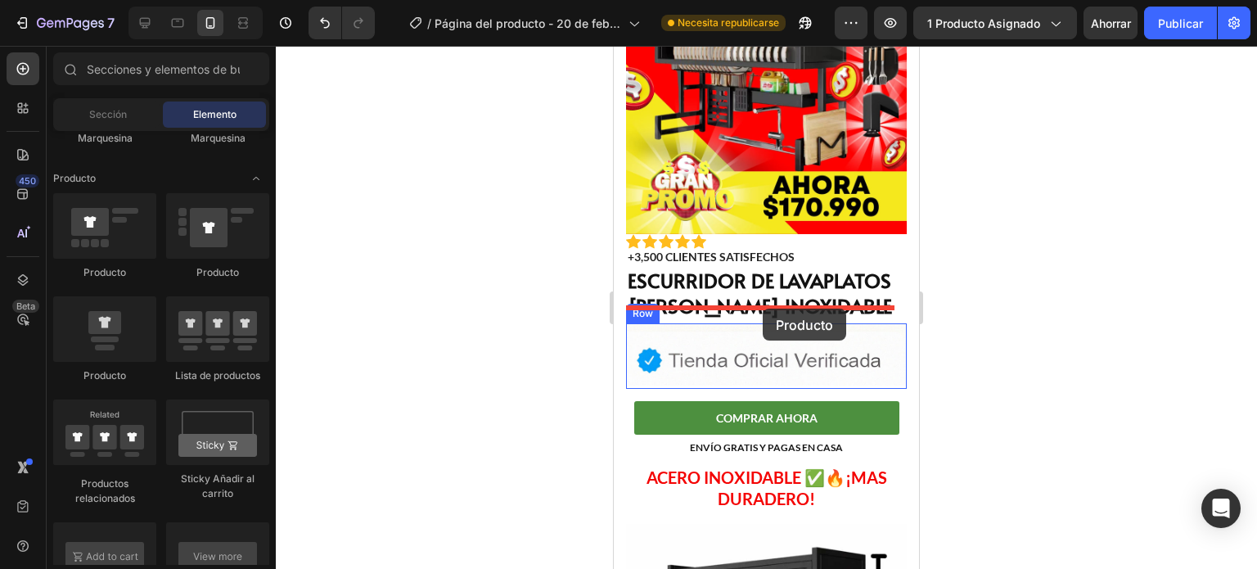
drag, startPoint x: 682, startPoint y: 390, endPoint x: 763, endPoint y: 309, distance: 115.2
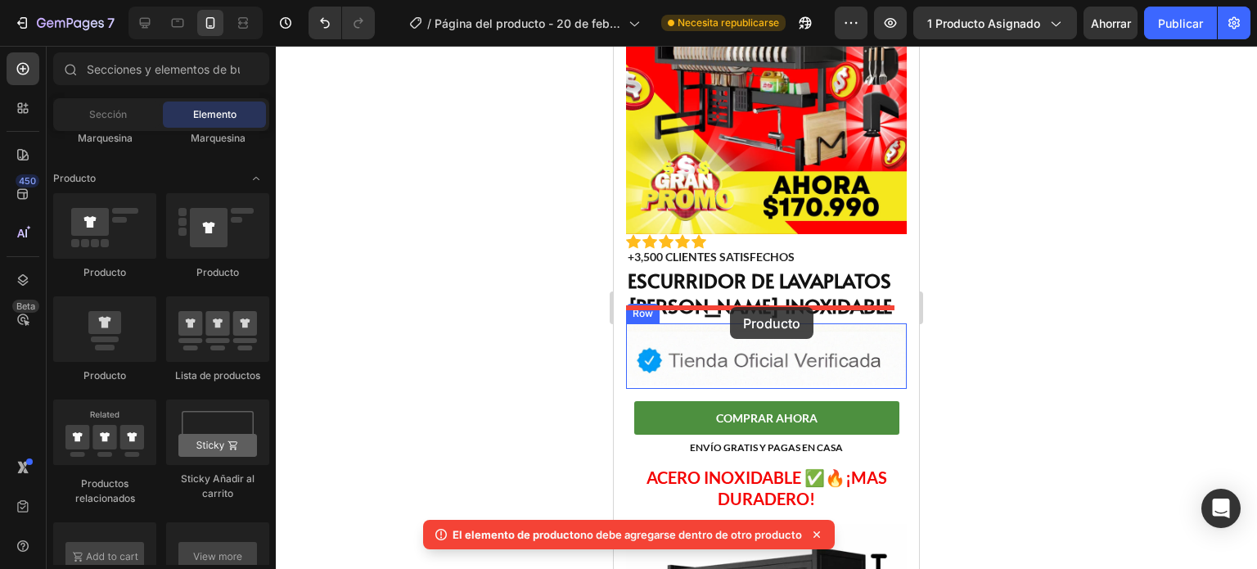
drag, startPoint x: 732, startPoint y: 374, endPoint x: 730, endPoint y: 305, distance: 68.8
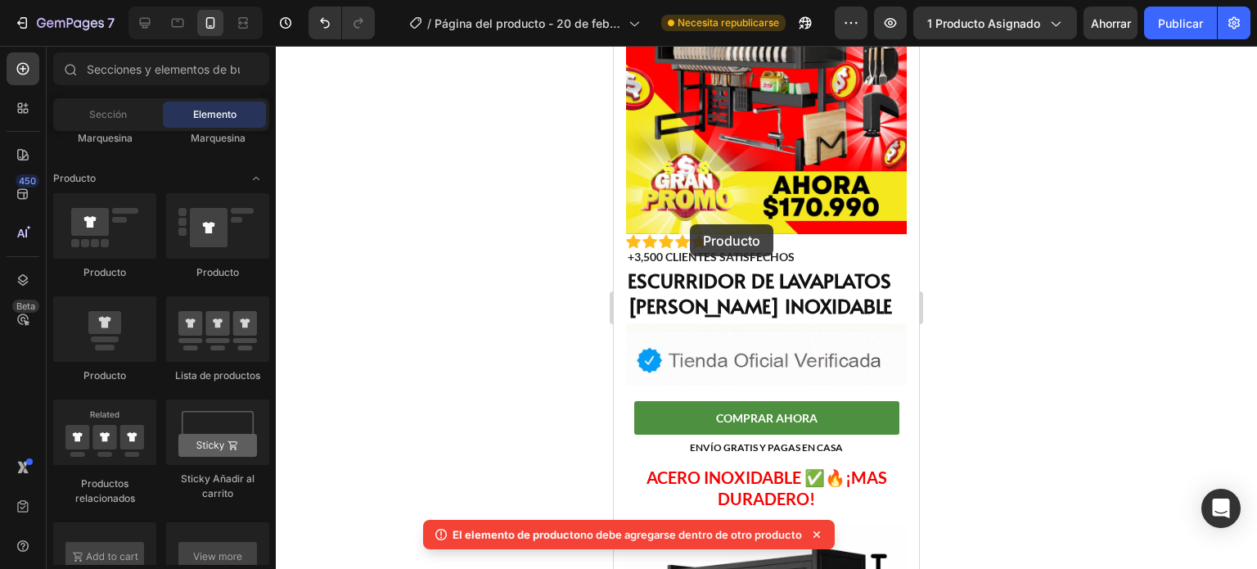
drag, startPoint x: 725, startPoint y: 372, endPoint x: 691, endPoint y: 224, distance: 152.1
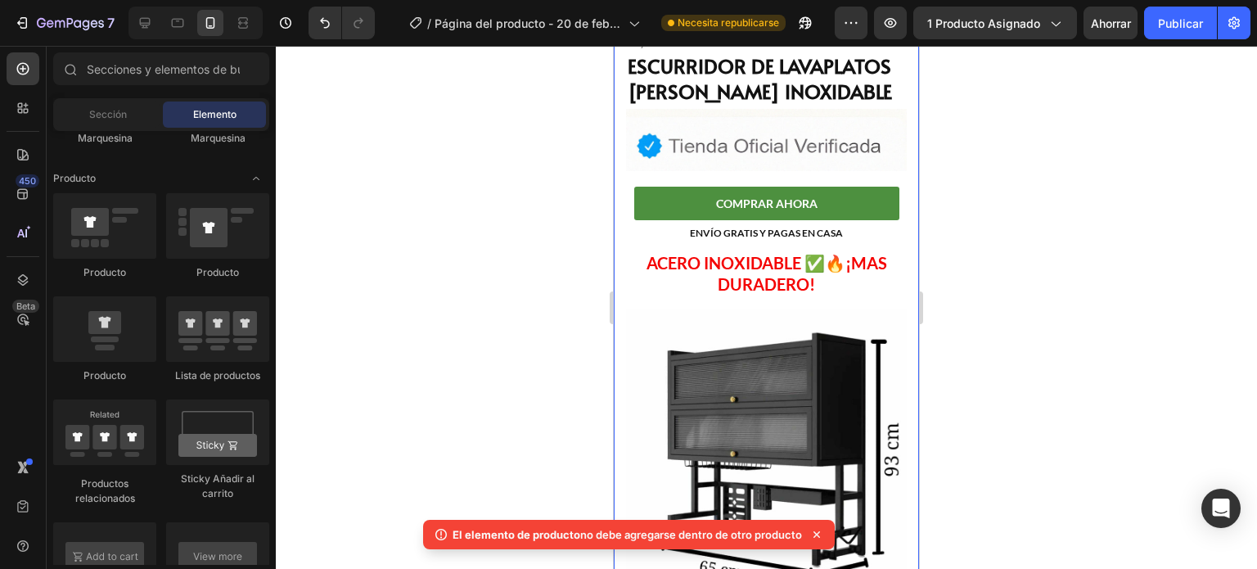
scroll to position [422, 0]
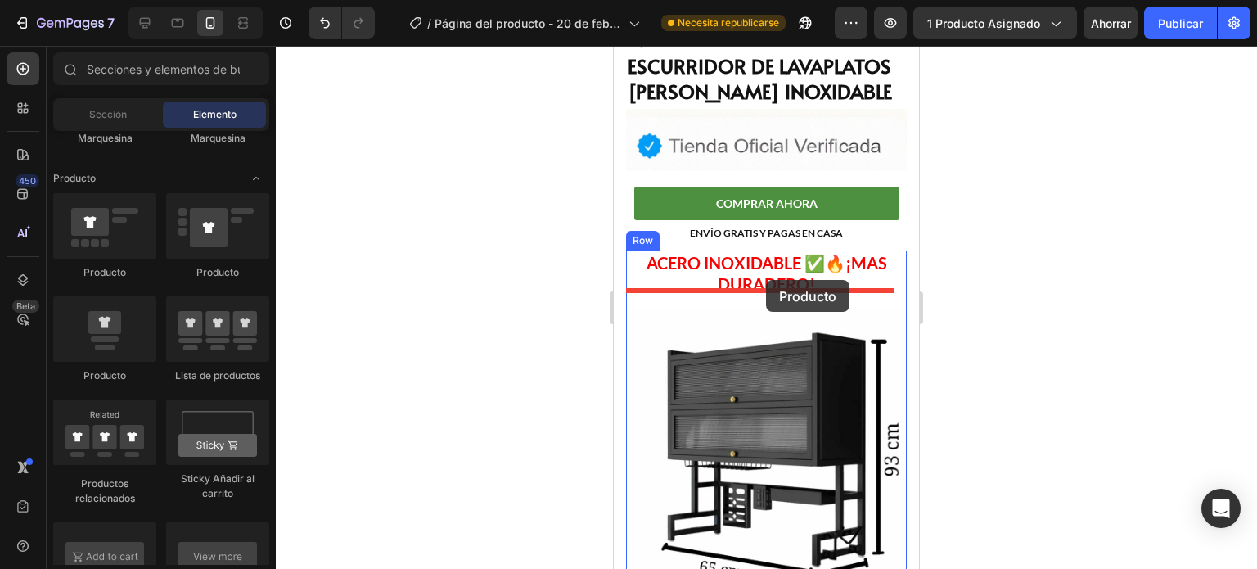
drag, startPoint x: 750, startPoint y: 364, endPoint x: 766, endPoint y: 280, distance: 85.9
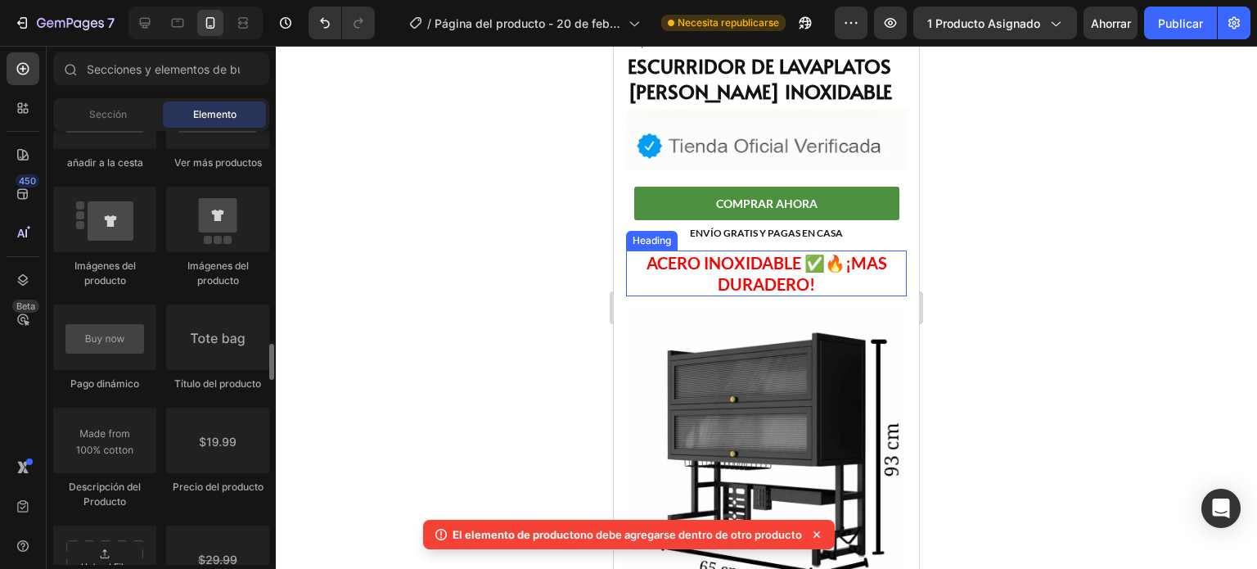
scroll to position [2528, 0]
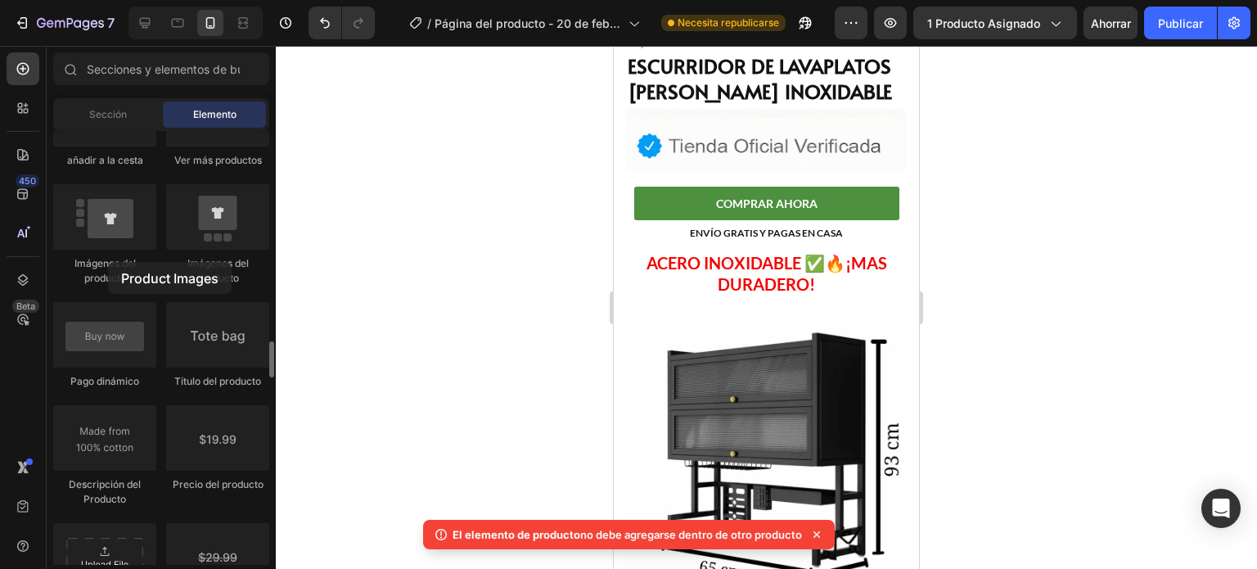
click at [108, 262] on font "Imágenes del producto" at bounding box center [104, 270] width 61 height 27
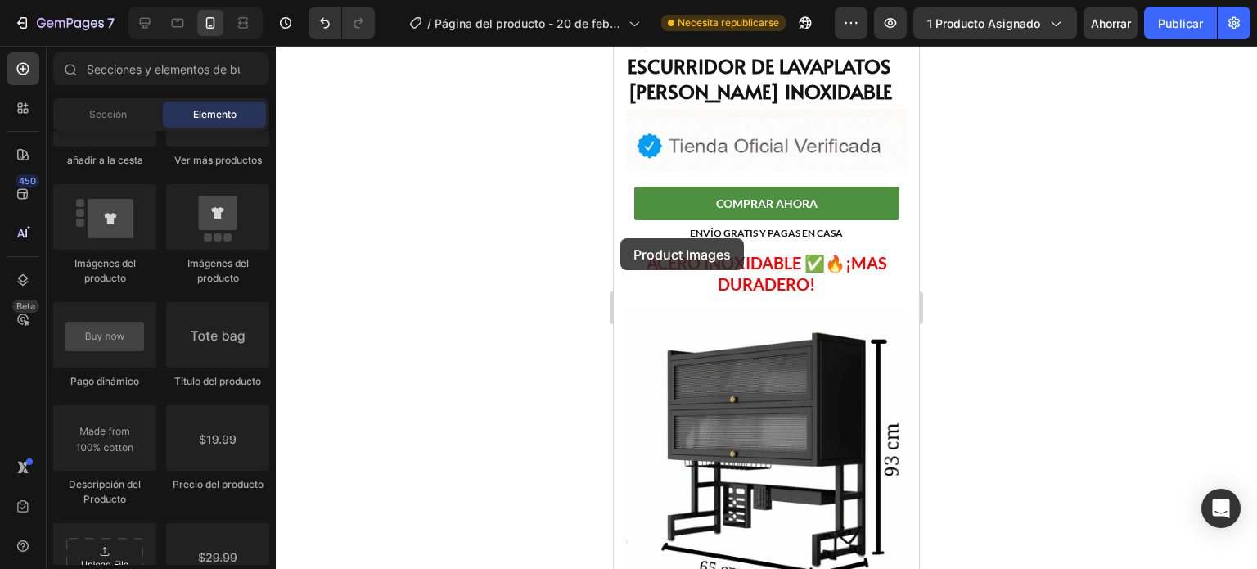
drag, startPoint x: 722, startPoint y: 308, endPoint x: 651, endPoint y: 259, distance: 85.8
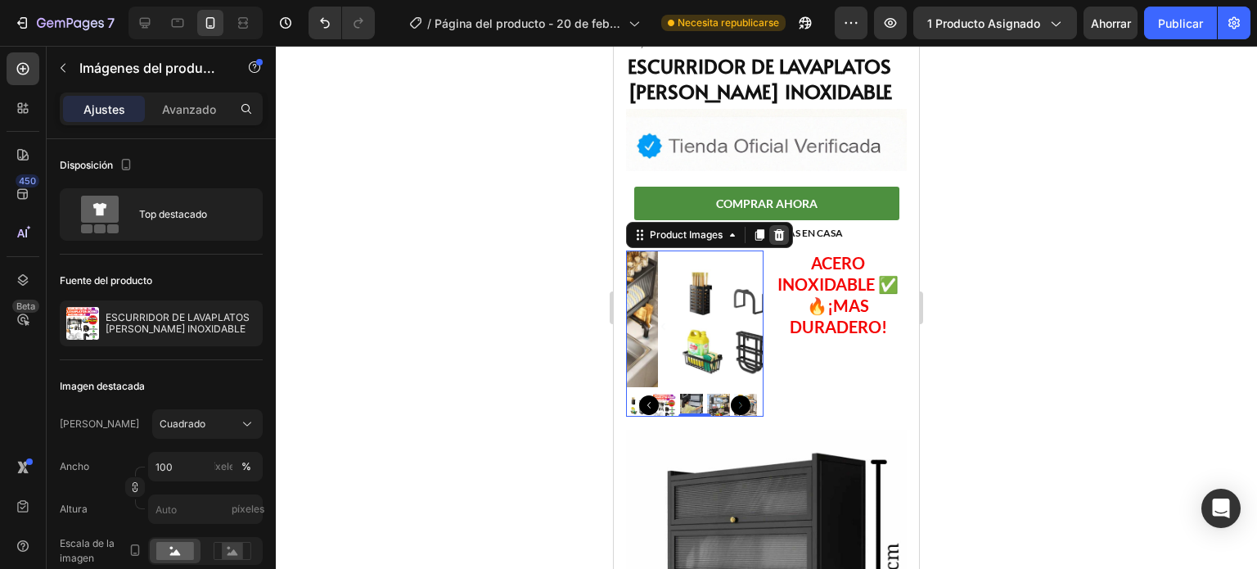
click at [776, 229] on icon at bounding box center [779, 234] width 11 height 11
click at [775, 228] on icon at bounding box center [779, 234] width 13 height 13
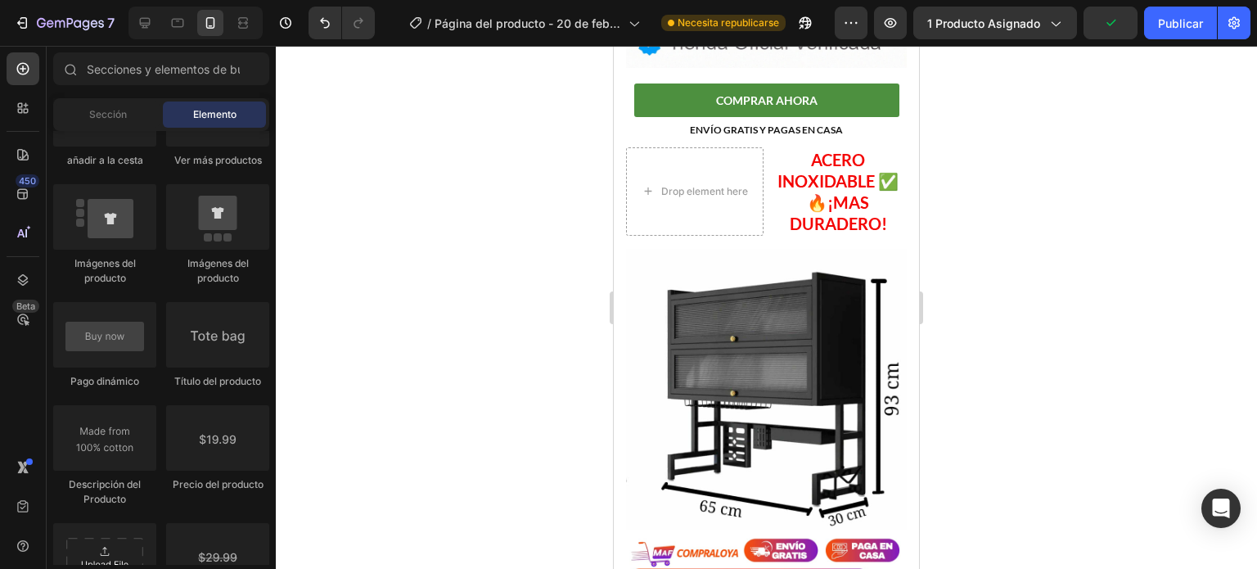
scroll to position [526, 0]
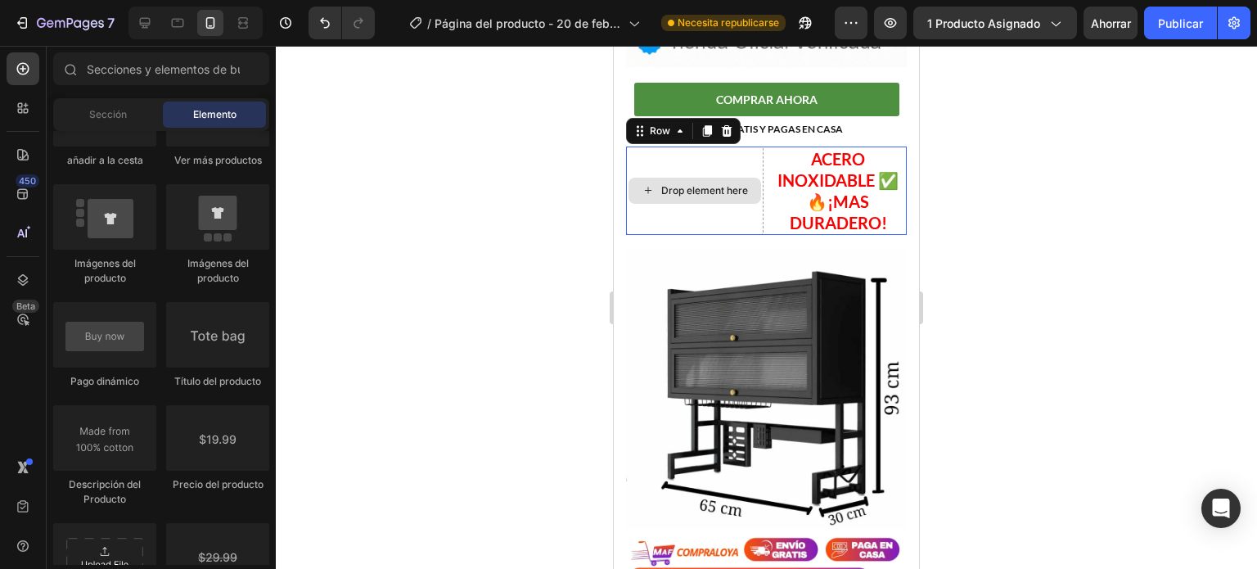
click at [691, 184] on div "Drop element here" at bounding box center [704, 190] width 87 height 13
click at [719, 146] on div "Drop element here" at bounding box center [694, 190] width 137 height 88
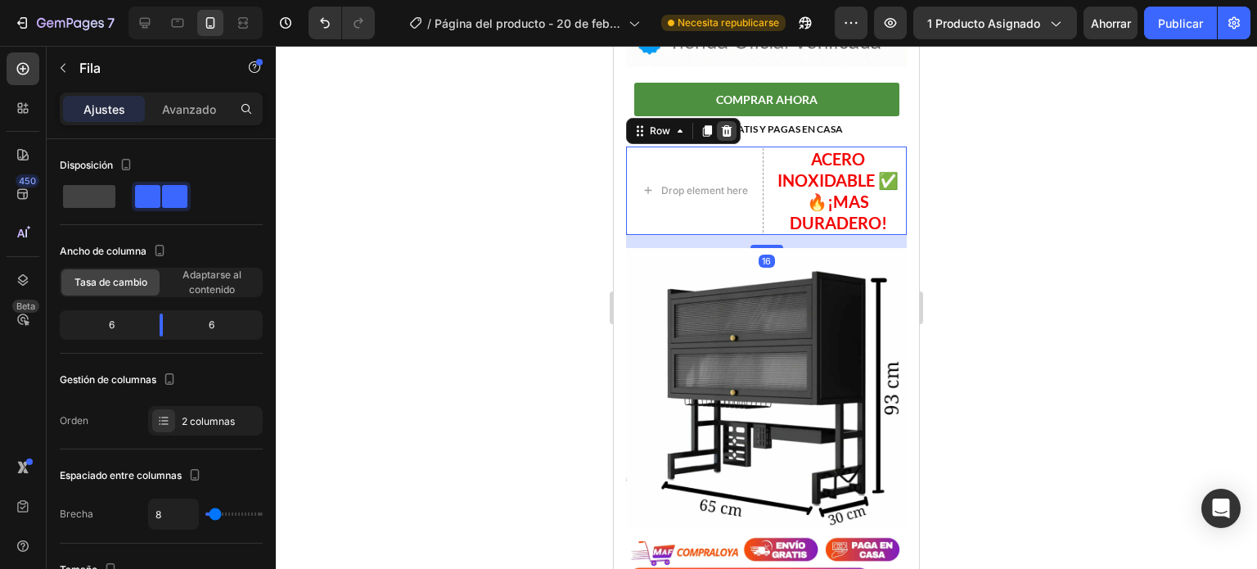
click at [723, 125] on icon at bounding box center [727, 130] width 11 height 11
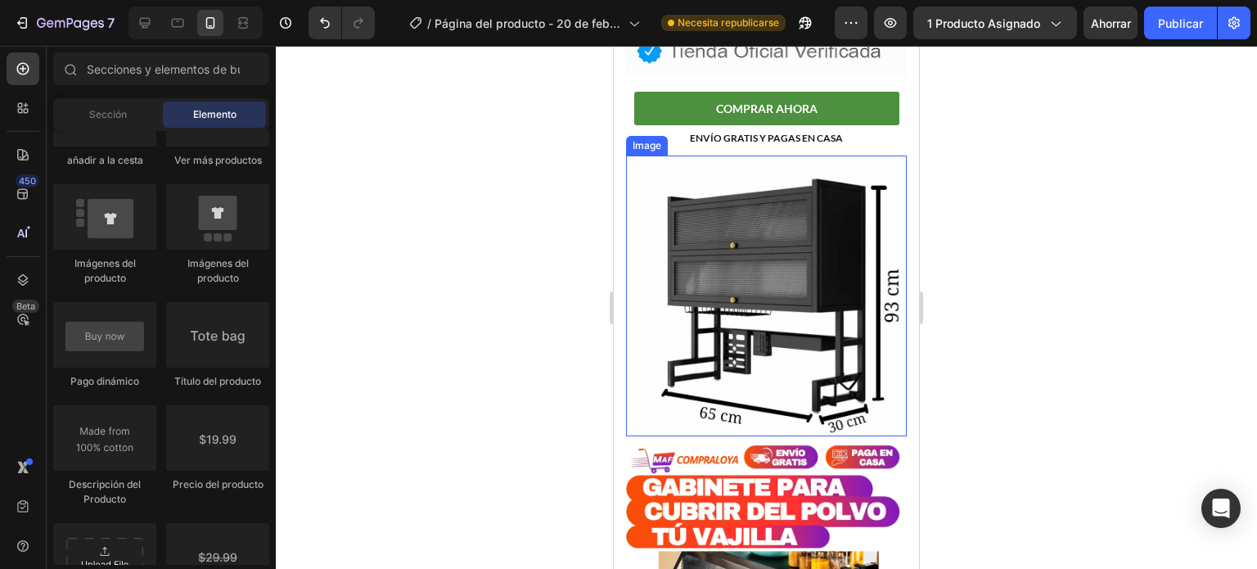
scroll to position [550, 0]
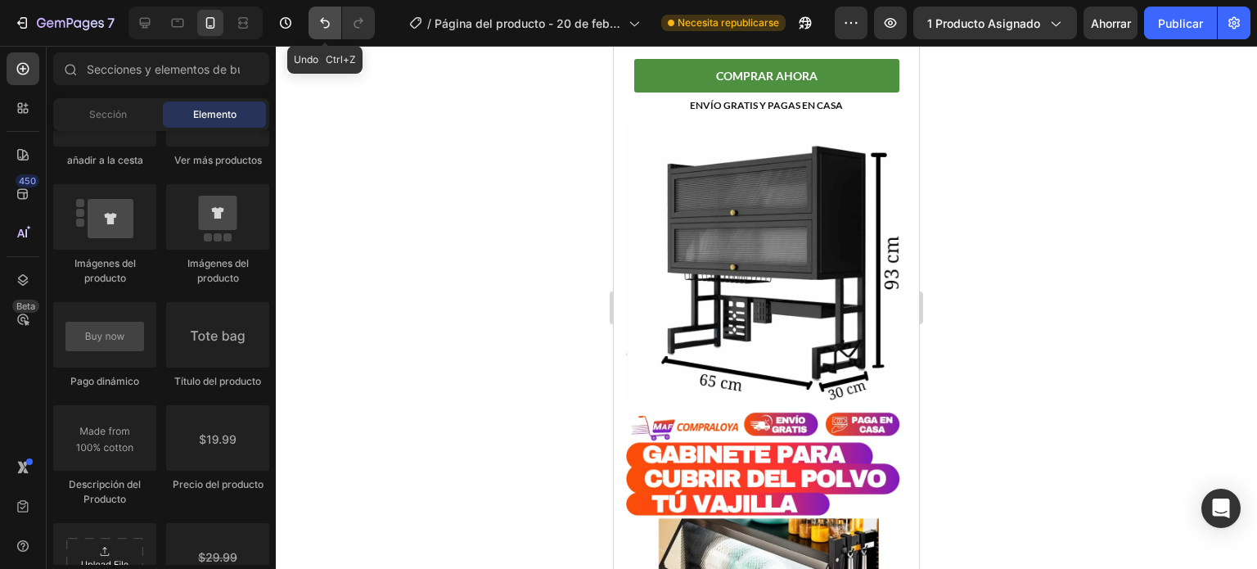
click at [340, 15] on button "Deshacer/Rehacer" at bounding box center [325, 23] width 33 height 33
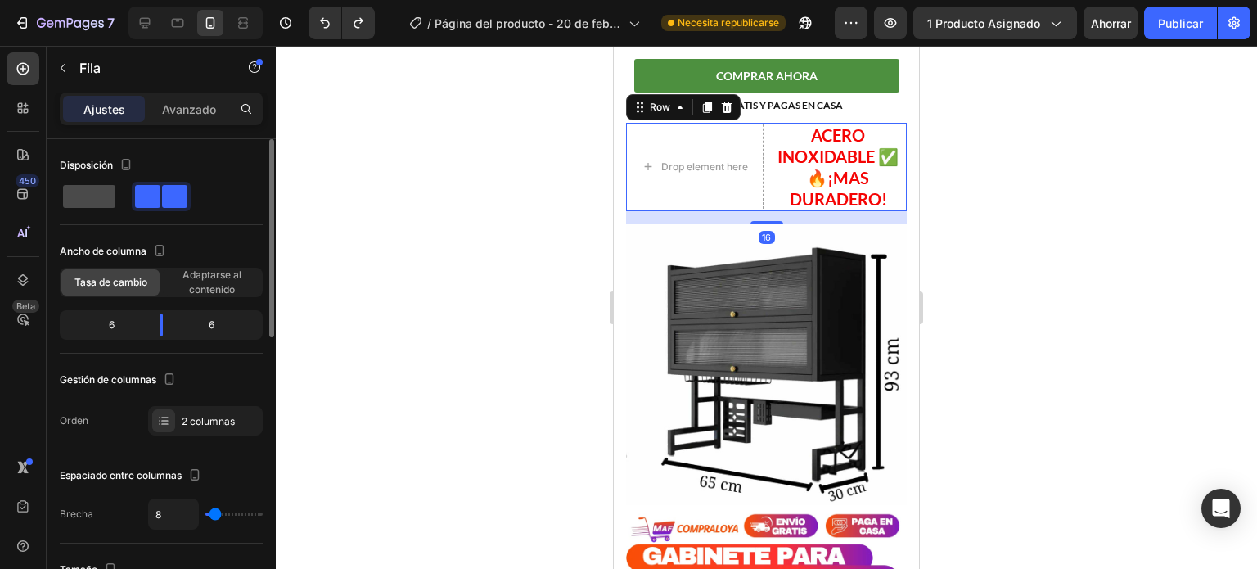
click at [63, 187] on span at bounding box center [89, 196] width 52 height 23
type input "0"
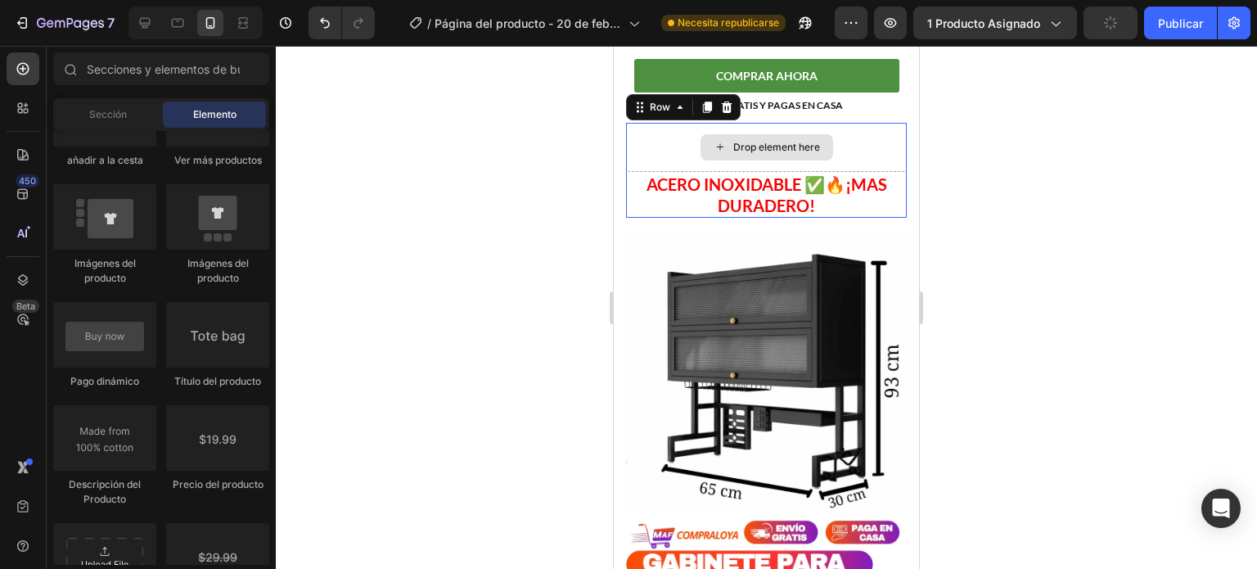
click at [739, 134] on div "Drop element here" at bounding box center [767, 147] width 133 height 26
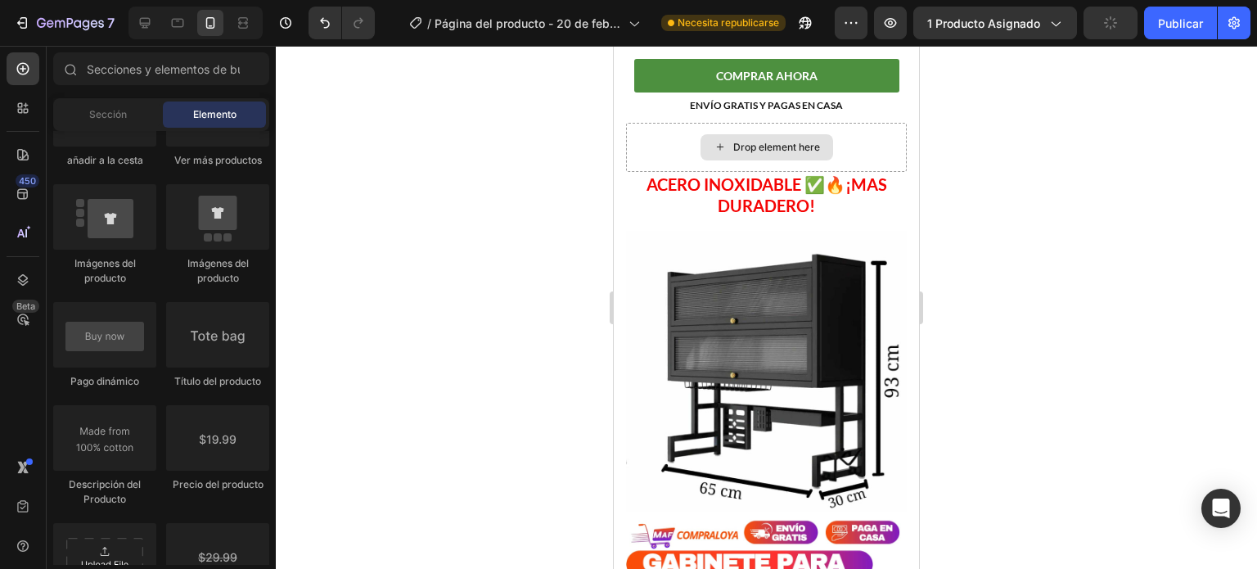
click at [739, 134] on div "Drop element here" at bounding box center [767, 147] width 133 height 26
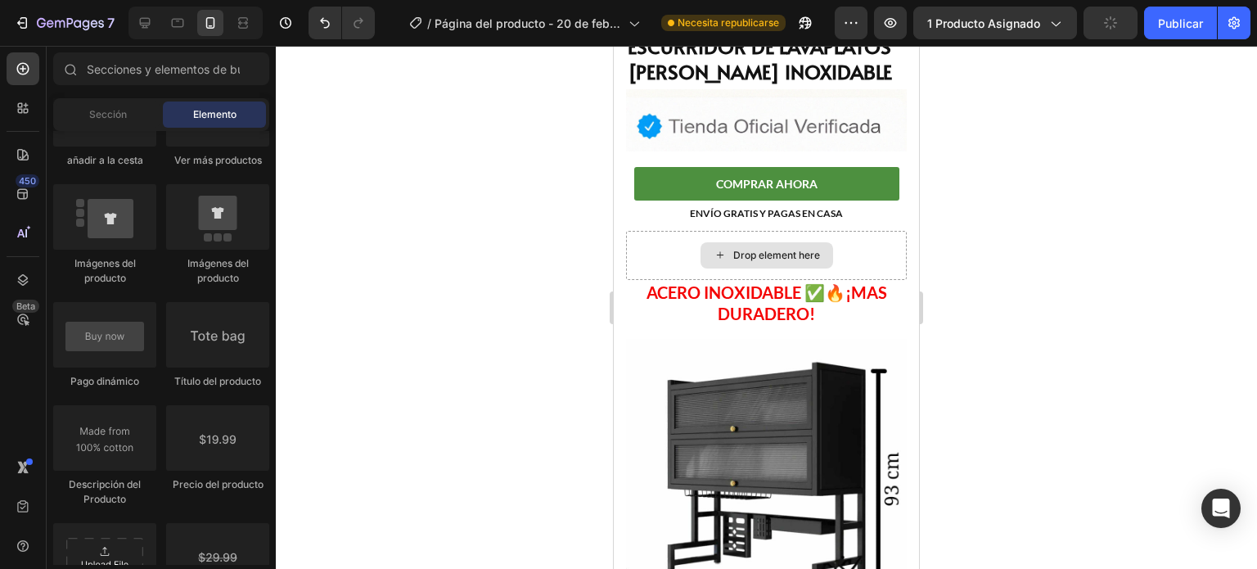
scroll to position [442, 0]
